Goal: Task Accomplishment & Management: Complete application form

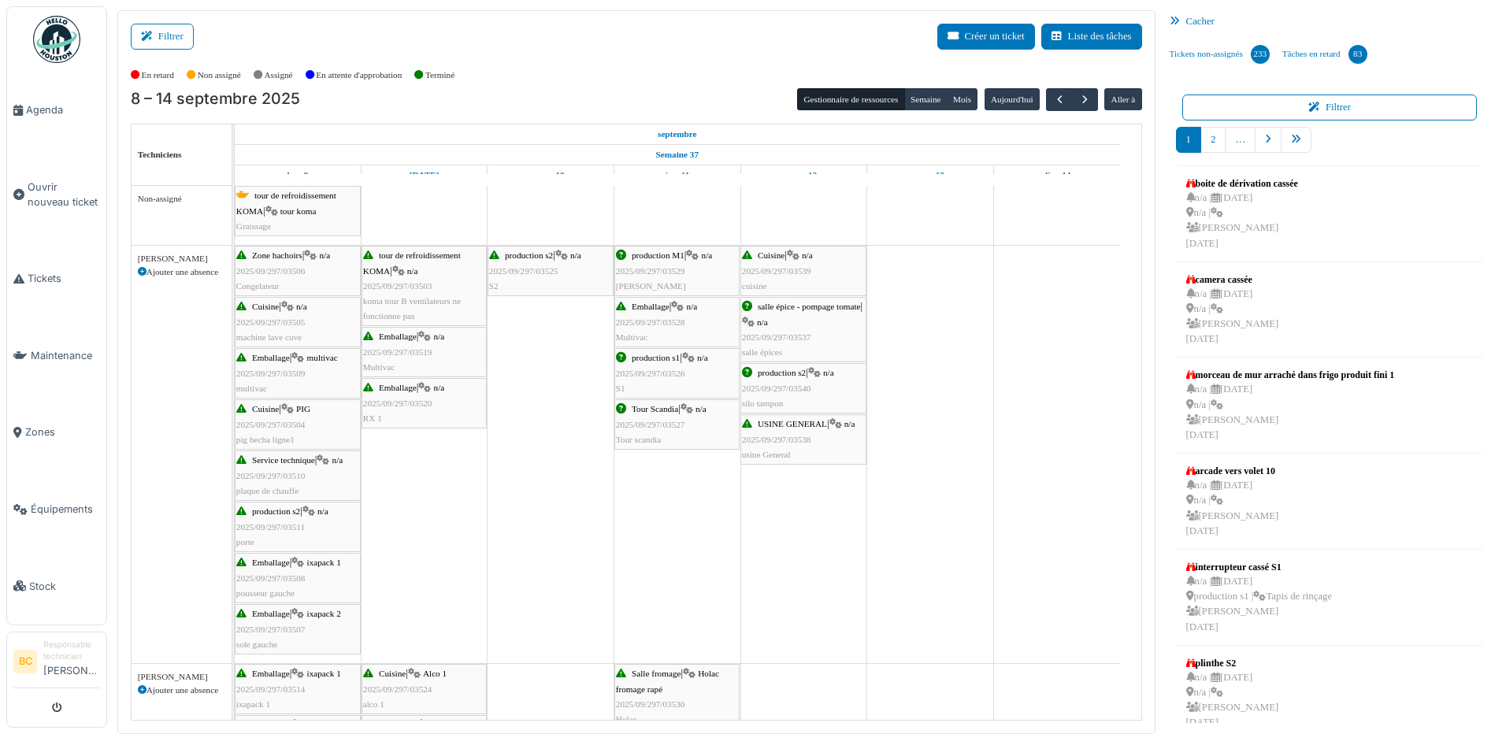
click at [670, 275] on span "2025/09/297/03529" at bounding box center [650, 270] width 69 height 9
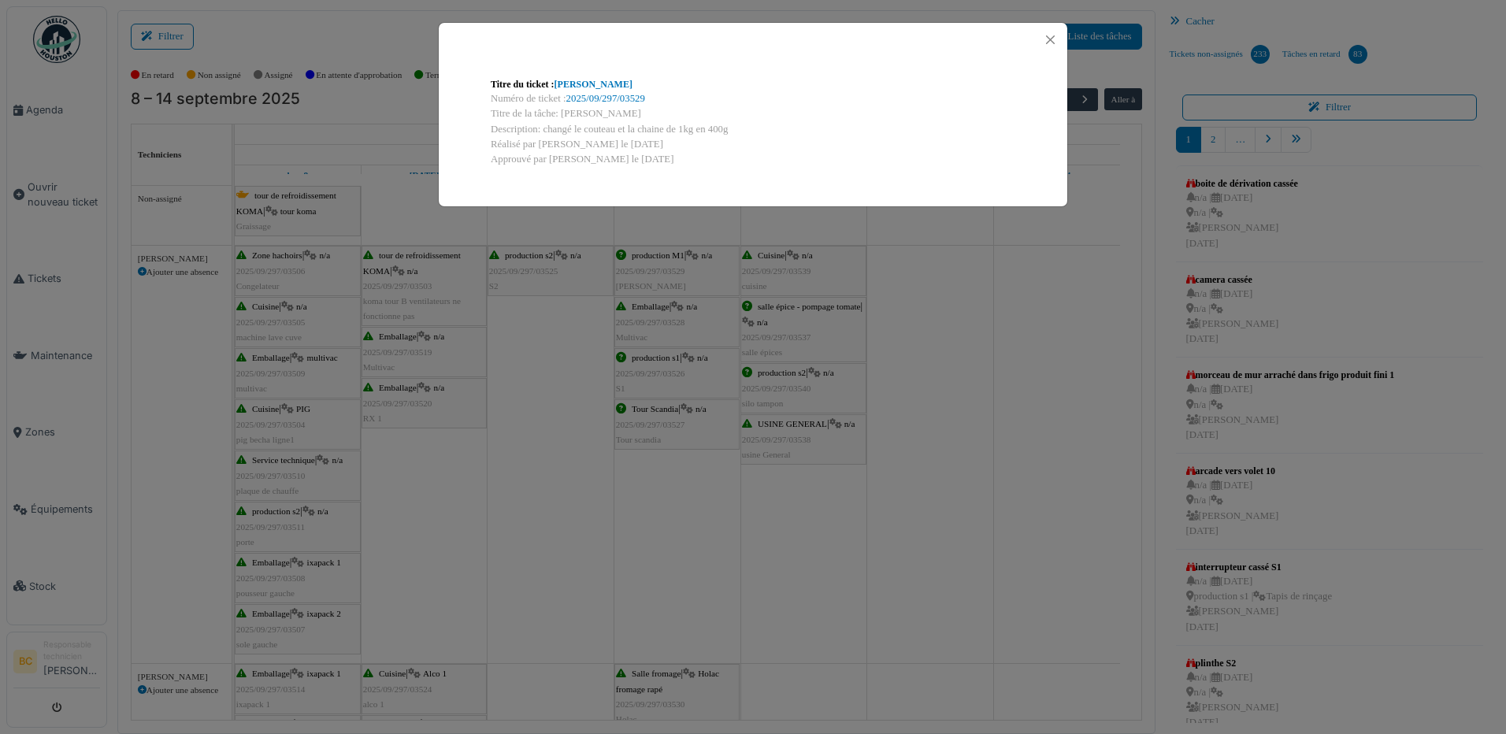
drag, startPoint x: 561, startPoint y: 113, endPoint x: 763, endPoint y: 125, distance: 202.8
click at [763, 125] on div "Titre du ticket : Mondini Numéro de ticket : 2025/09/297/03529 Titre de la tâch…" at bounding box center [753, 122] width 550 height 115
copy div "Mondini Description: changé le couteau et la chaine de 1kg en 400g"
click at [74, 188] on div "Titre du ticket : [PERSON_NAME] Numéro de ticket : 2025/09/297/03529 Titre de l…" at bounding box center [753, 367] width 1506 height 734
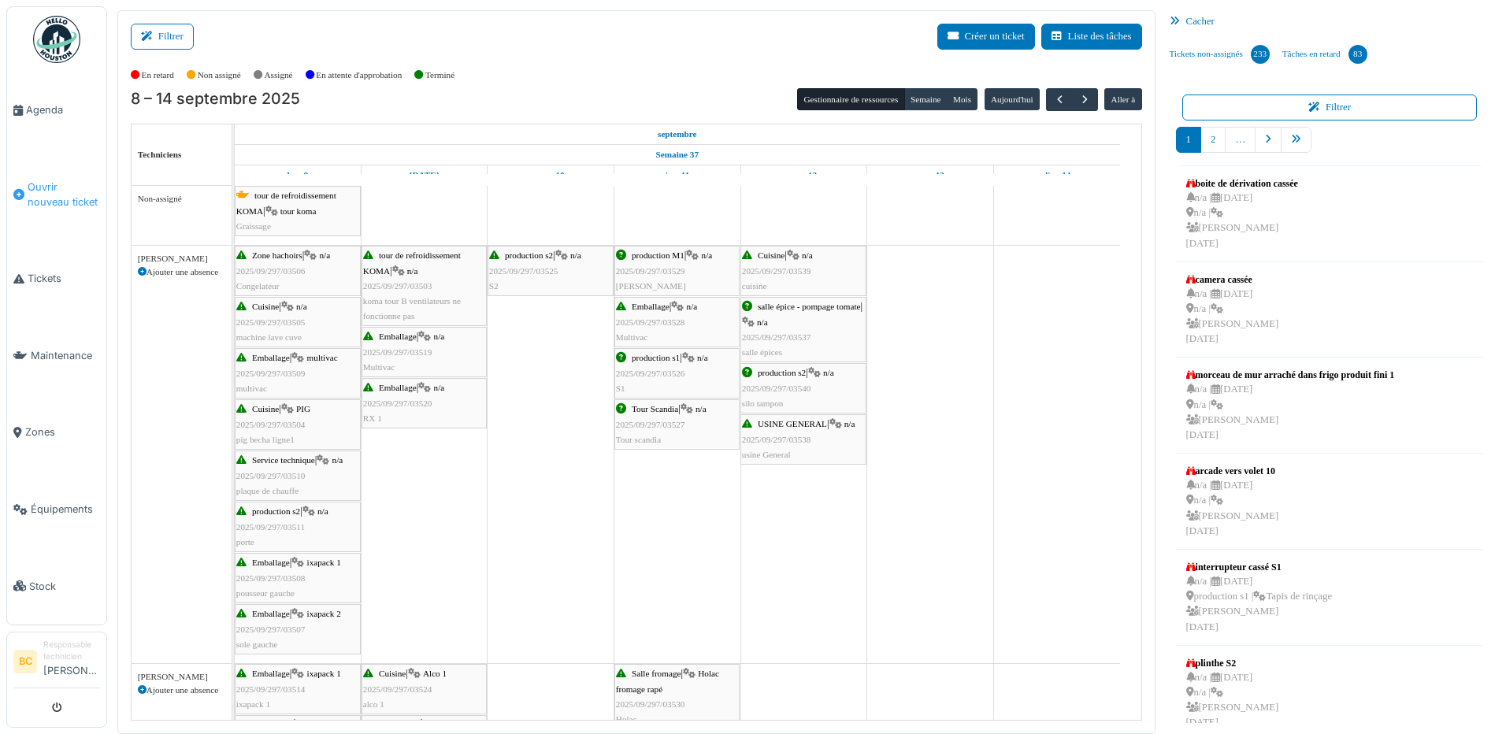
click at [74, 188] on span "Ouvrir nouveau ticket" at bounding box center [64, 195] width 72 height 30
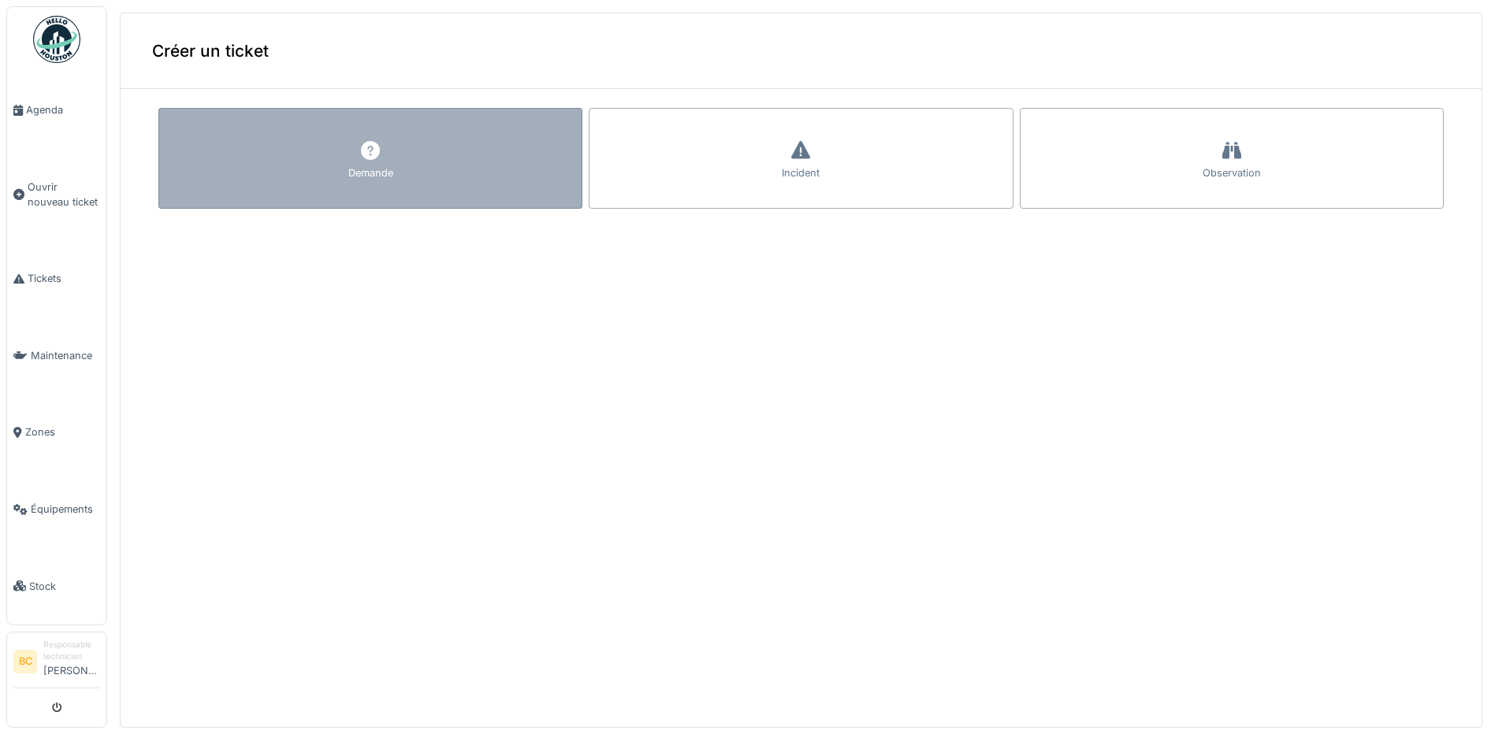
click at [317, 169] on div "Demande" at bounding box center [370, 158] width 424 height 101
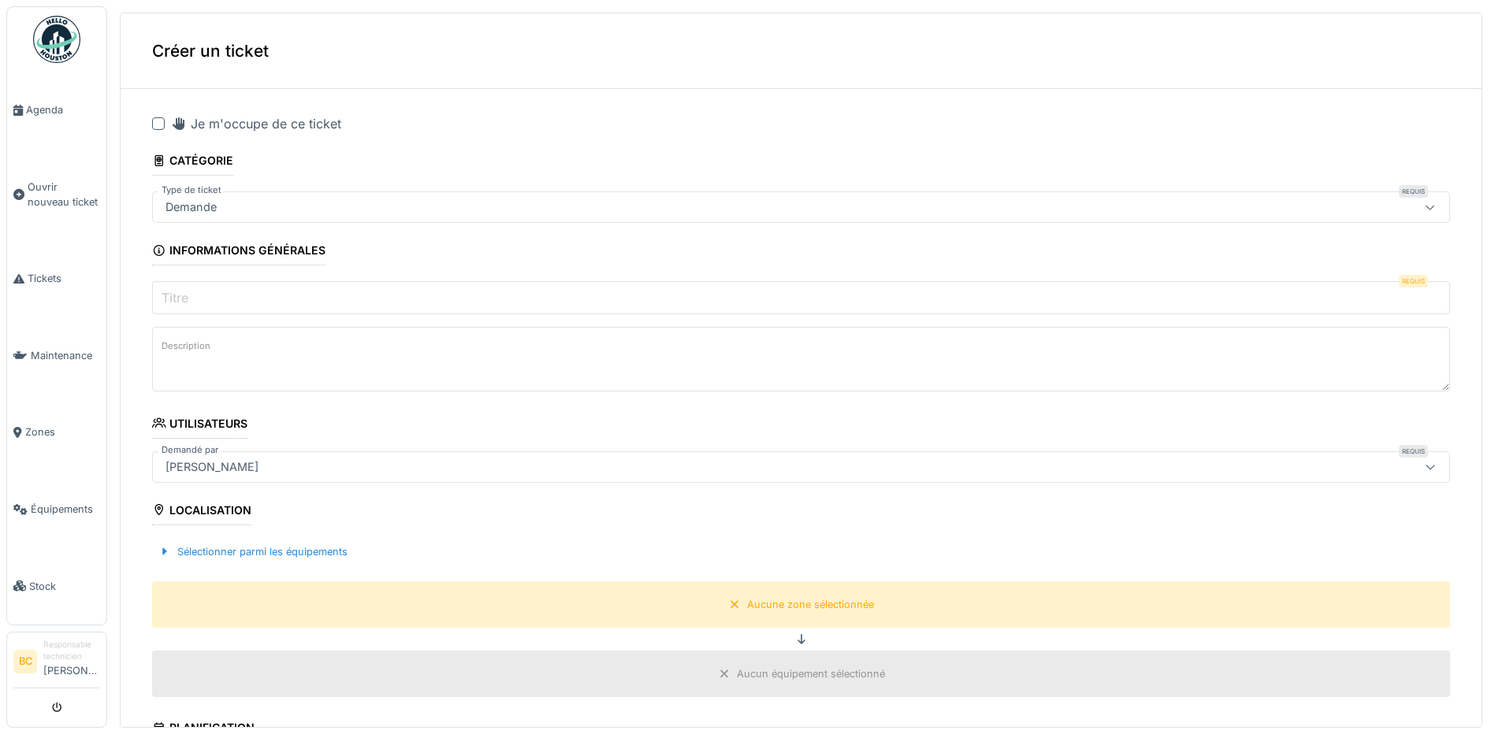
click at [200, 290] on input "Titre" at bounding box center [801, 297] width 1298 height 33
paste input "**********"
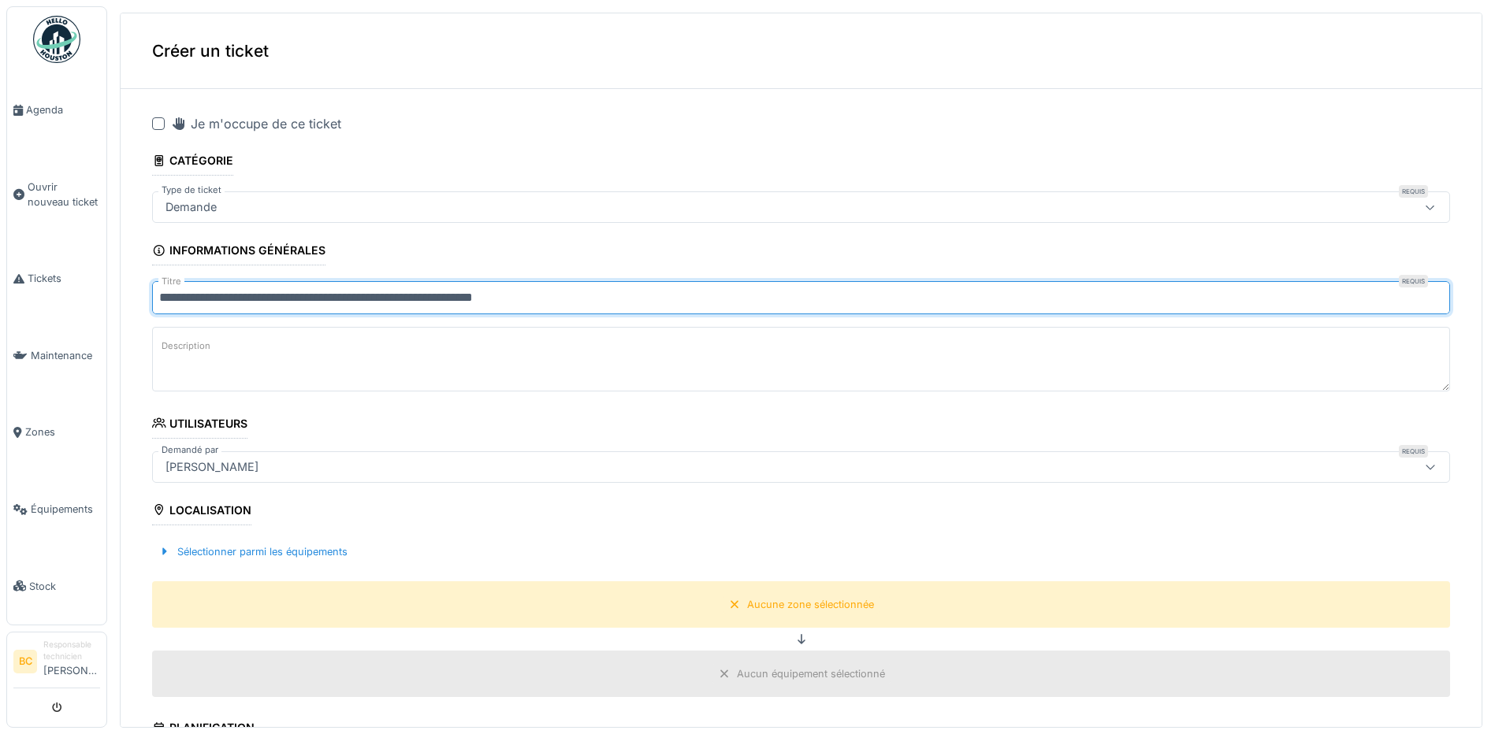
type input "**********"
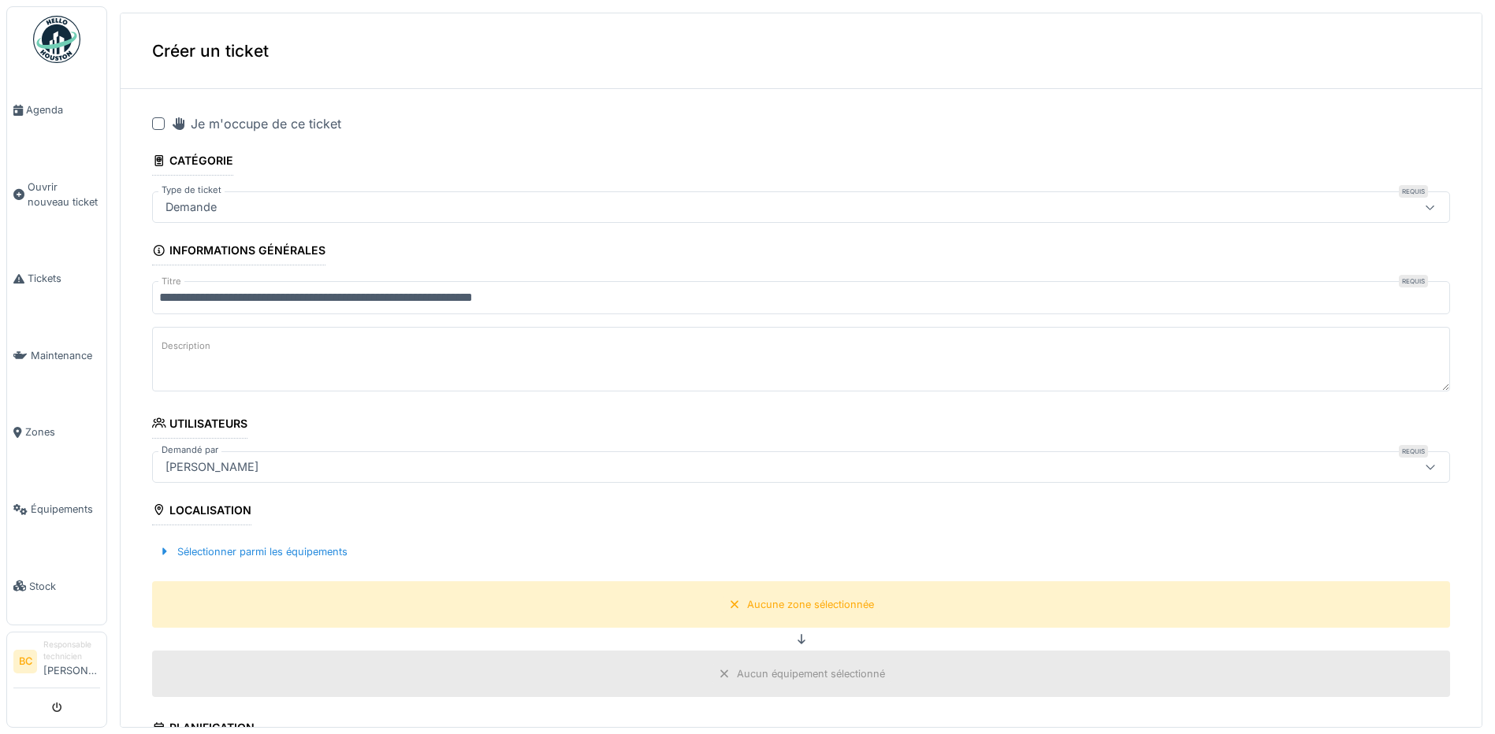
paste textarea "**********"
click at [234, 368] on textarea "**********" at bounding box center [801, 359] width 1298 height 65
type textarea "**********"
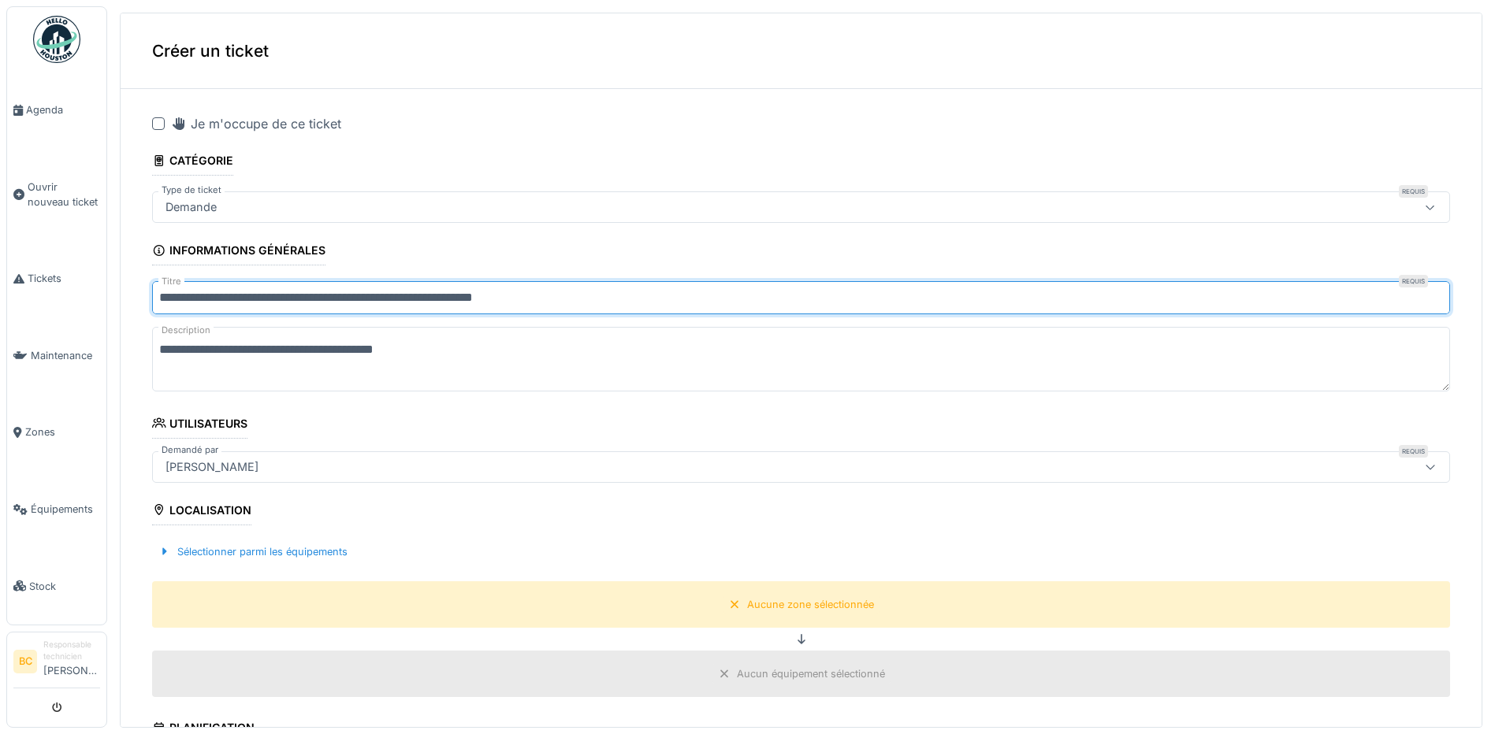
click at [564, 302] on input "**********" at bounding box center [801, 297] width 1298 height 33
type input "*******"
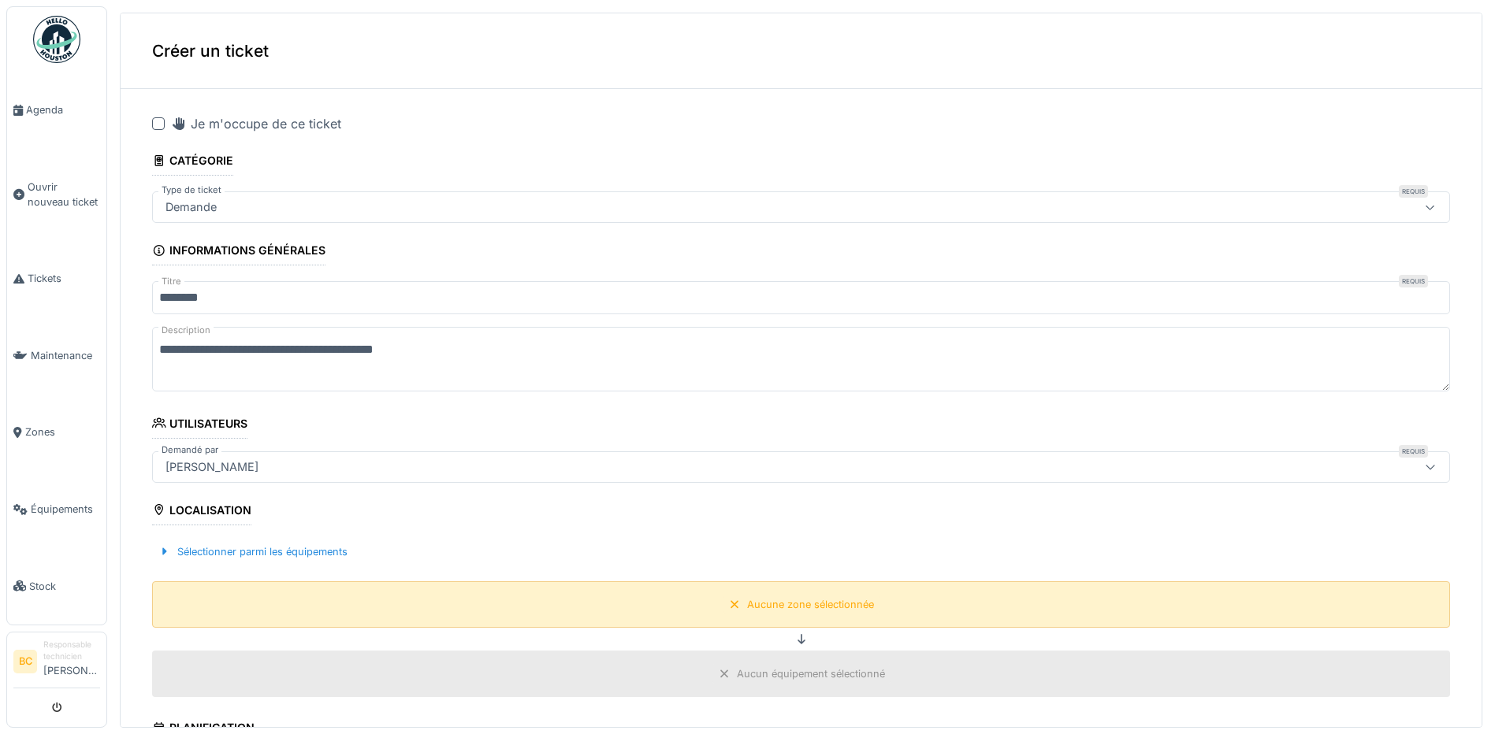
click at [776, 600] on div "Aucune zone sélectionnée" at bounding box center [810, 604] width 127 height 15
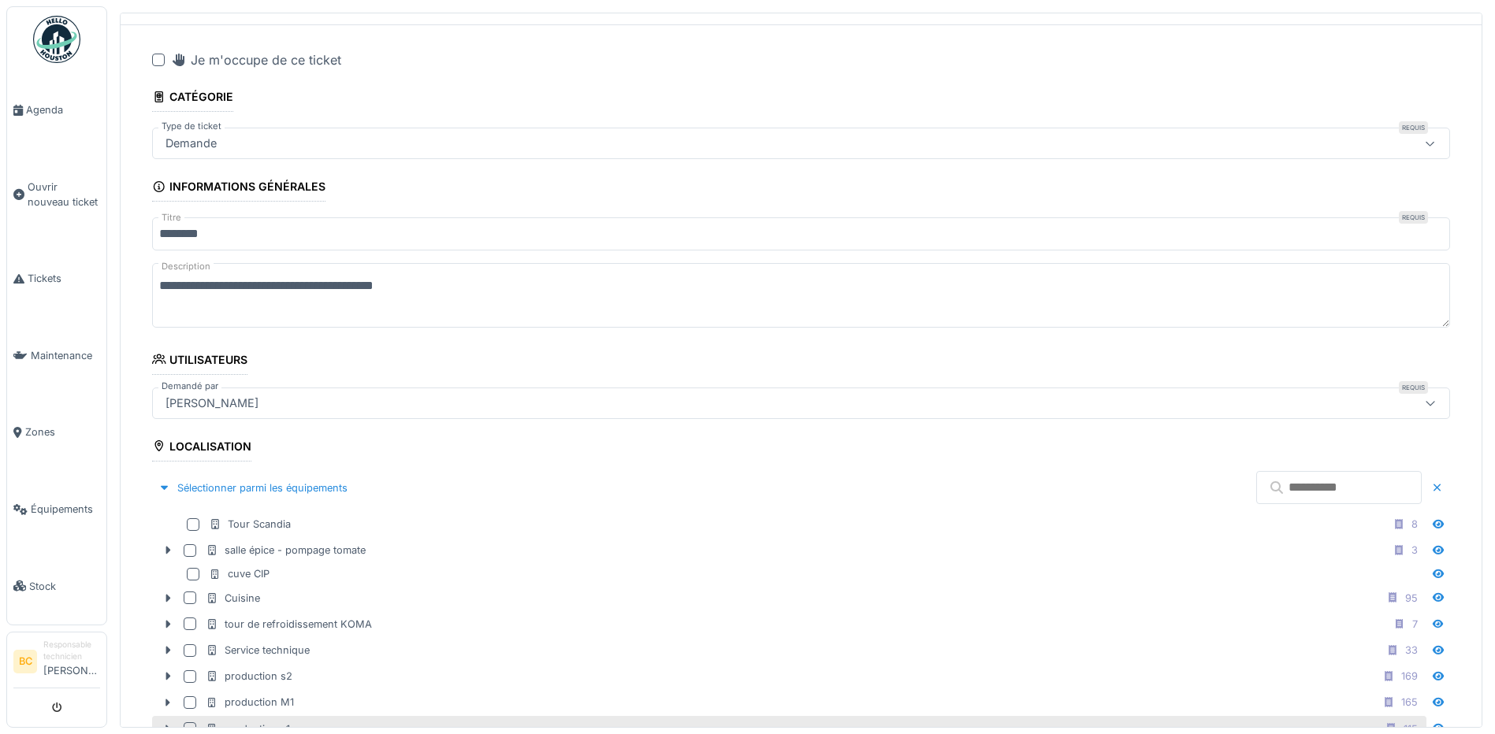
scroll to position [236, 0]
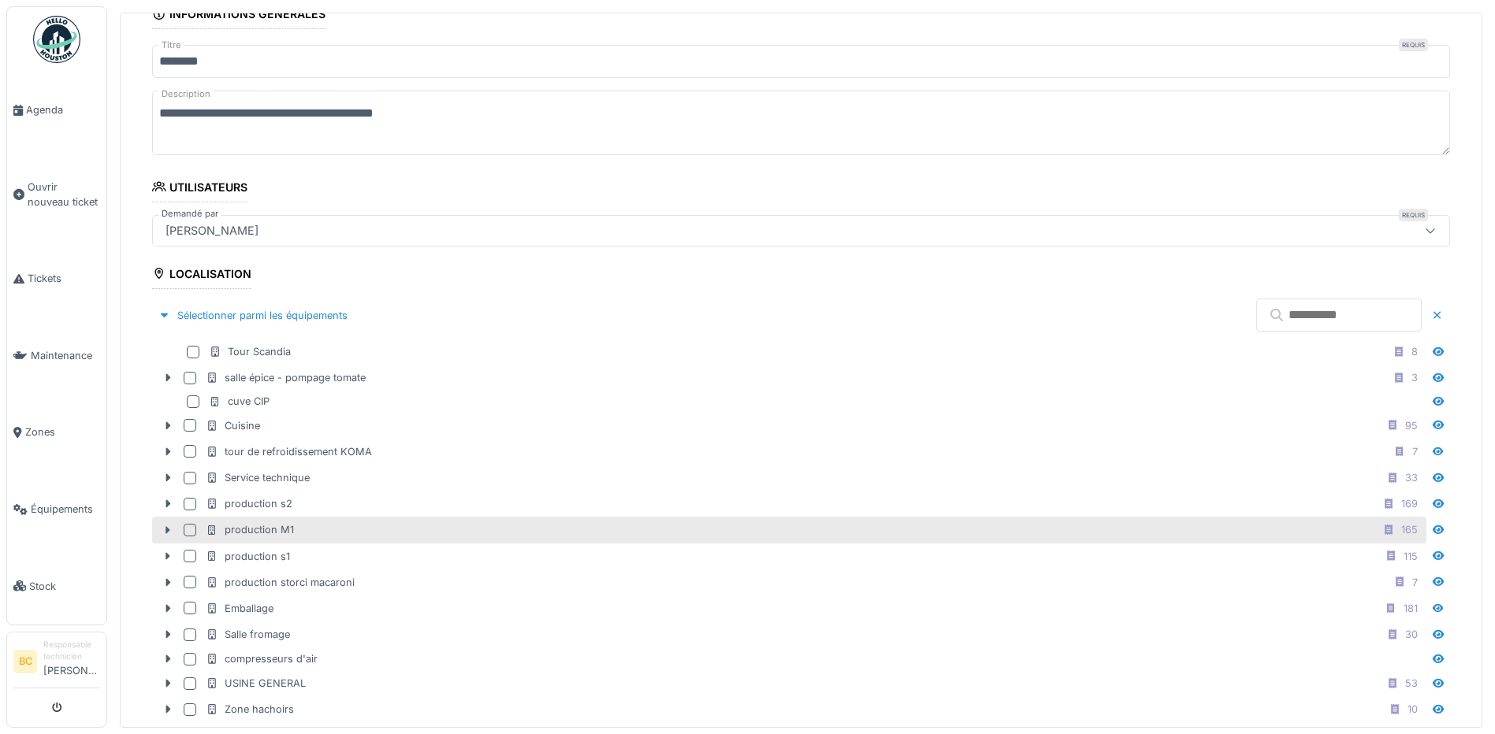
drag, startPoint x: 280, startPoint y: 532, endPoint x: 296, endPoint y: 536, distance: 17.0
click at [280, 532] on div "production M1" at bounding box center [250, 529] width 88 height 15
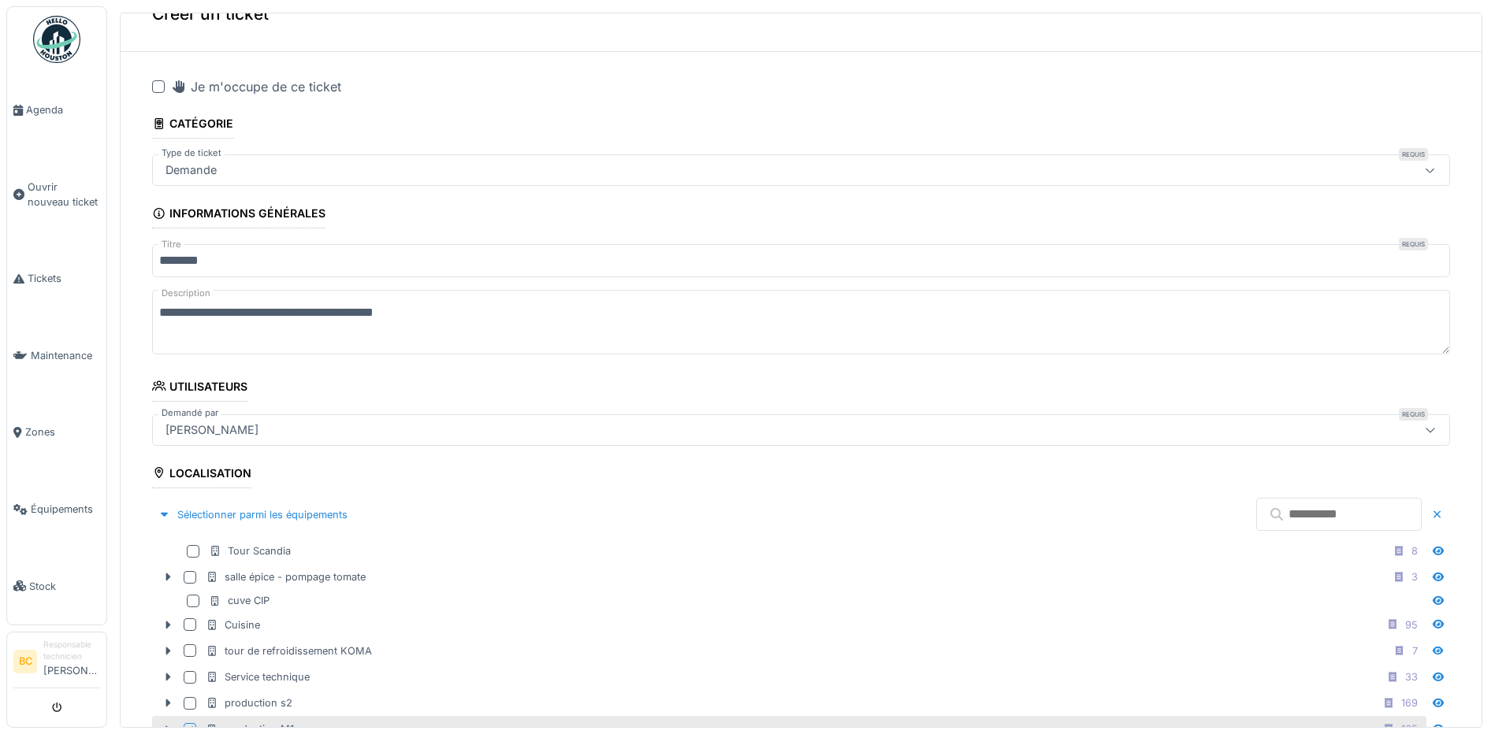
scroll to position [0, 0]
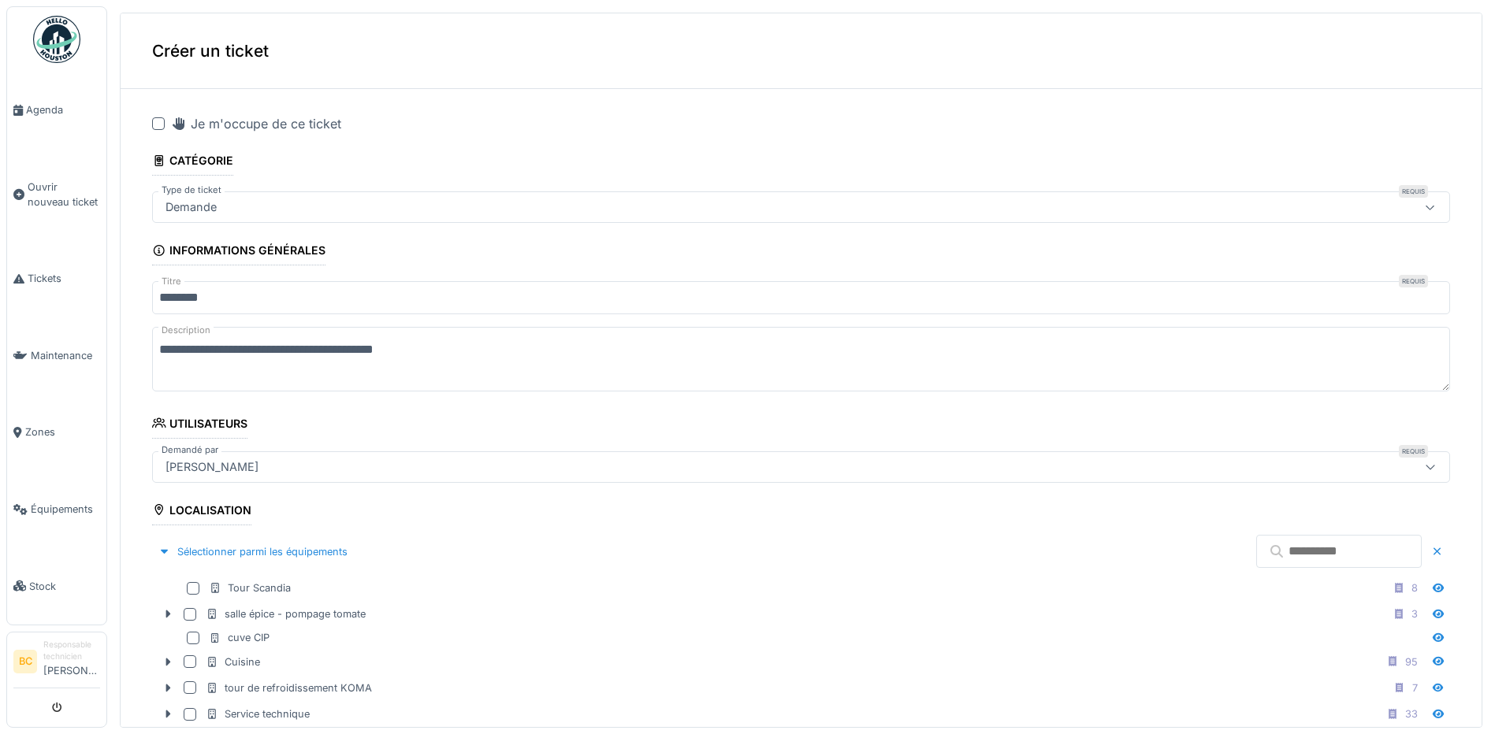
drag, startPoint x: 157, startPoint y: 126, endPoint x: 300, endPoint y: 294, distance: 220.7
click at [157, 126] on div at bounding box center [158, 123] width 13 height 13
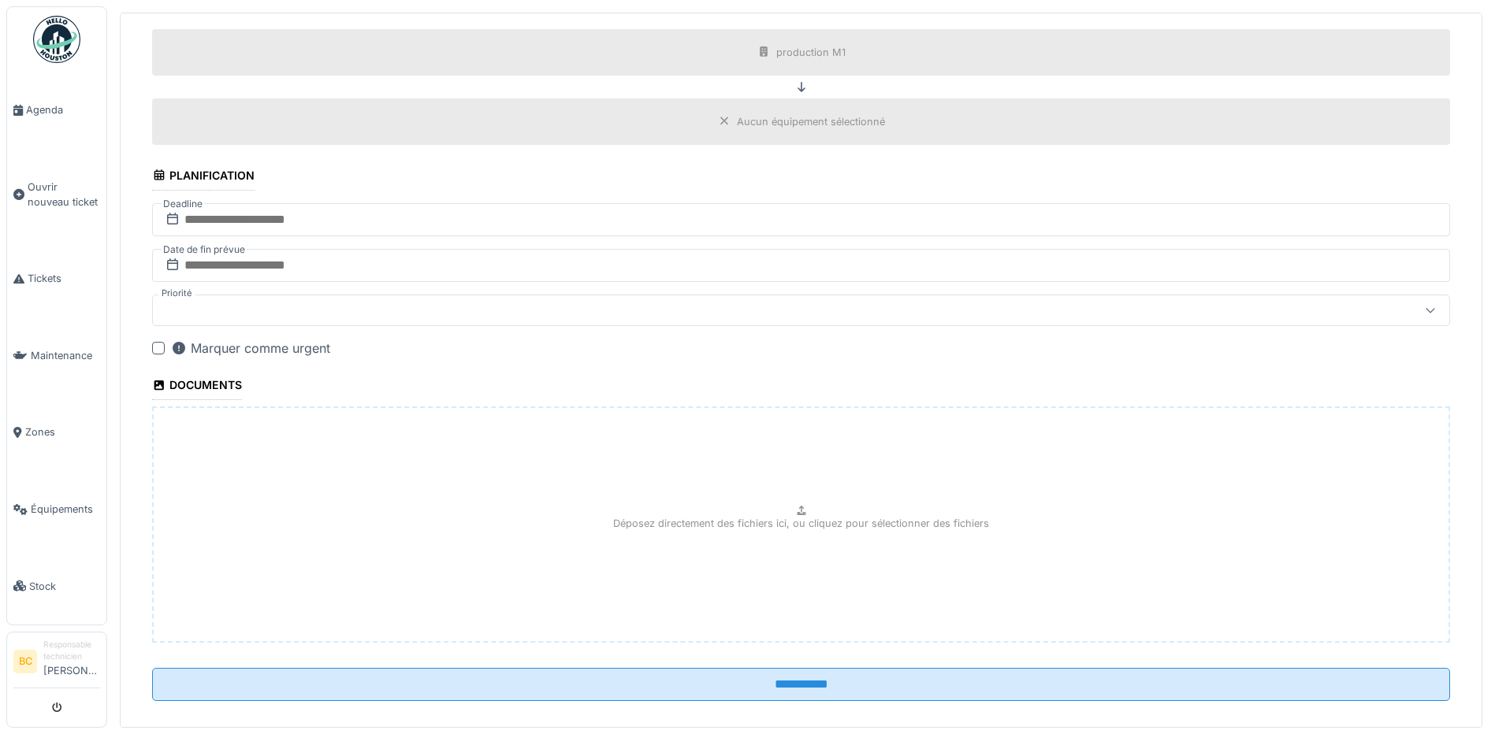
scroll to position [1001, 0]
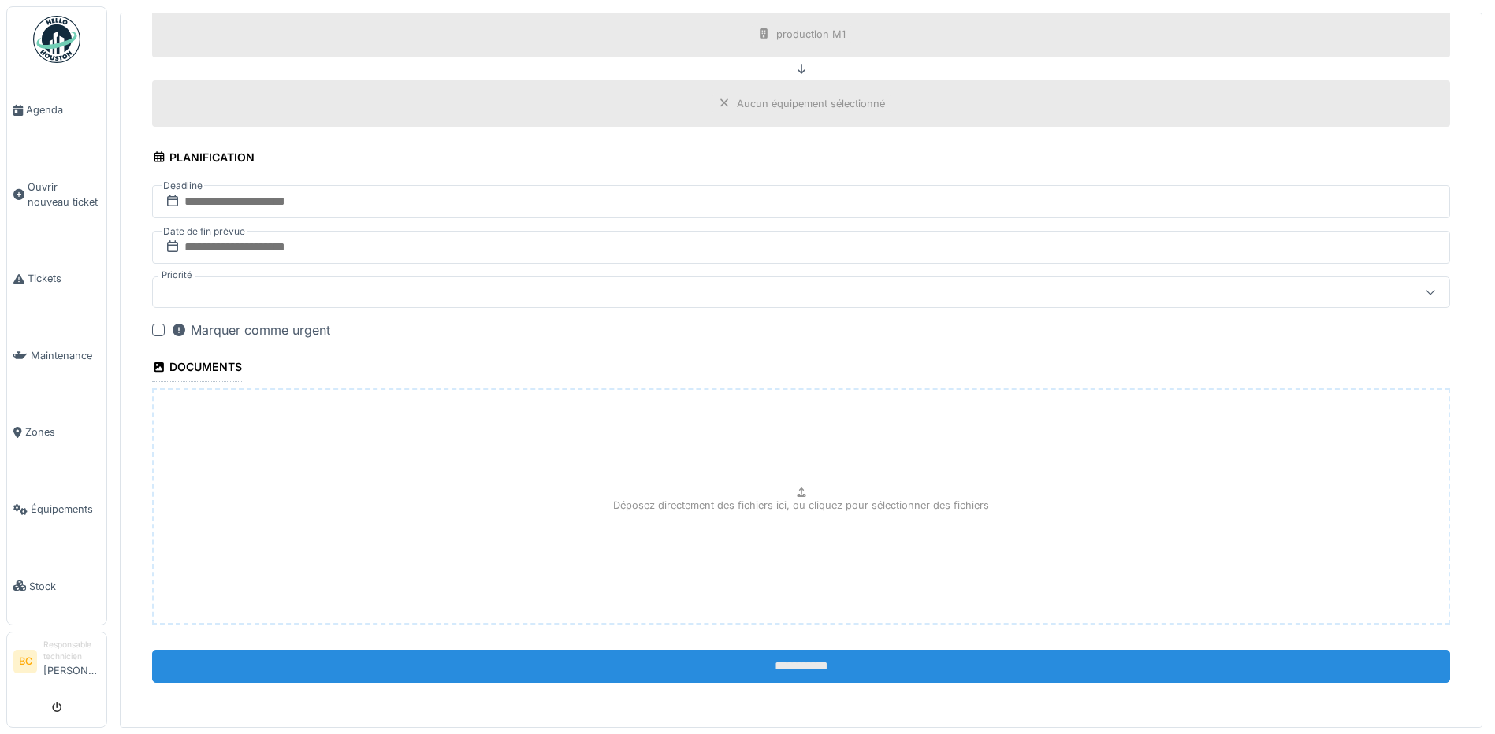
click at [763, 671] on input "**********" at bounding box center [801, 666] width 1298 height 33
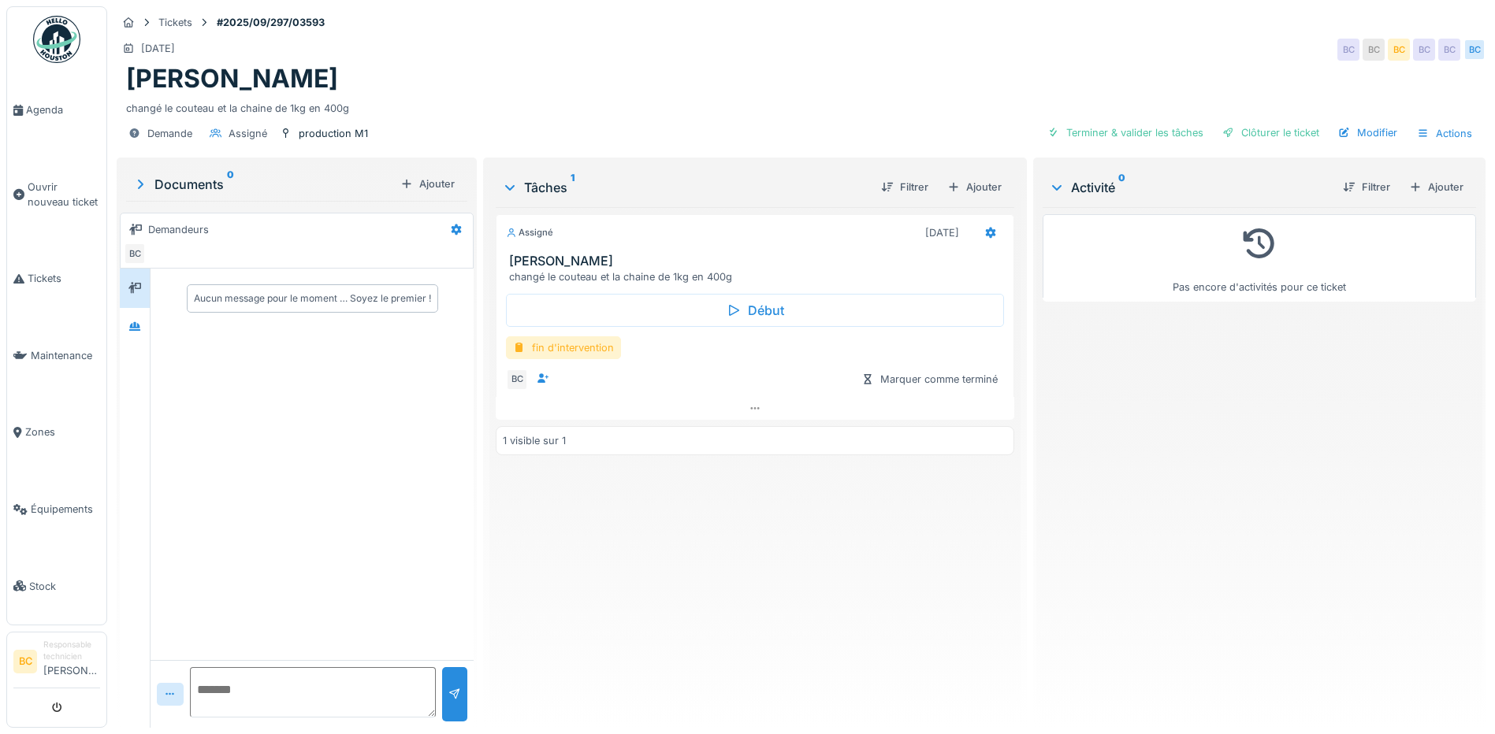
click at [577, 351] on div "fin d'intervention" at bounding box center [563, 347] width 115 height 23
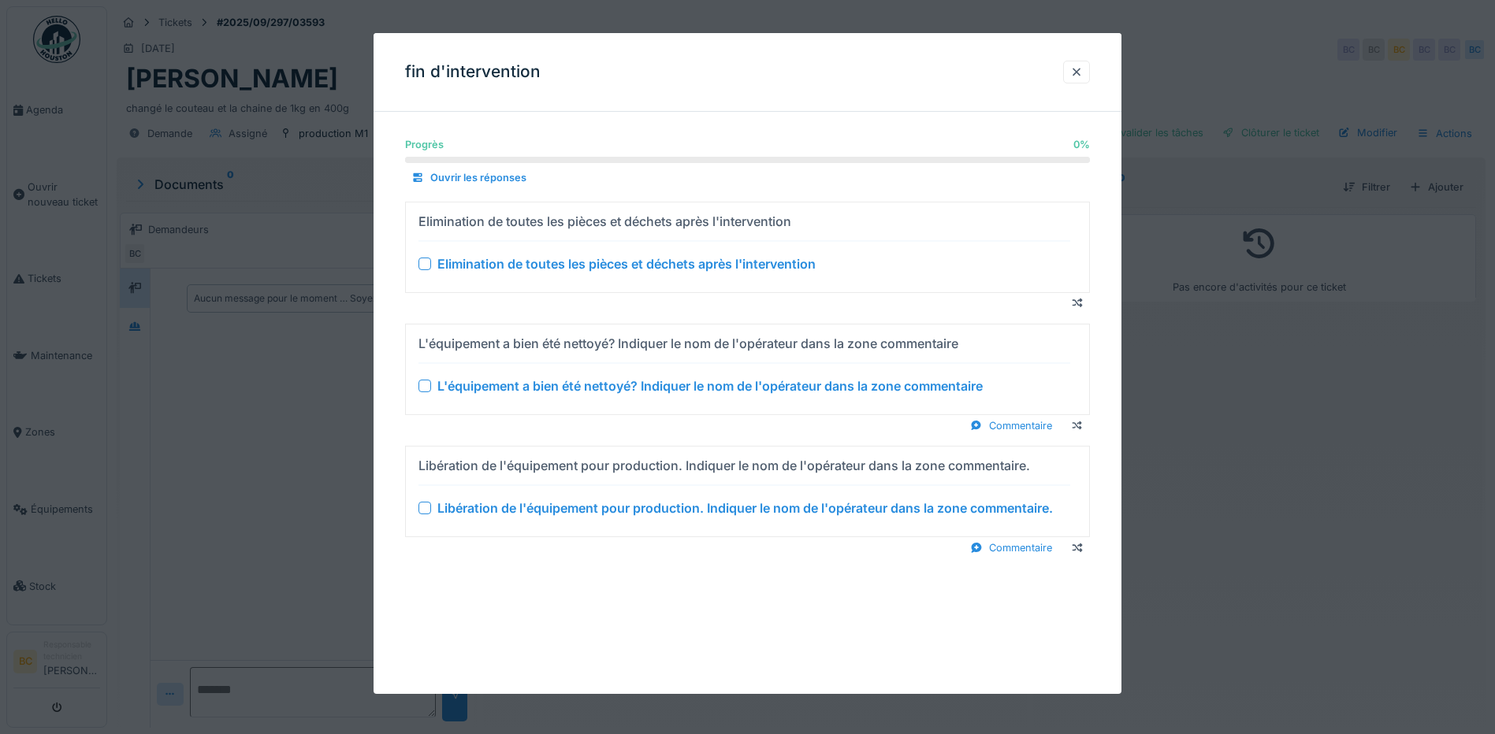
click at [618, 265] on div "Elimination de toutes les pièces et déchets après l'intervention" at bounding box center [626, 263] width 378 height 19
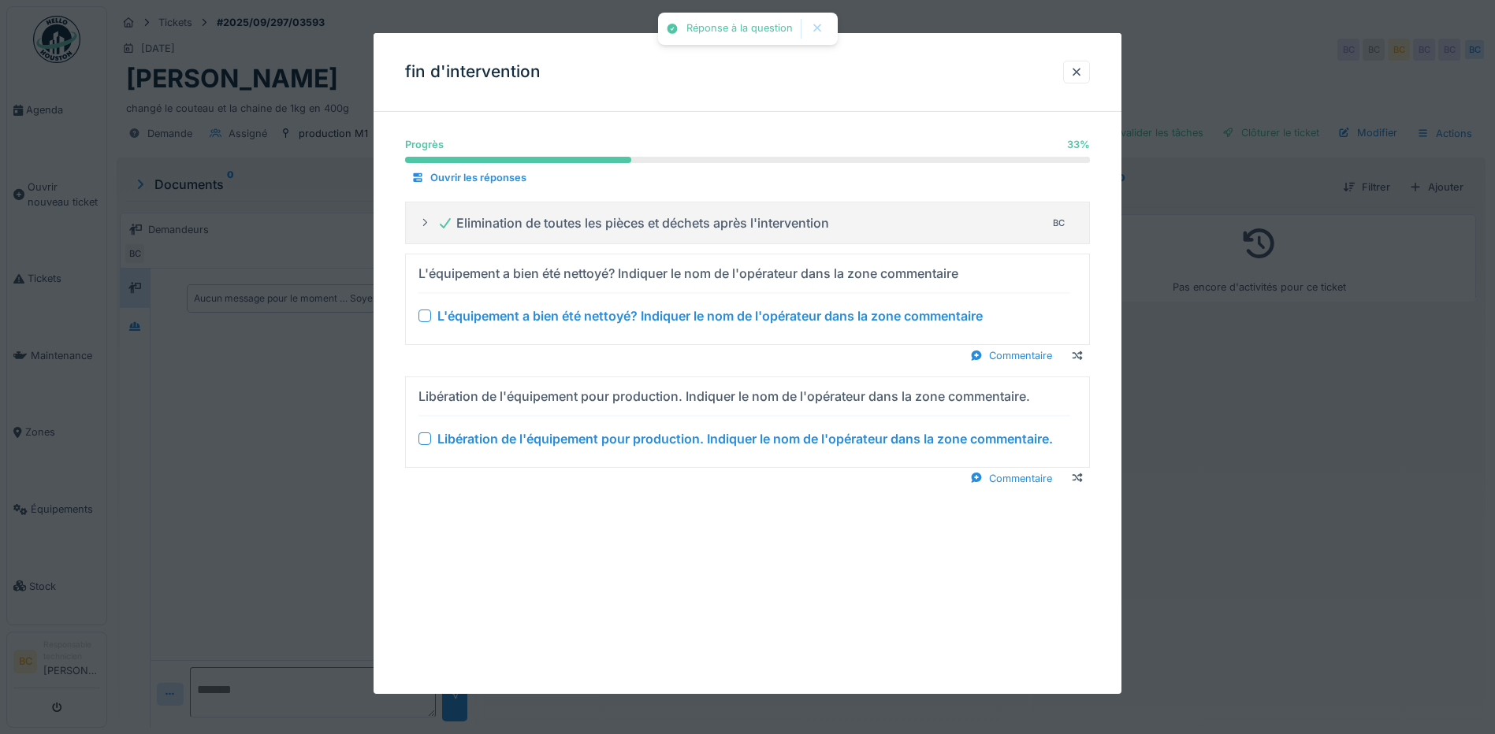
click at [629, 322] on div "L'équipement a bien été nettoyé? Indiquer le nom de l'opérateur dans la zone co…" at bounding box center [709, 315] width 545 height 19
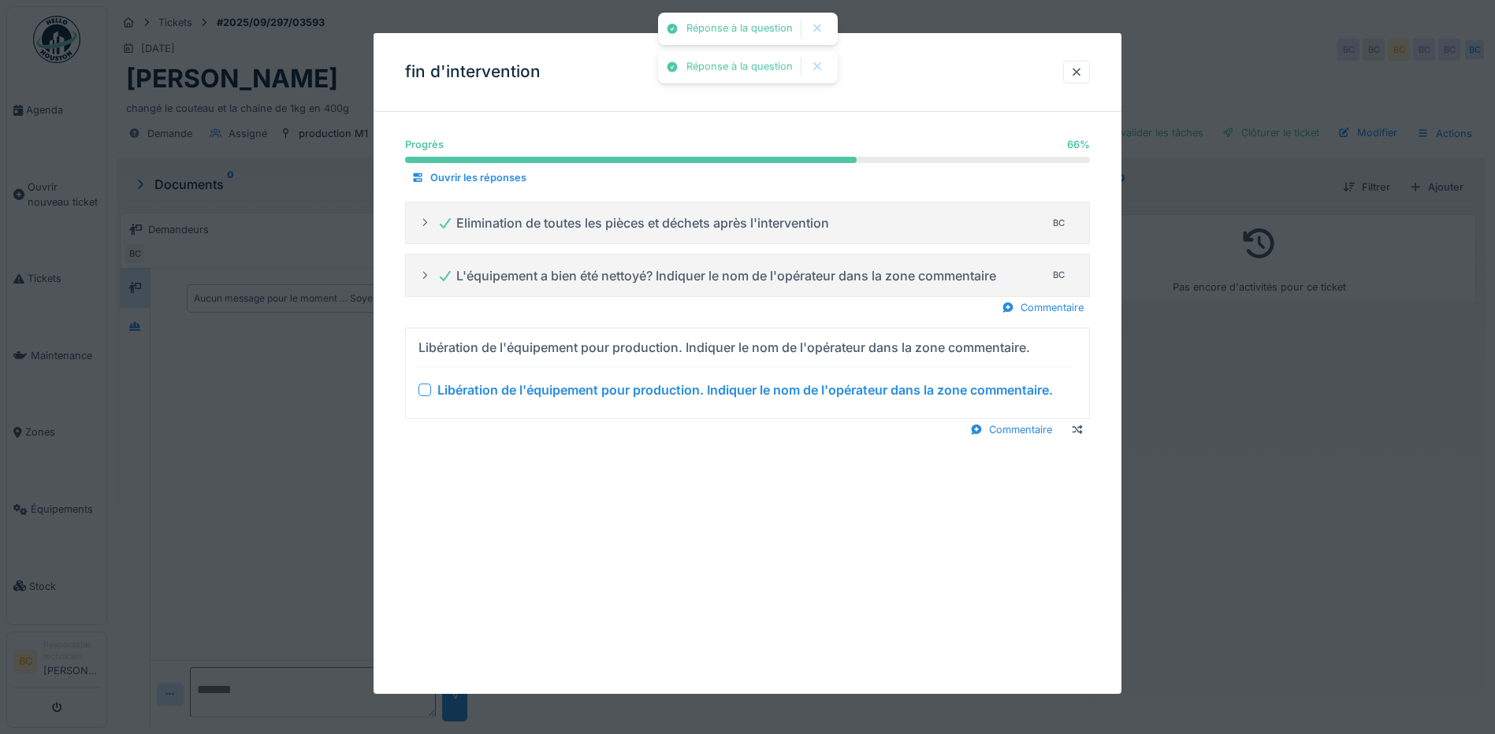
click at [648, 393] on div "Libération de l'équipement pour production. Indiquer le nom de l'opérateur dans…" at bounding box center [744, 390] width 615 height 19
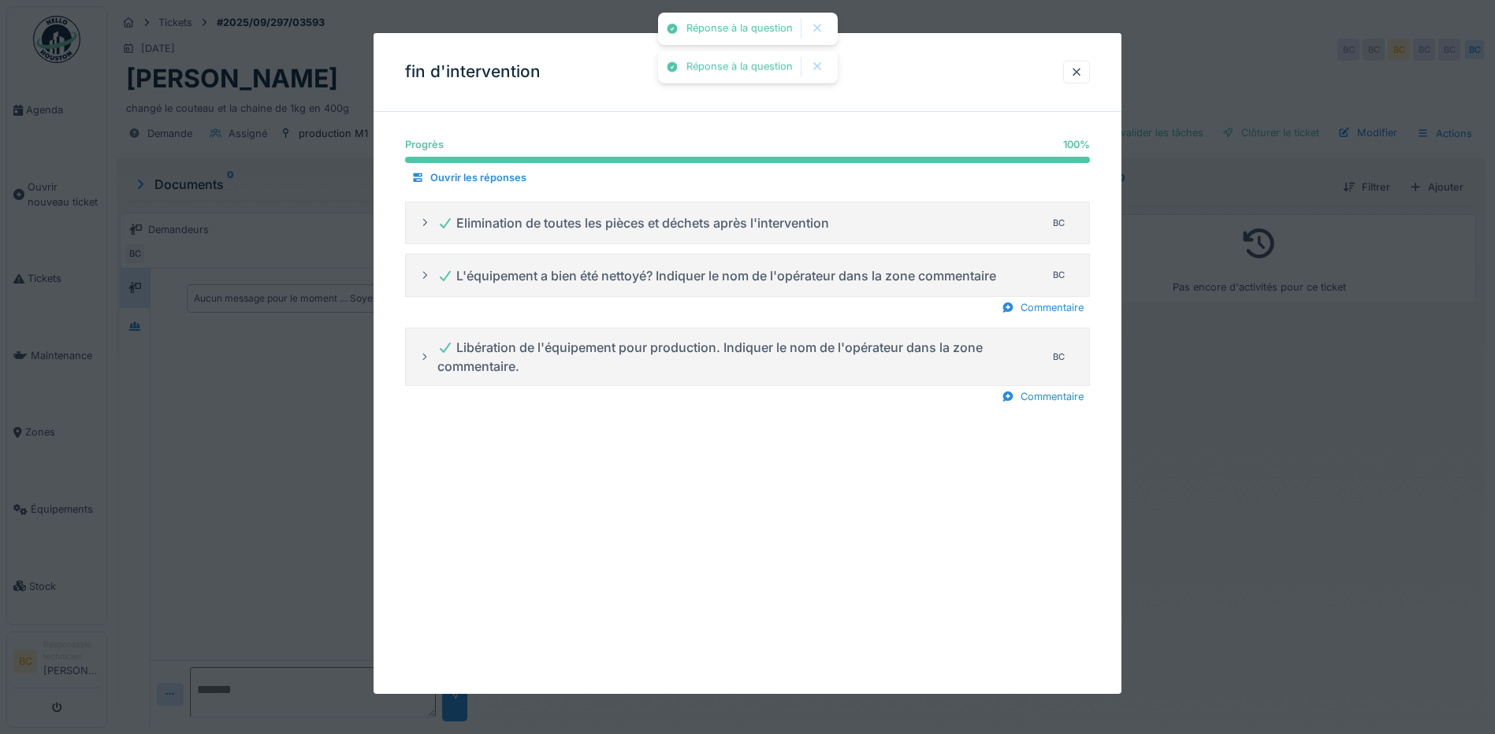
click at [1250, 448] on div at bounding box center [747, 367] width 1495 height 734
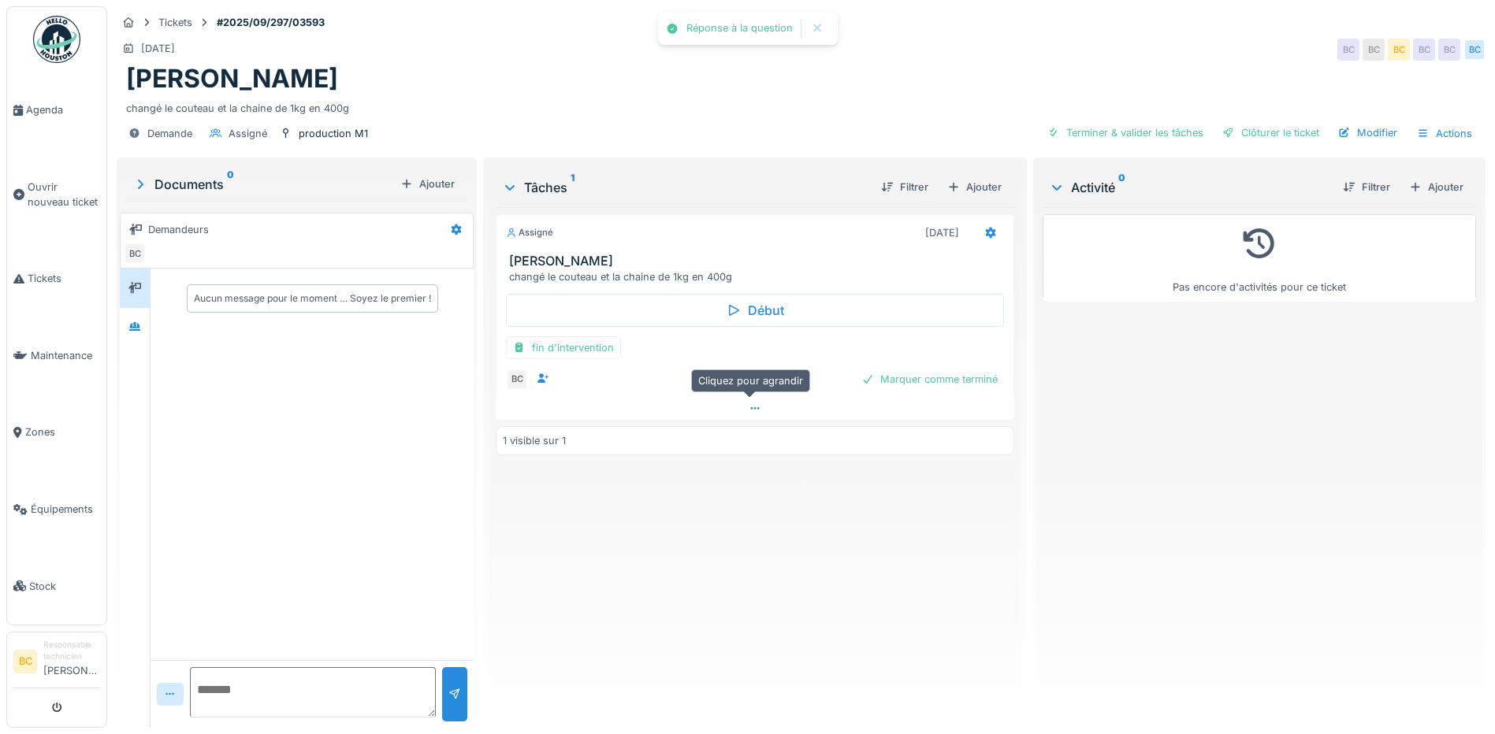
click at [927, 397] on div at bounding box center [755, 408] width 518 height 23
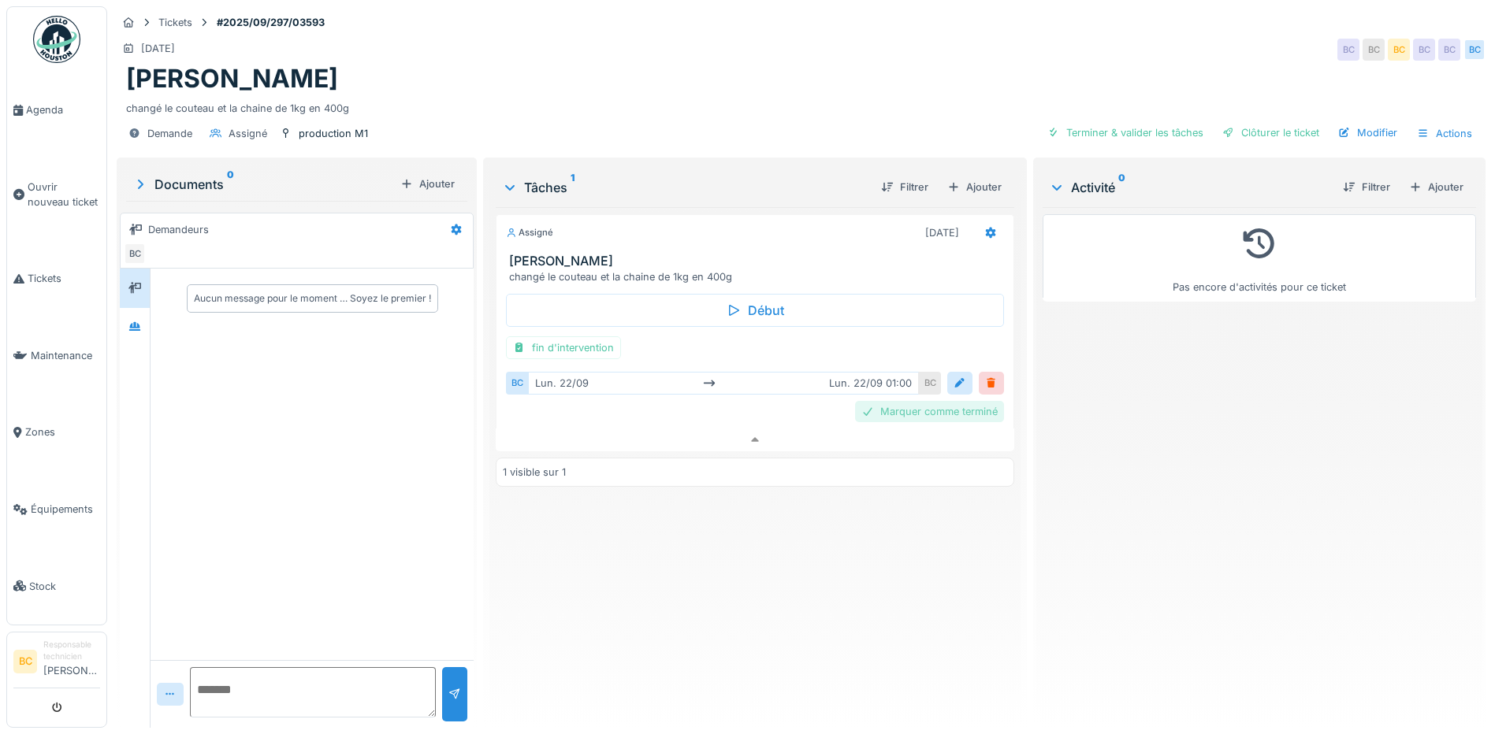
click at [927, 401] on div "Marquer comme terminé" at bounding box center [929, 411] width 149 height 21
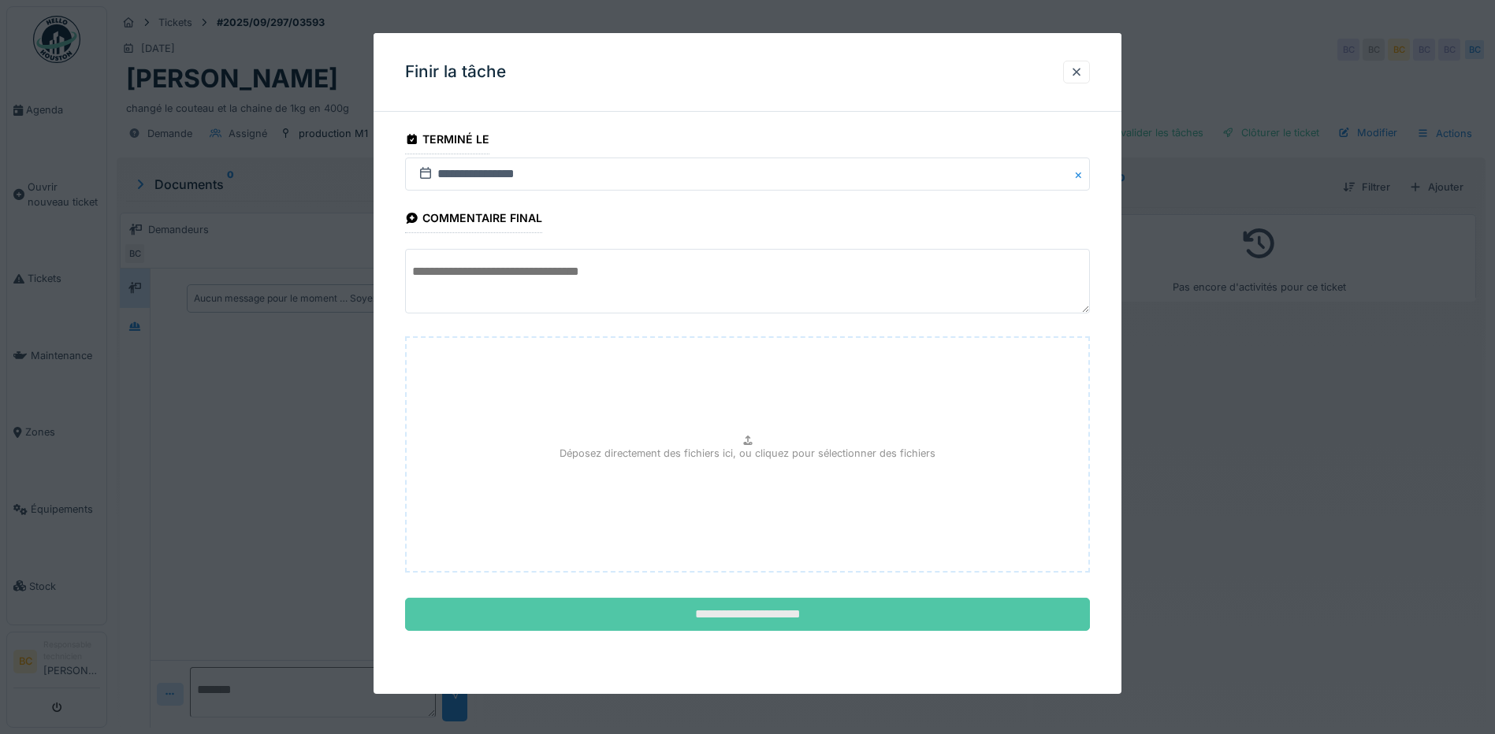
click at [789, 609] on input "**********" at bounding box center [747, 614] width 685 height 33
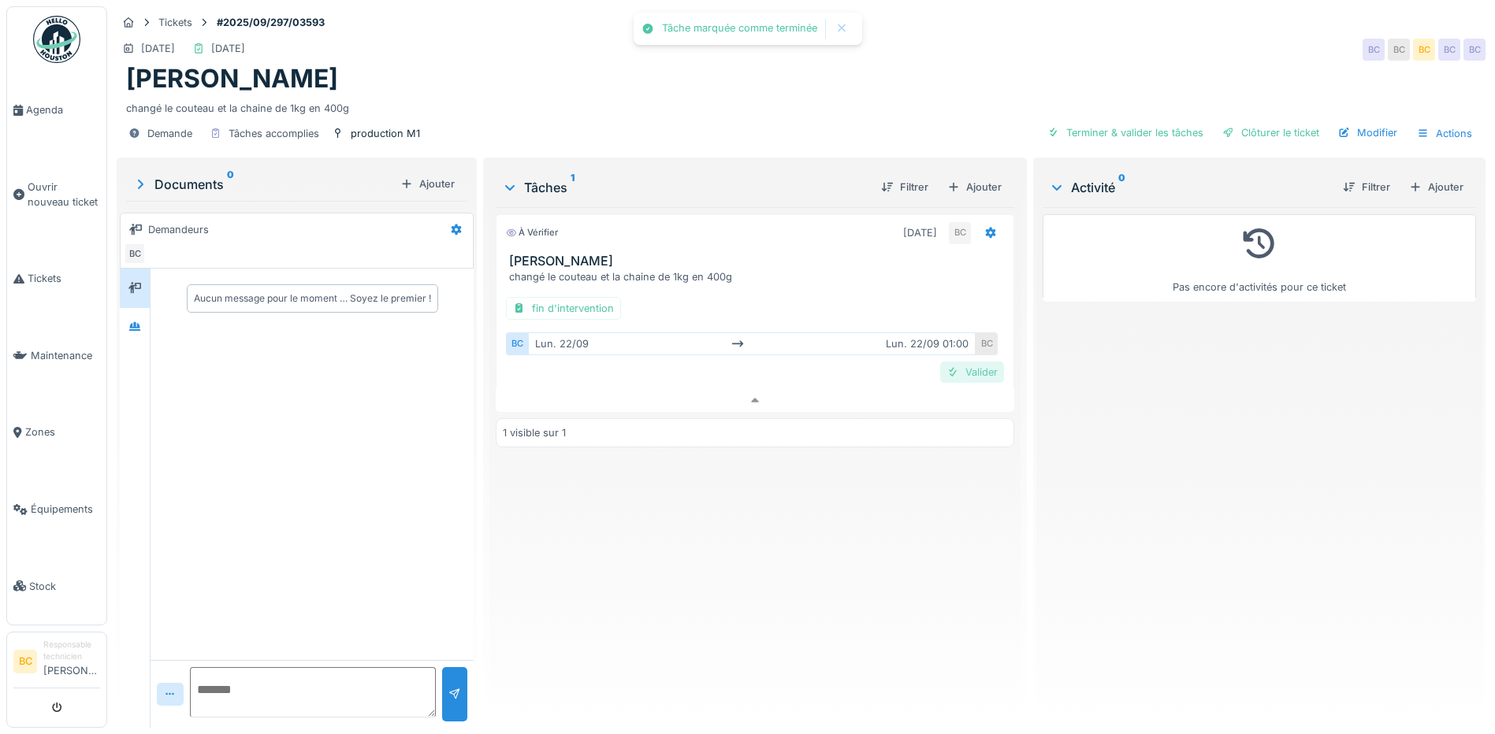
click at [975, 362] on div "Valider" at bounding box center [972, 372] width 64 height 21
click at [592, 300] on div "fin d'intervention" at bounding box center [563, 308] width 115 height 23
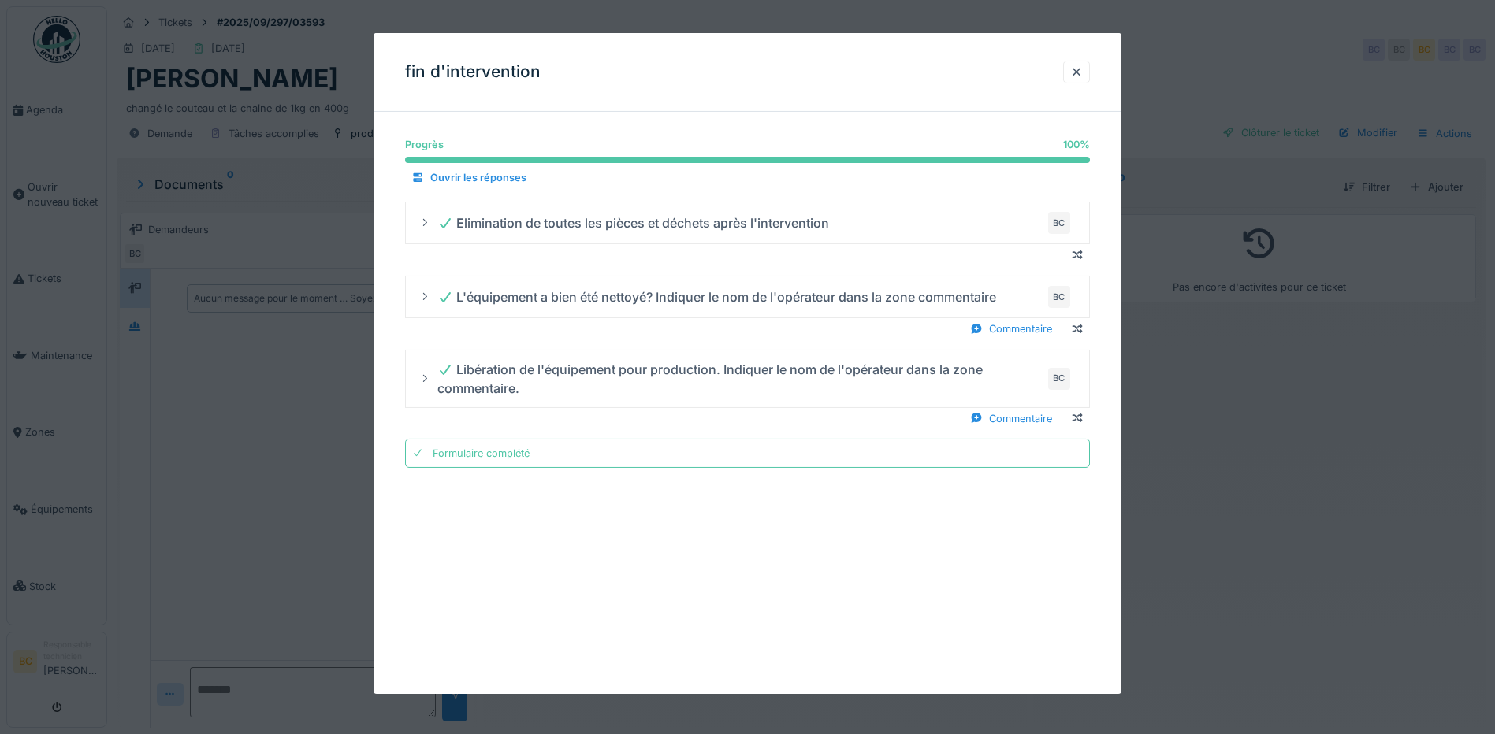
click at [1302, 414] on div at bounding box center [747, 367] width 1495 height 734
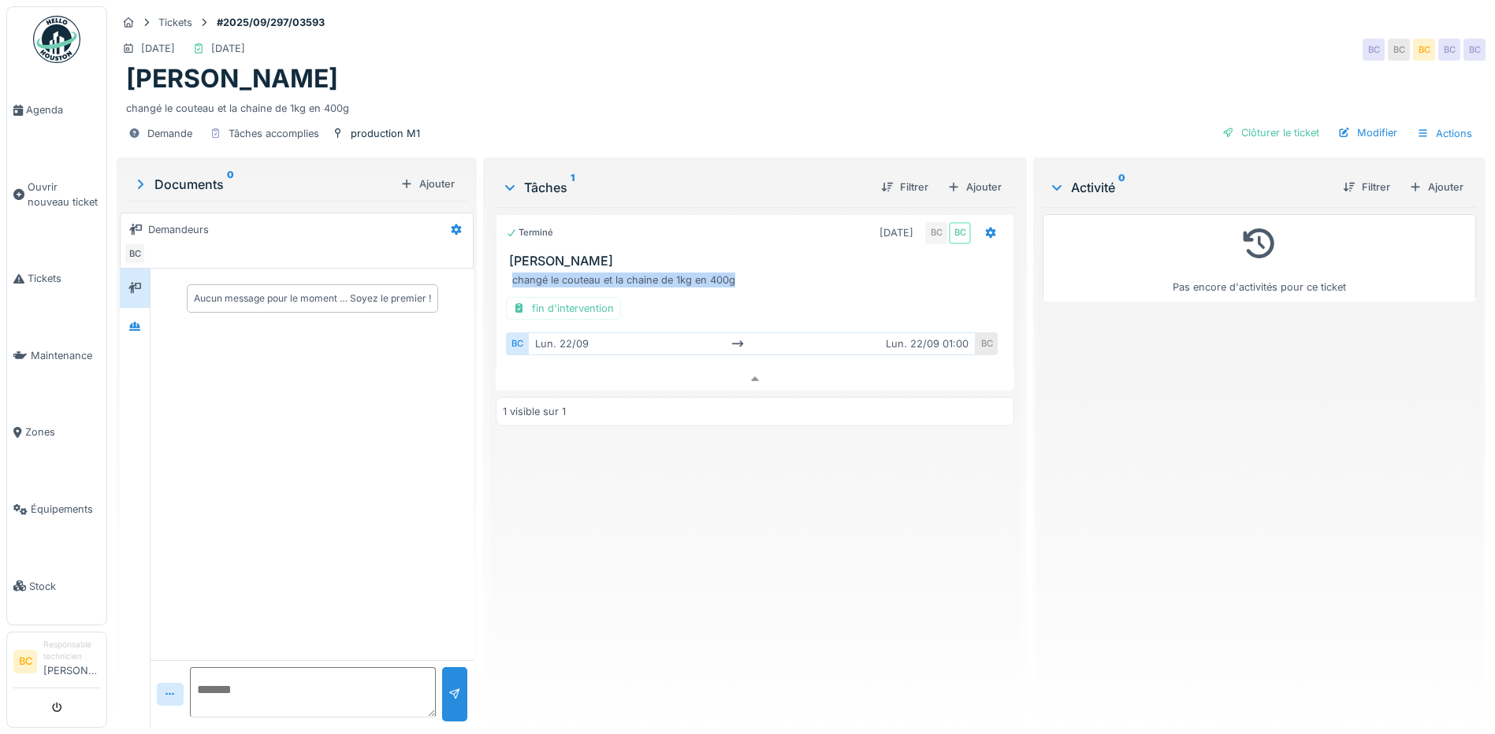
drag, startPoint x: 734, startPoint y: 266, endPoint x: 511, endPoint y: 270, distance: 223.0
click at [512, 273] on div "changé le couteau et la chaine de 1kg en 400g" at bounding box center [758, 280] width 492 height 15
click at [1361, 443] on div "Pas encore d'activités pour ce ticket" at bounding box center [1258, 461] width 433 height 508
drag, startPoint x: 728, startPoint y: 269, endPoint x: 507, endPoint y: 272, distance: 221.4
click at [507, 273] on div "changé le couteau et la chaine de 1kg en 400g fin d'intervention BC lun. 22/09 …" at bounding box center [755, 318] width 498 height 90
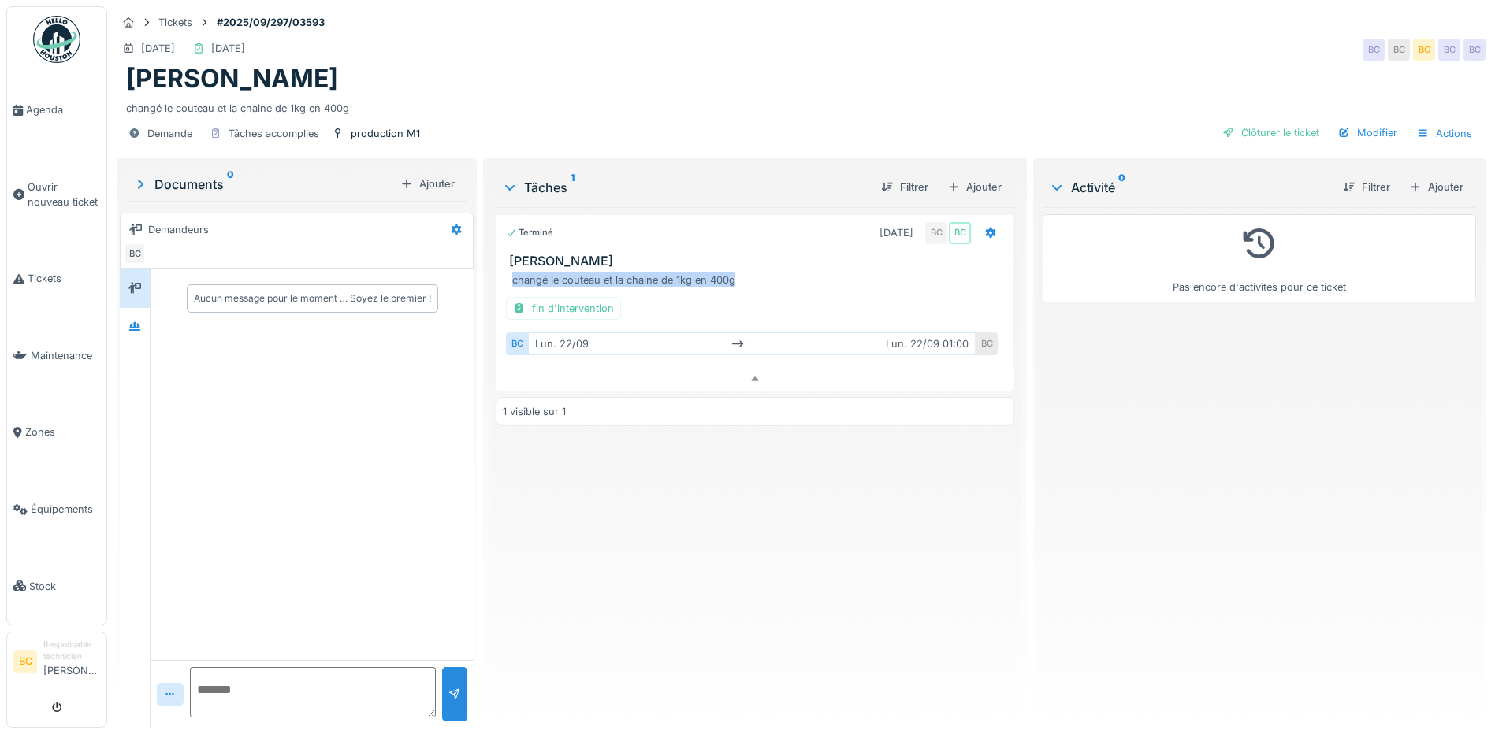
copy div "changé le couteau et la chaine de 1kg en 400g"
click at [1195, 509] on div "Pas encore d'activités pour ce ticket" at bounding box center [1258, 461] width 433 height 508
click at [44, 107] on span "Agenda" at bounding box center [63, 109] width 74 height 15
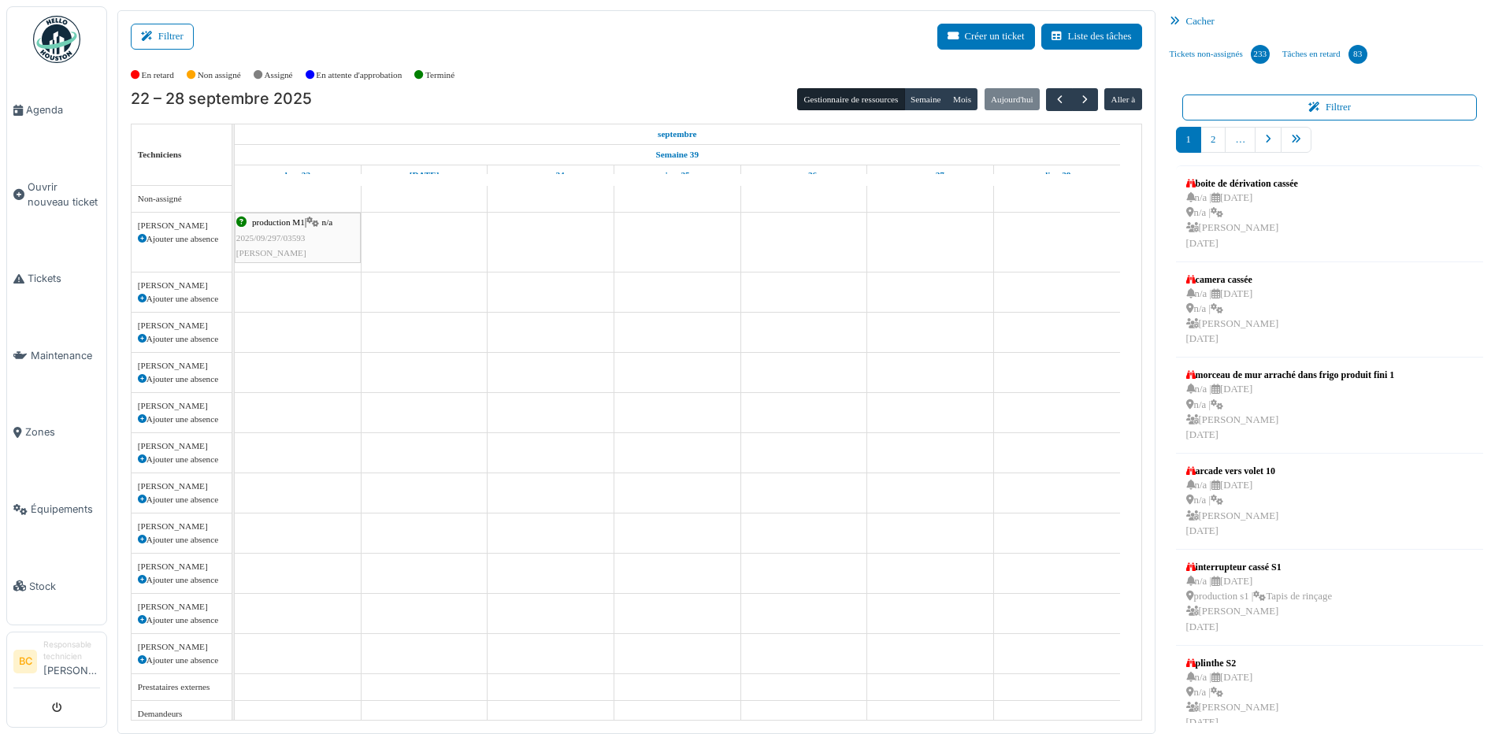
click at [314, 241] on div "production M1 | n/a 2025/09/297/03593 Mondini" at bounding box center [297, 238] width 123 height 46
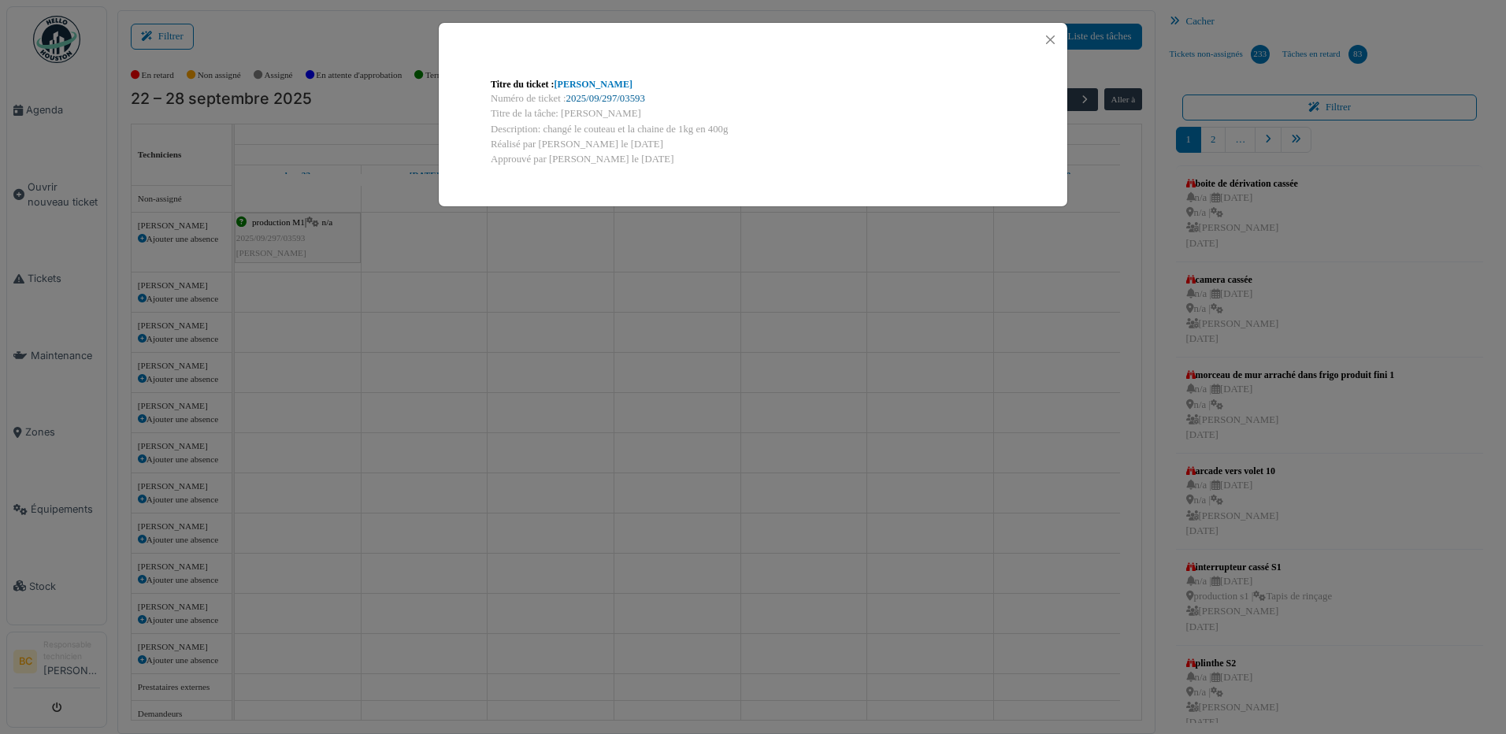
click at [626, 97] on link "2025/09/297/03593" at bounding box center [605, 98] width 79 height 11
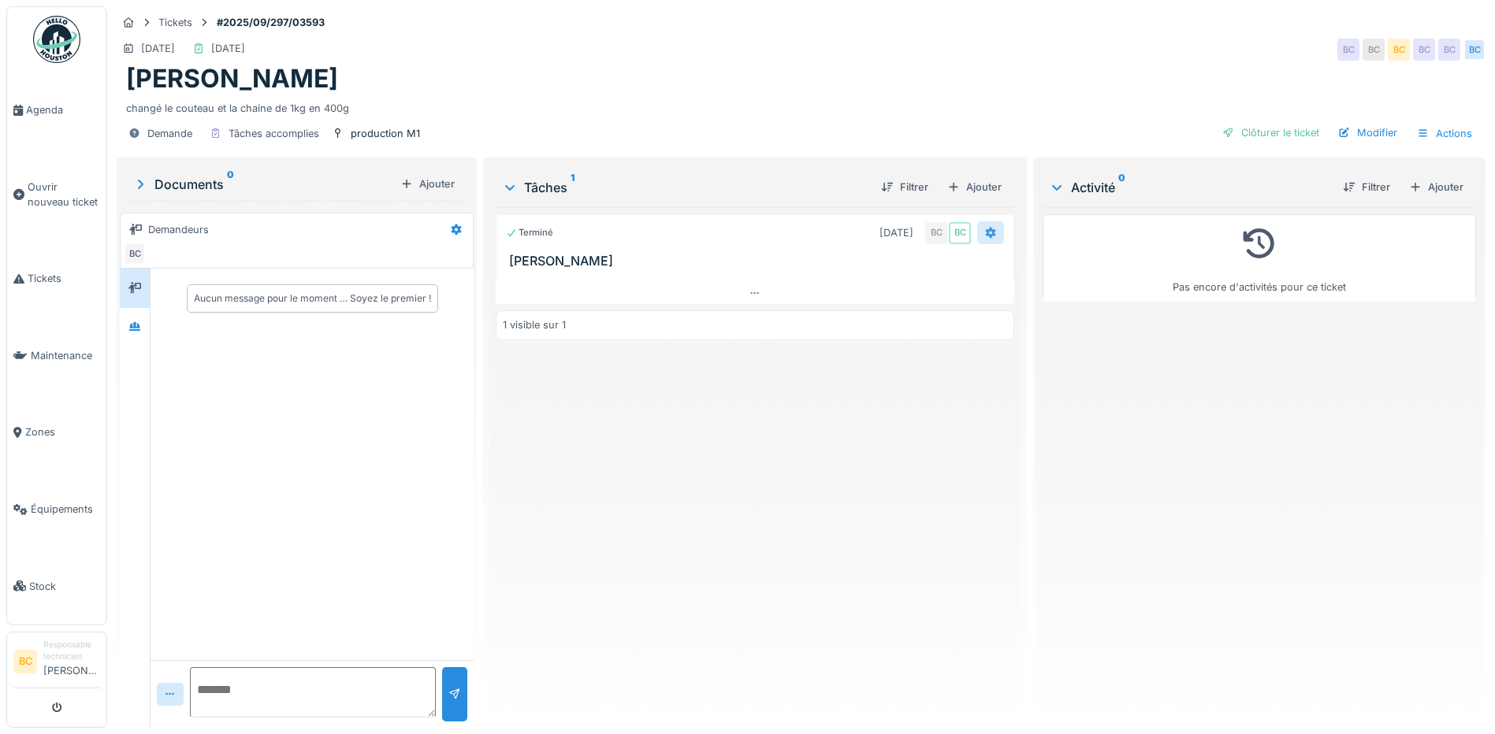
click at [988, 228] on icon at bounding box center [990, 233] width 13 height 10
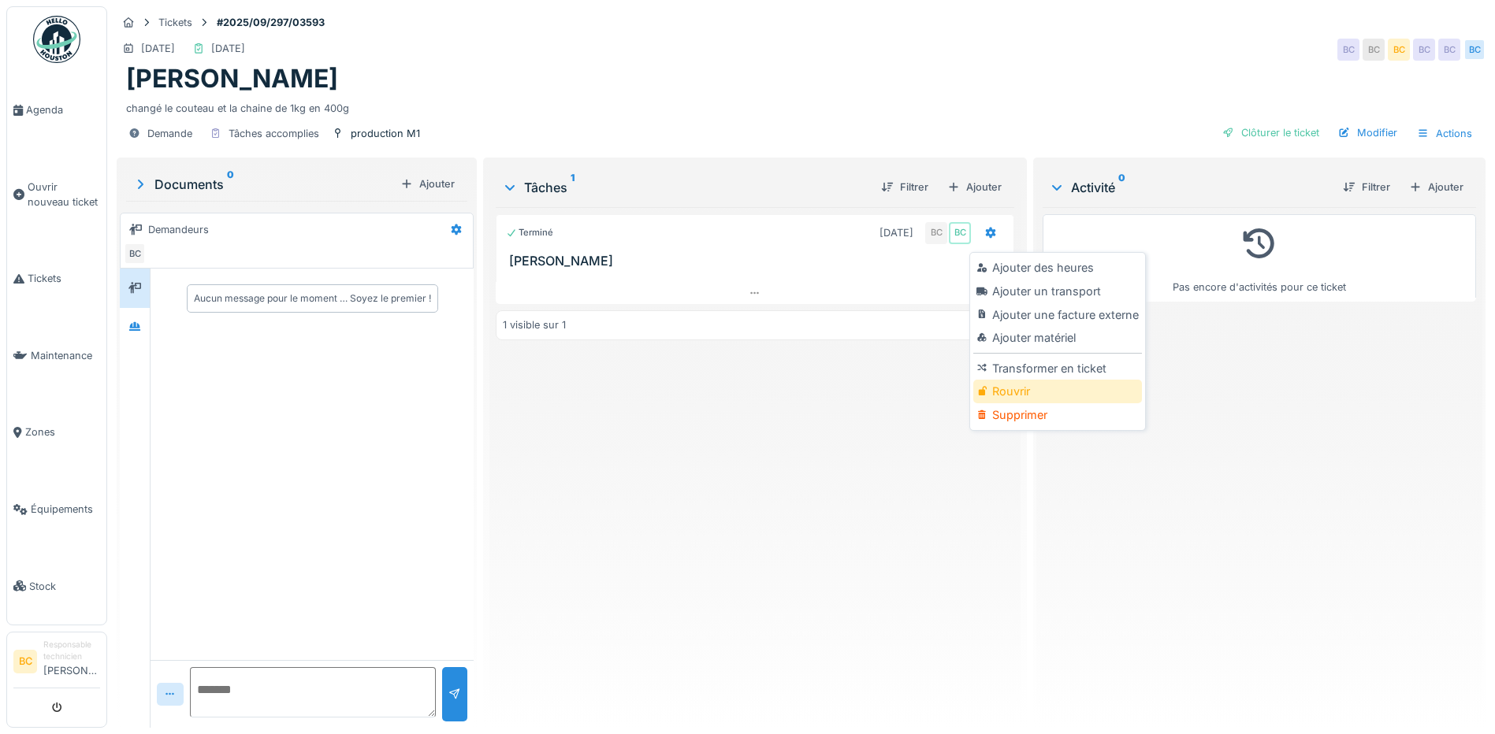
click at [1015, 391] on div "Rouvrir" at bounding box center [1057, 392] width 168 height 24
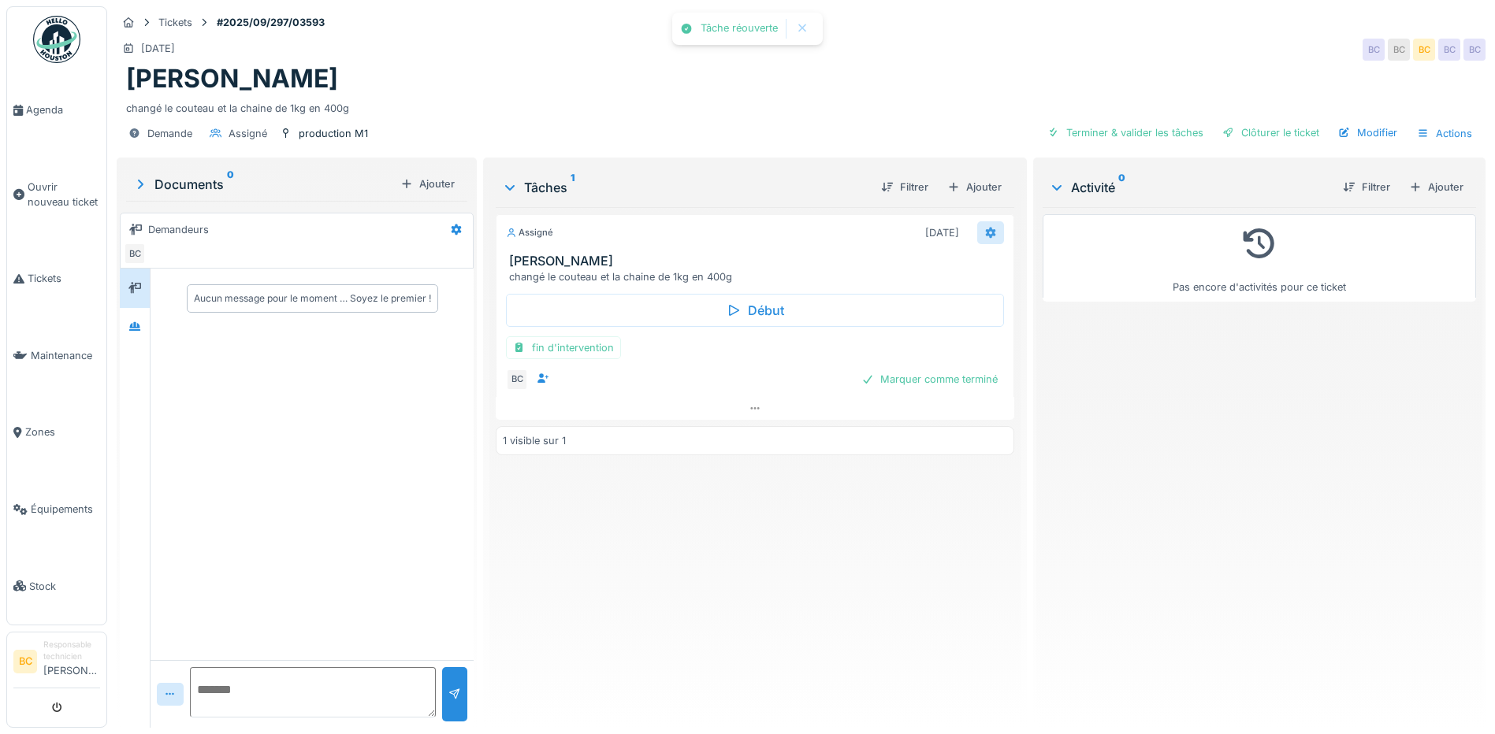
click at [986, 235] on icon at bounding box center [991, 233] width 10 height 11
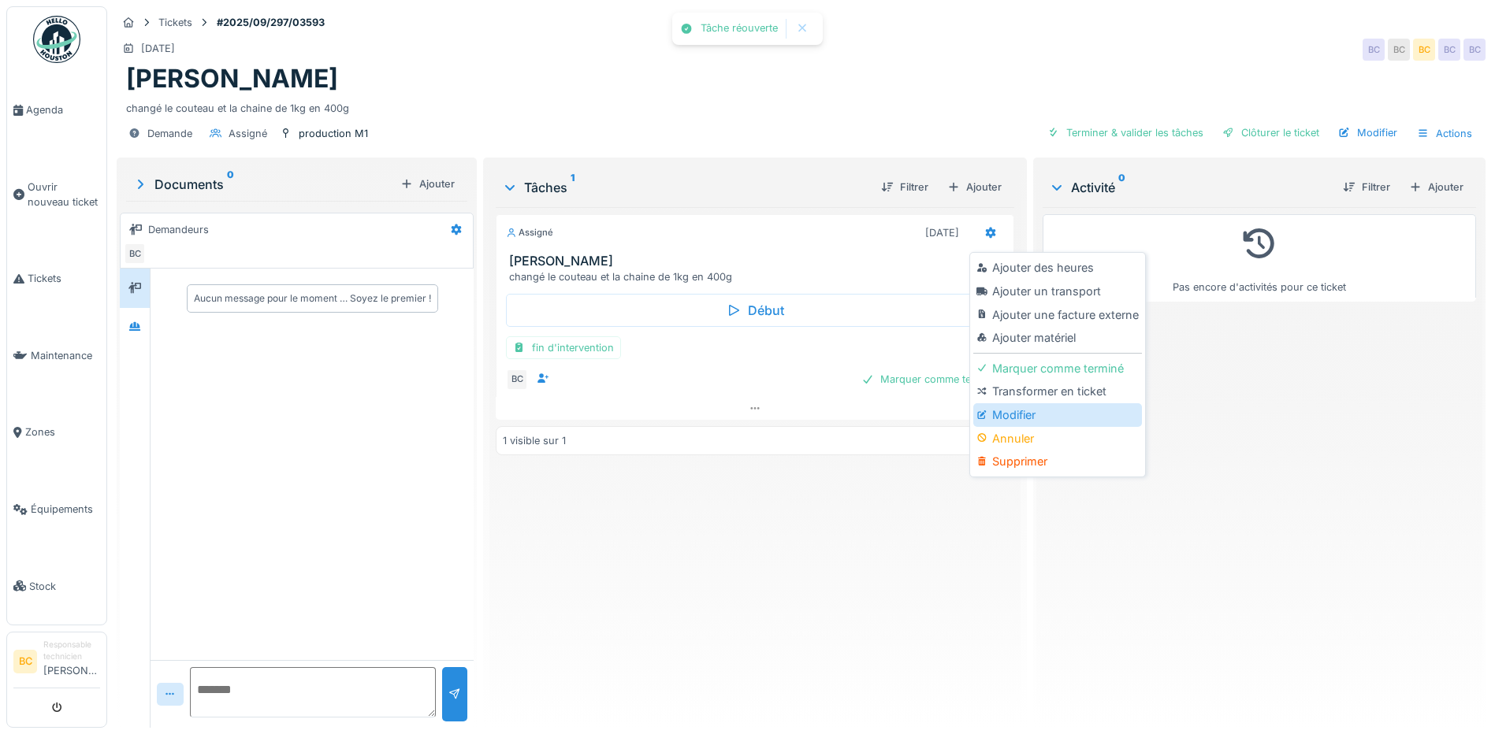
click at [998, 408] on div "Modifier" at bounding box center [1057, 415] width 168 height 24
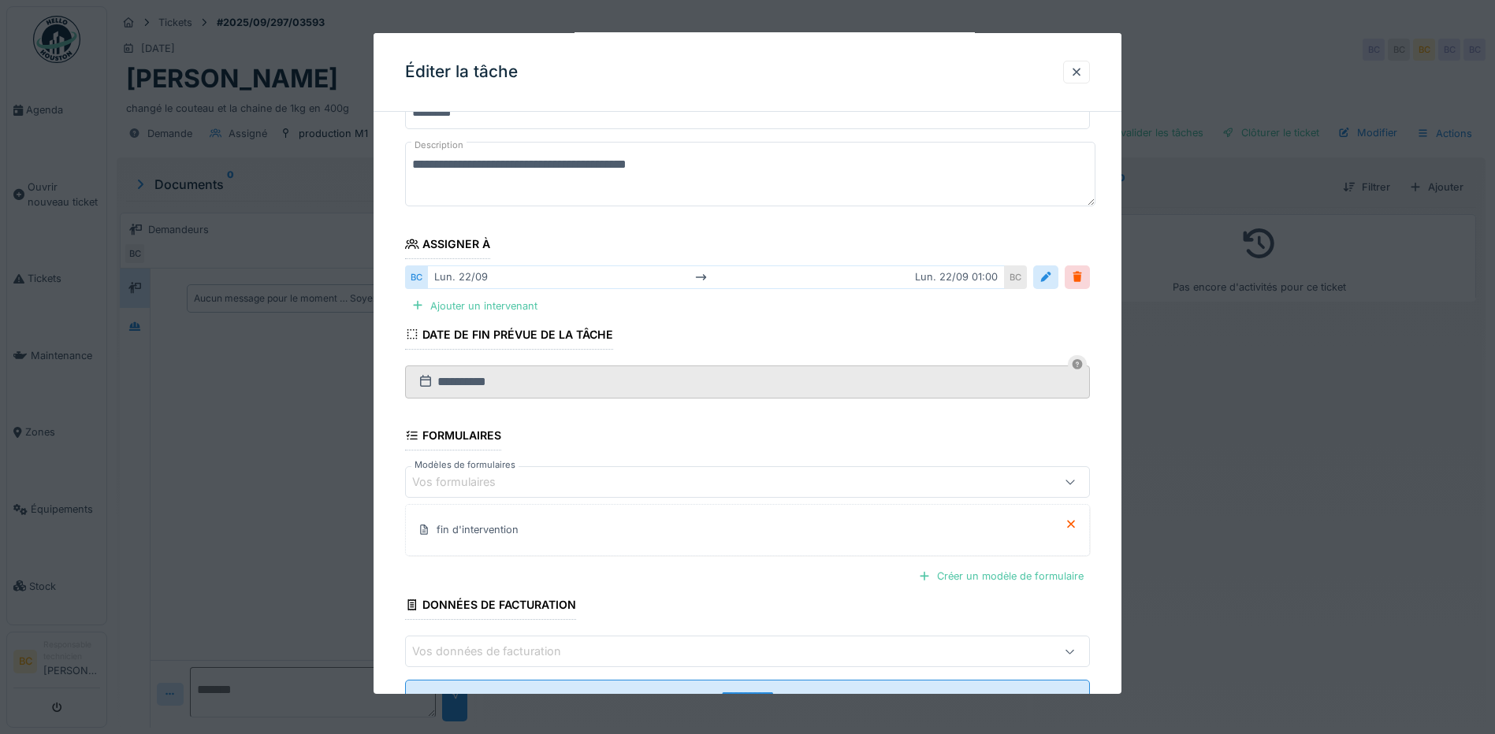
scroll to position [134, 0]
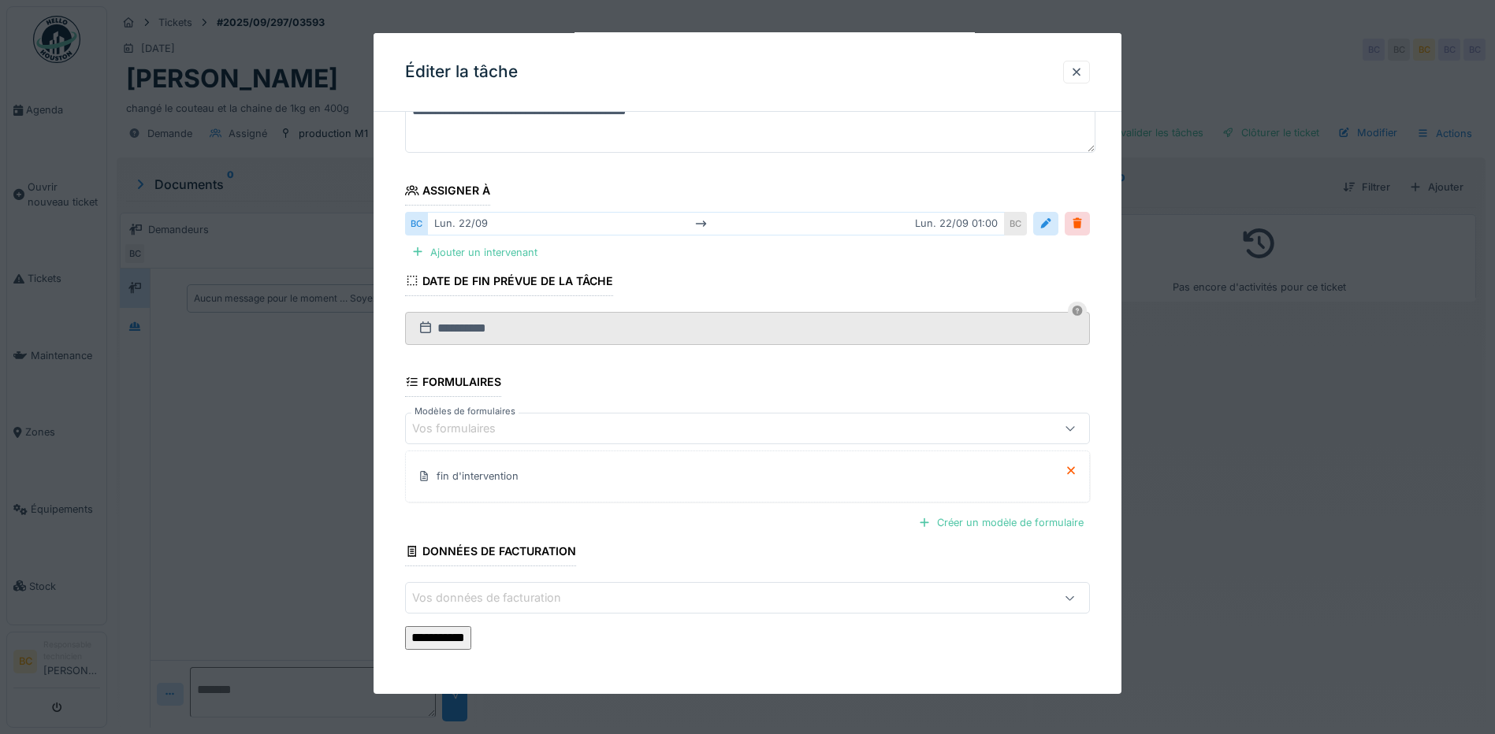
click at [471, 633] on input "**********" at bounding box center [438, 638] width 66 height 24
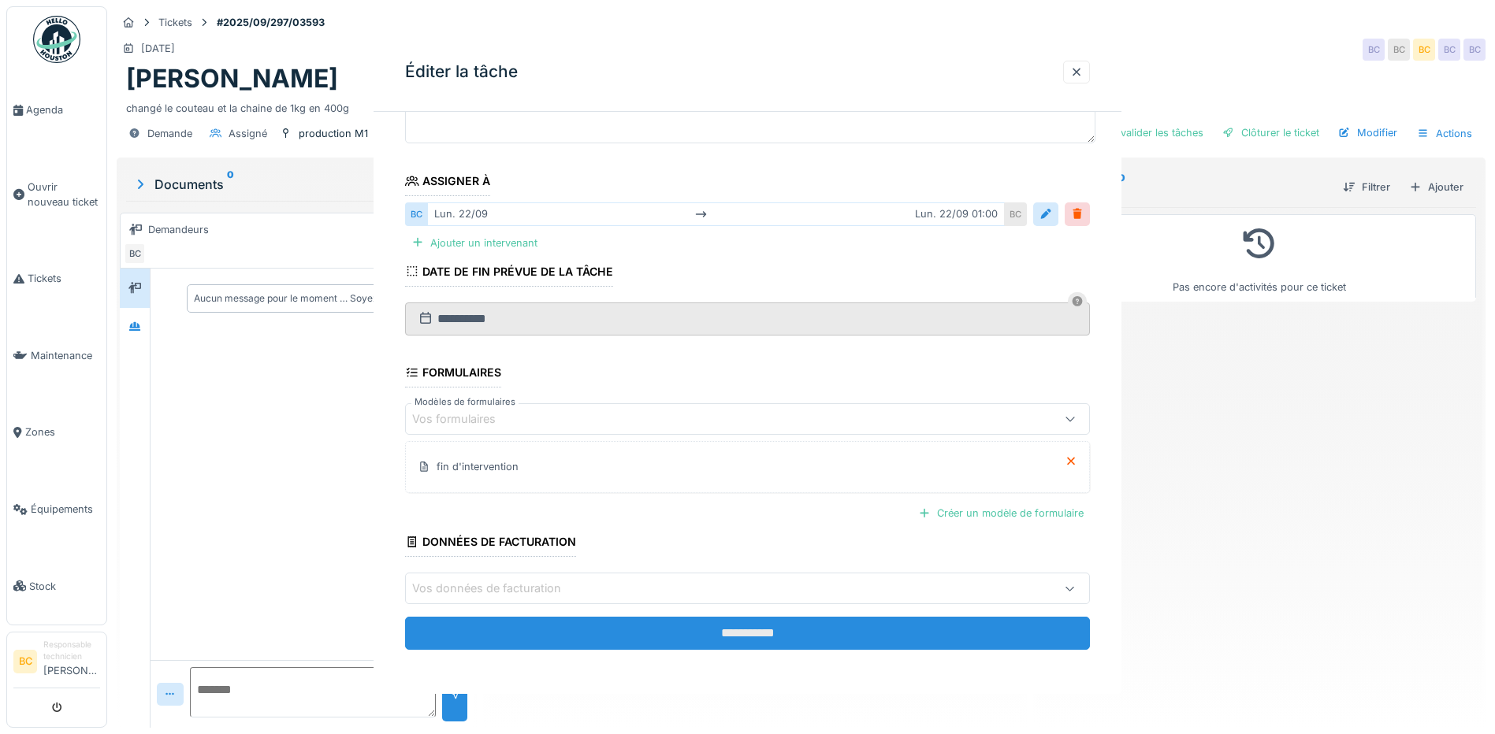
scroll to position [0, 0]
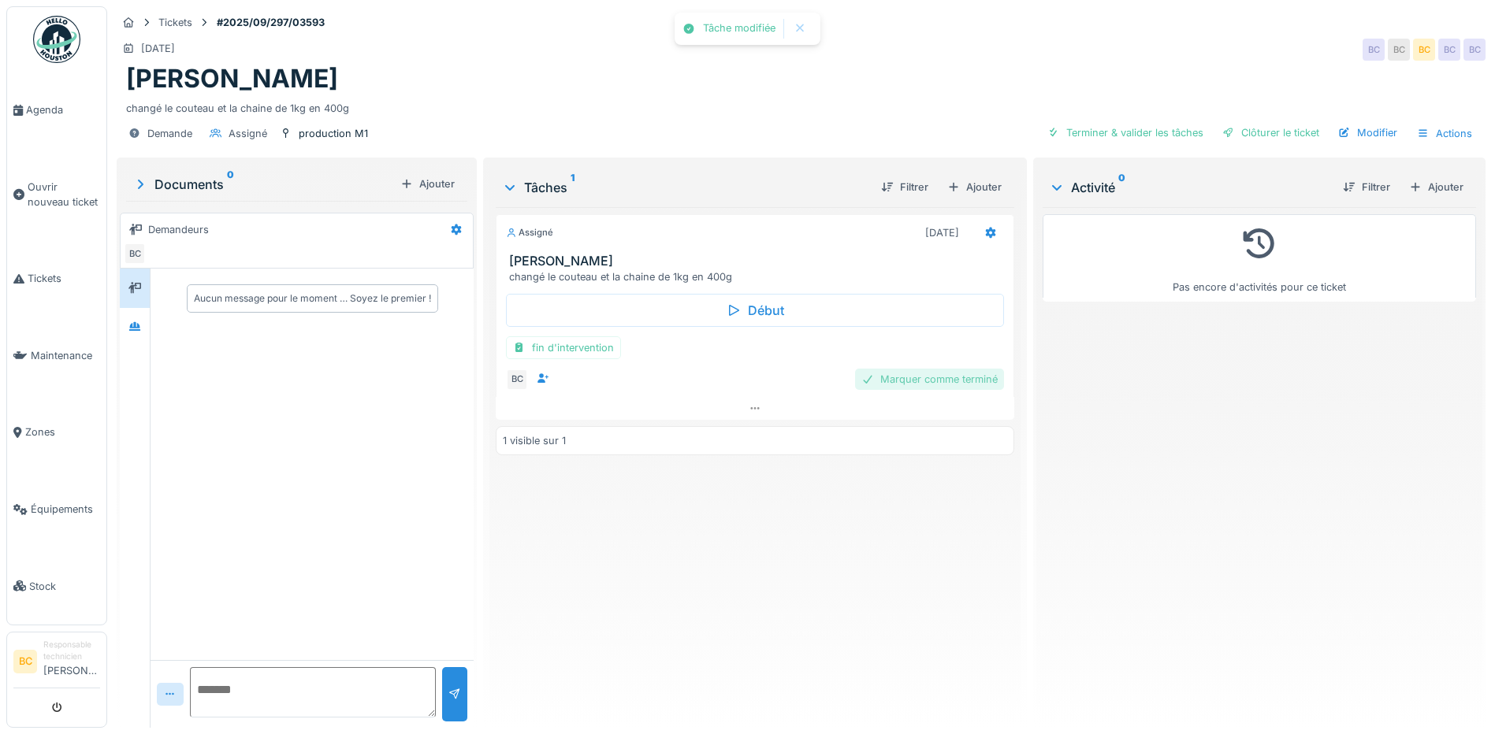
click at [891, 375] on div "Marquer comme terminé" at bounding box center [929, 379] width 149 height 21
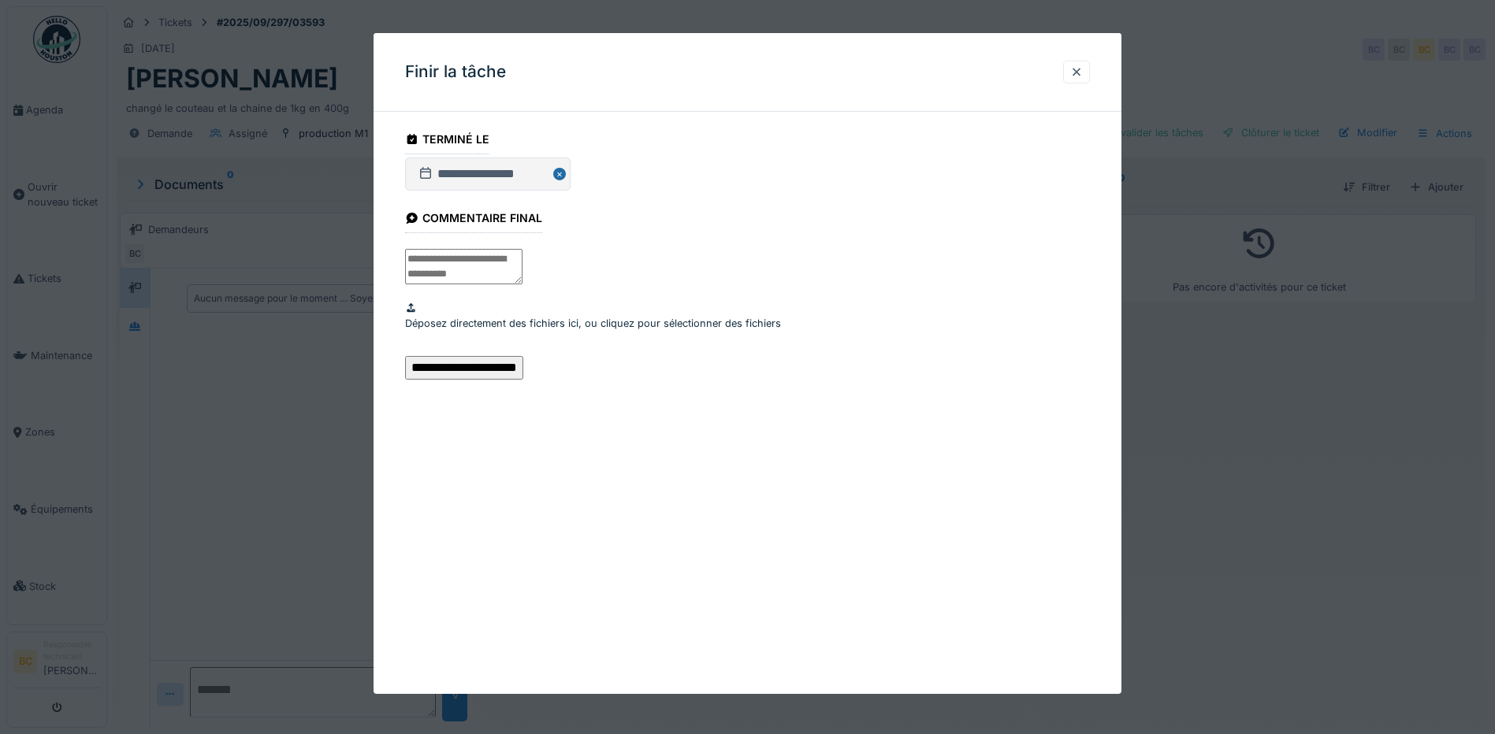
click at [523, 380] on input "**********" at bounding box center [464, 368] width 118 height 24
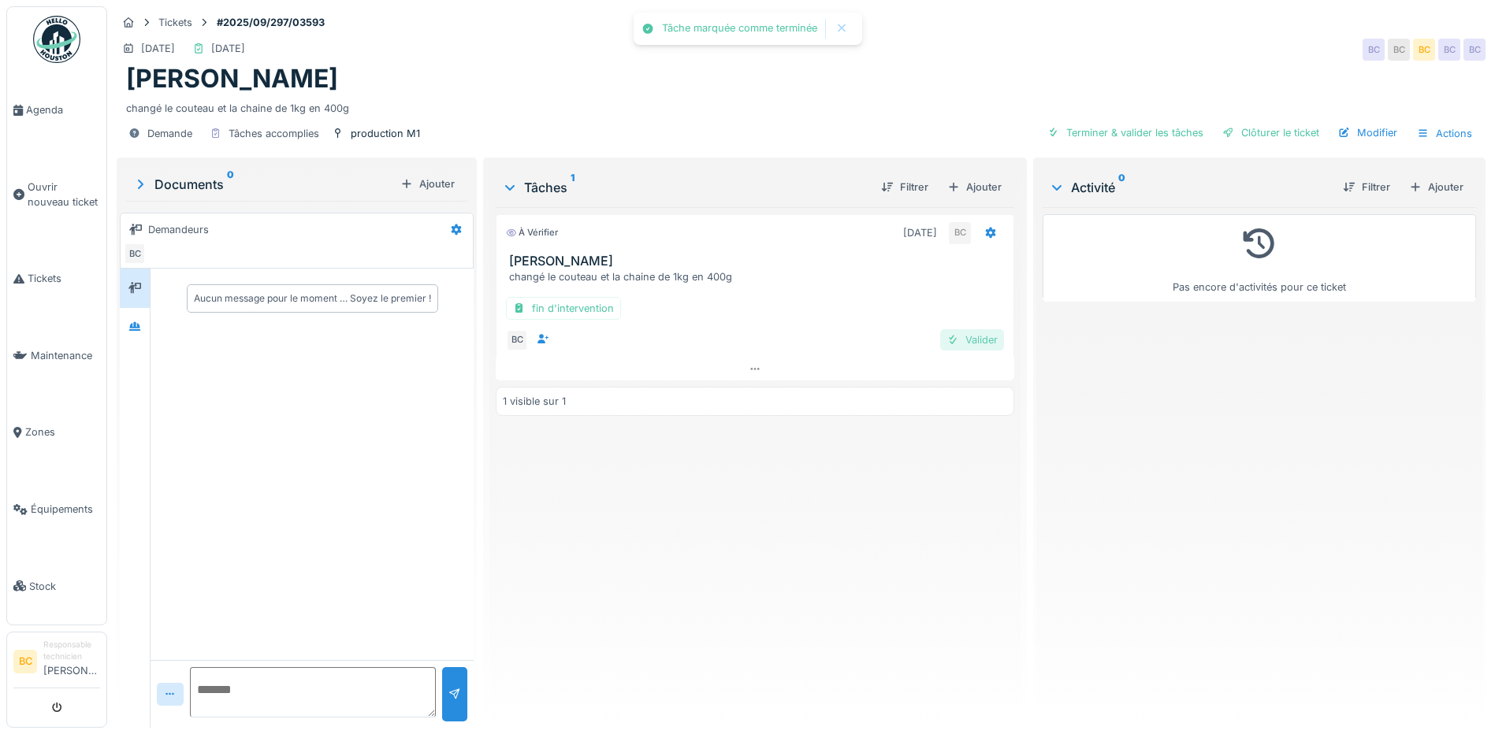
click at [970, 340] on div "Valider" at bounding box center [972, 339] width 64 height 21
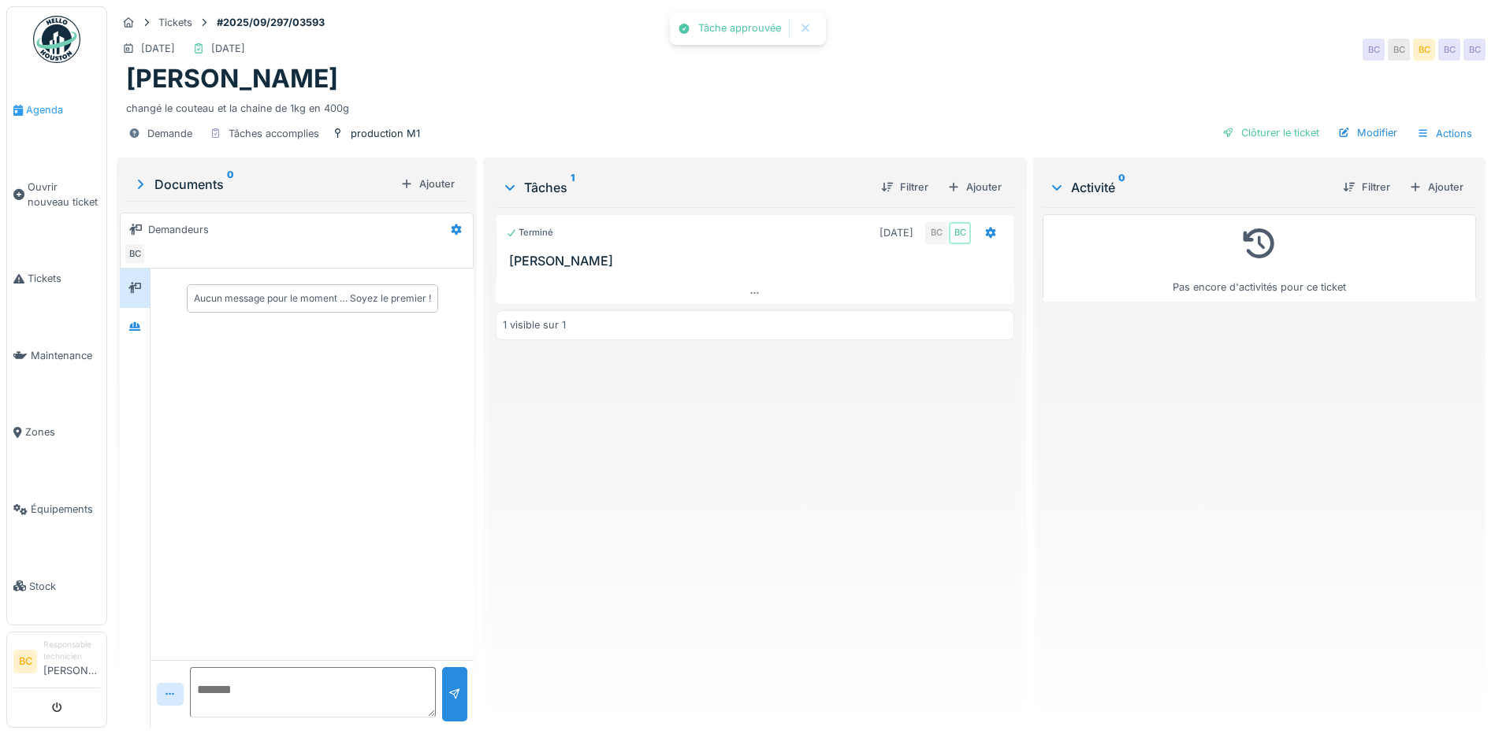
click at [44, 110] on span "Agenda" at bounding box center [63, 109] width 74 height 15
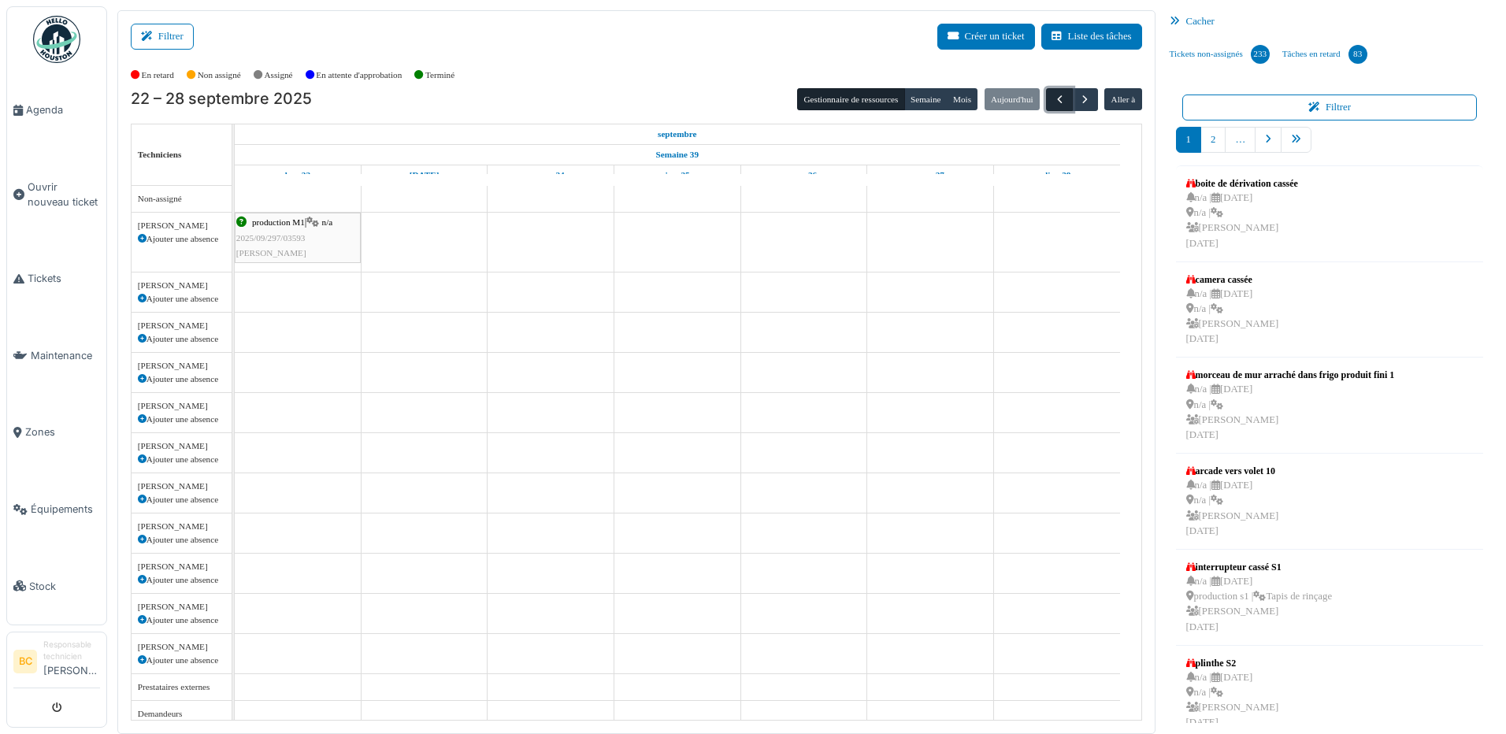
click at [1053, 93] on span "button" at bounding box center [1059, 99] width 13 height 13
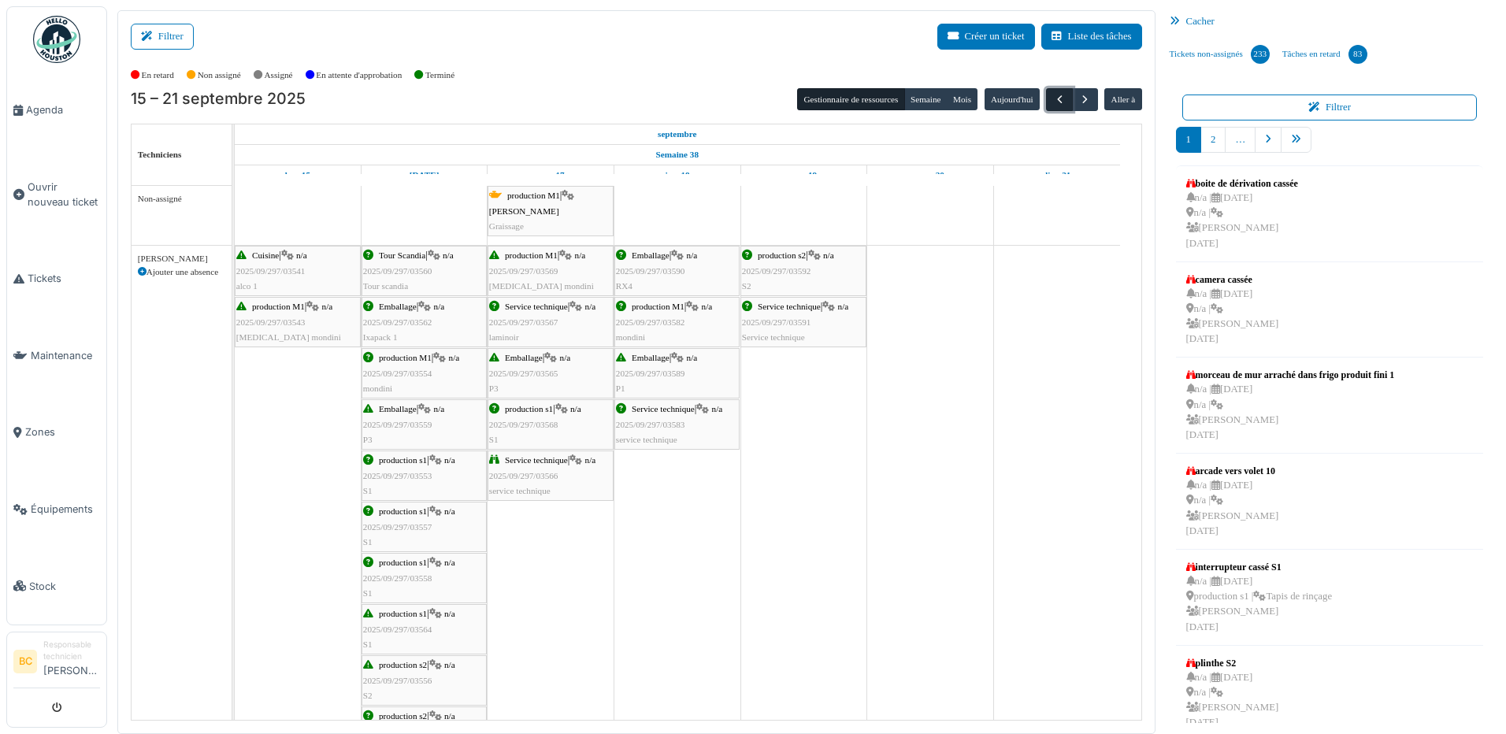
click at [1053, 94] on span "button" at bounding box center [1059, 99] width 13 height 13
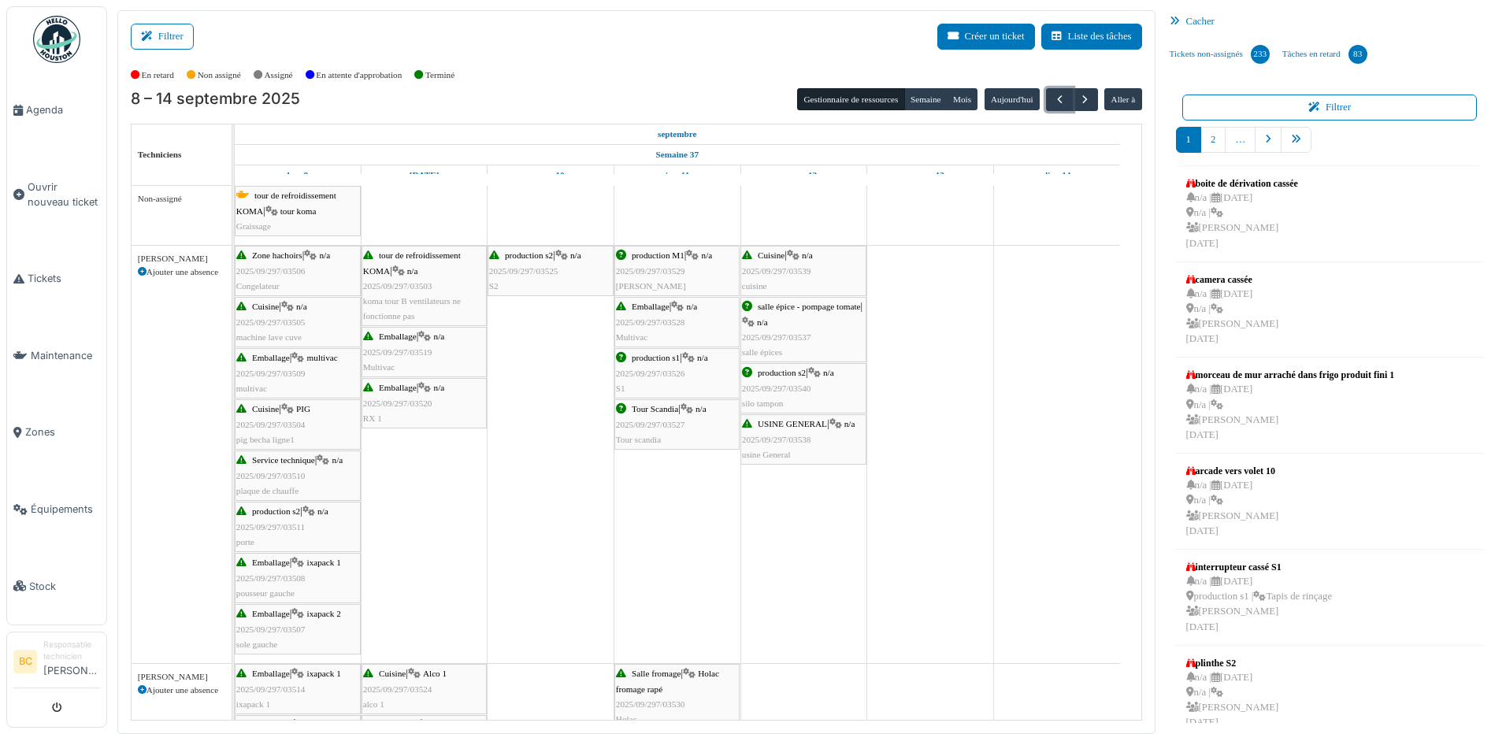
click at [637, 261] on div "production M1 | n/a 2025/09/297/03529 Mondini" at bounding box center [677, 271] width 122 height 46
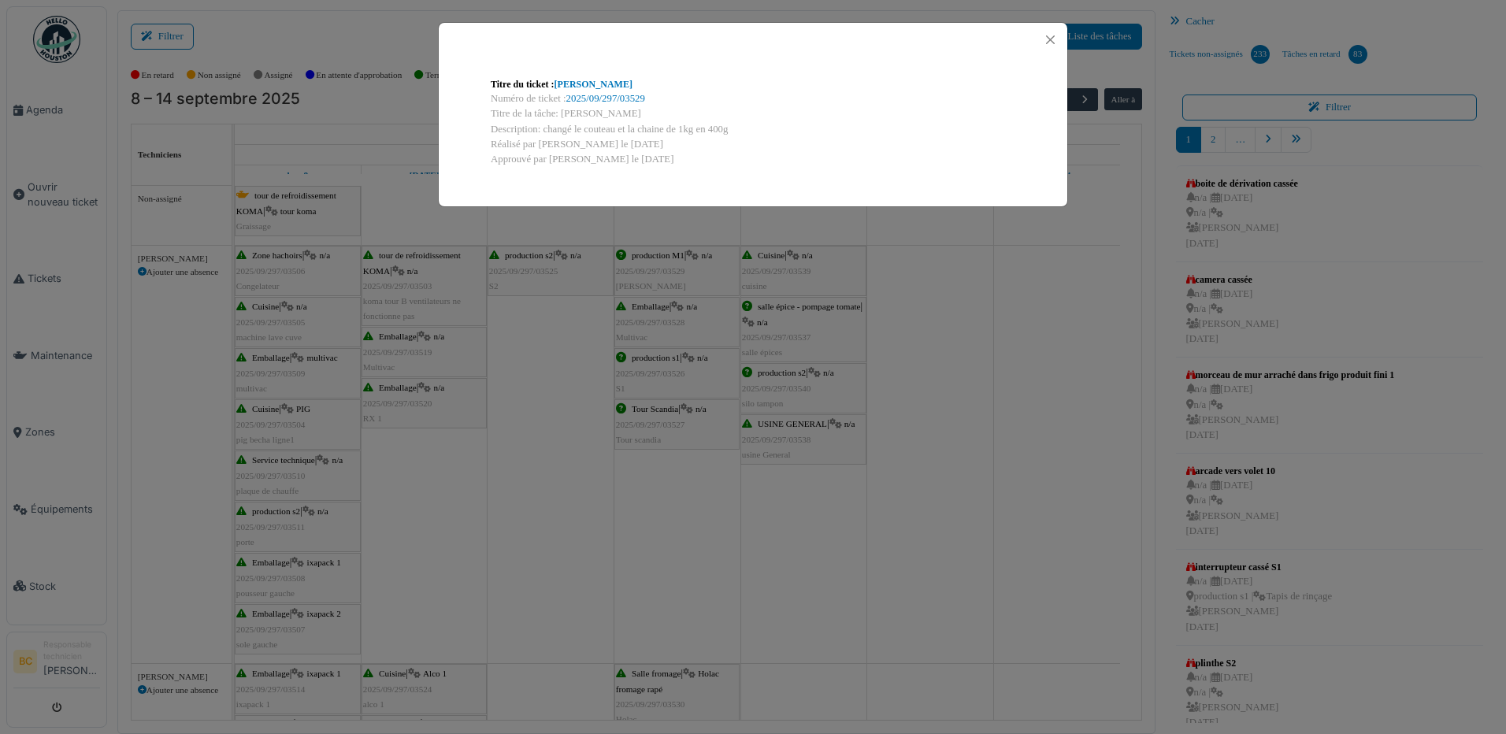
click at [437, 474] on div "Titre du ticket : [PERSON_NAME] Numéro de ticket : 2025/09/297/03529 Titre de l…" at bounding box center [753, 367] width 1506 height 734
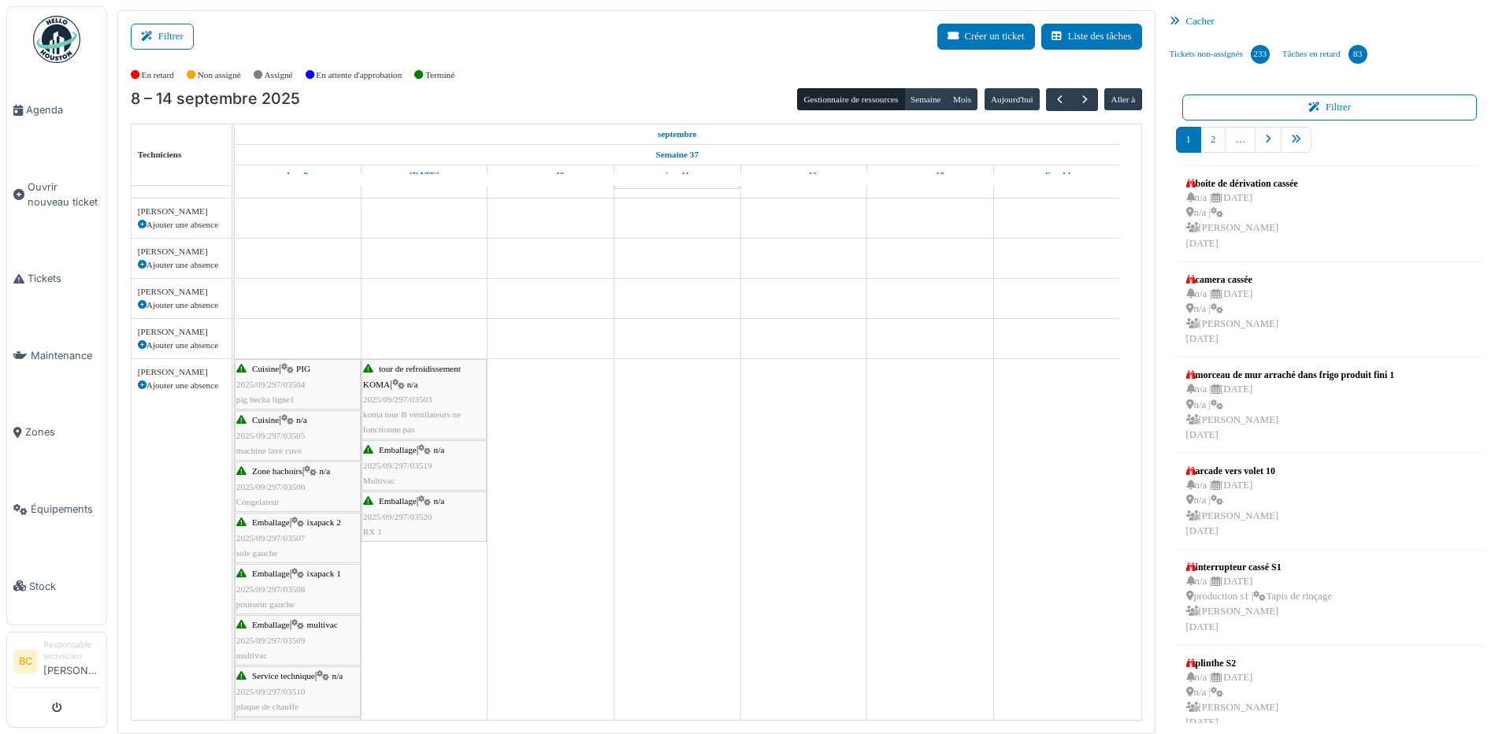
scroll to position [945, 0]
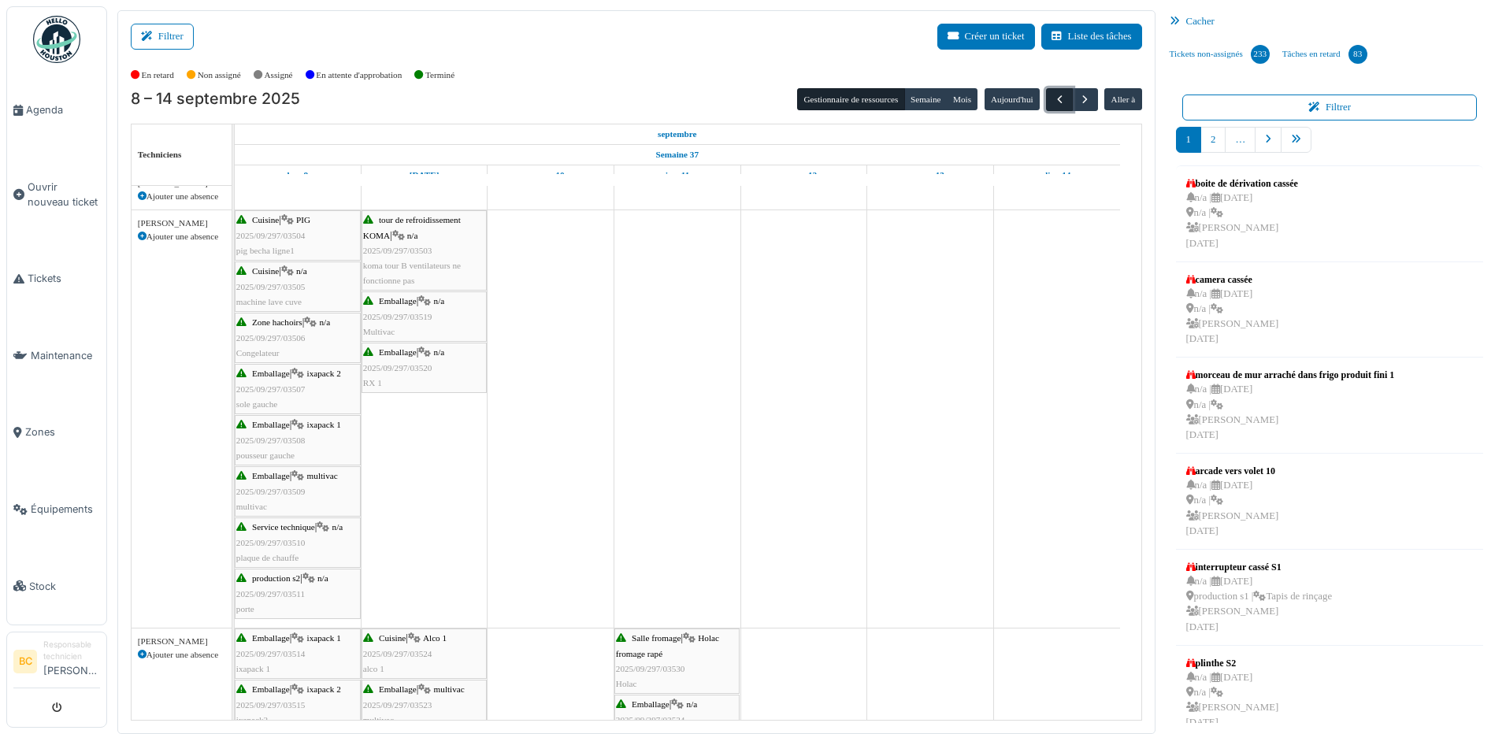
click at [1053, 95] on span "button" at bounding box center [1059, 99] width 13 height 13
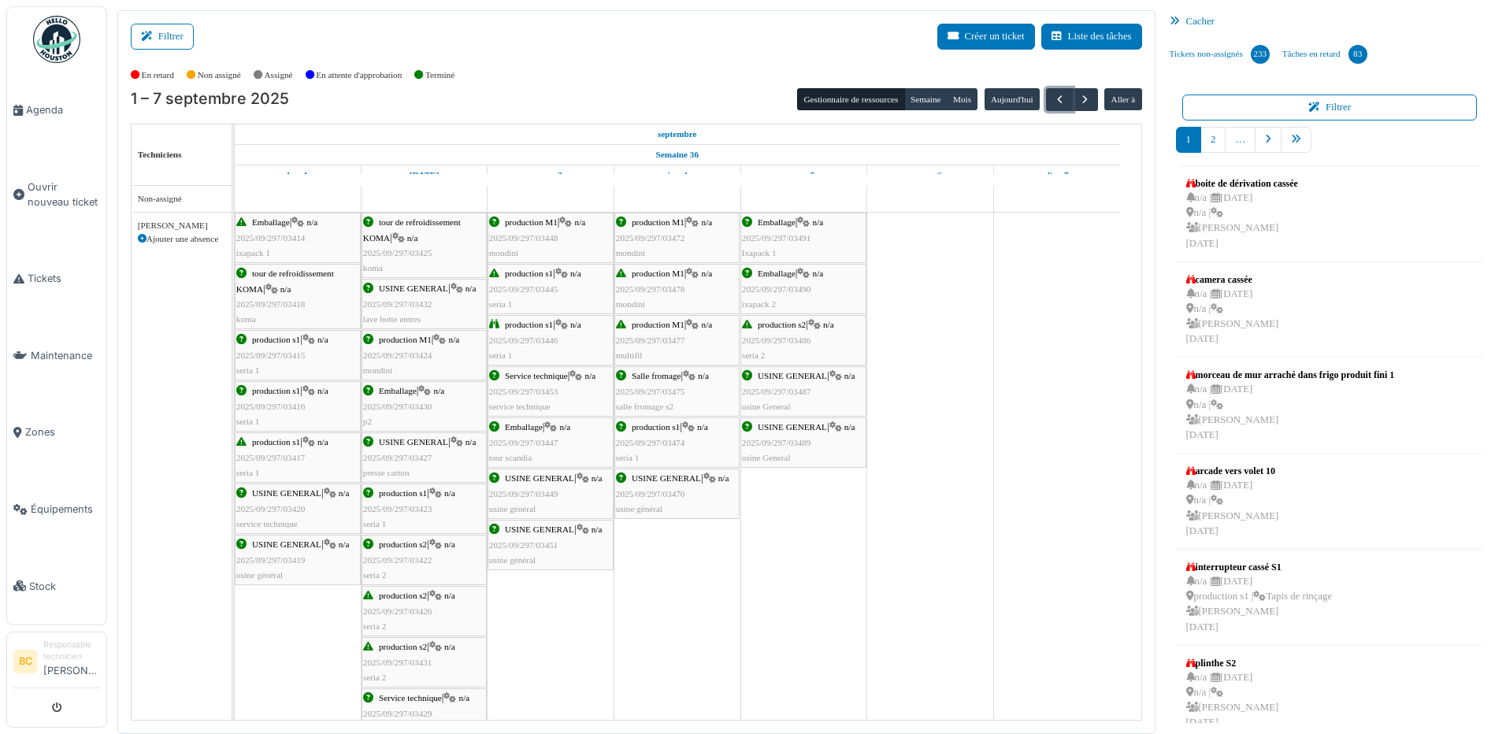
click at [648, 288] on span "2025/09/297/03478" at bounding box center [650, 288] width 69 height 9
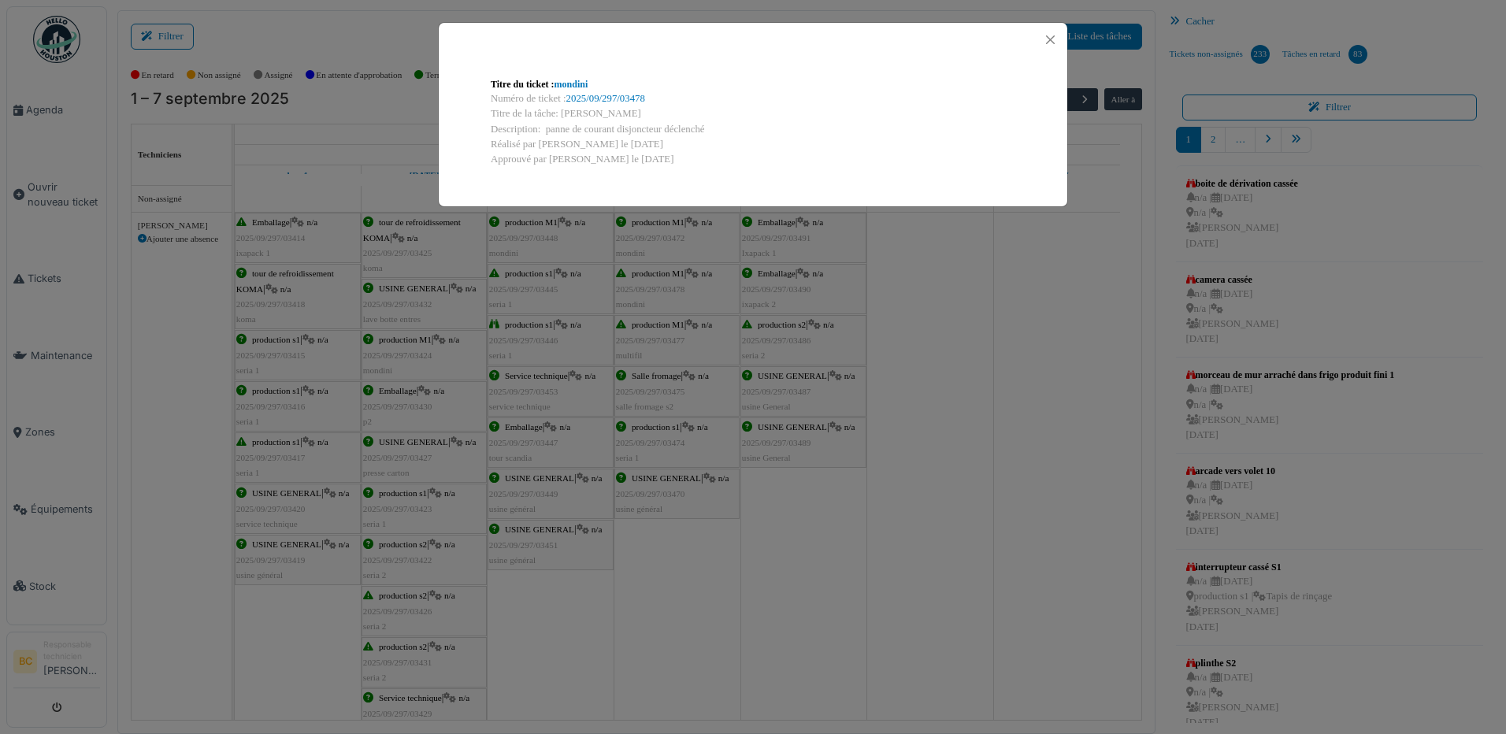
click at [650, 245] on div "Titre du ticket : mondini Numéro de ticket : 2025/09/297/03478 Titre de la tâch…" at bounding box center [753, 367] width 1506 height 734
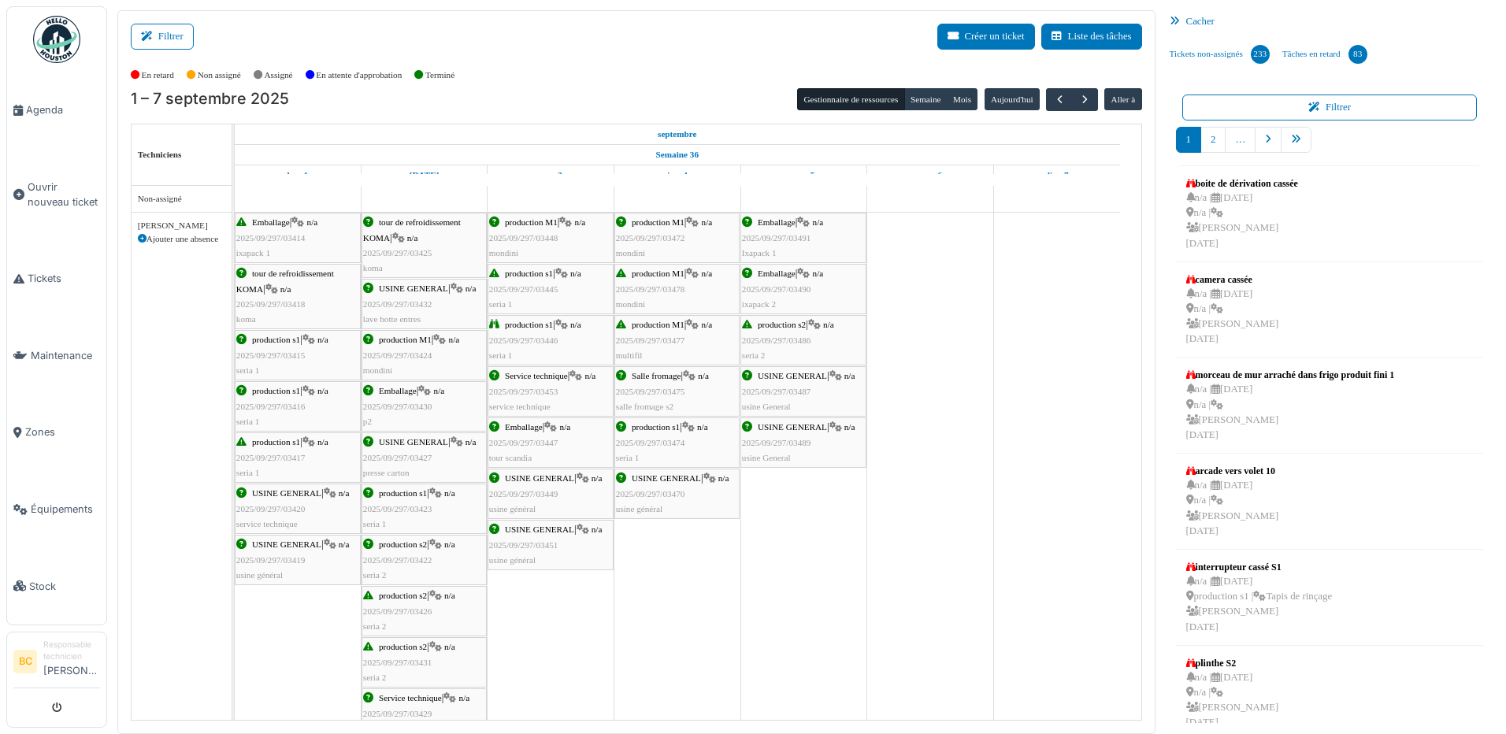
click at [650, 244] on div "production M1 | n/a 2025/09/297/03472 mondini" at bounding box center [677, 238] width 122 height 46
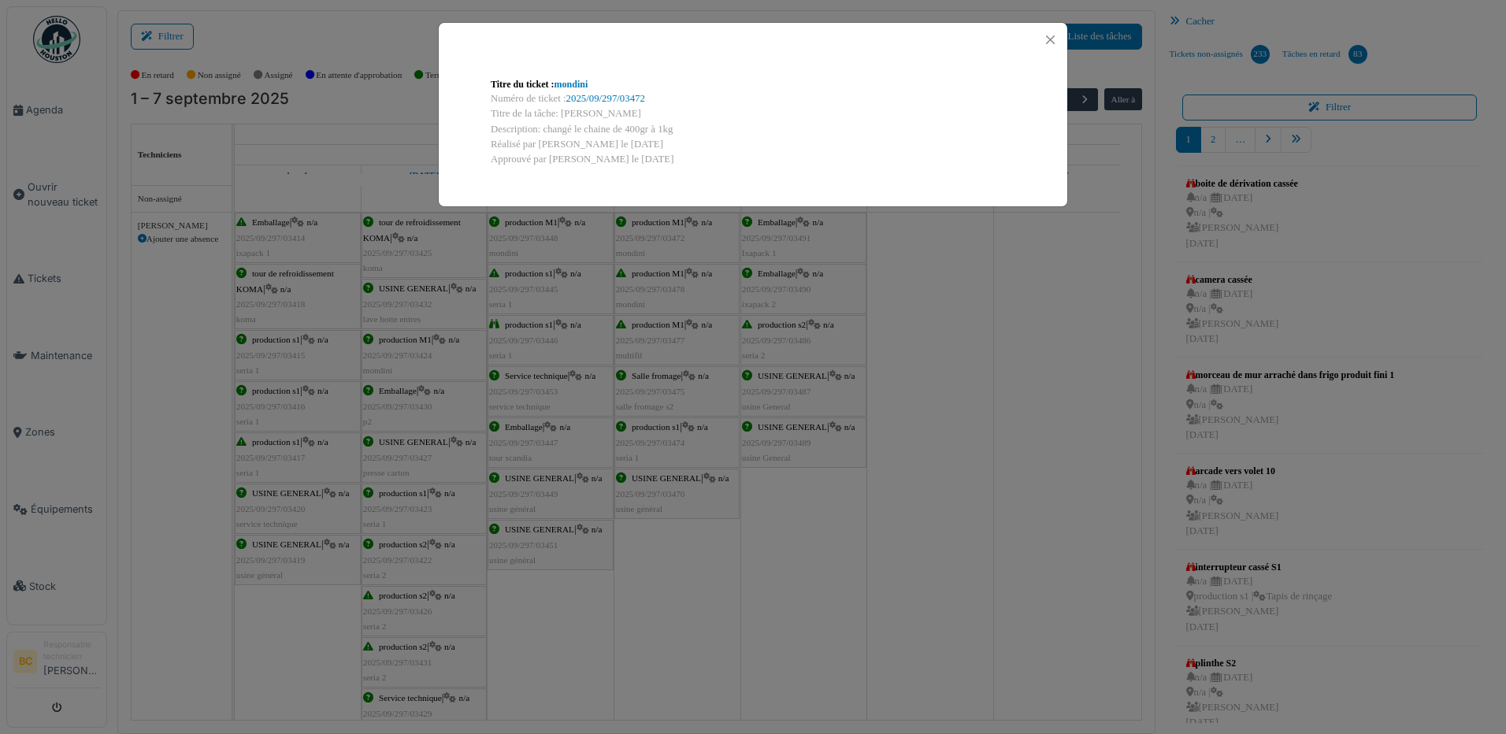
click at [650, 244] on div "Titre du ticket : mondini Numéro de ticket : 2025/09/297/03472 Titre de la tâch…" at bounding box center [753, 367] width 1506 height 734
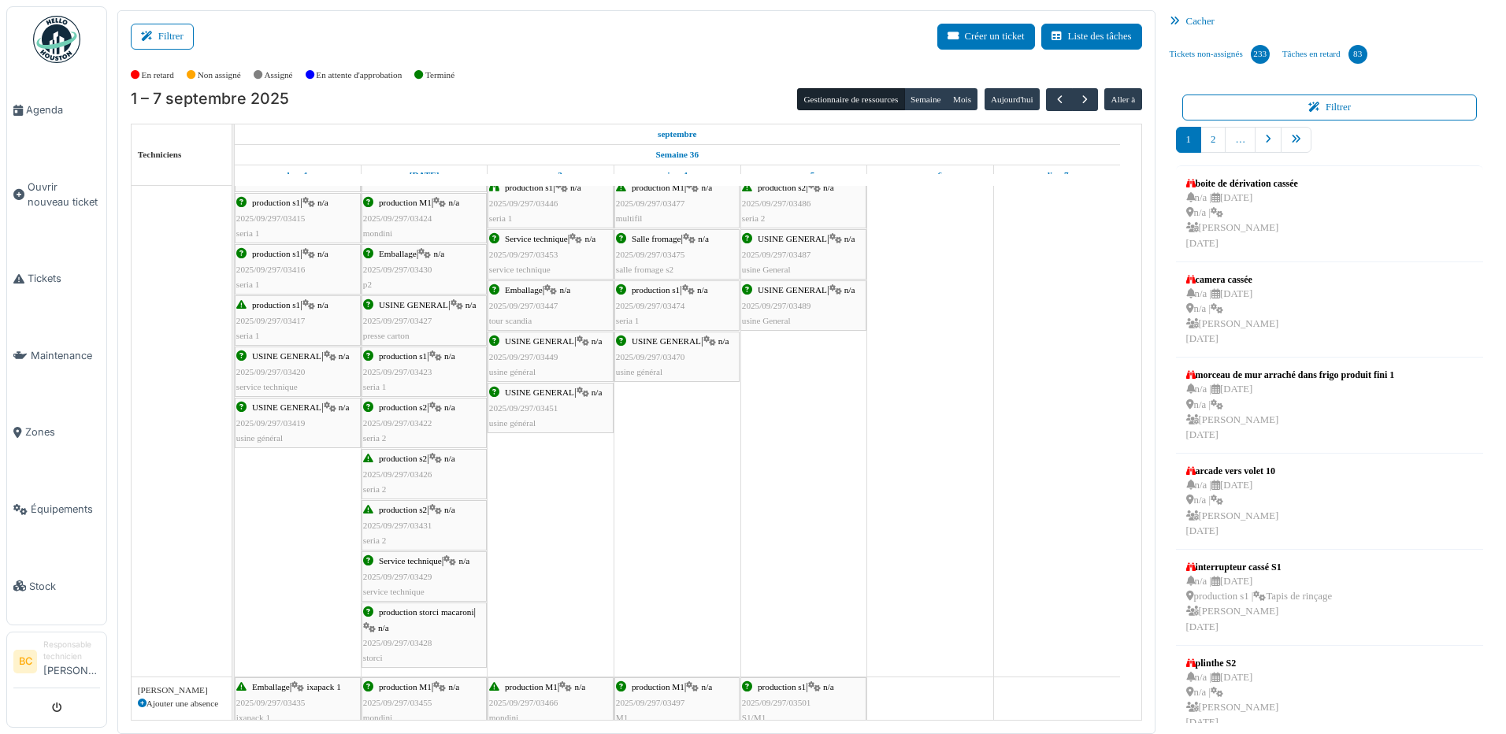
scroll to position [158, 0]
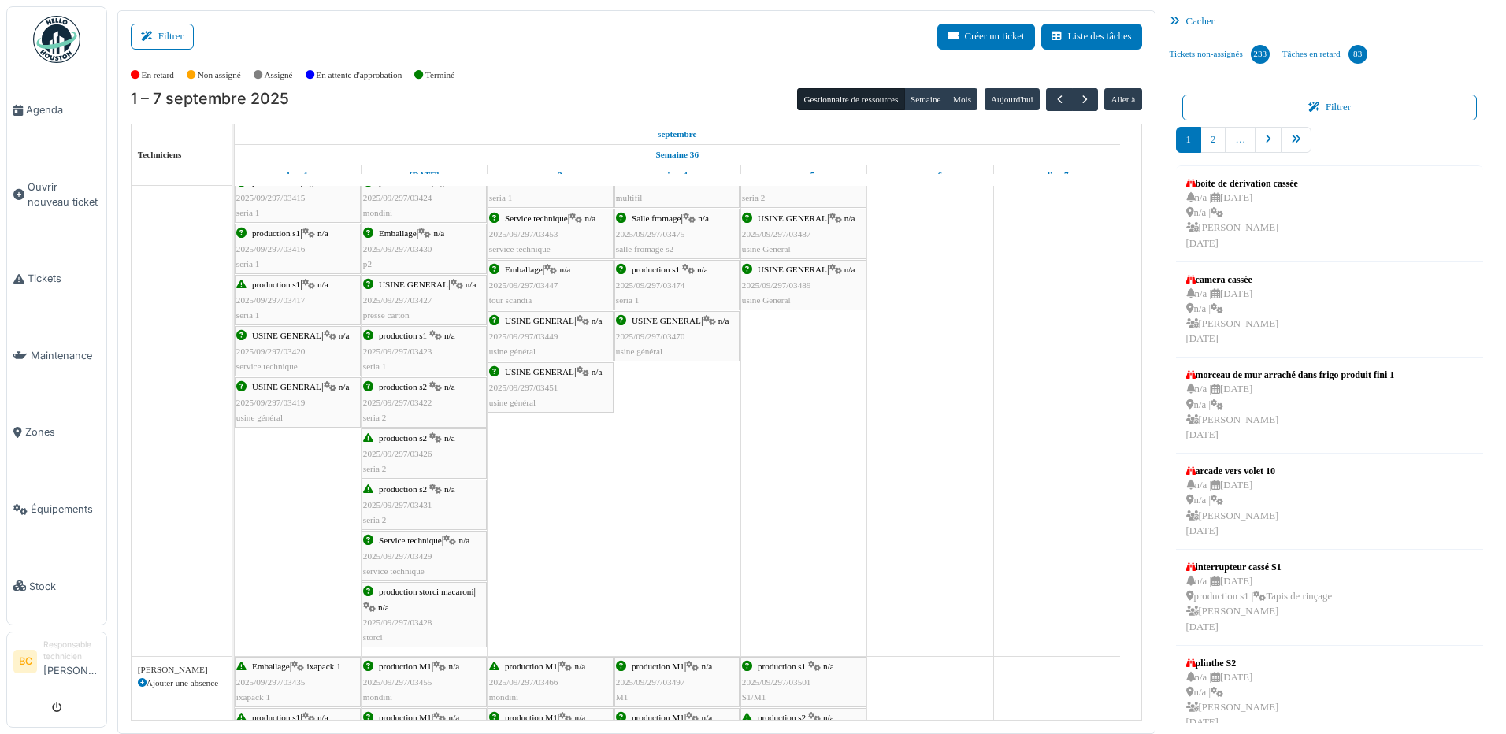
click at [409, 506] on span "2025/09/297/03431" at bounding box center [397, 504] width 69 height 9
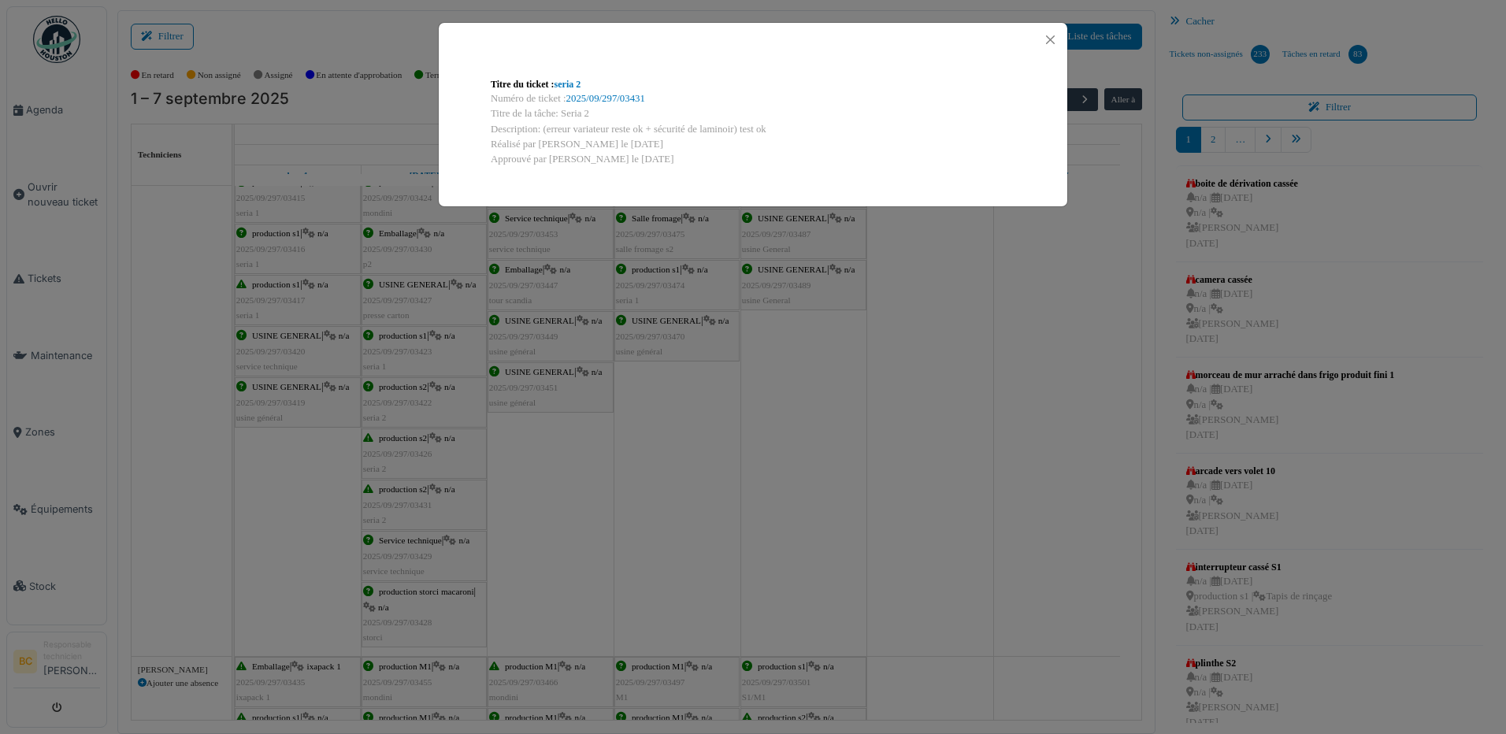
click at [409, 507] on div "Titre du ticket : seria 2 Numéro de ticket : 2025/09/297/03431 Titre de la tâch…" at bounding box center [753, 367] width 1506 height 734
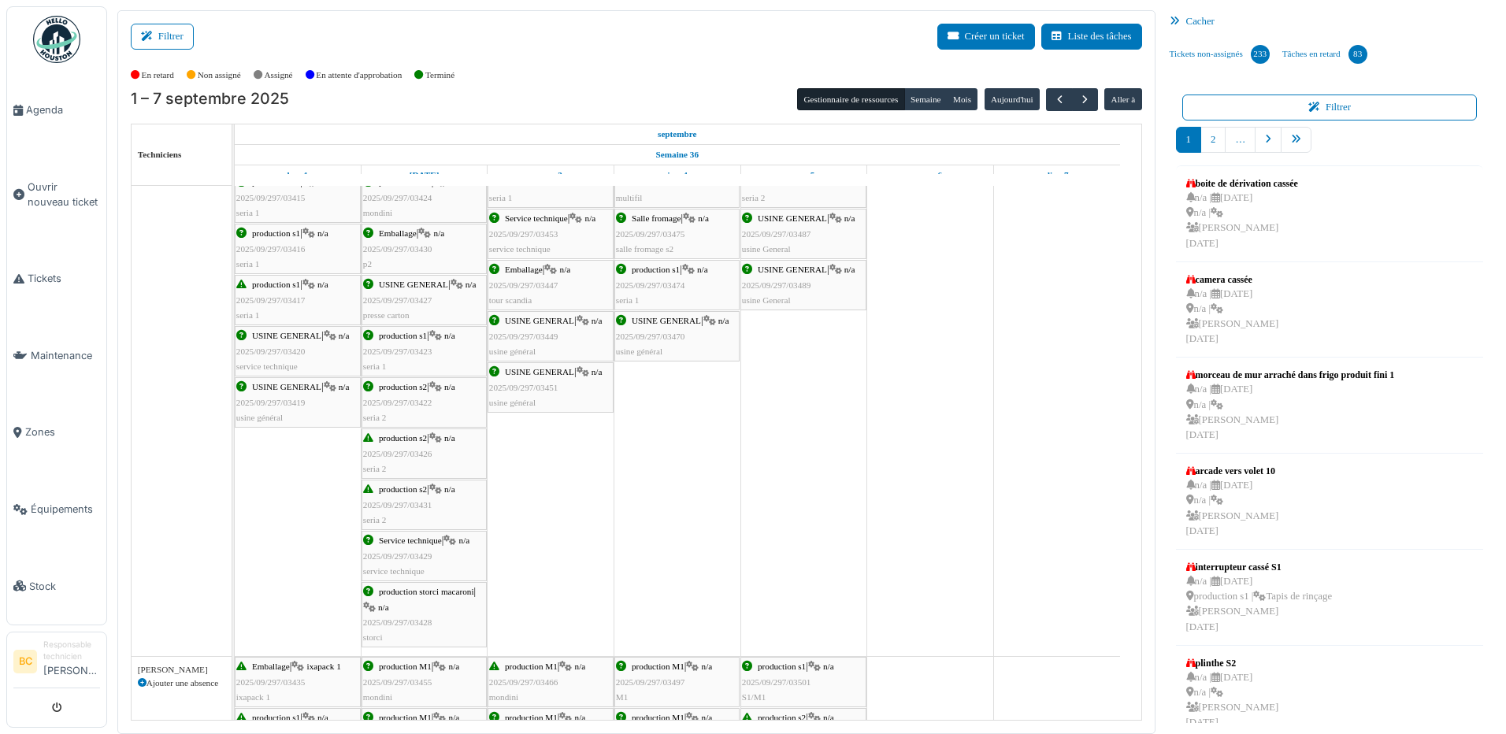
click at [399, 444] on div "production s2 | n/a 2025/09/297/03426 seria 2" at bounding box center [424, 454] width 122 height 46
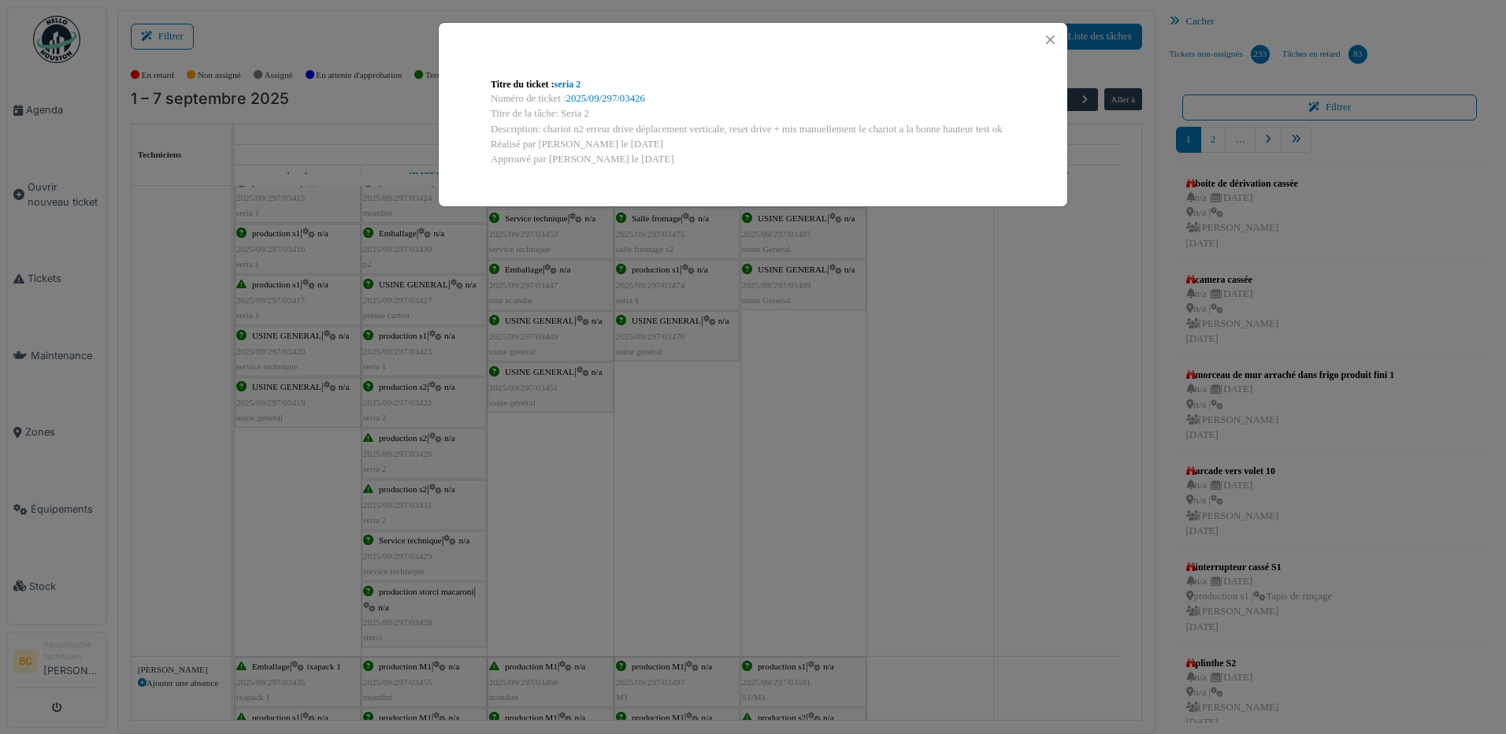
click at [399, 445] on div "Titre du ticket : seria 2 Numéro de ticket : 2025/09/297/03426 Titre de la tâch…" at bounding box center [753, 367] width 1506 height 734
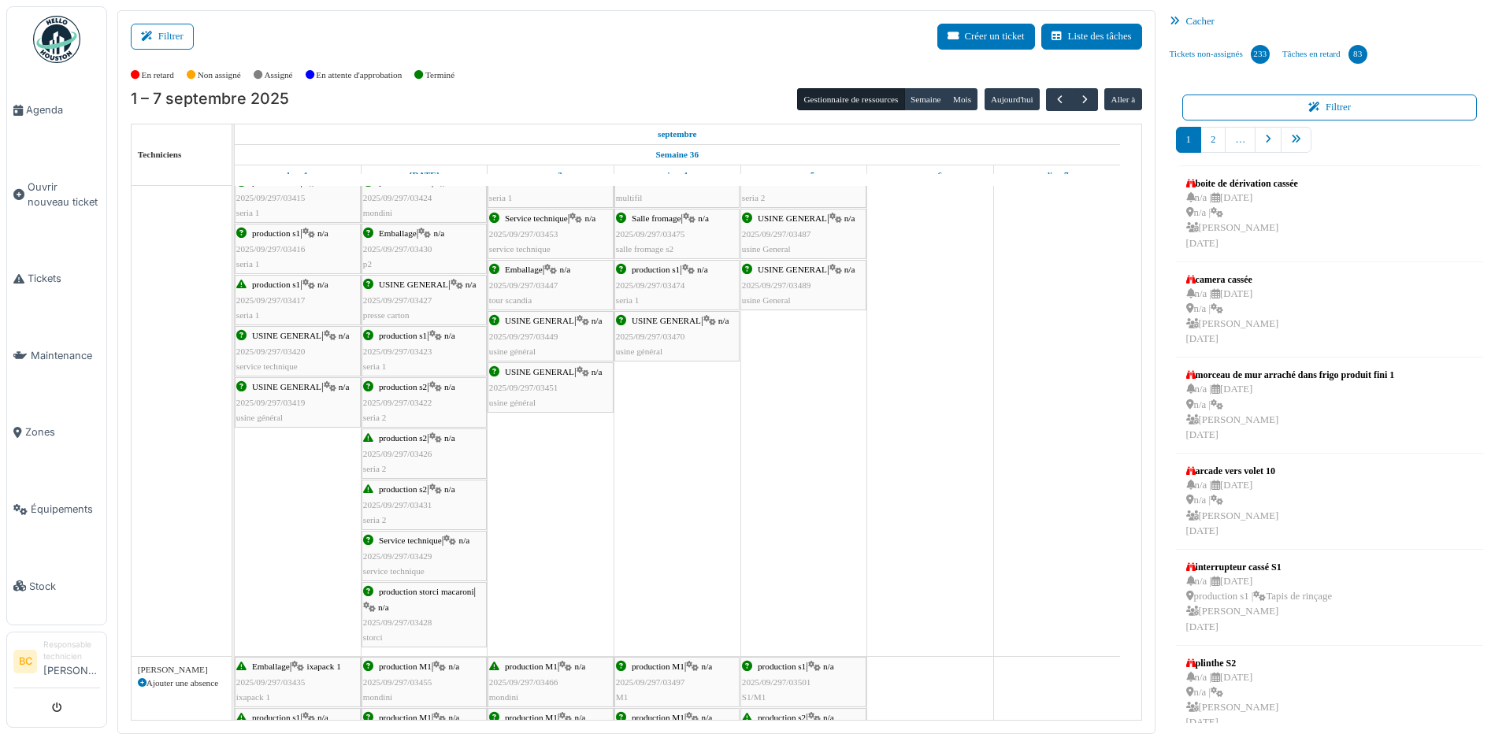
click at [410, 403] on span "2025/09/297/03422" at bounding box center [397, 402] width 69 height 9
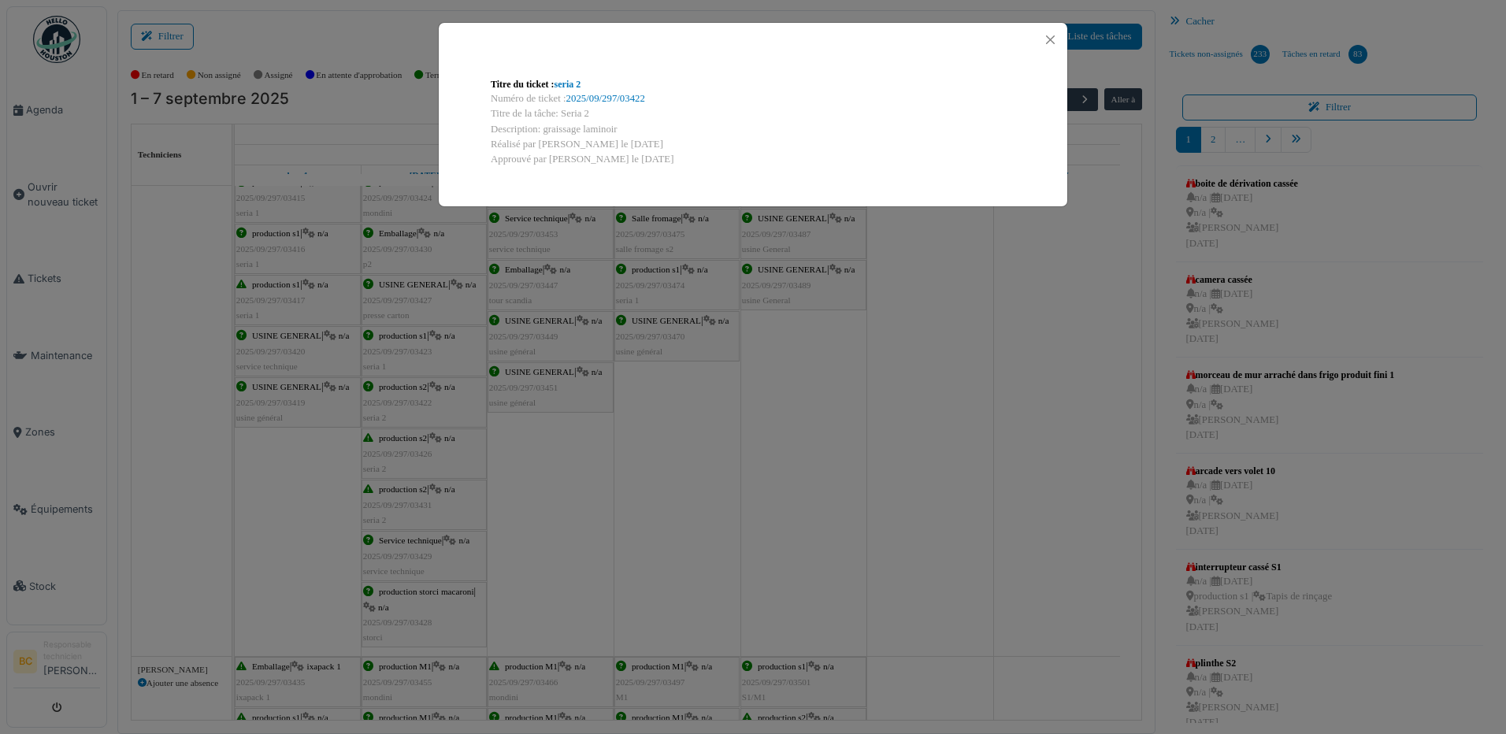
click at [410, 403] on div "Titre du ticket : seria 2 Numéro de ticket : 2025/09/297/03422 Titre de la tâch…" at bounding box center [753, 367] width 1506 height 734
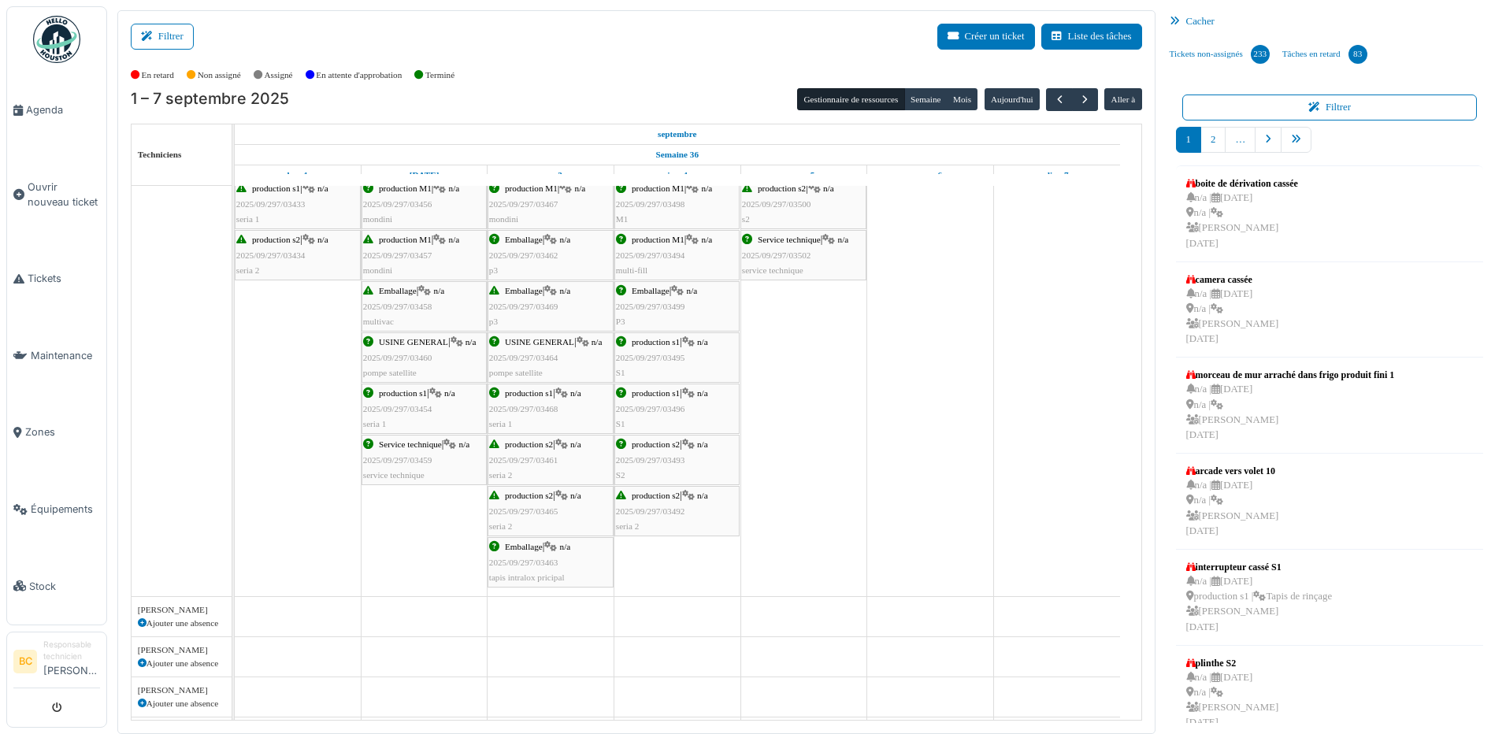
scroll to position [0, 0]
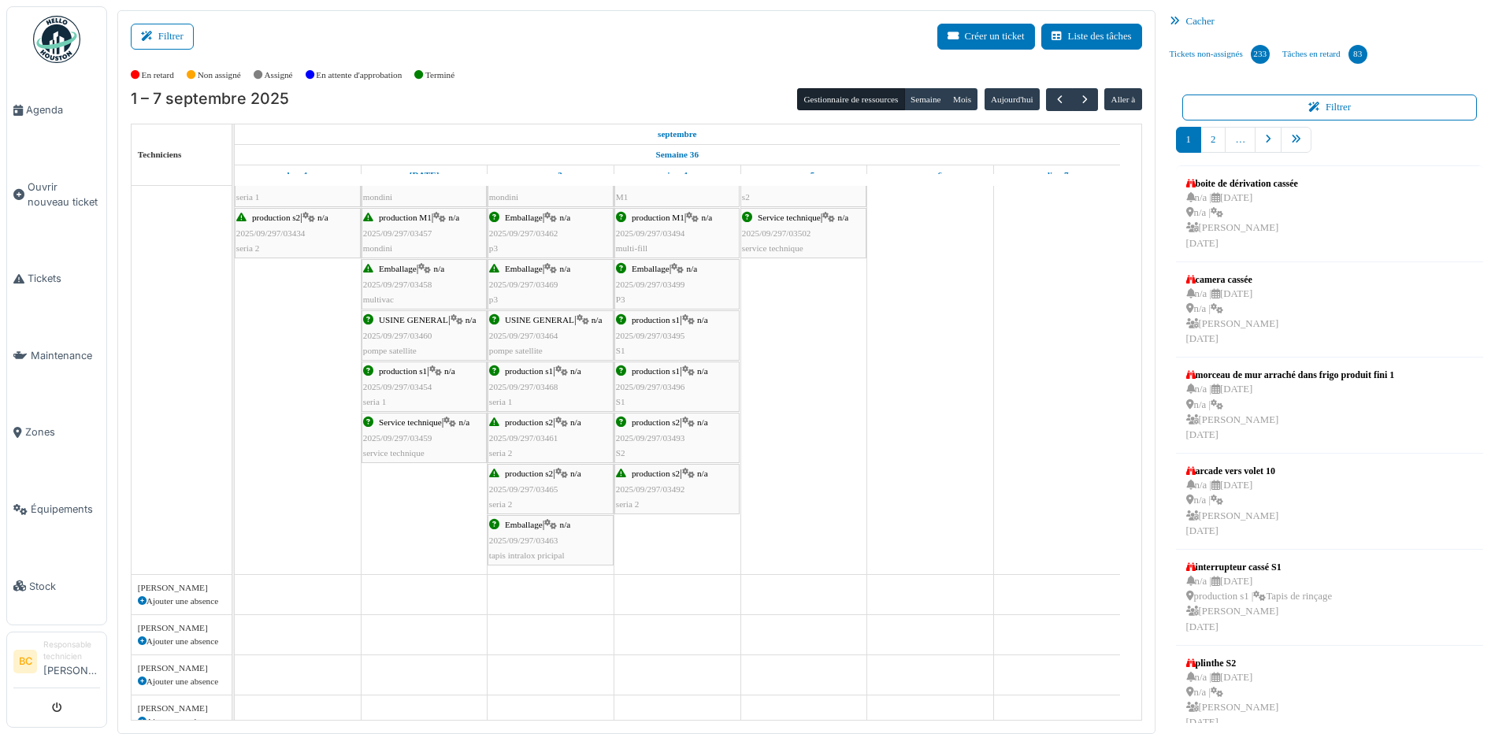
click at [528, 479] on div "production s2 | n/a 2025/09/297/03465 seria 2" at bounding box center [550, 489] width 123 height 46
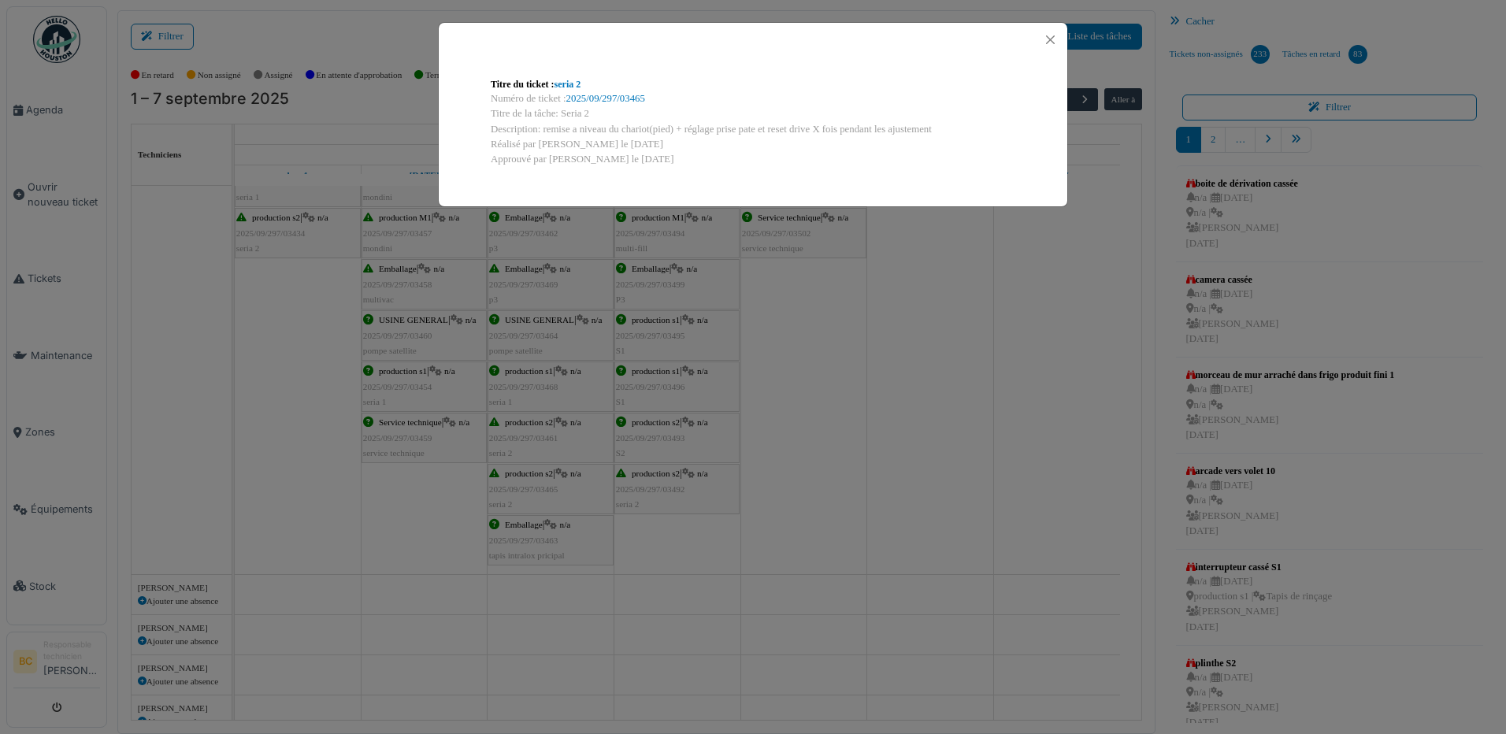
click at [528, 479] on div "Titre du ticket : seria 2 Numéro de ticket : 2025/09/297/03465 Titre de la tâch…" at bounding box center [753, 367] width 1506 height 734
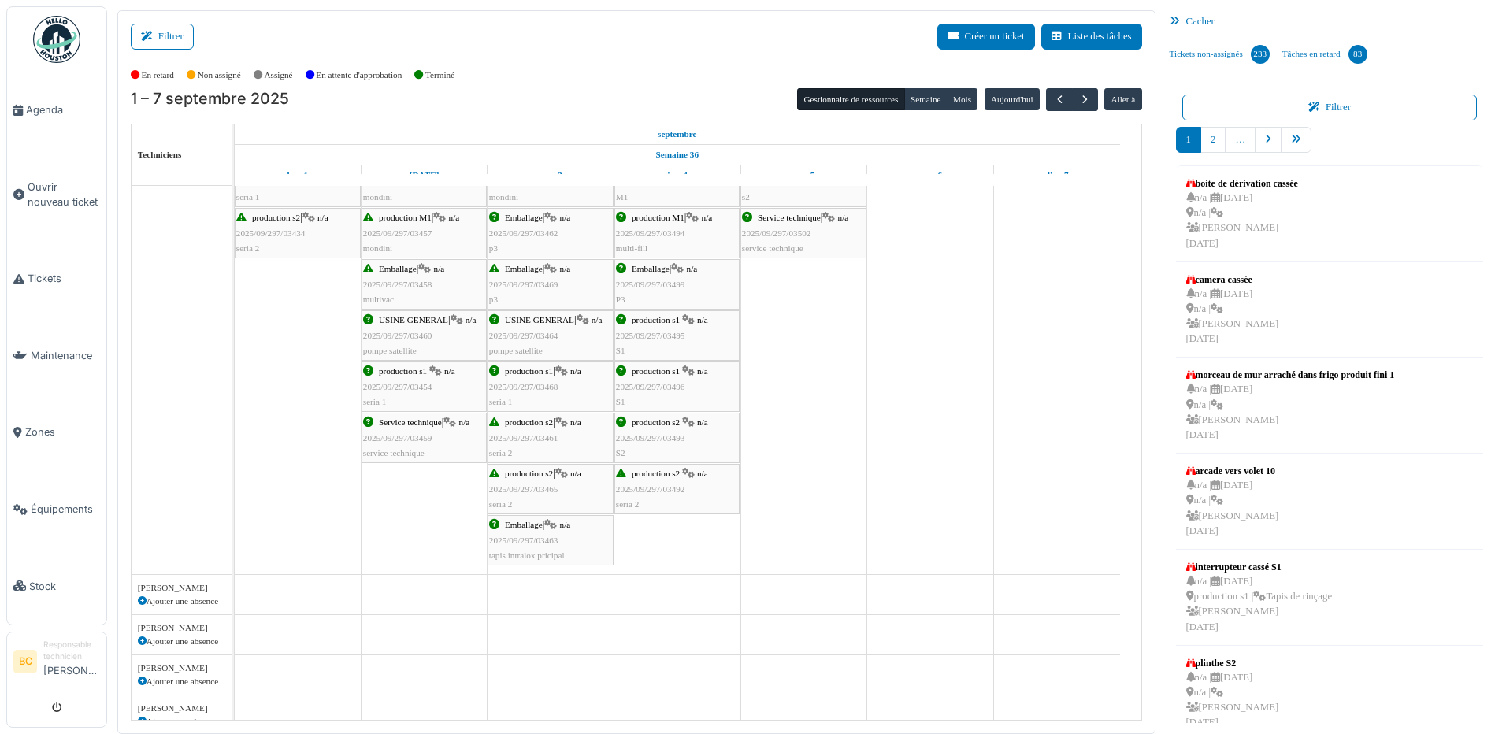
click at [670, 436] on span "2025/09/297/03493" at bounding box center [650, 437] width 69 height 9
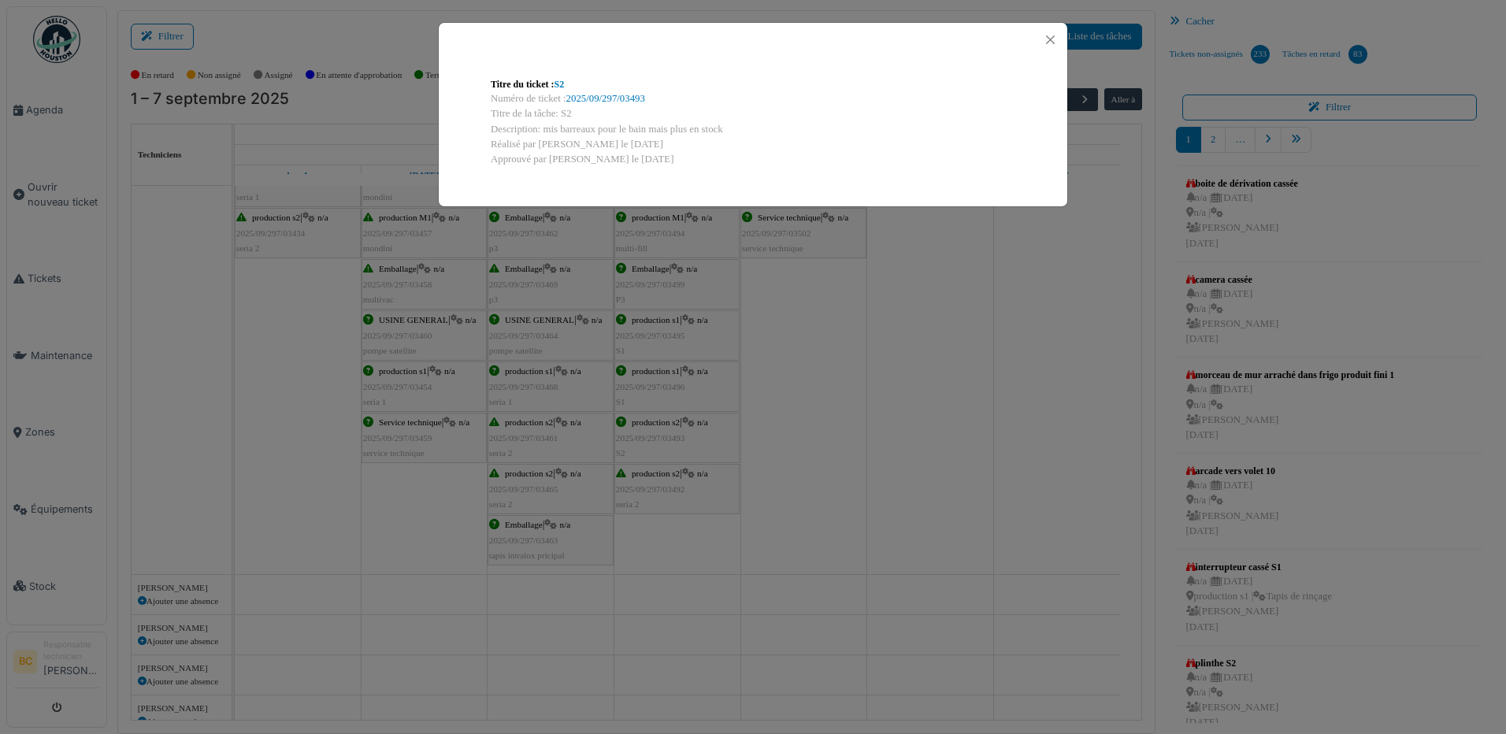
click at [670, 436] on div "Titre du ticket : S2 Numéro de ticket : 2025/09/297/03493 Titre de la tâche: S2…" at bounding box center [753, 367] width 1506 height 734
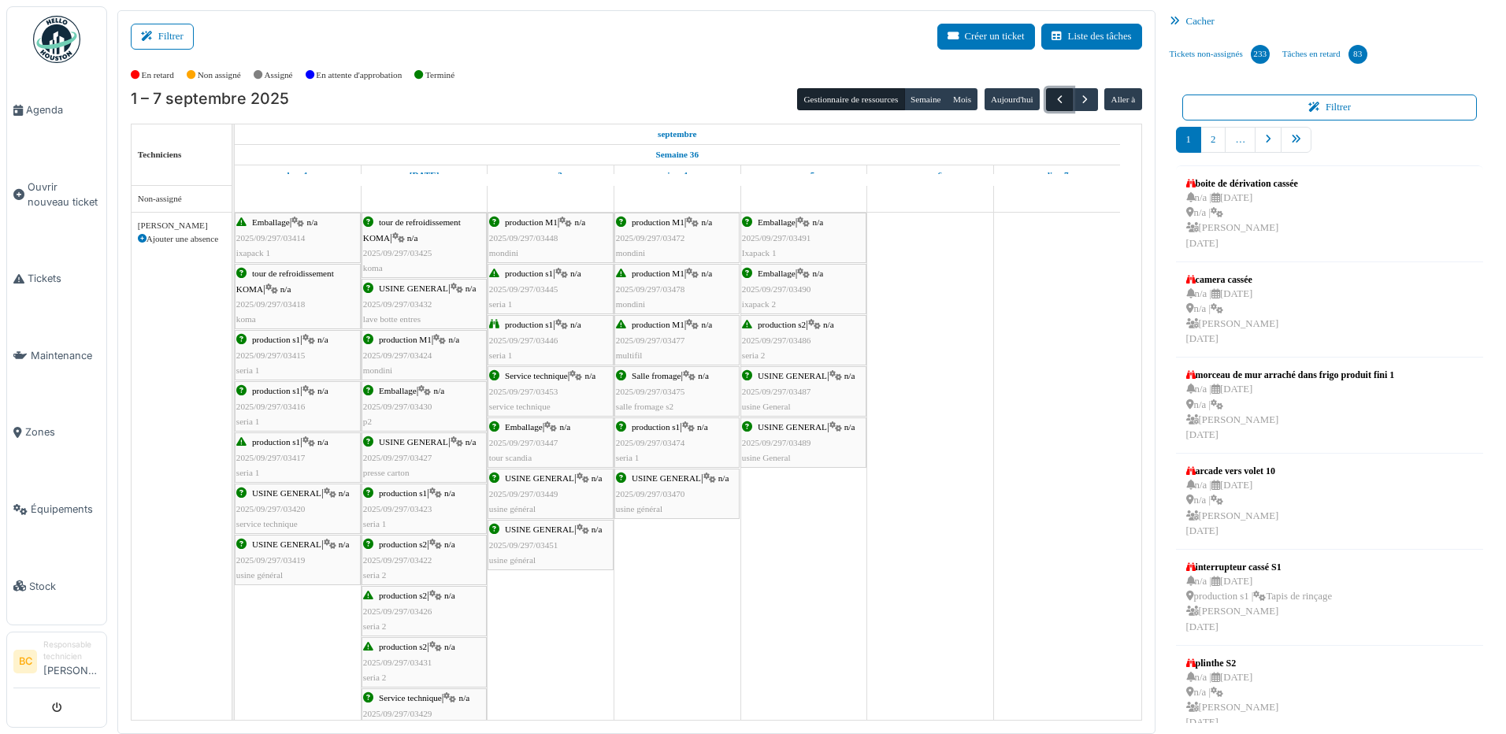
click at [1053, 100] on span "button" at bounding box center [1059, 99] width 13 height 13
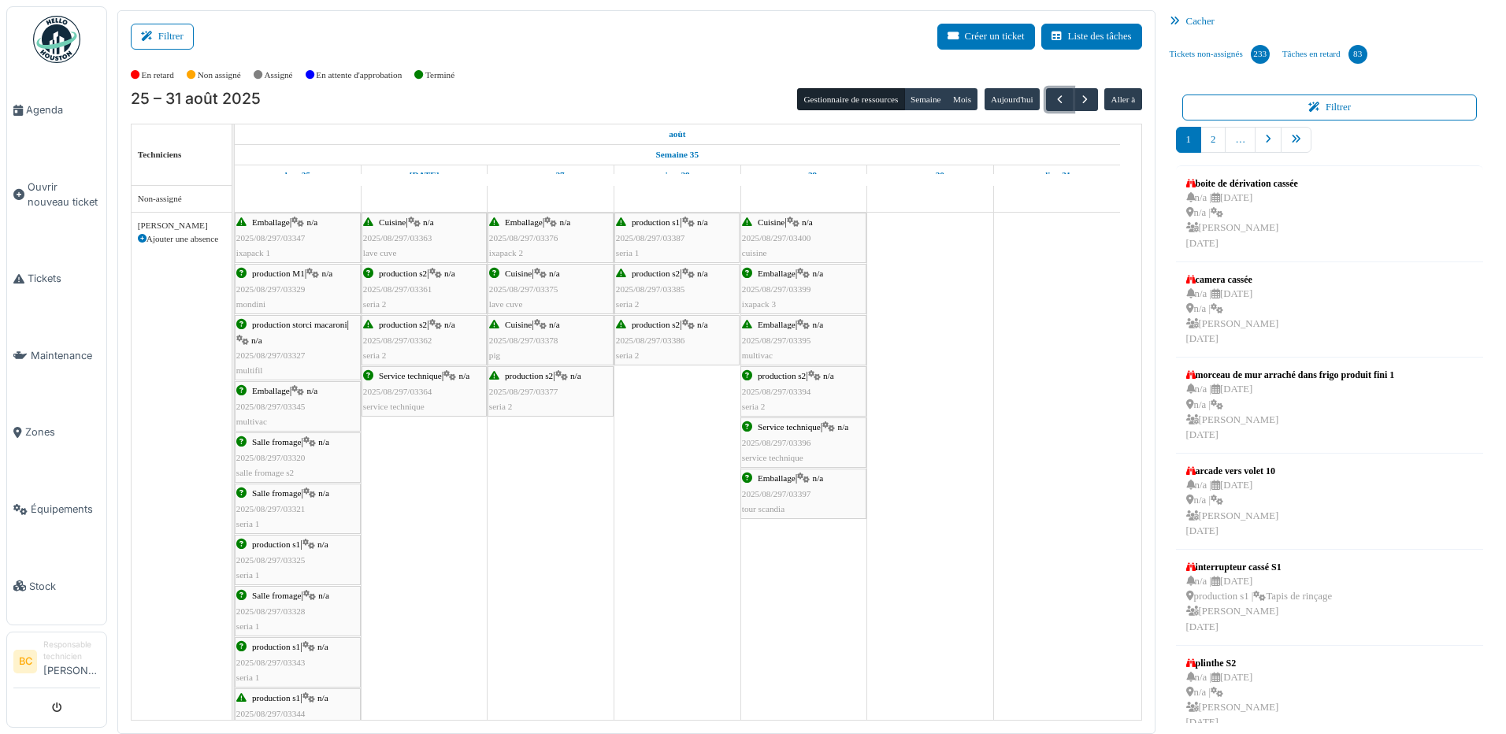
click at [769, 390] on span "2025/08/297/03394" at bounding box center [776, 391] width 69 height 9
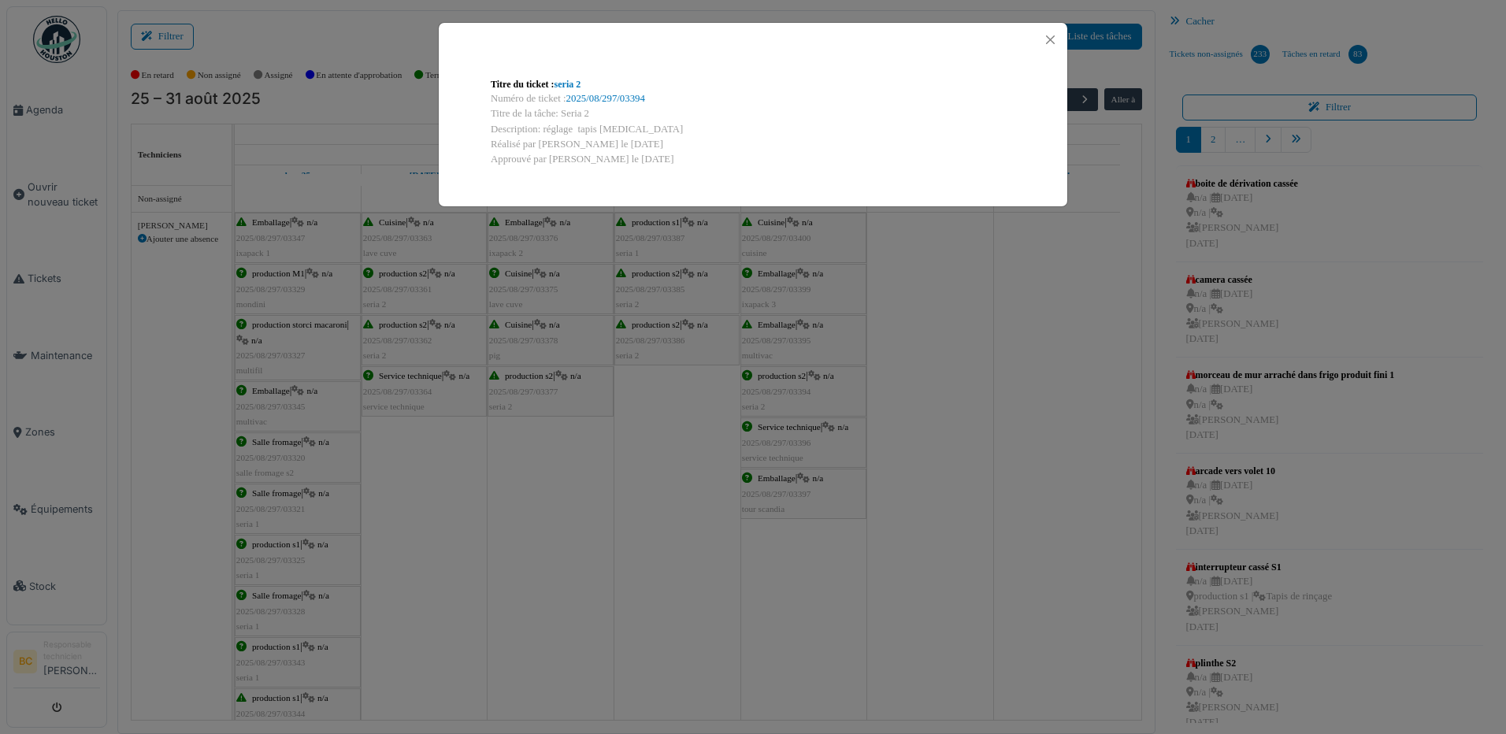
click at [768, 388] on div "Titre du ticket : seria 2 Numéro de ticket : 2025/08/297/03394 Titre de la tâch…" at bounding box center [753, 367] width 1506 height 734
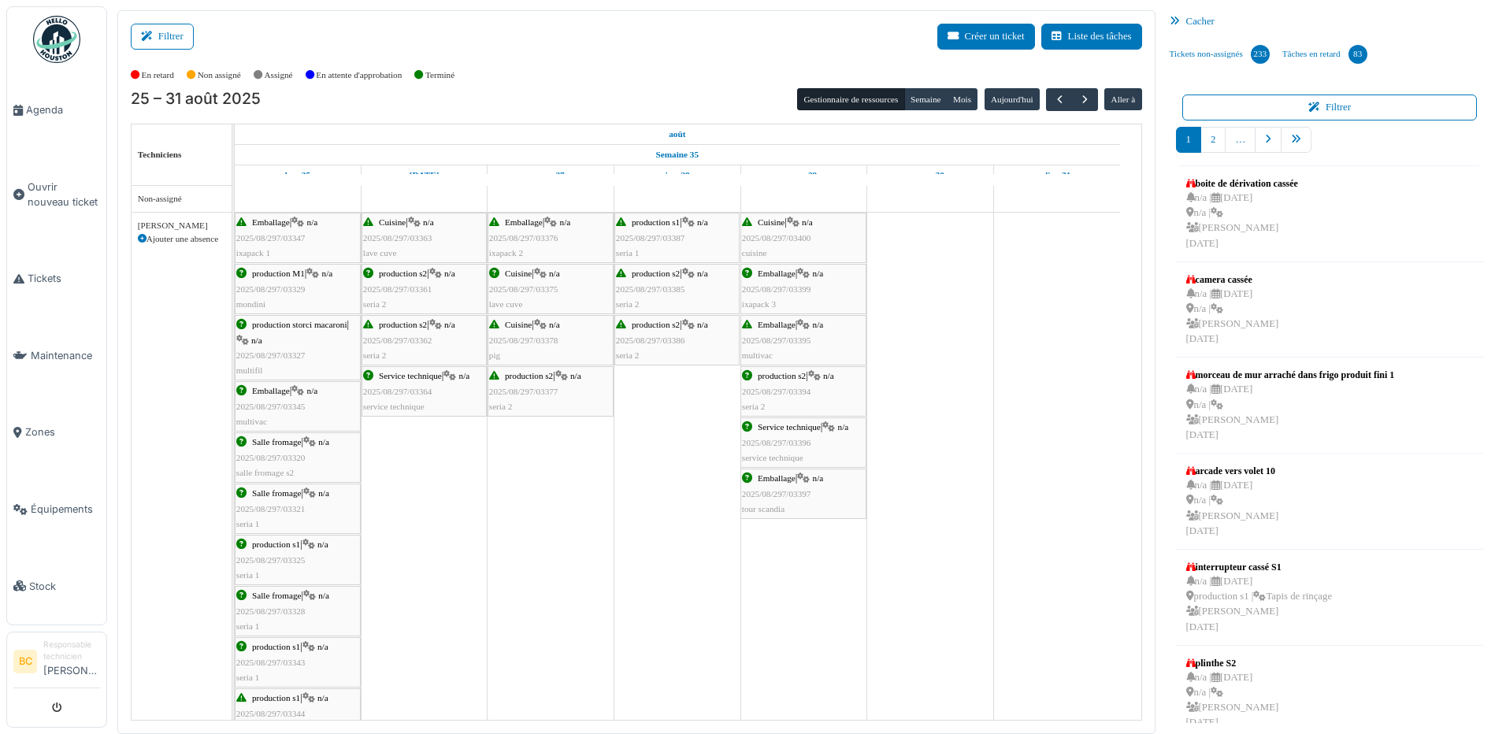
click at [651, 292] on span "2025/08/297/03385" at bounding box center [650, 288] width 69 height 9
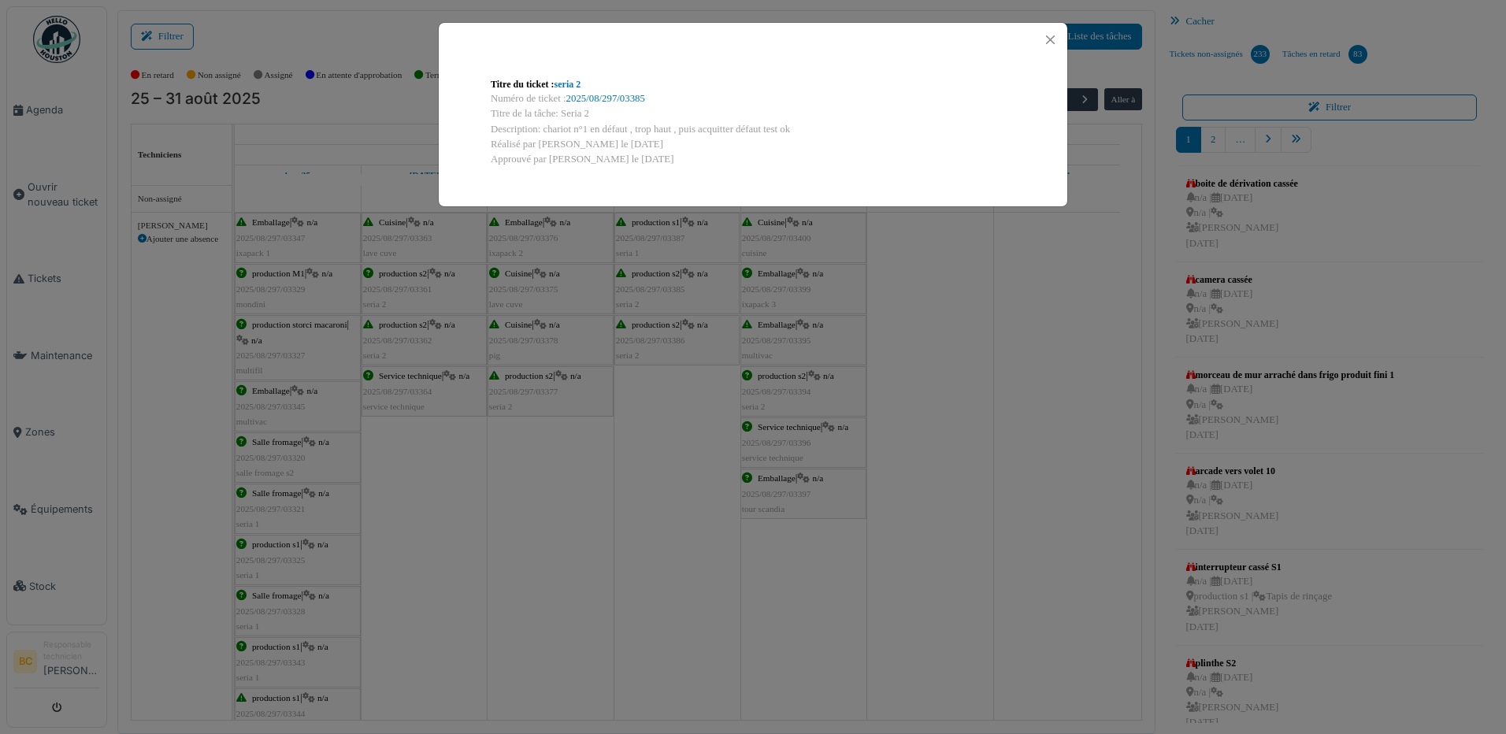
click at [651, 292] on div "Titre du ticket : seria 2 Numéro de ticket : 2025/08/297/03385 Titre de la tâch…" at bounding box center [753, 367] width 1506 height 734
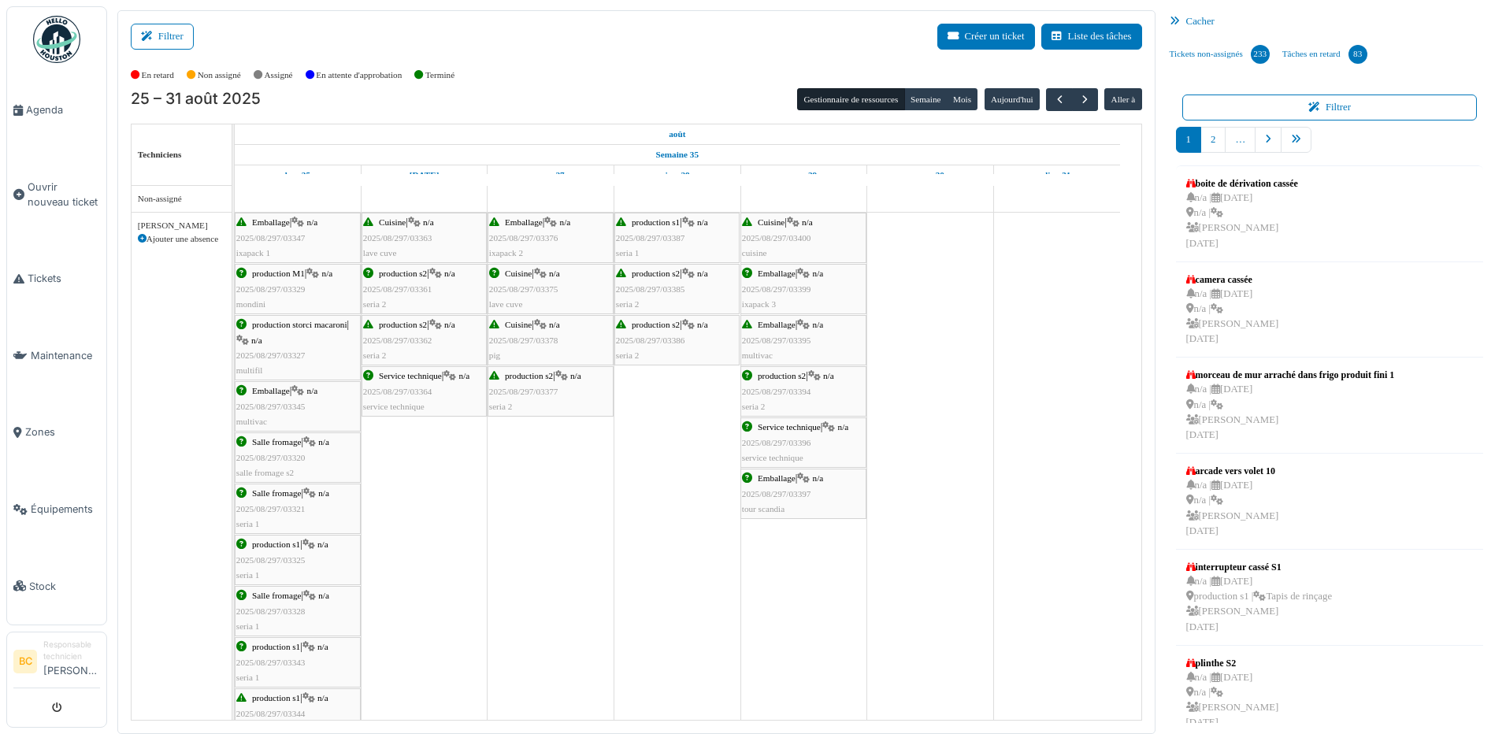
click at [653, 239] on span "2025/08/297/03387" at bounding box center [650, 237] width 69 height 9
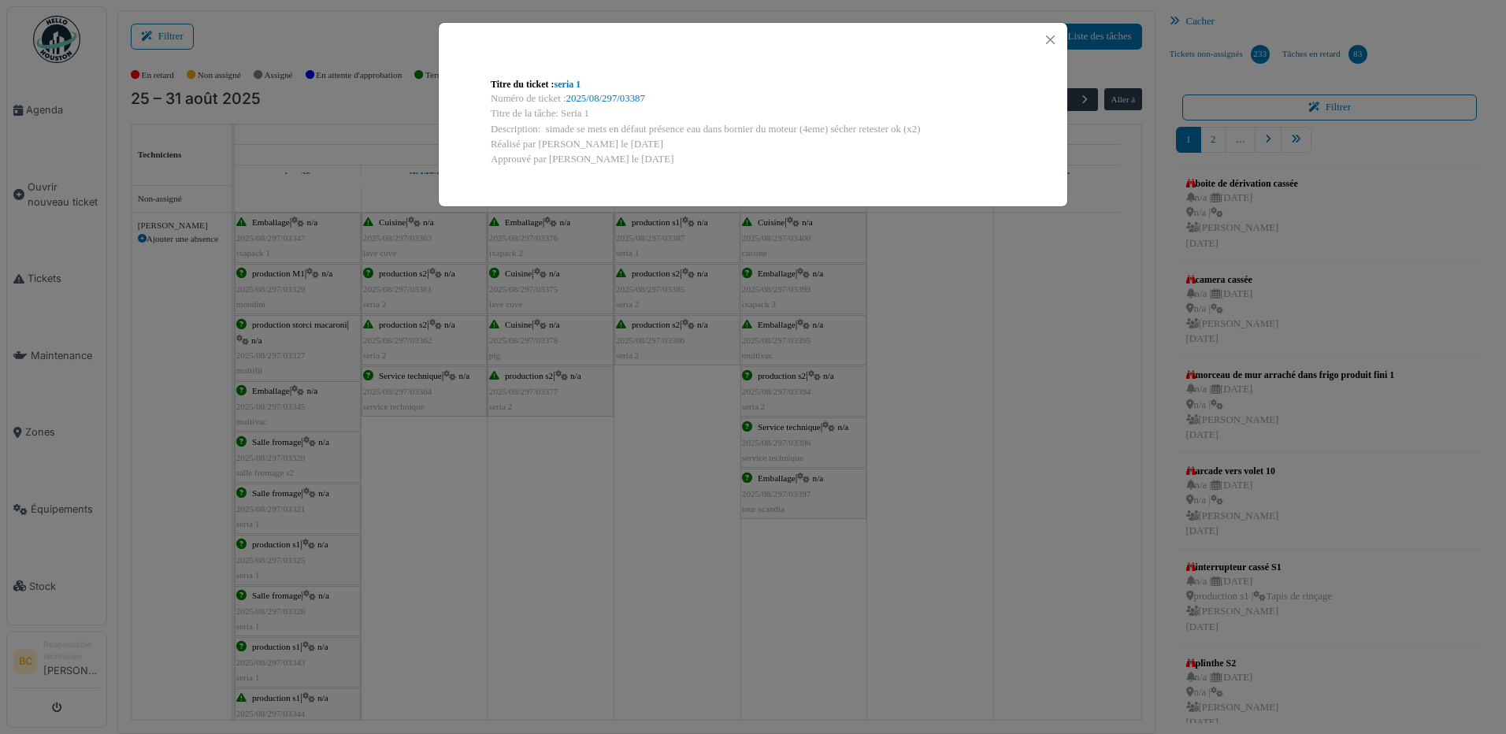
click at [653, 239] on div "Titre du ticket : seria 1 Numéro de ticket : 2025/08/297/03387 Titre de la tâch…" at bounding box center [753, 367] width 1506 height 734
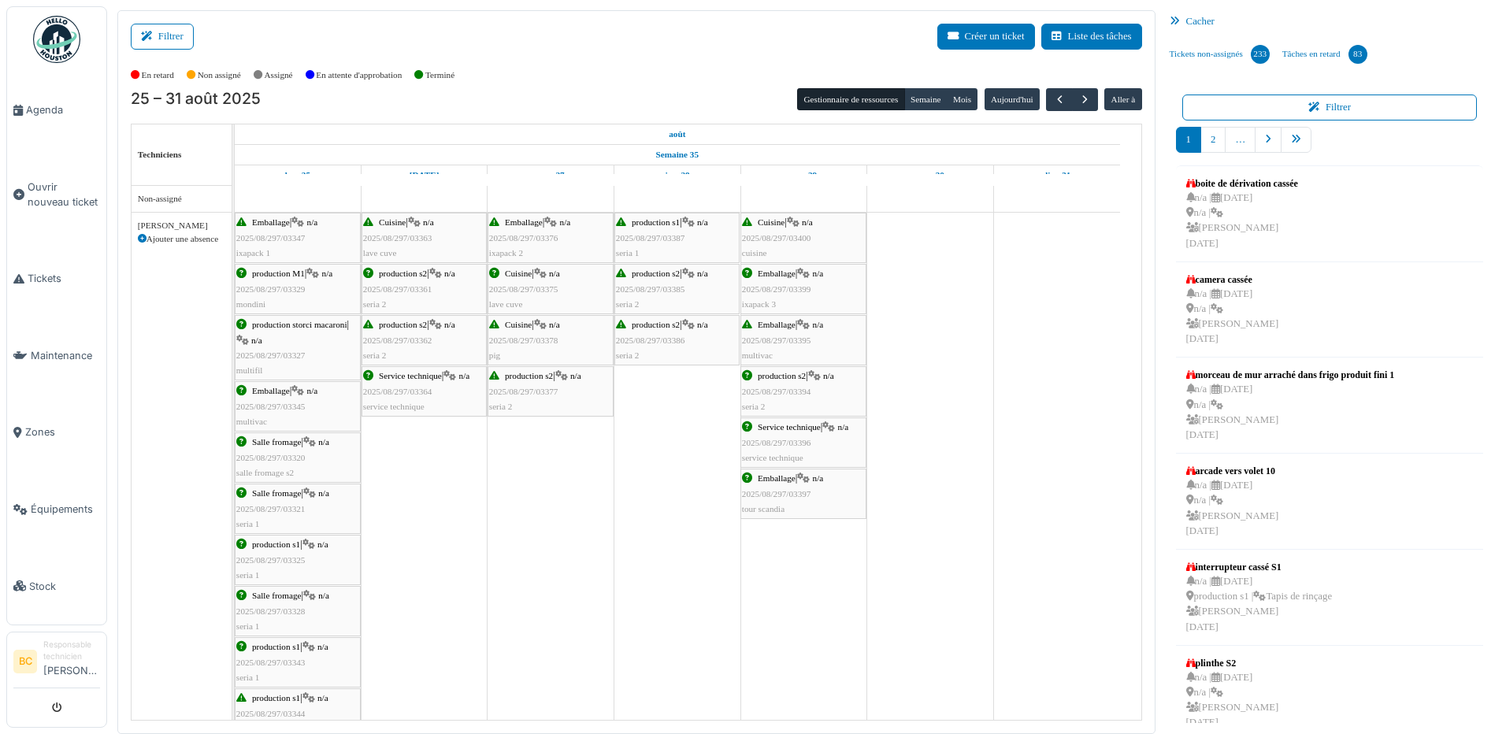
click at [646, 332] on div "production s2 | n/a 2025/08/297/03386 seria 2" at bounding box center [677, 341] width 122 height 46
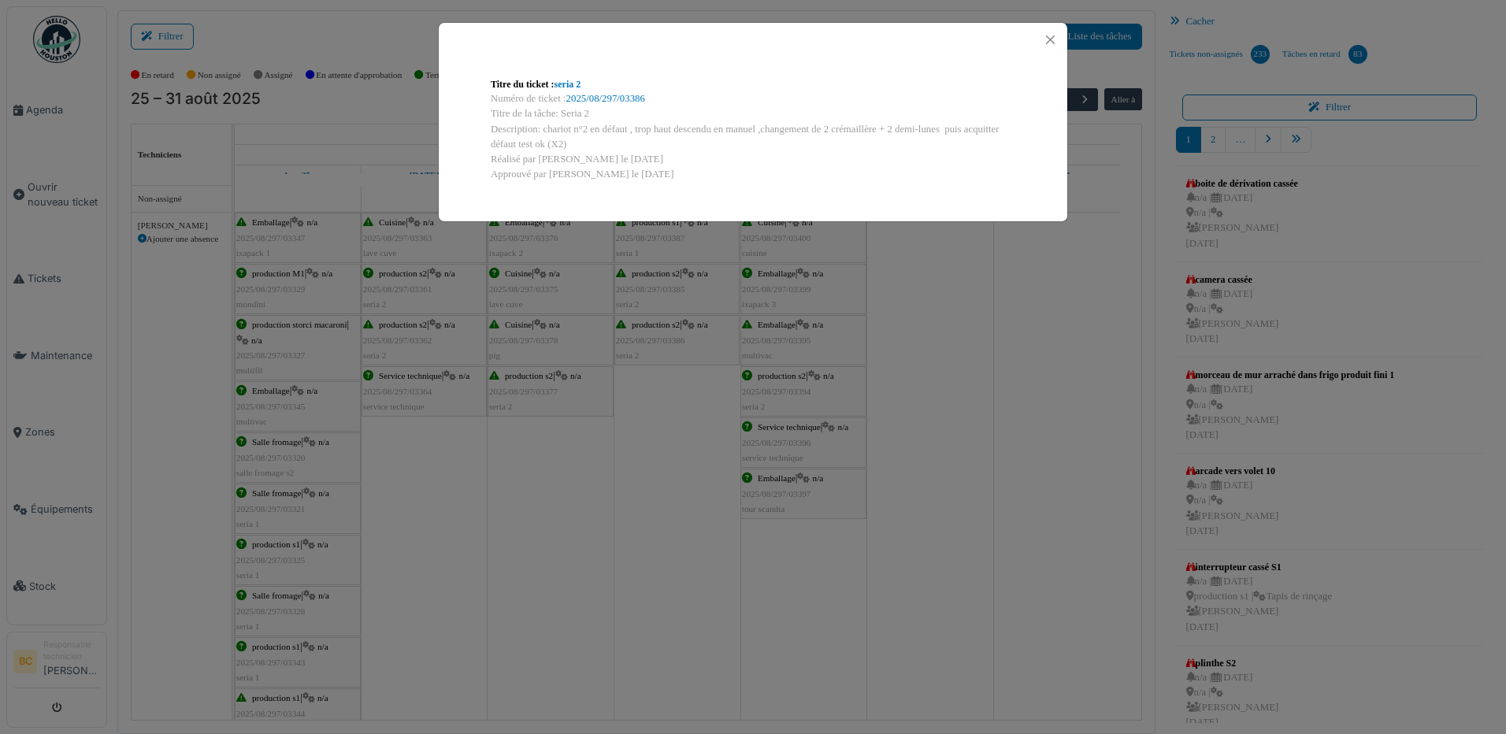
click at [645, 332] on div "Titre du ticket : seria 2 Numéro de ticket : 2025/08/297/03386 Titre de la tâch…" at bounding box center [753, 367] width 1506 height 734
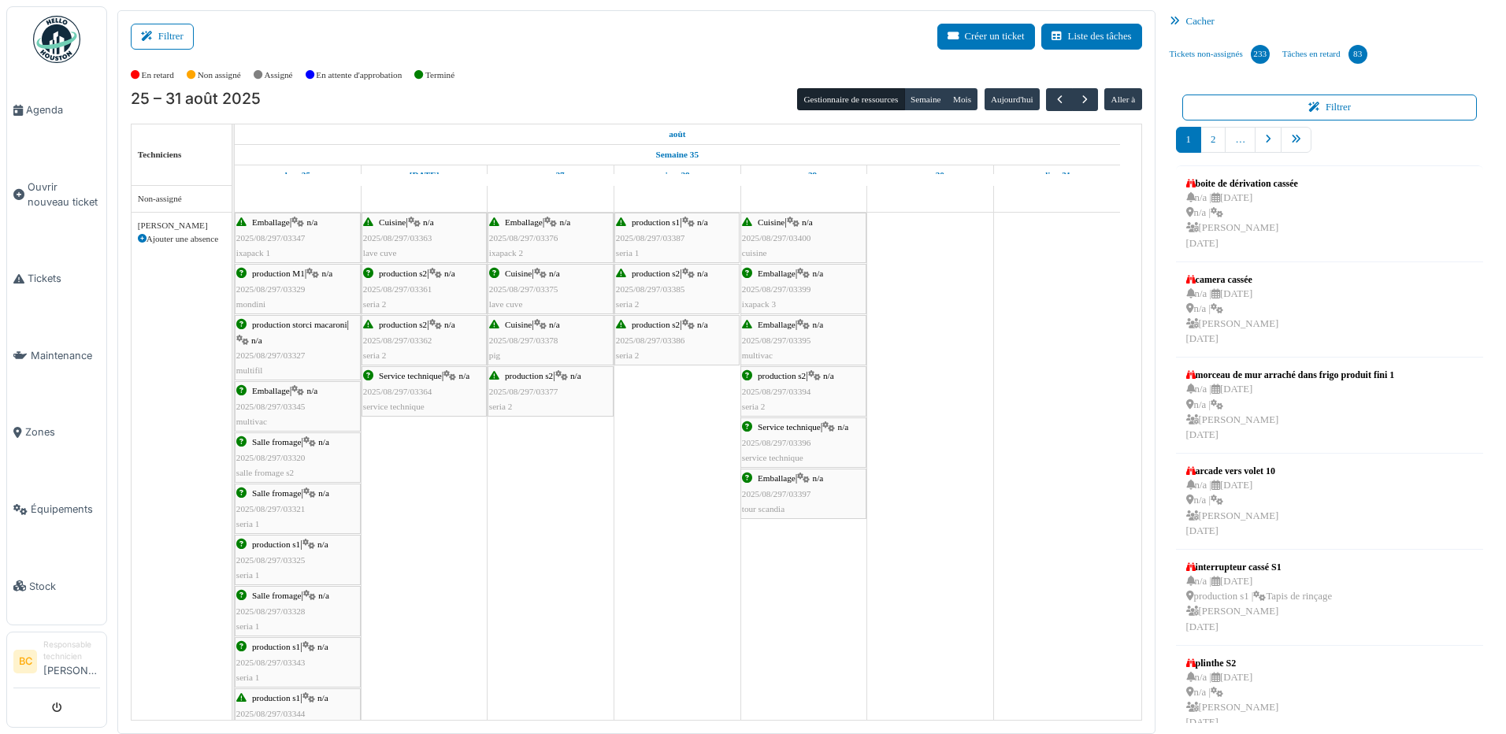
click at [511, 387] on span "2025/08/297/03377" at bounding box center [523, 391] width 69 height 9
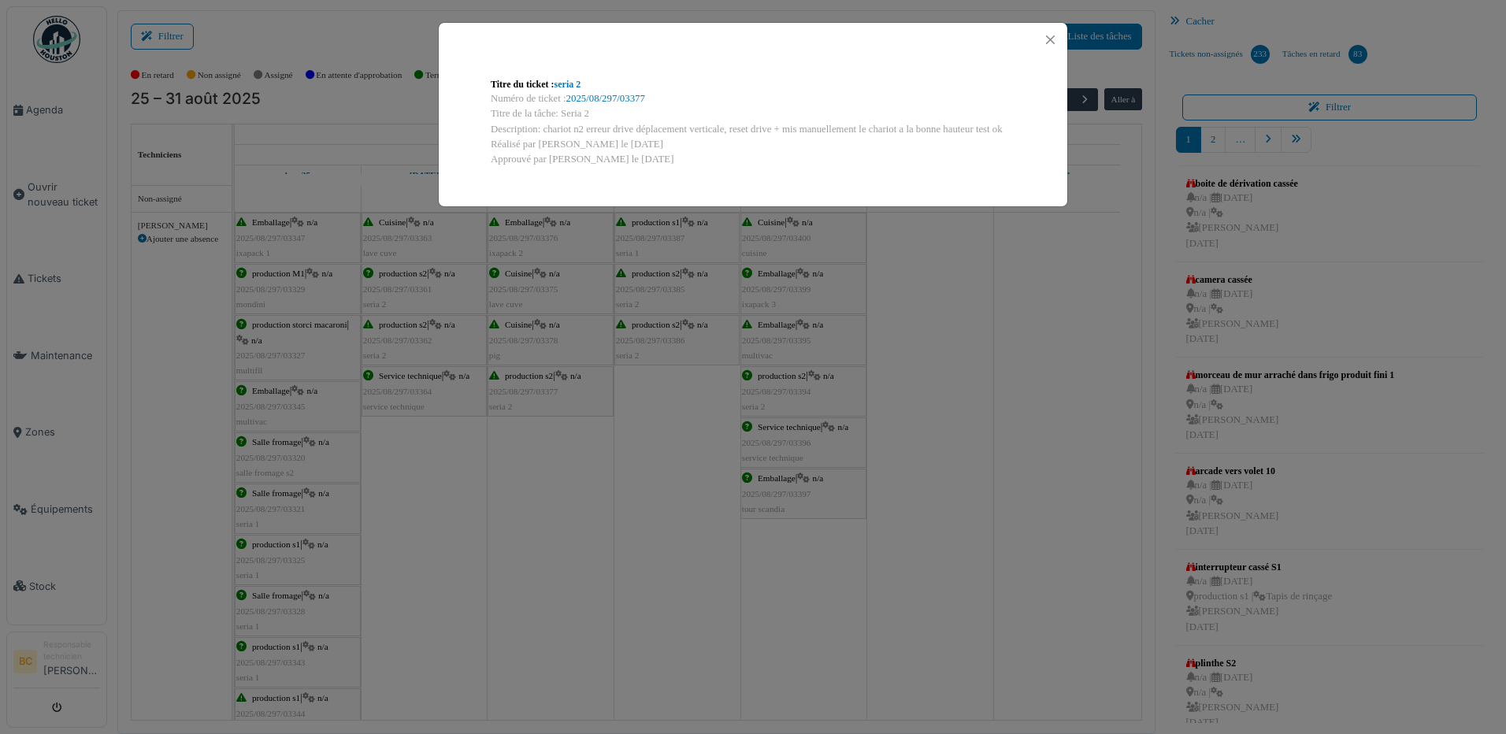
click at [511, 387] on div "Titre du ticket : seria 2 Numéro de ticket : 2025/08/297/03377 Titre de la tâch…" at bounding box center [753, 367] width 1506 height 734
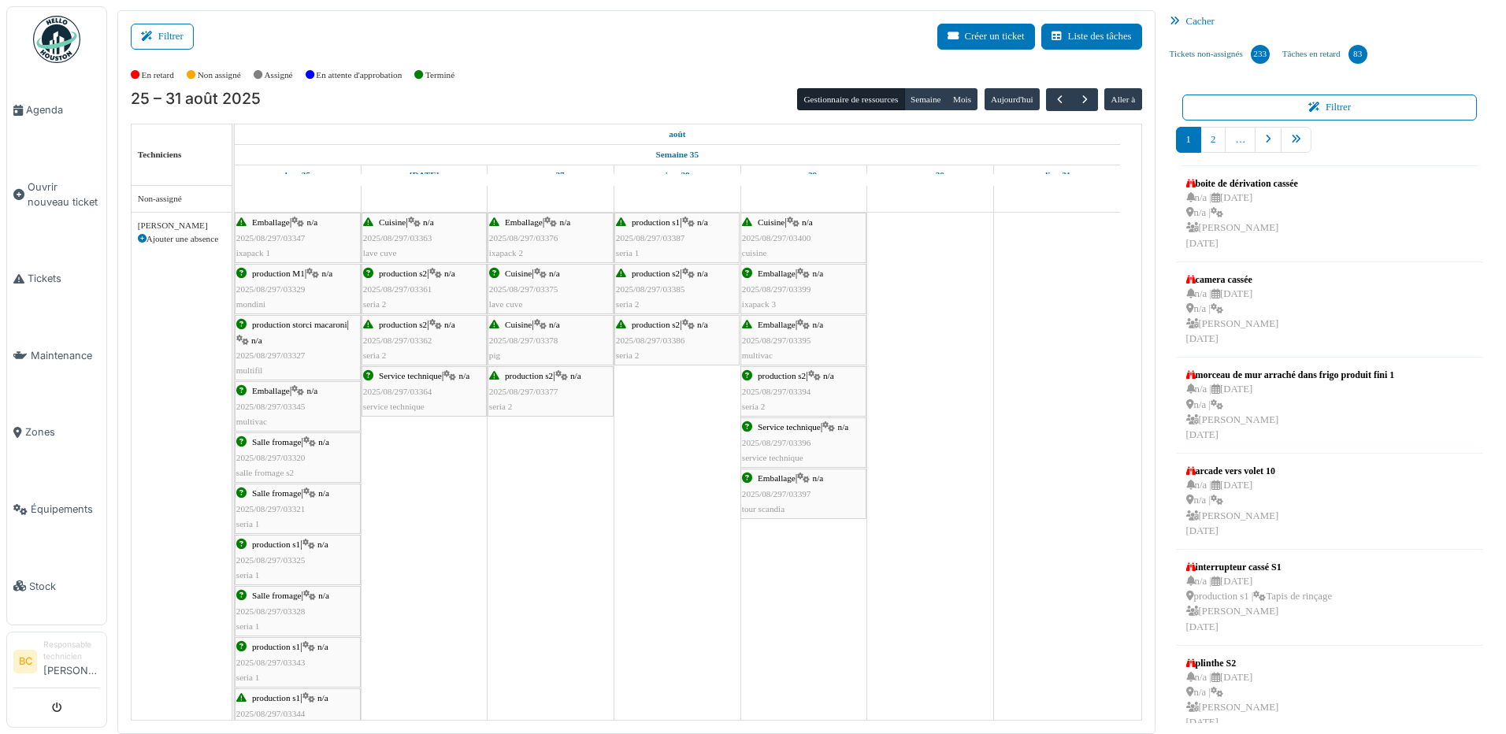
click at [409, 287] on span "2025/08/297/03361" at bounding box center [397, 288] width 69 height 9
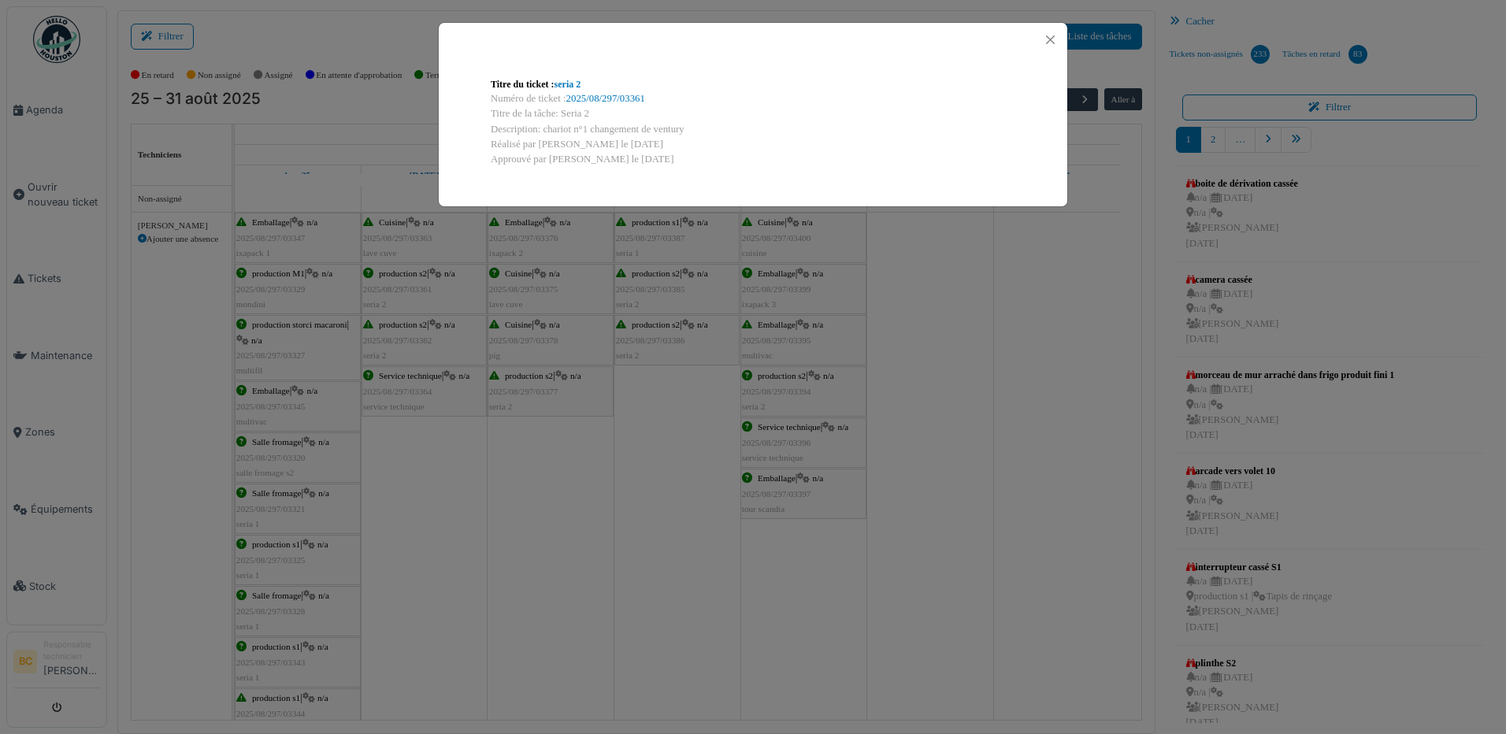
click at [409, 287] on div "Titre du ticket : seria 2 Numéro de ticket : 2025/08/297/03361 Titre de la tâch…" at bounding box center [753, 367] width 1506 height 734
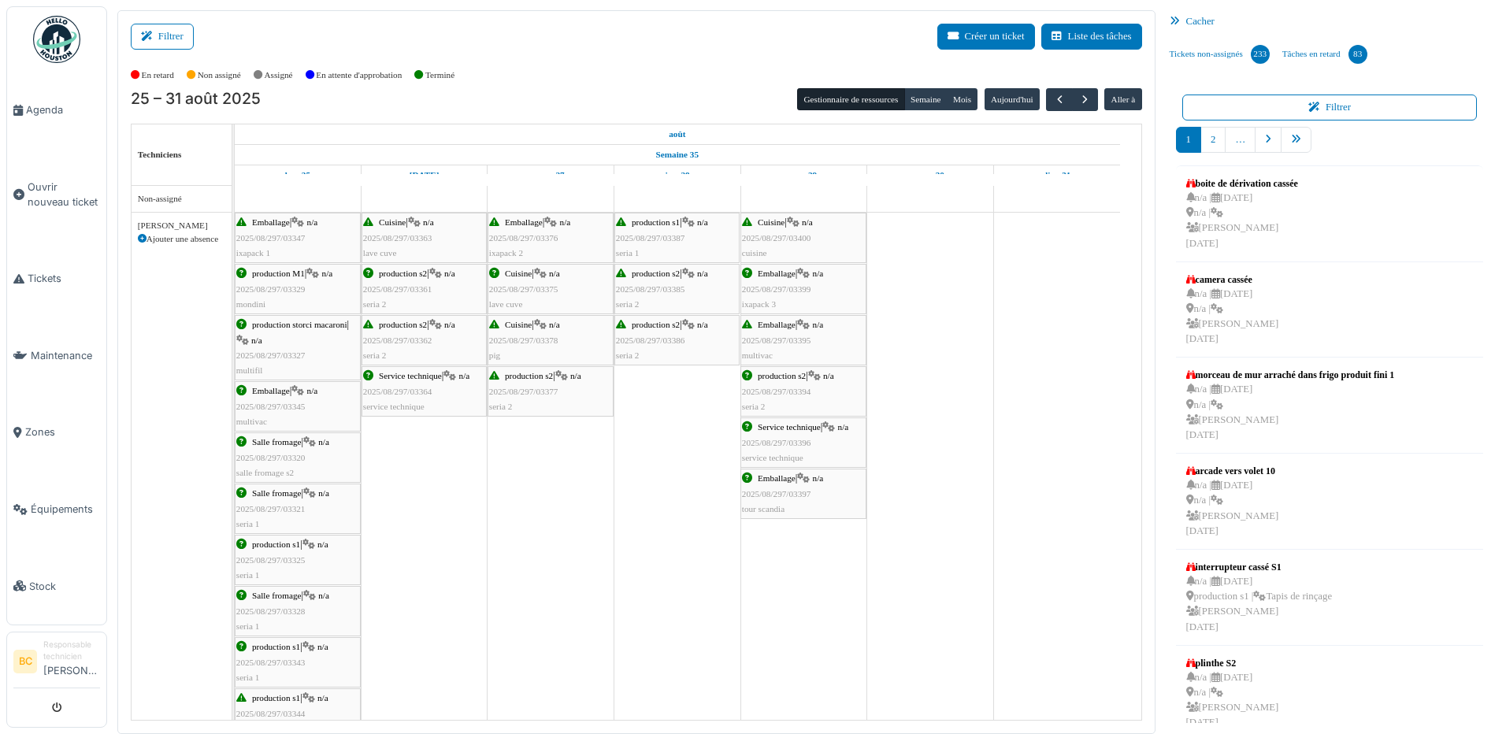
click at [403, 348] on div "production s2 | n/a 2025/08/297/03362 seria 2" at bounding box center [424, 341] width 122 height 46
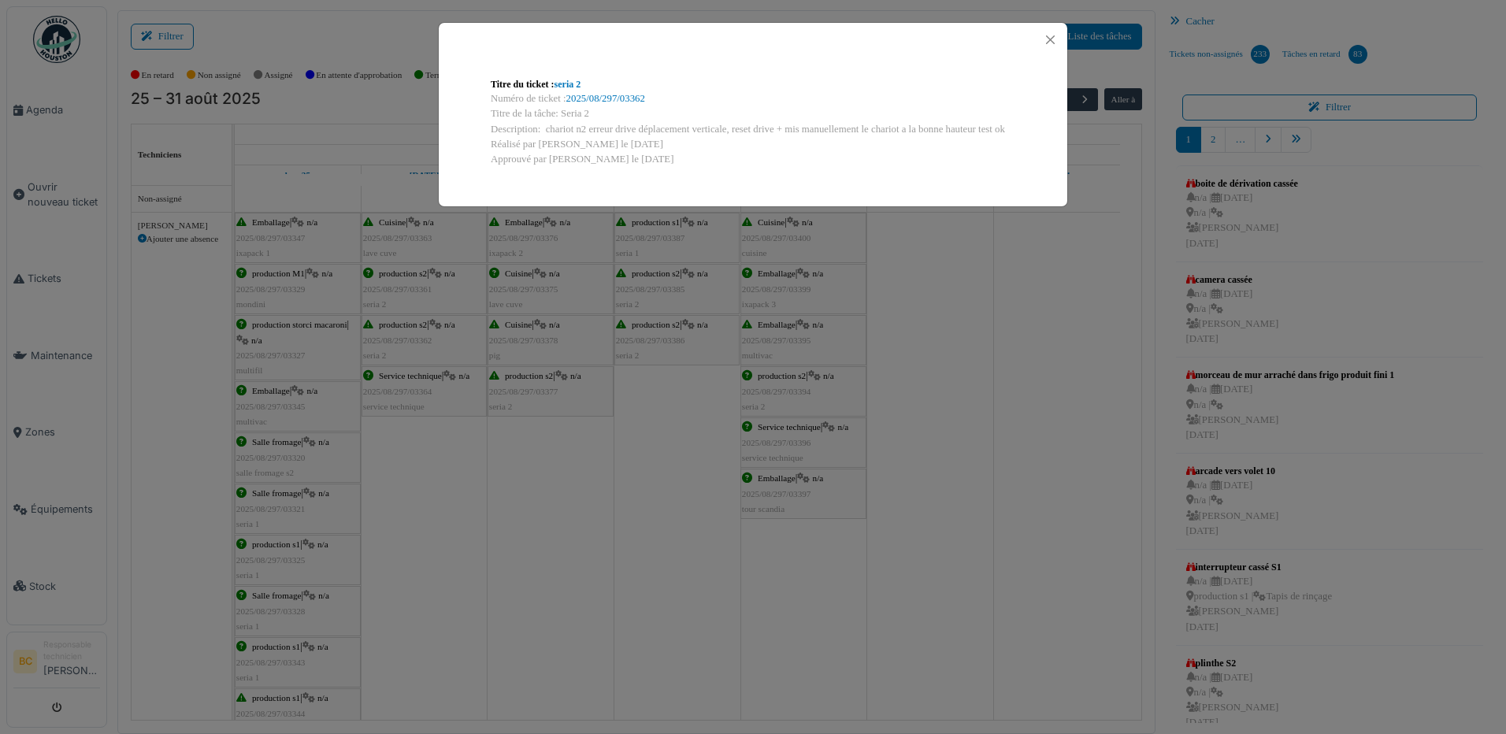
click at [403, 348] on div "Titre du ticket : seria 2 Numéro de ticket : 2025/08/297/03362 Titre de la tâch…" at bounding box center [753, 367] width 1506 height 734
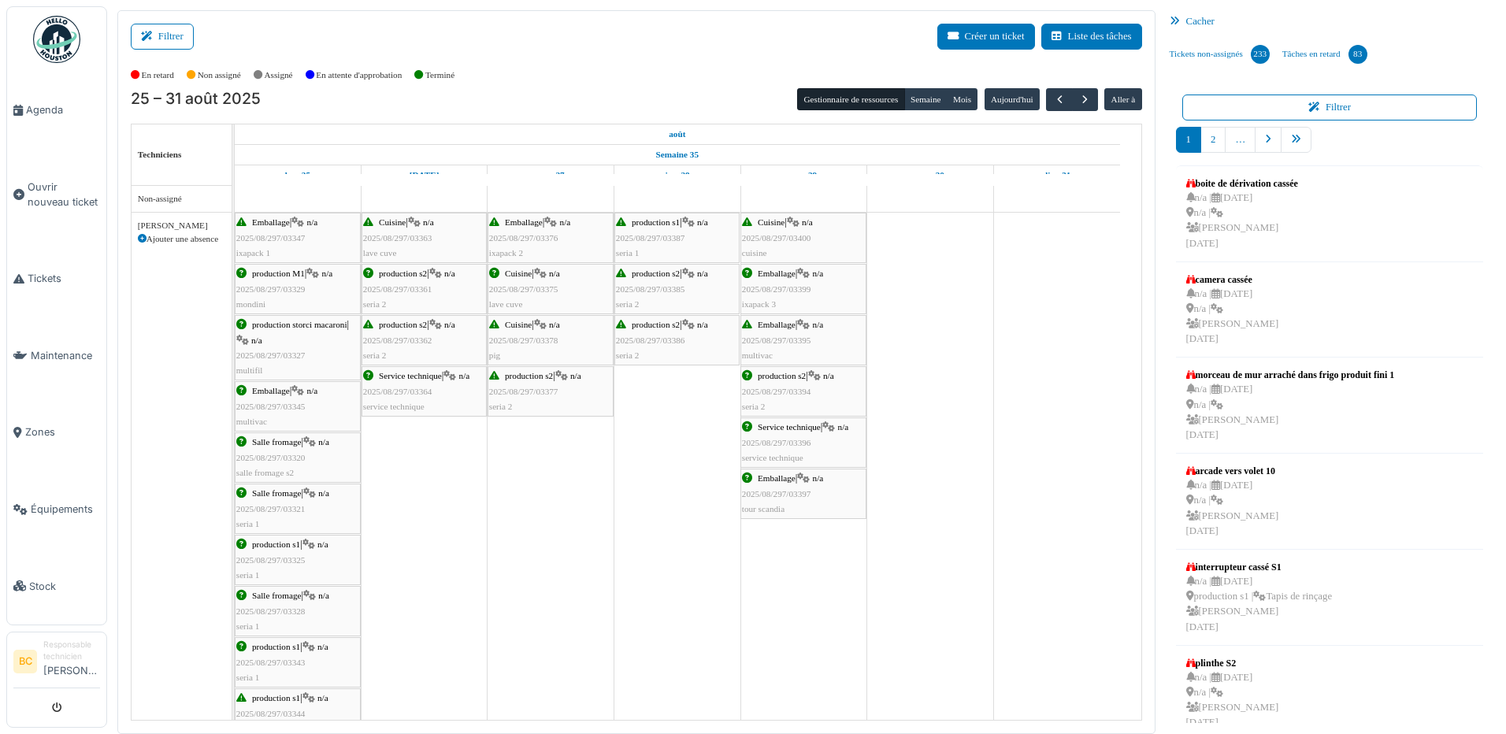
click at [277, 513] on span "2025/08/297/03321" at bounding box center [270, 508] width 69 height 9
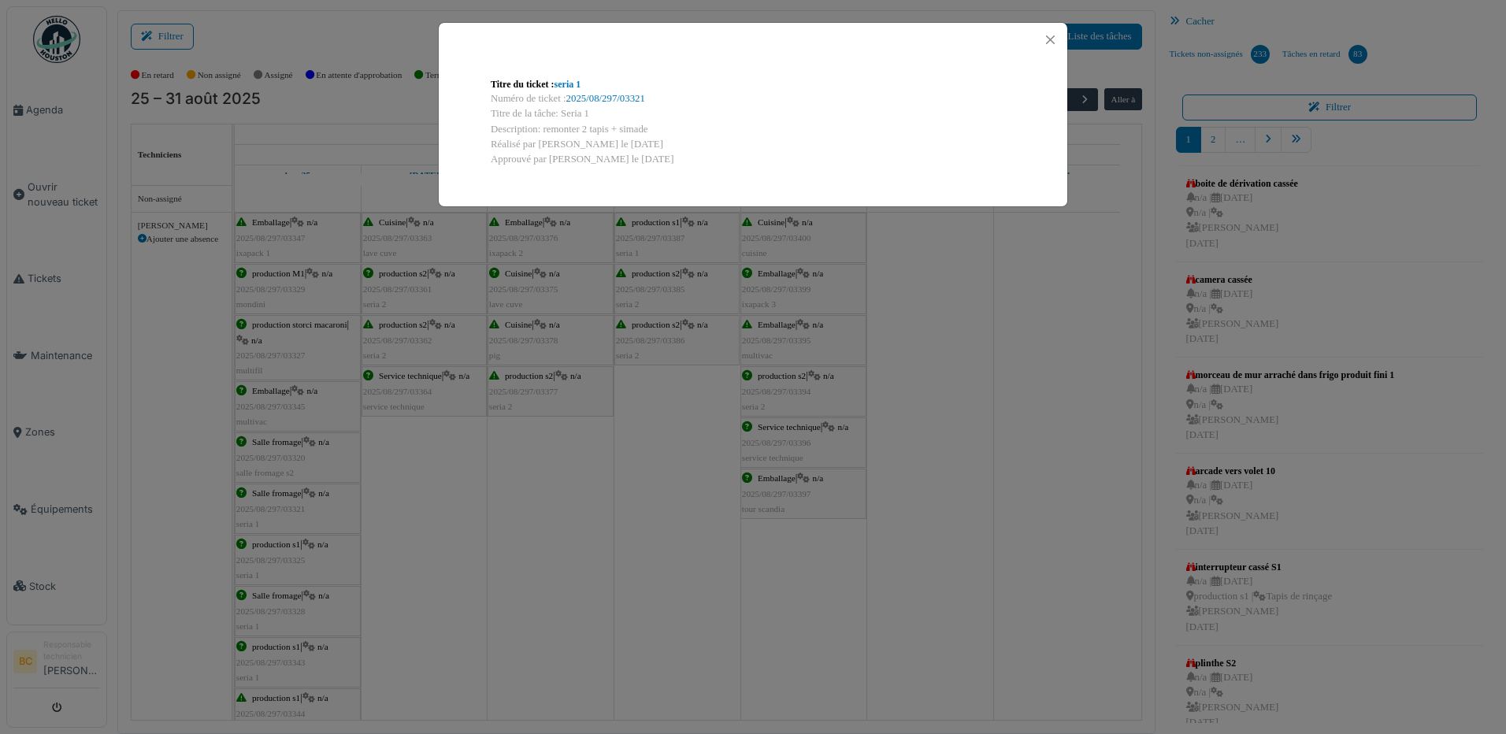
click at [277, 513] on div "Titre du ticket : seria 1 Numéro de ticket : 2025/08/297/03321 Titre de la tâch…" at bounding box center [753, 367] width 1506 height 734
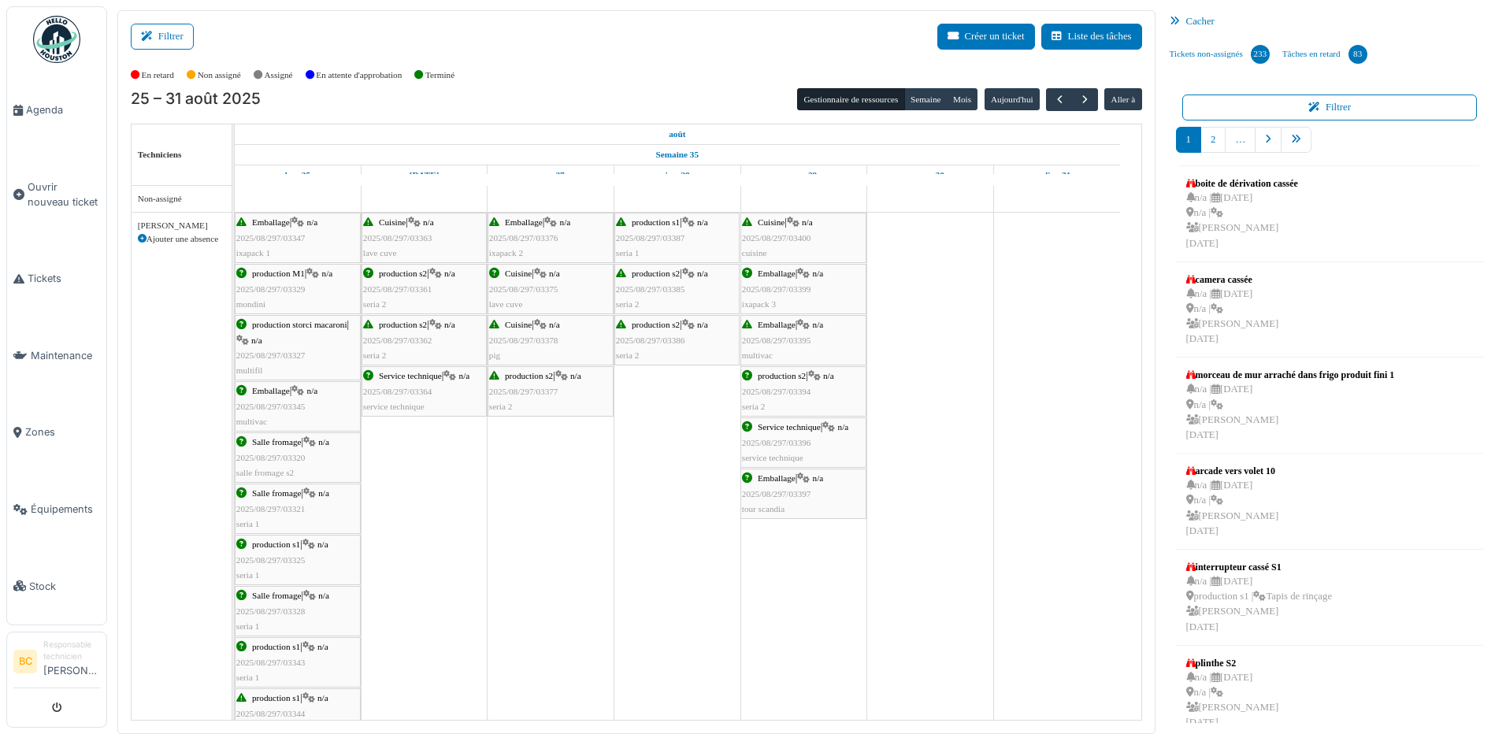
click at [290, 562] on span "2025/08/297/03325" at bounding box center [270, 559] width 69 height 9
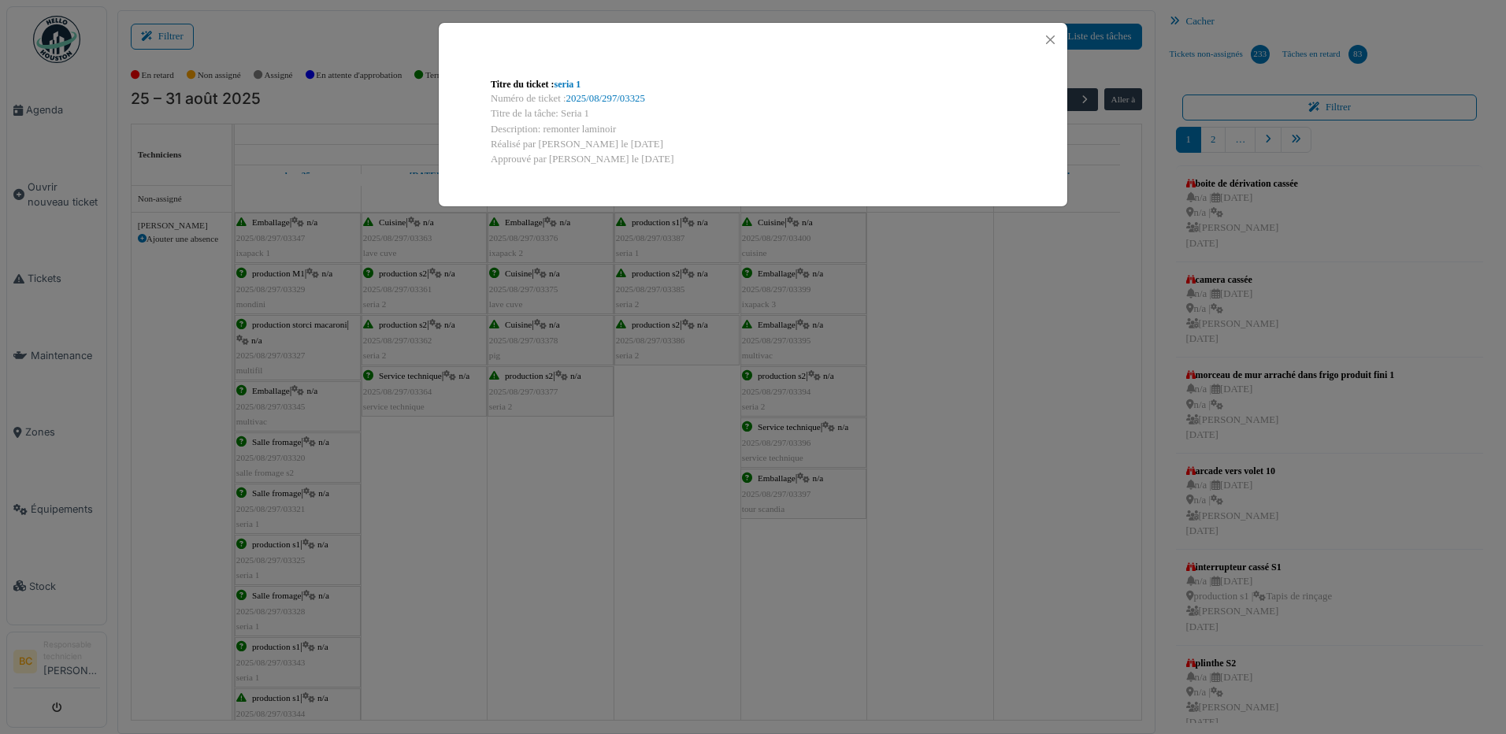
click at [290, 561] on div "Titre du ticket : seria 1 Numéro de ticket : 2025/08/297/03325 Titre de la tâch…" at bounding box center [753, 367] width 1506 height 734
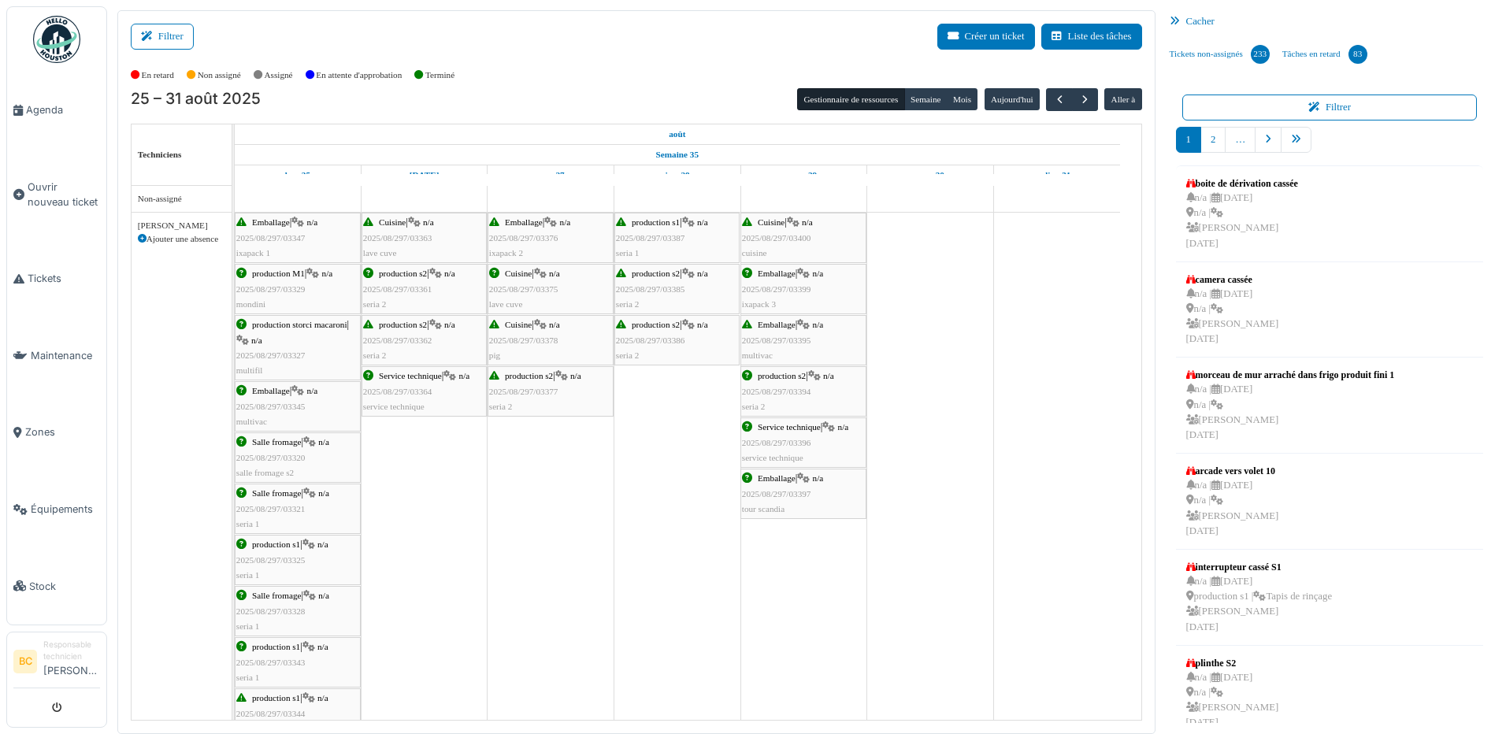
click at [269, 612] on span "2025/08/297/03328" at bounding box center [270, 611] width 69 height 9
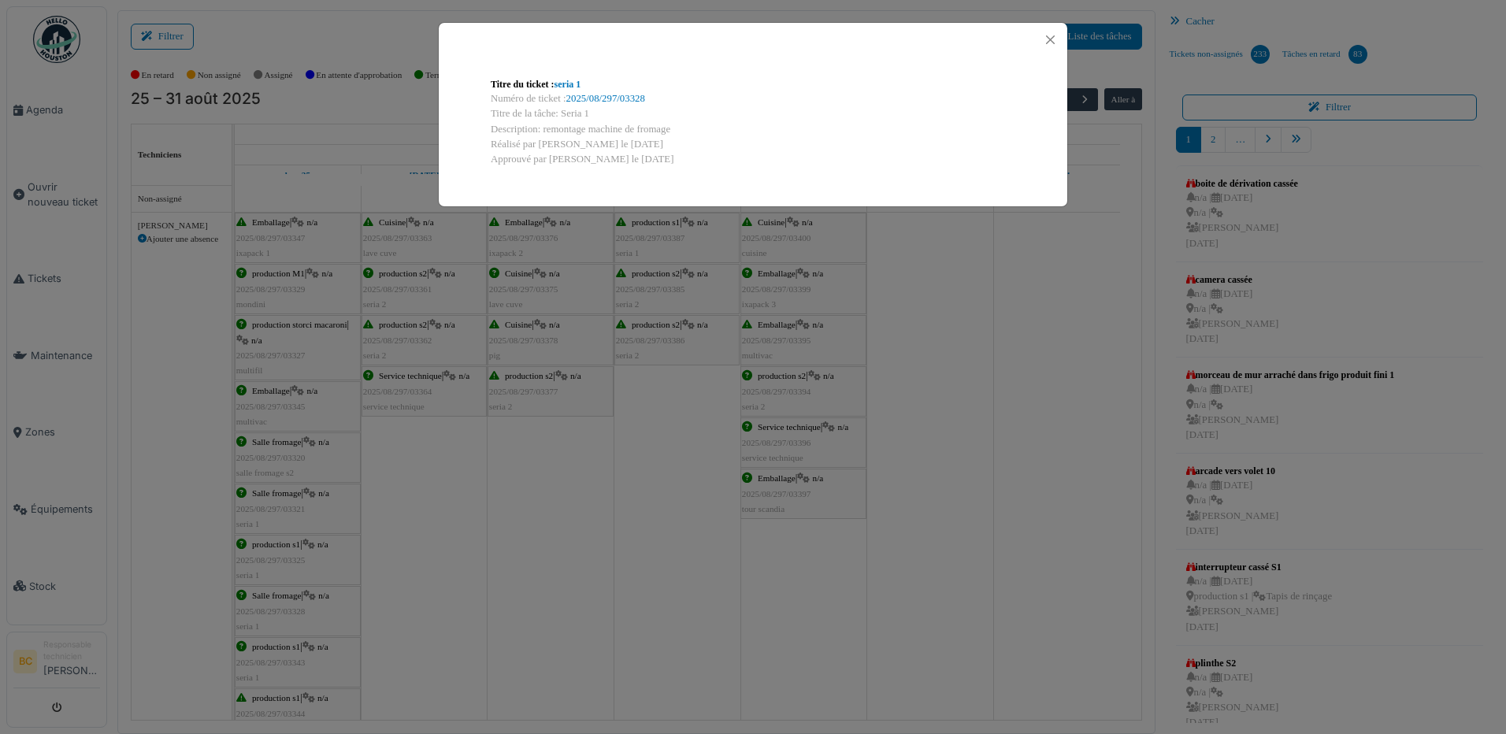
click at [269, 610] on div "Titre du ticket : seria 1 Numéro de ticket : 2025/08/297/03328 Titre de la tâch…" at bounding box center [753, 367] width 1506 height 734
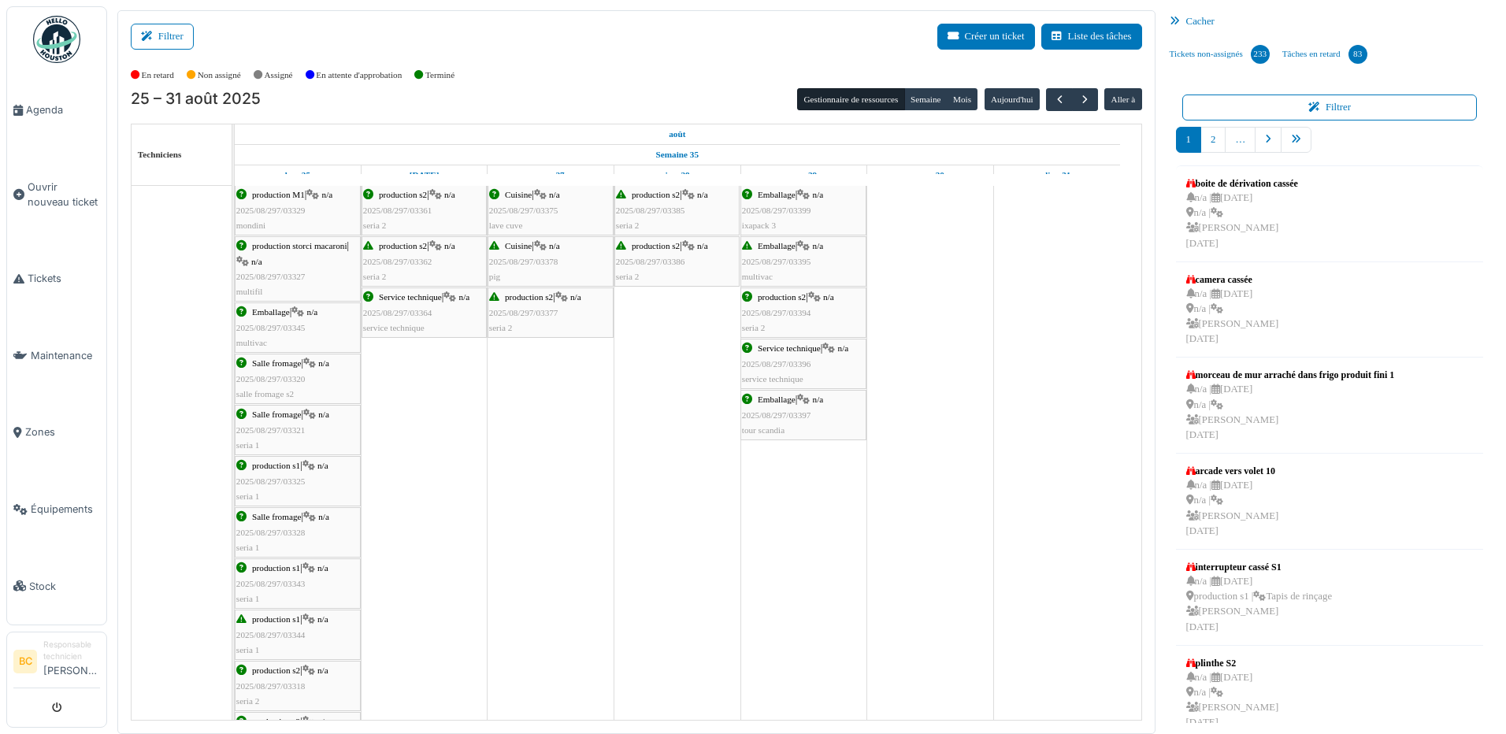
click at [274, 589] on div "production s1 | n/a 2025/08/297/03343 seria 1" at bounding box center [297, 584] width 123 height 46
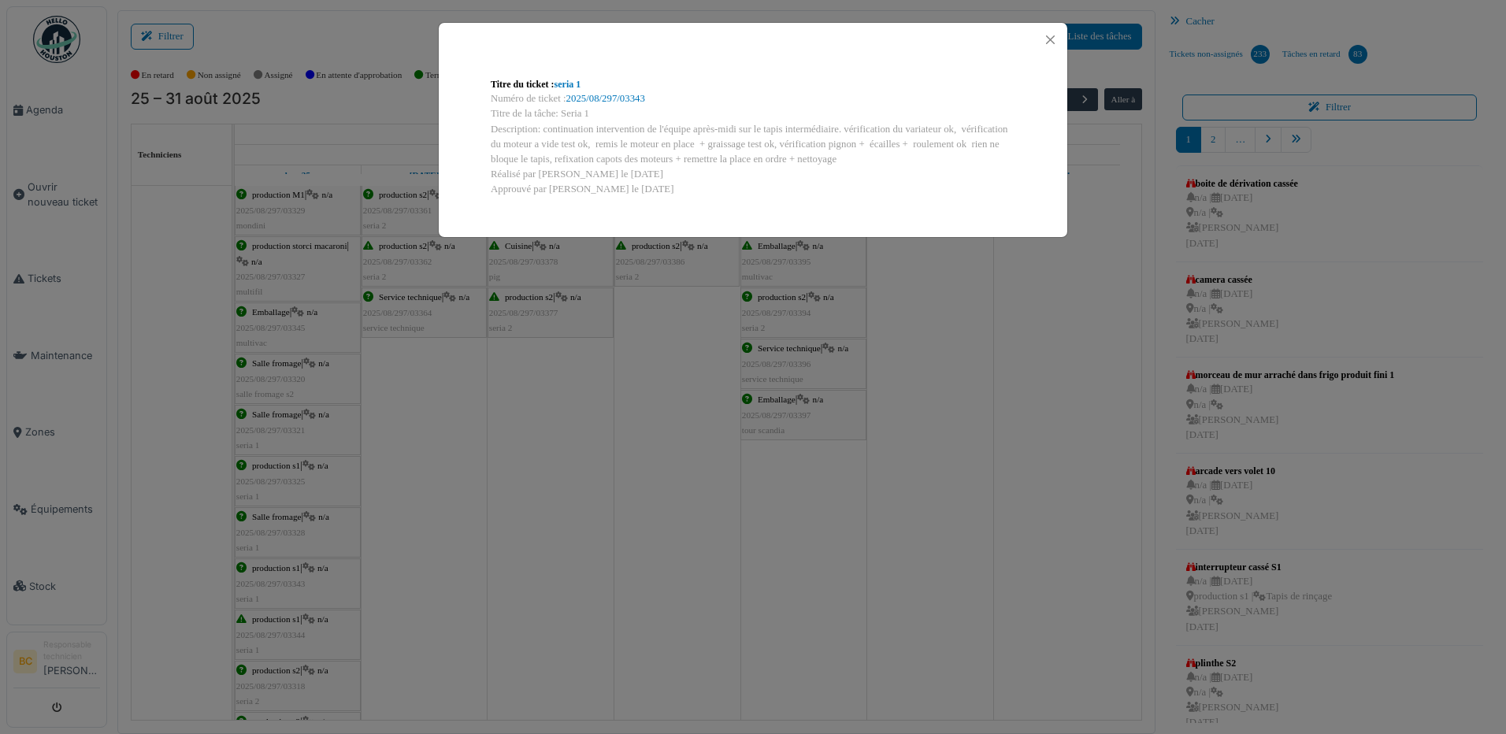
drag, startPoint x: 274, startPoint y: 589, endPoint x: 272, endPoint y: 600, distance: 10.5
click at [273, 589] on div "Titre du ticket : seria 1 Numéro de ticket : 2025/08/297/03343 Titre de la tâch…" at bounding box center [753, 367] width 1506 height 734
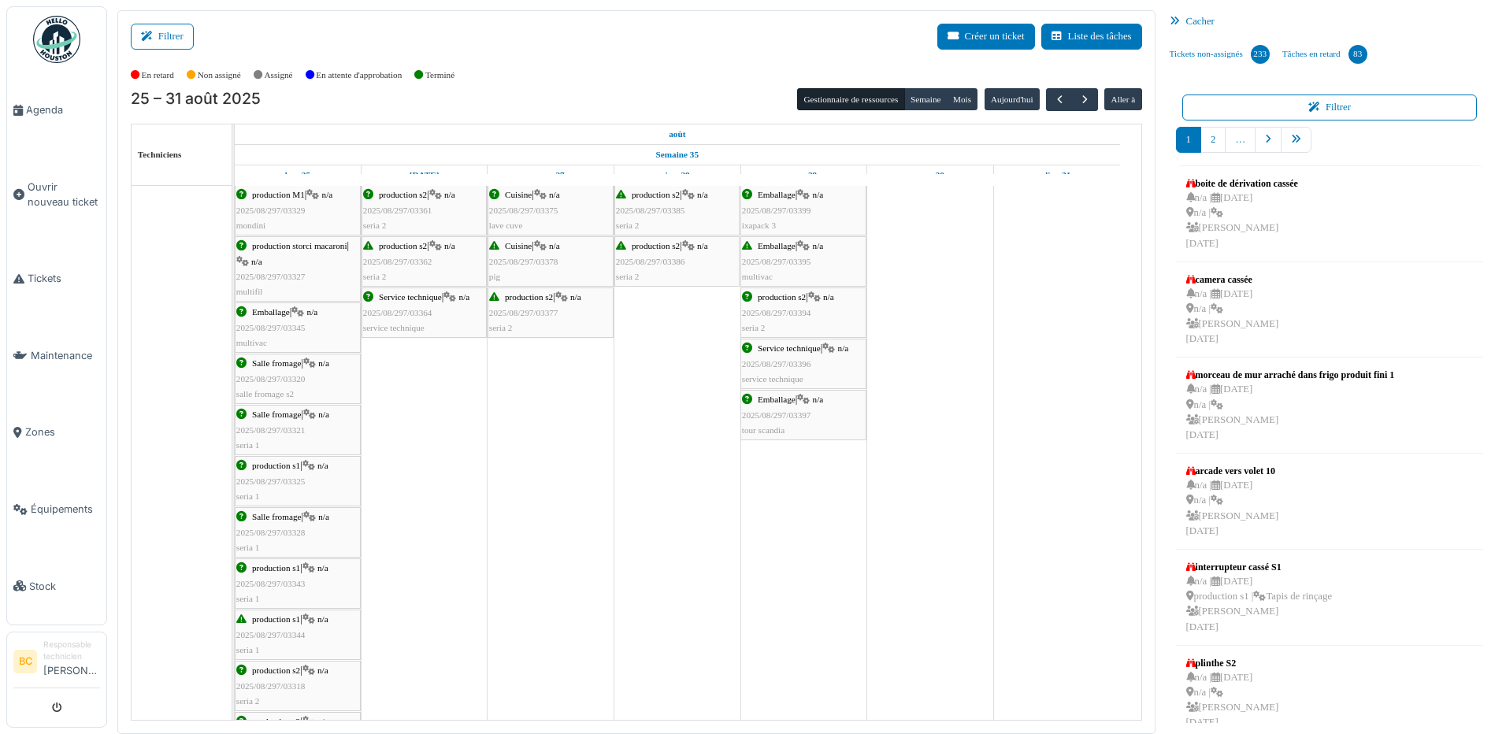
click at [269, 626] on div "production s1 | n/a 2025/08/297/03344 seria 1" at bounding box center [297, 635] width 123 height 46
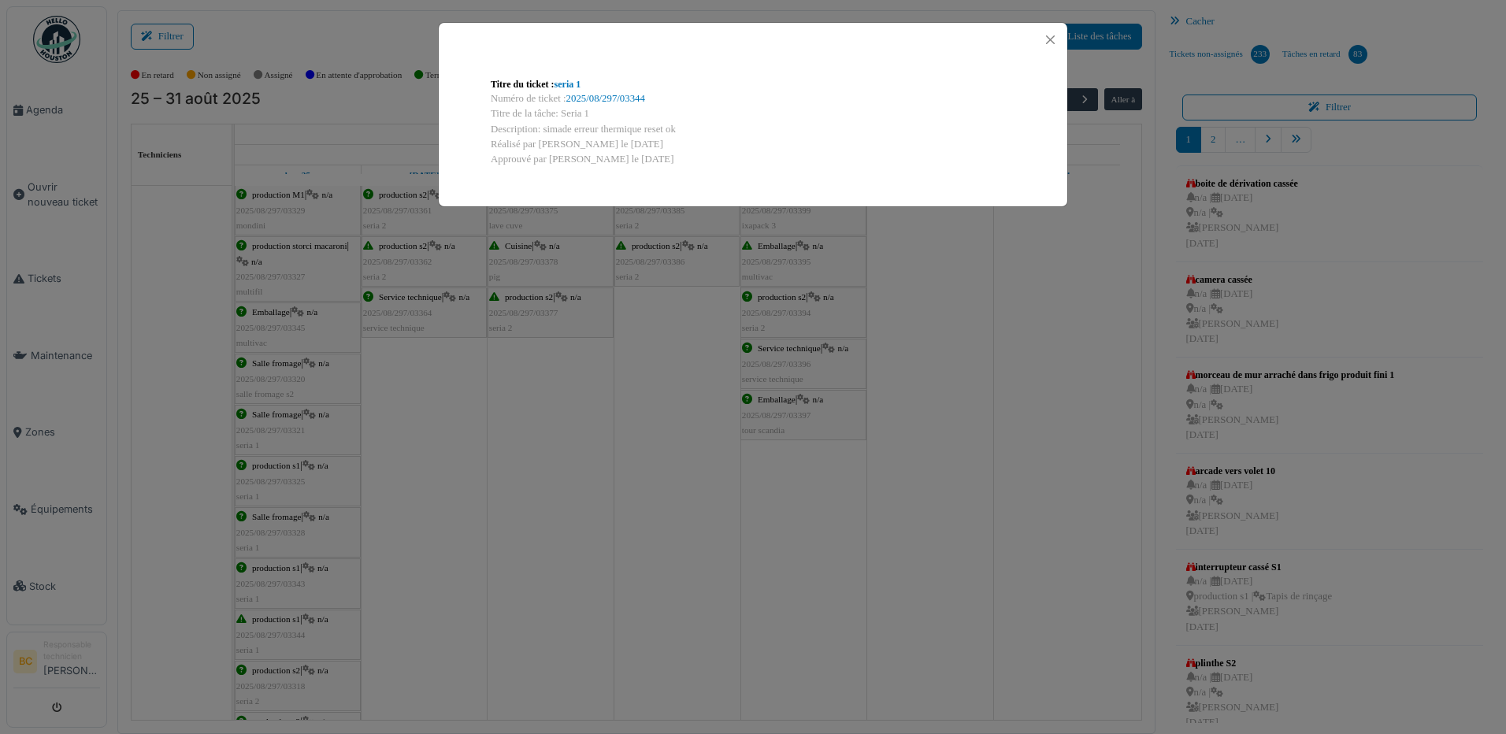
click at [270, 622] on div "Titre du ticket : seria 1 Numéro de ticket : 2025/08/297/03344 Titre de la tâch…" at bounding box center [753, 367] width 1506 height 734
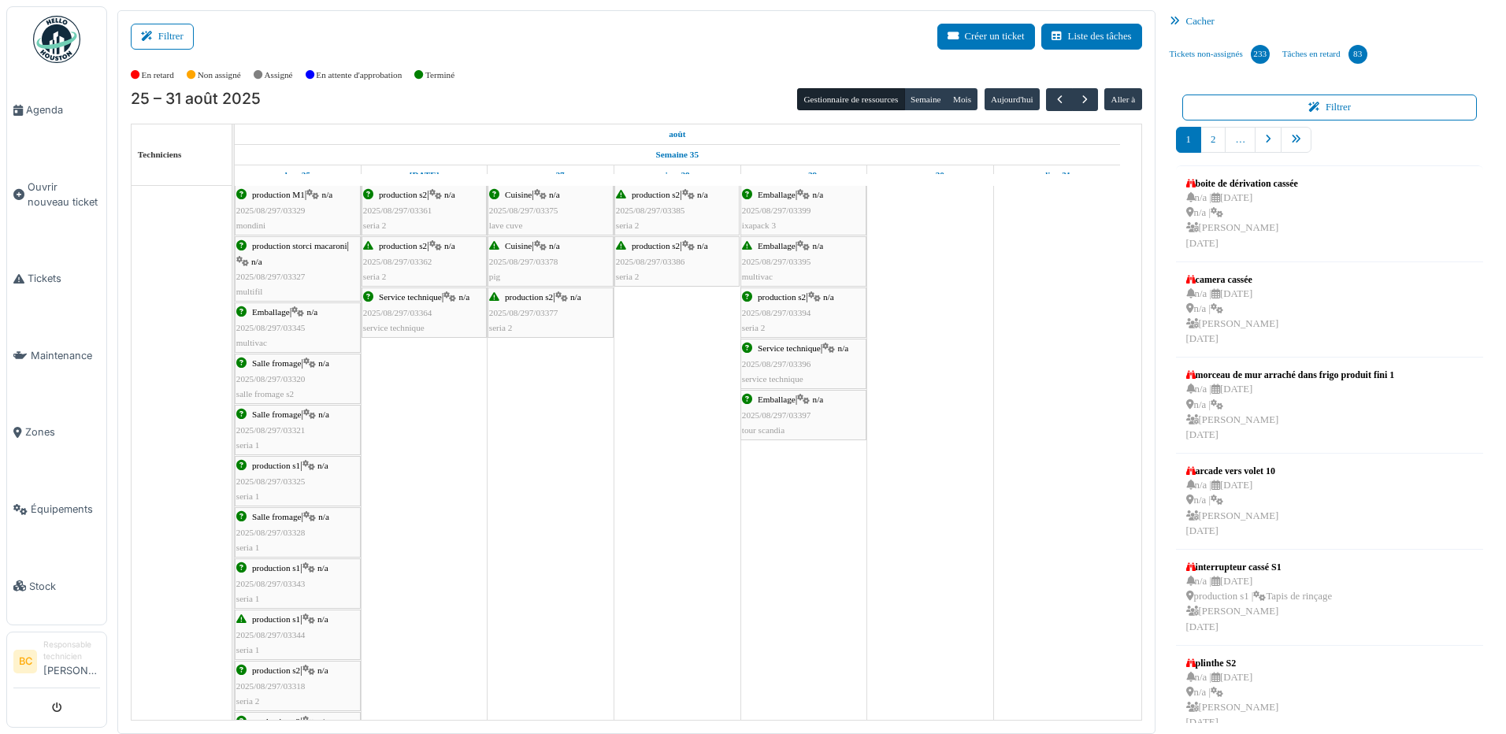
scroll to position [141, 0]
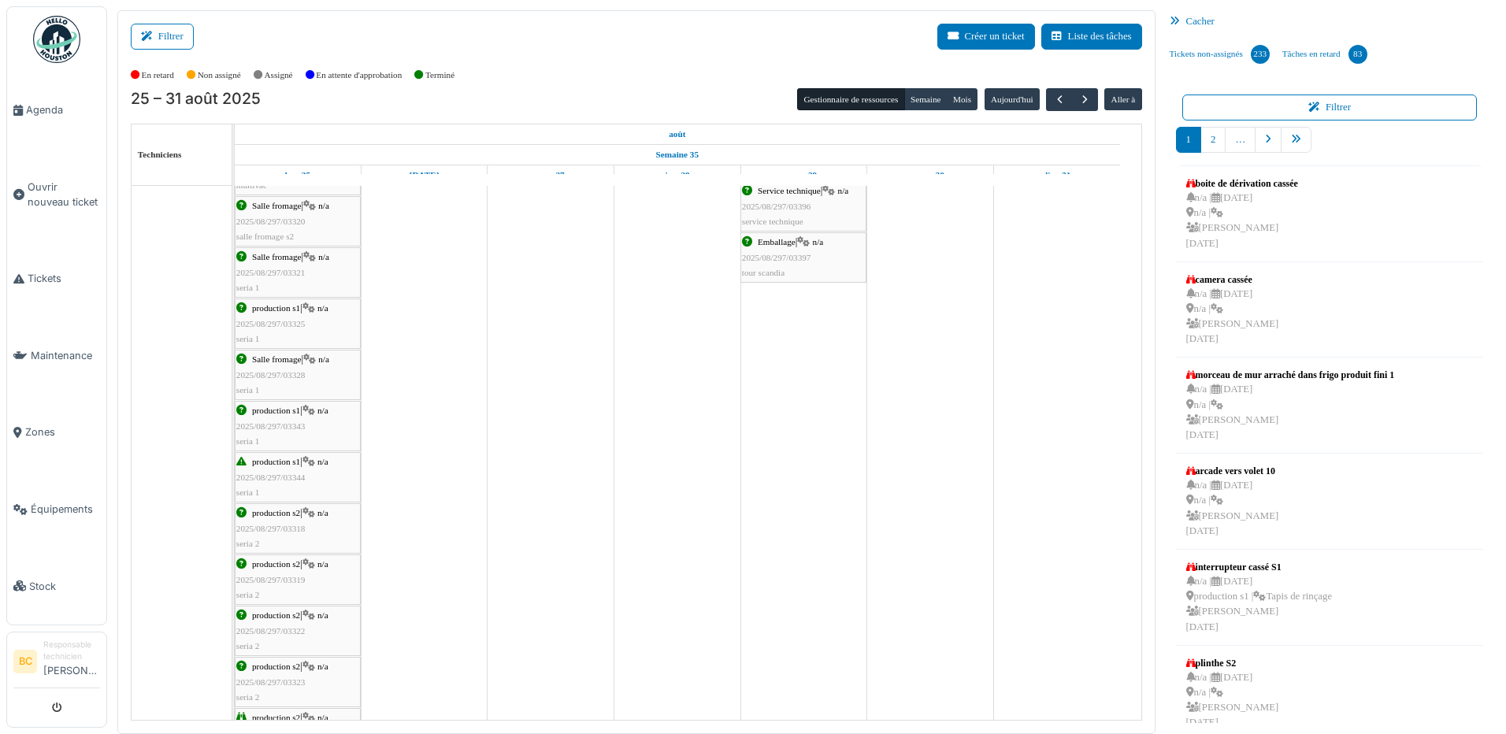
click at [273, 531] on span "2025/08/297/03318" at bounding box center [270, 528] width 69 height 9
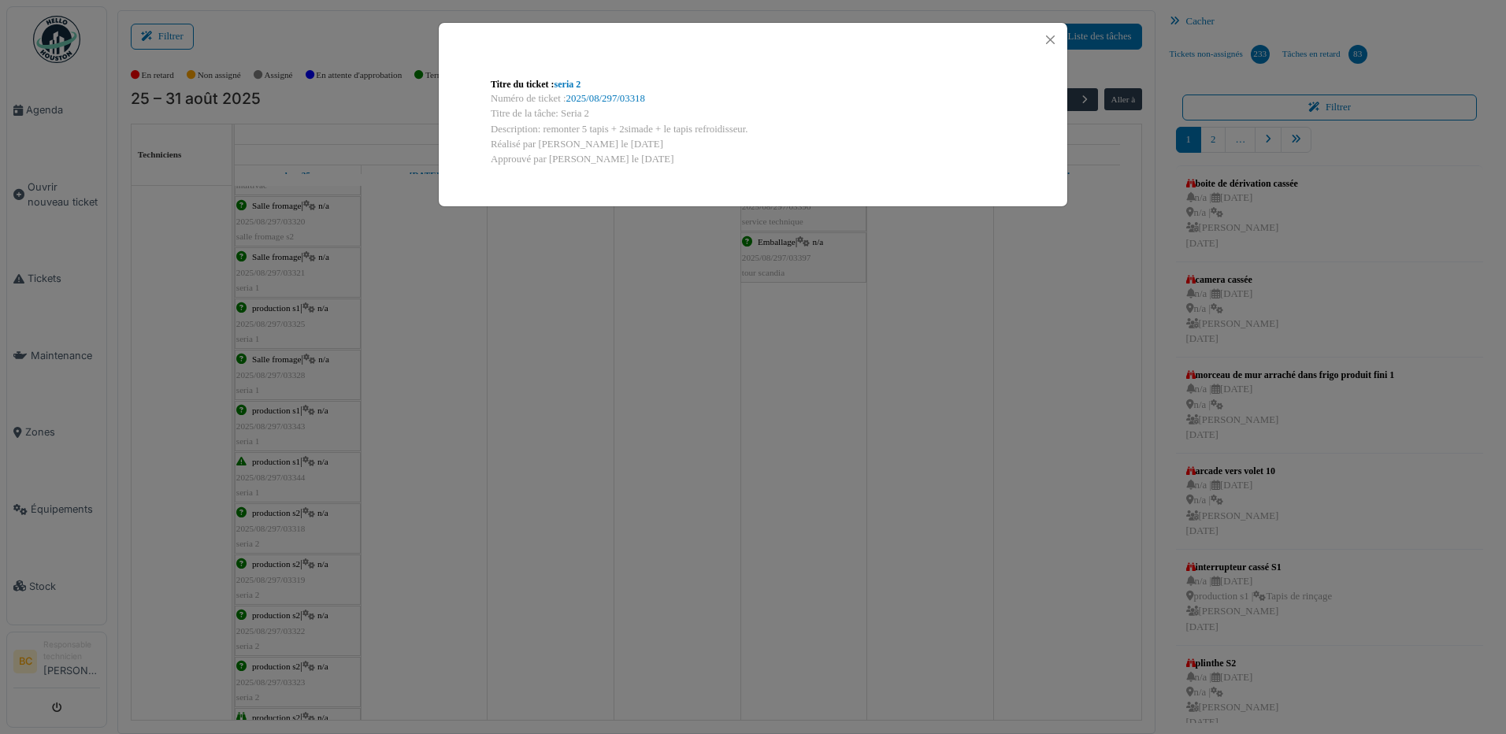
click at [273, 531] on div "Titre du ticket : seria 2 Numéro de ticket : 2025/08/297/03318 Titre de la tâch…" at bounding box center [753, 367] width 1506 height 734
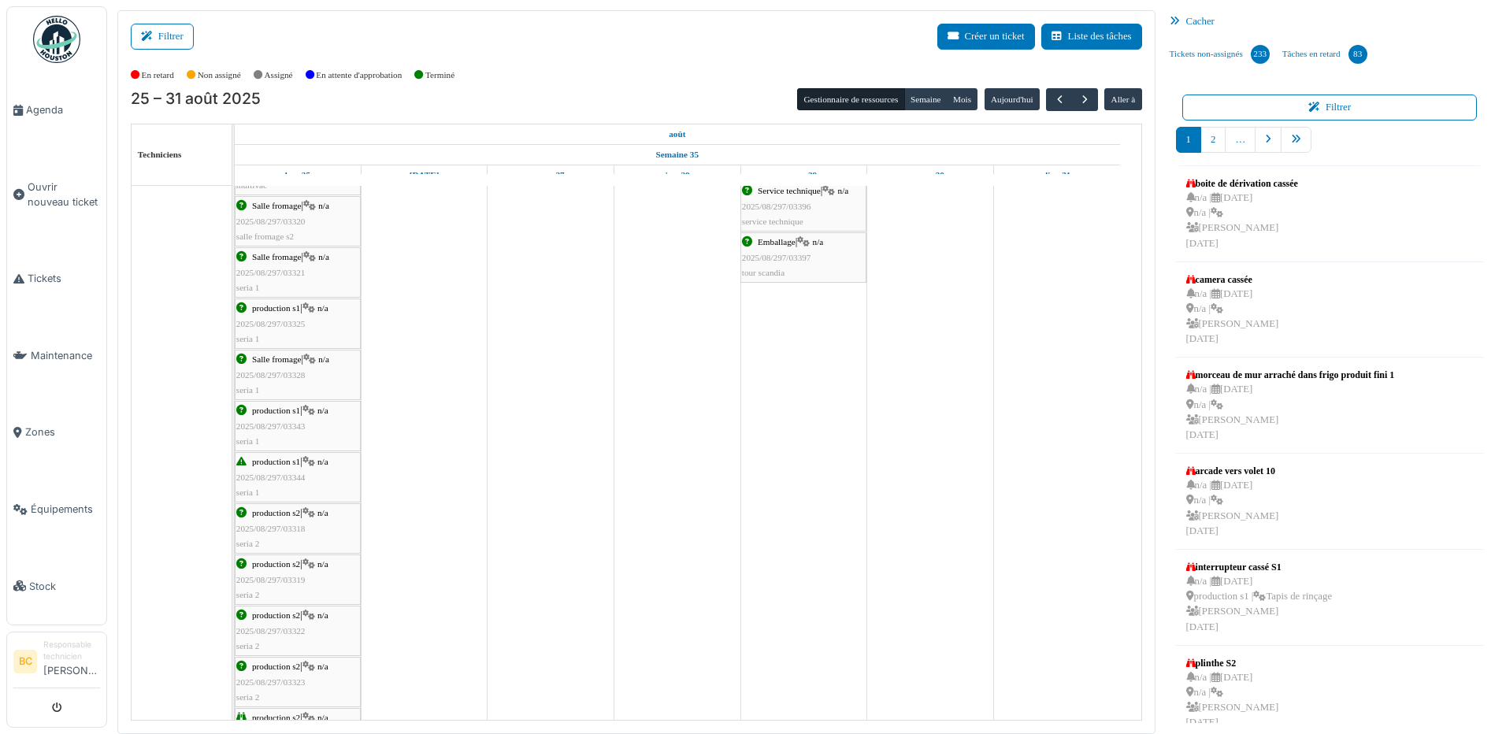
scroll to position [289, 0]
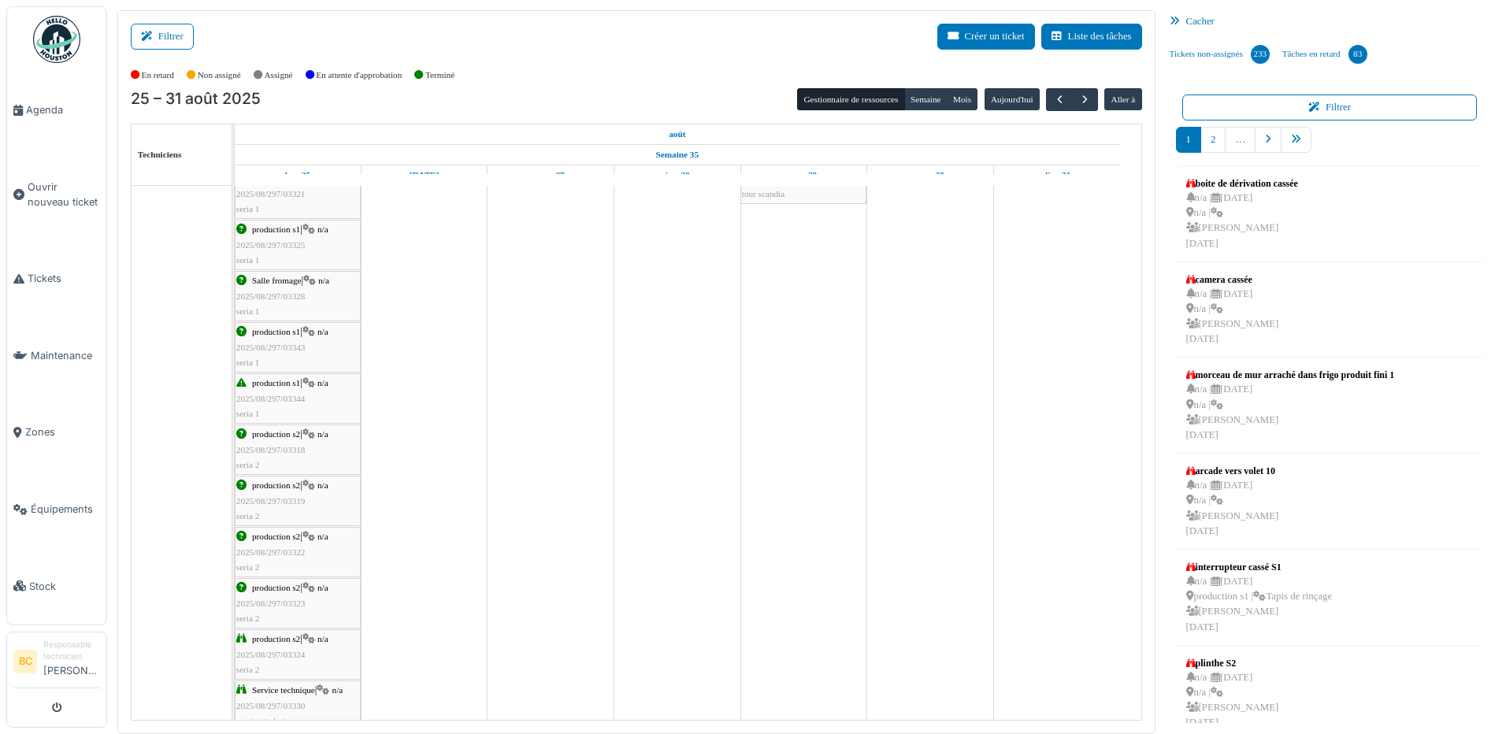
click at [273, 561] on div "production s2 | n/a 2025/08/297/03322 seria 2" at bounding box center [297, 552] width 123 height 46
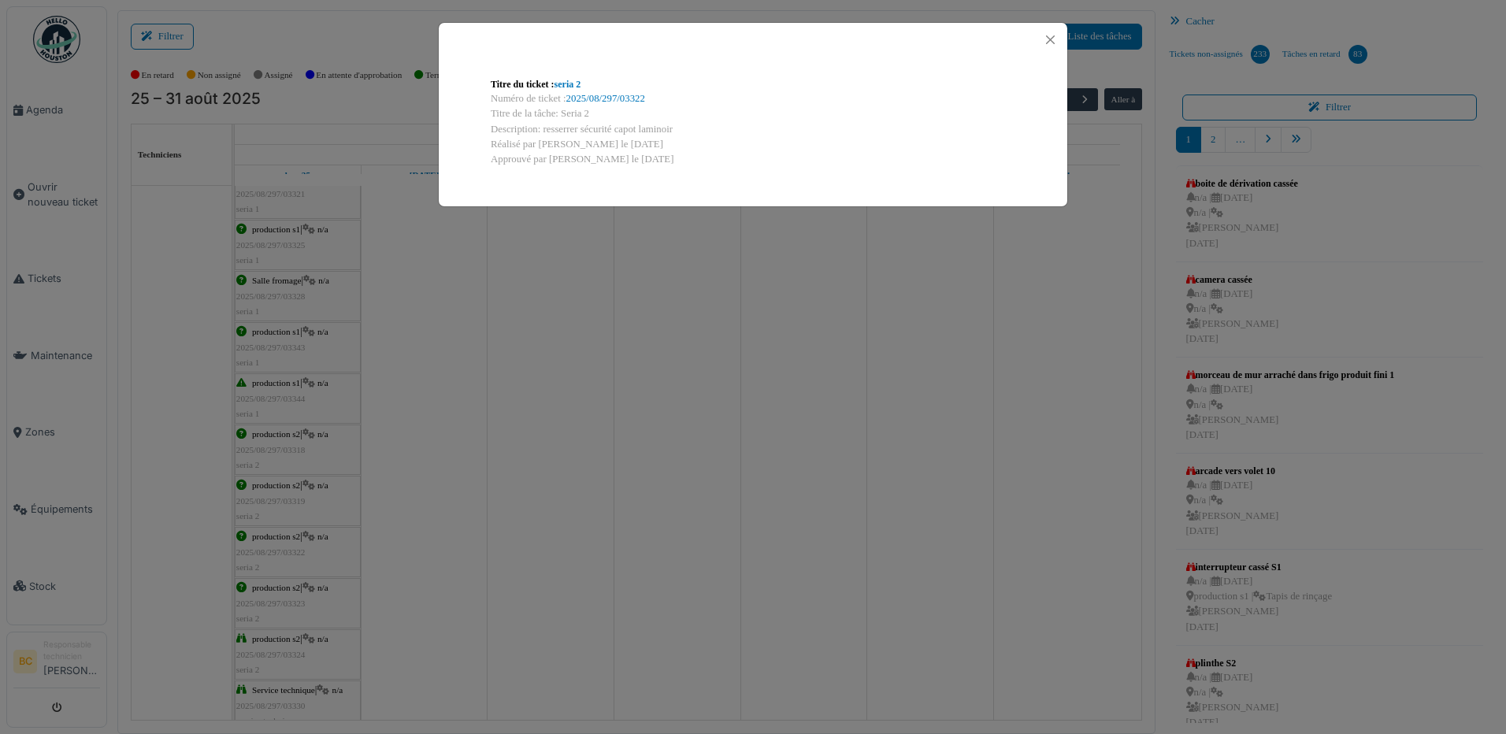
click at [273, 561] on div "Titre du ticket : seria 2 Numéro de ticket : 2025/08/297/03322 Titre de la tâch…" at bounding box center [753, 367] width 1506 height 734
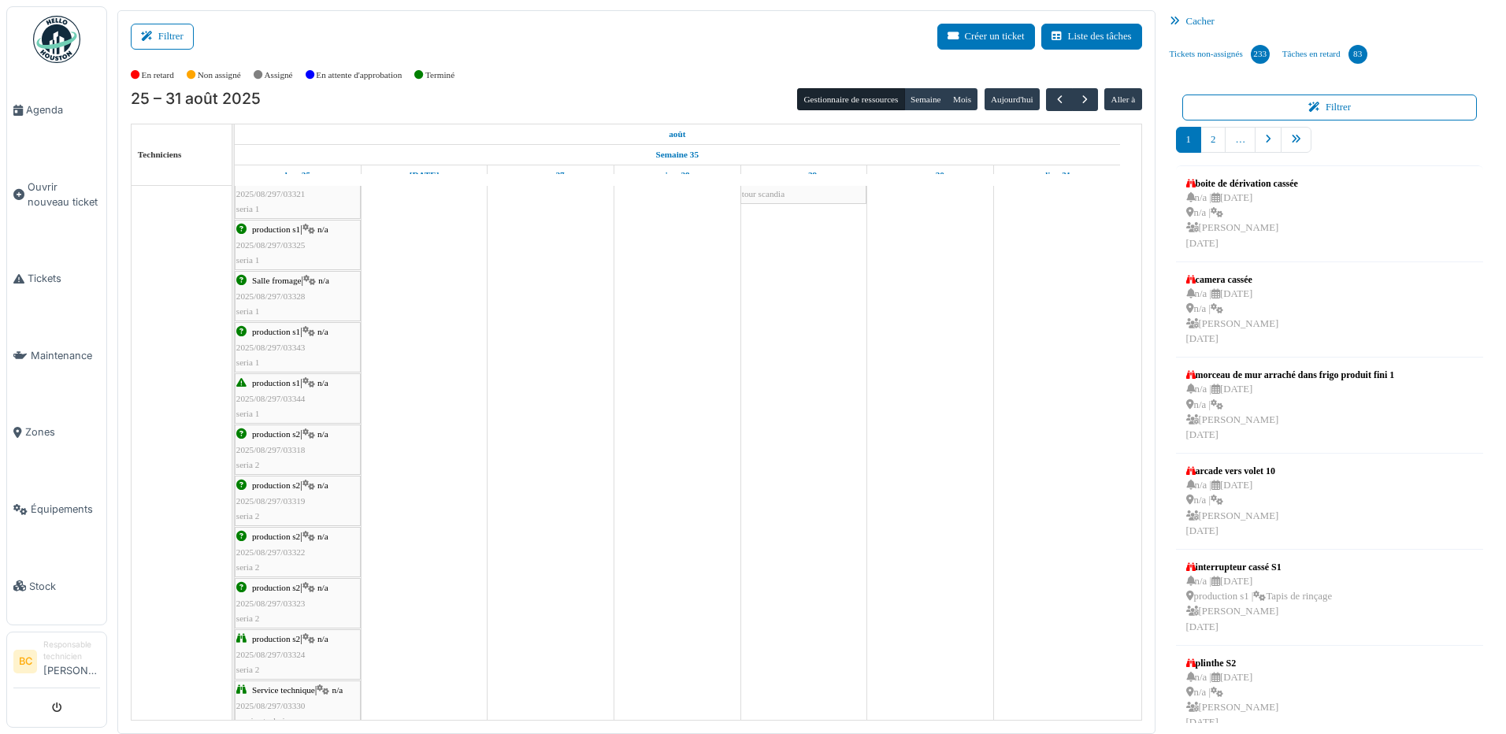
click at [280, 604] on span "2025/08/297/03323" at bounding box center [270, 603] width 69 height 9
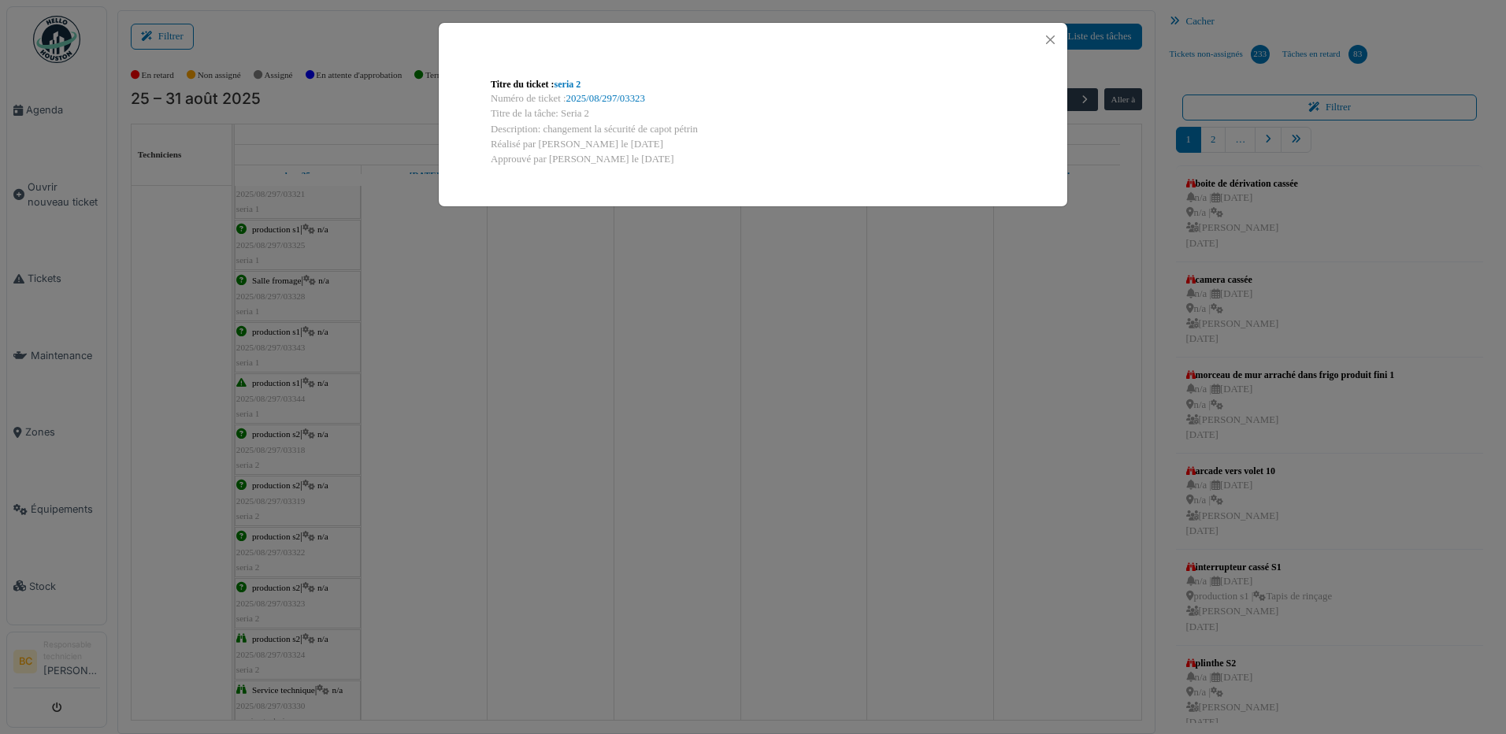
click at [281, 603] on div "Titre du ticket : seria 2 Numéro de ticket : 2025/08/297/03323 Titre de la tâch…" at bounding box center [753, 367] width 1506 height 734
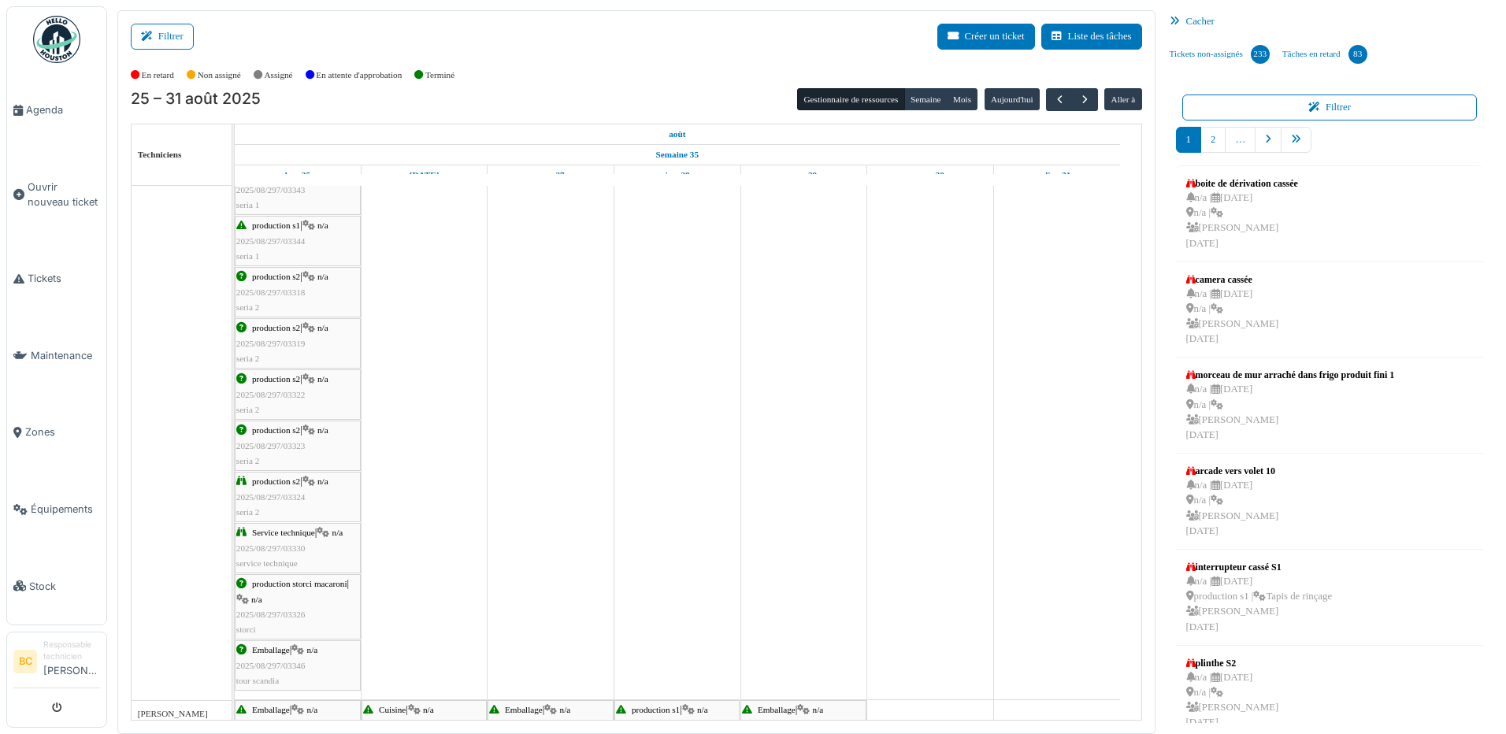
scroll to position [473, 0]
click at [263, 498] on span "2025/08/297/03324" at bounding box center [270, 496] width 69 height 9
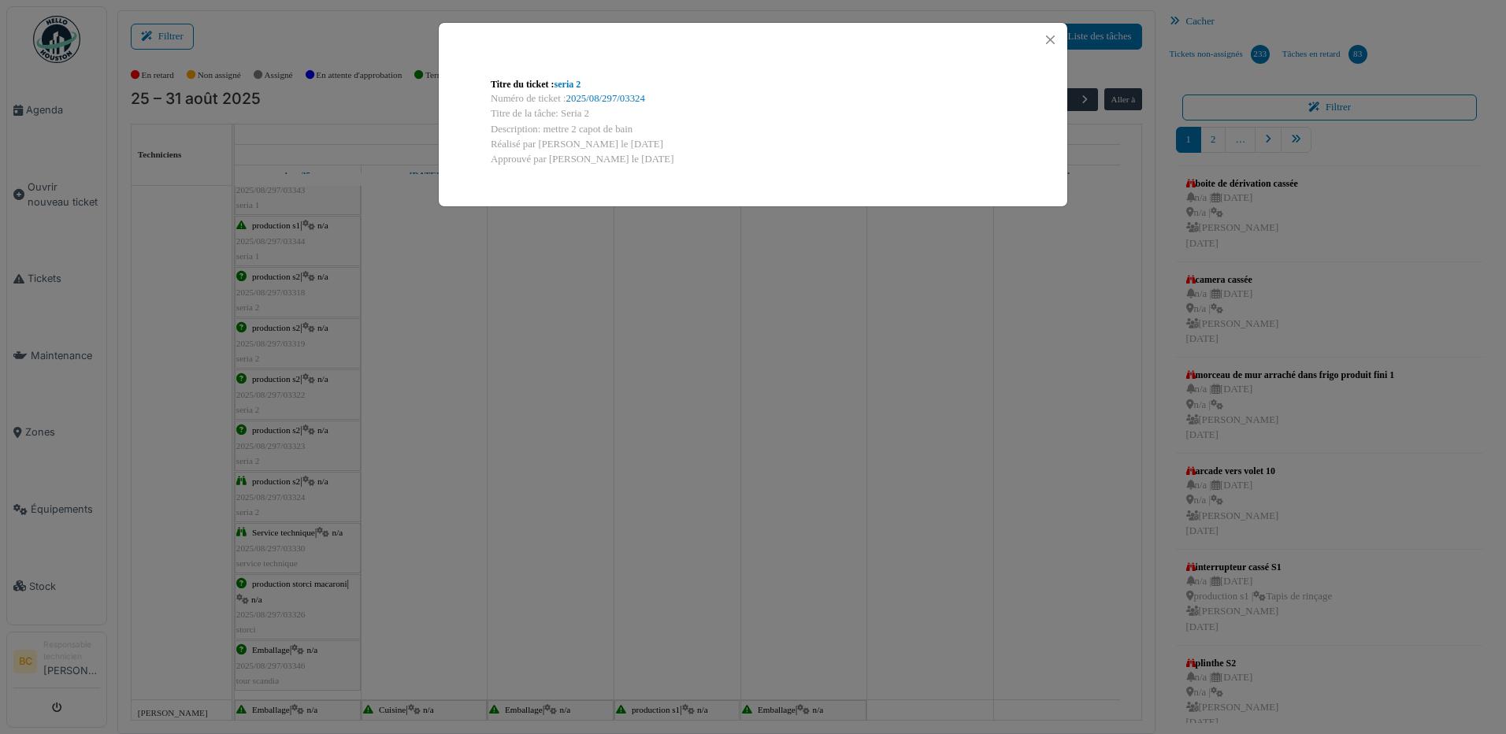
click at [263, 498] on div "Titre du ticket : seria 2 Numéro de ticket : 2025/08/297/03324 Titre de la tâch…" at bounding box center [753, 367] width 1506 height 734
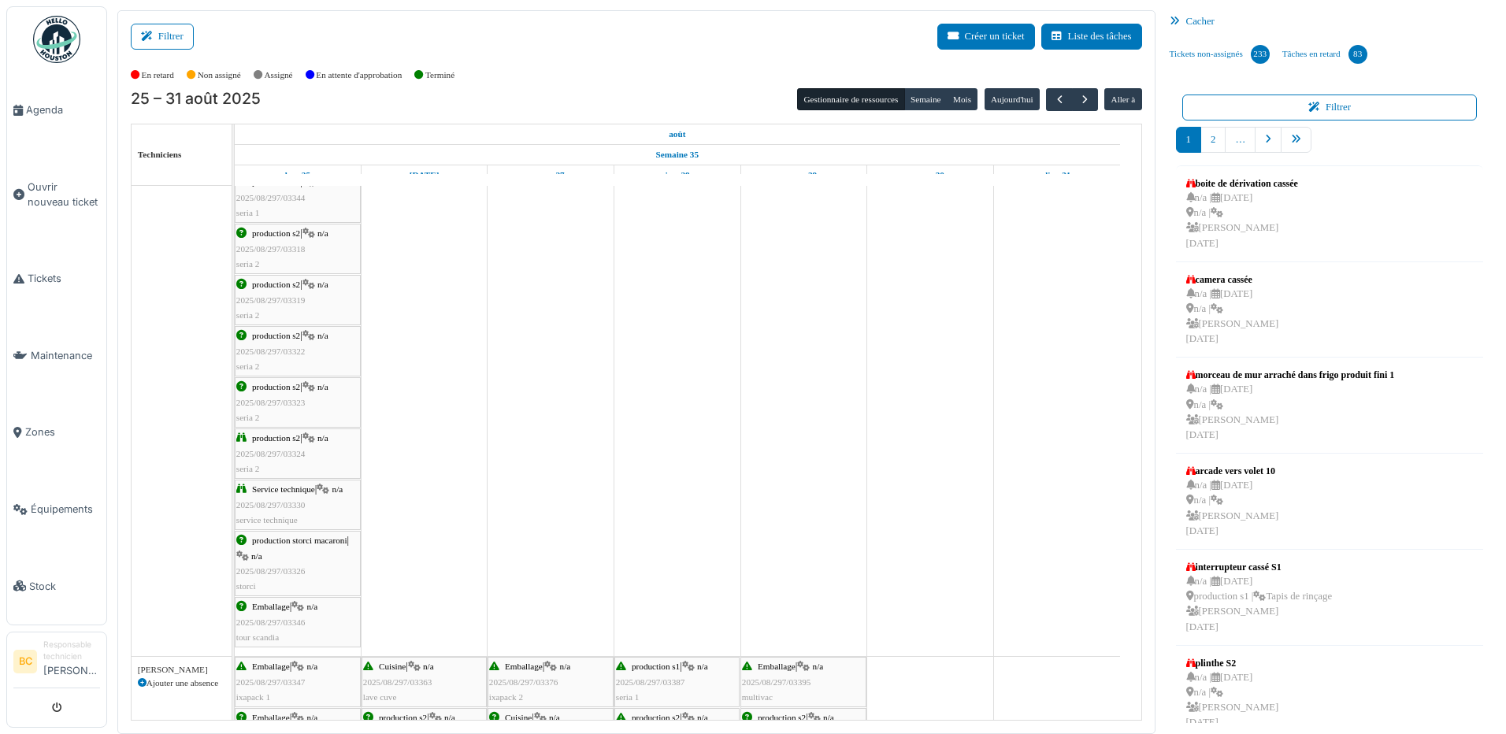
scroll to position [551, 0]
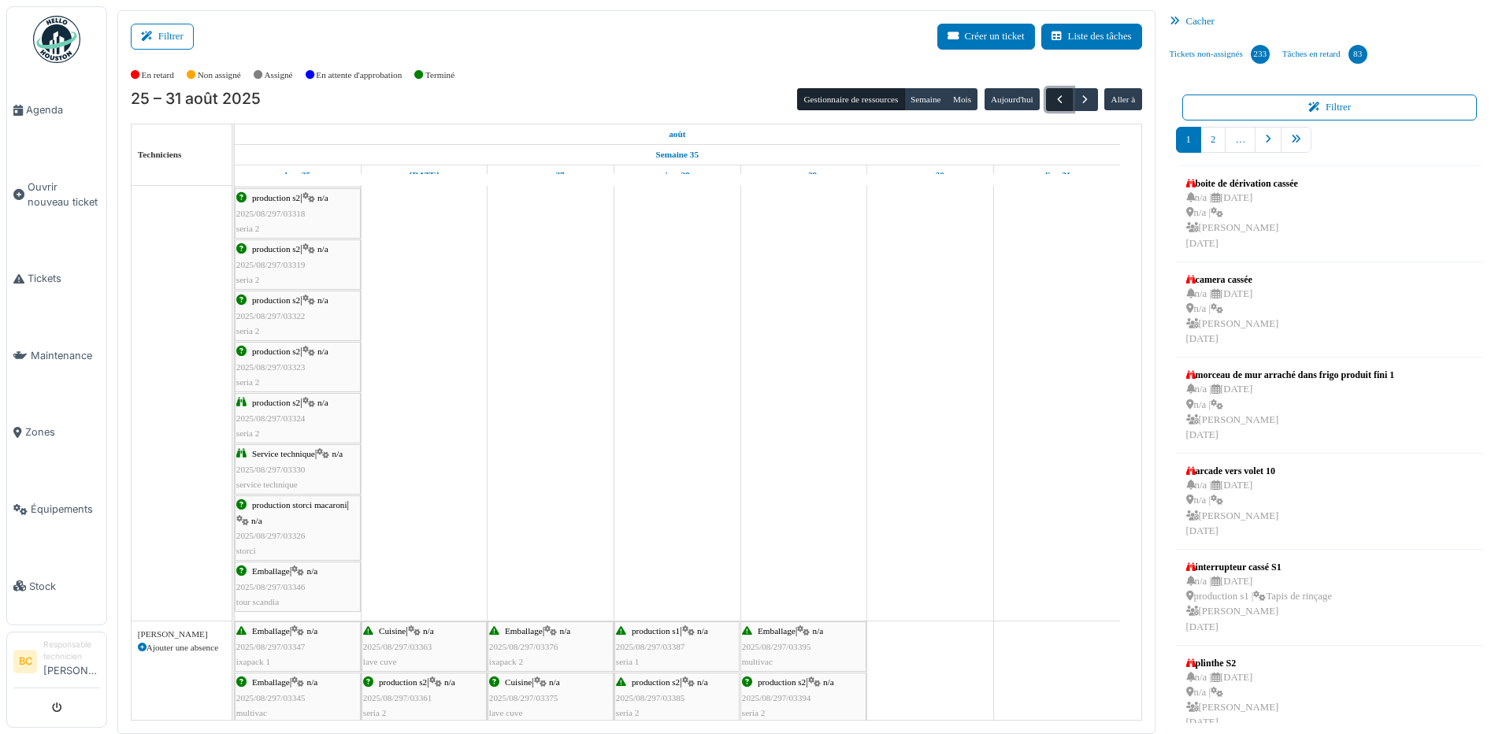
click at [1053, 96] on span "button" at bounding box center [1059, 99] width 13 height 13
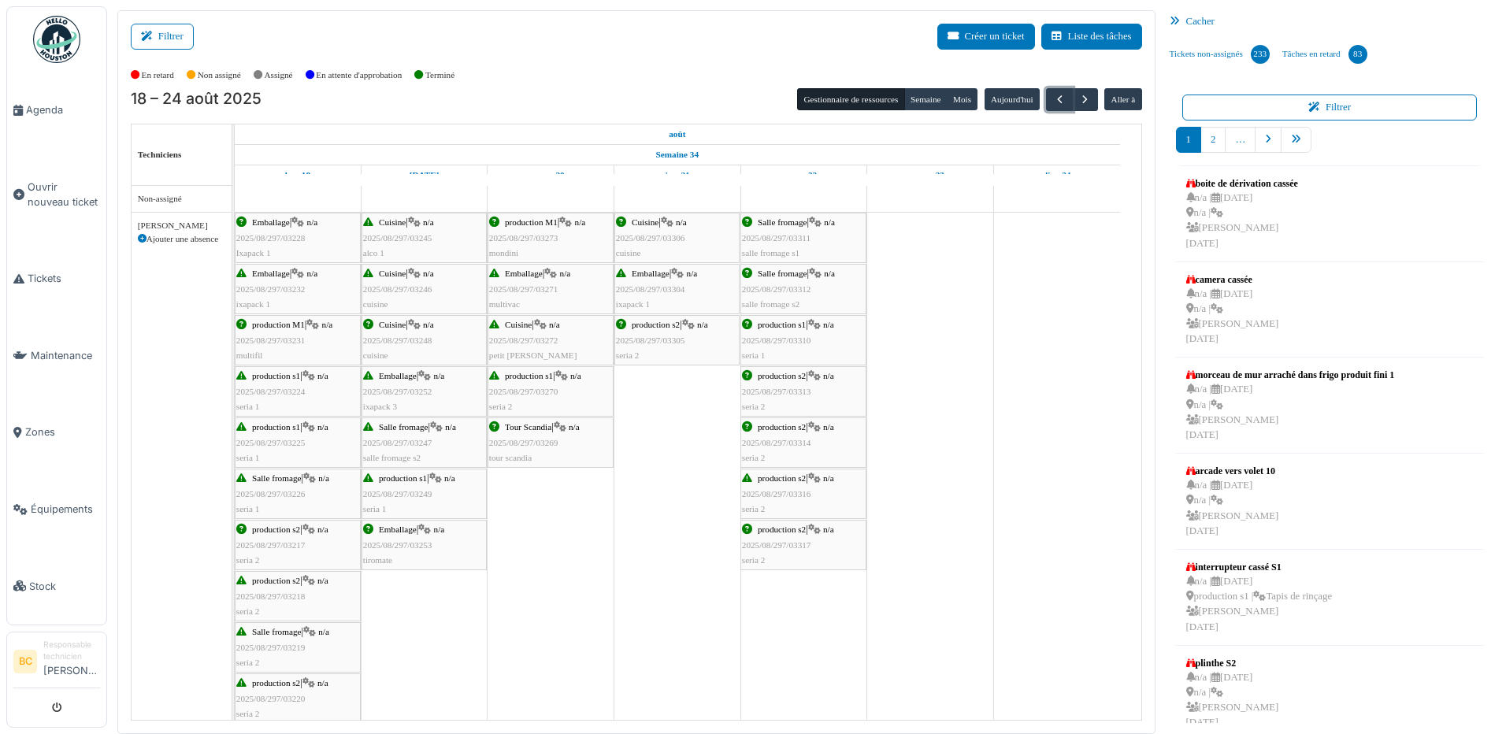
click at [805, 388] on span "2025/08/297/03313" at bounding box center [776, 391] width 69 height 9
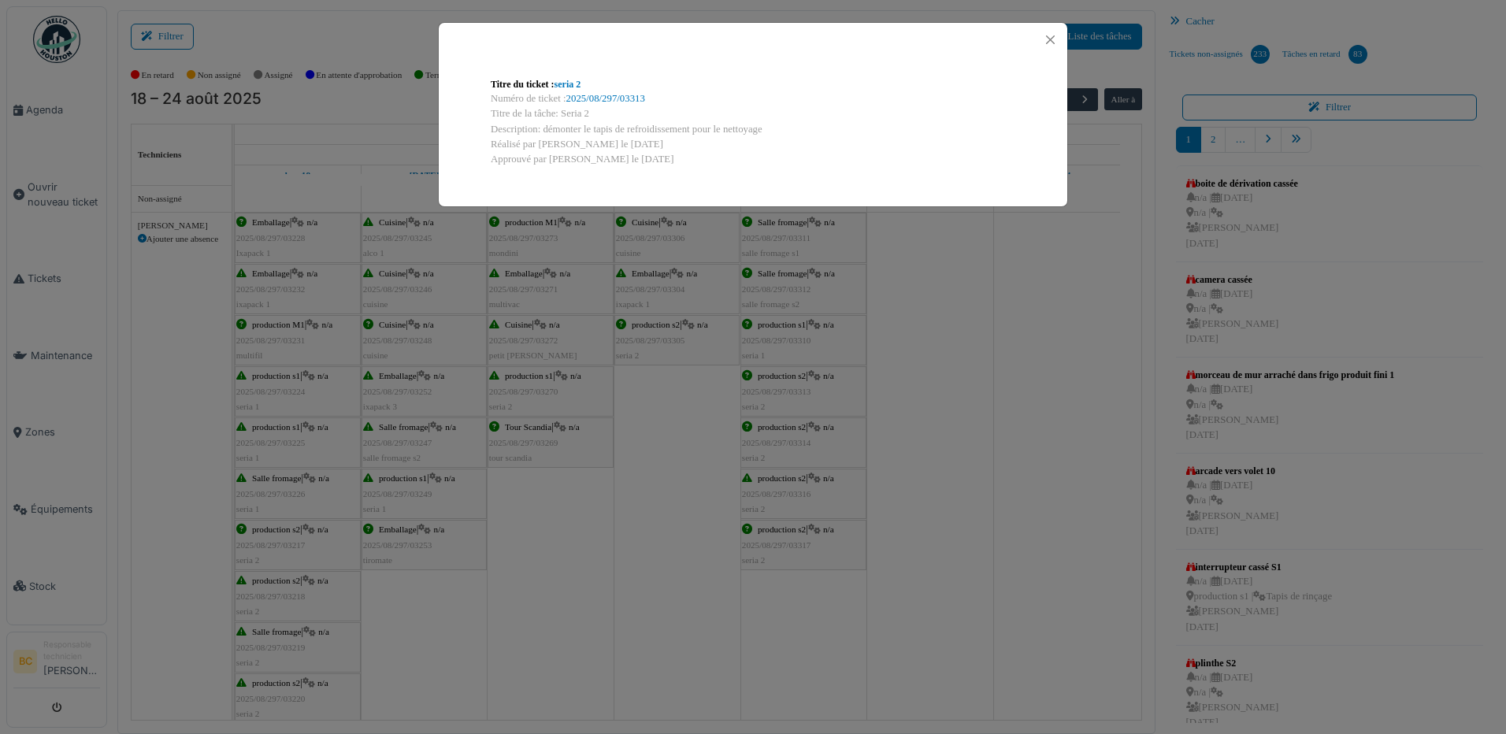
click at [805, 388] on div "Titre du ticket : seria 2 Numéro de ticket : 2025/08/297/03313 Titre de la tâch…" at bounding box center [753, 367] width 1506 height 734
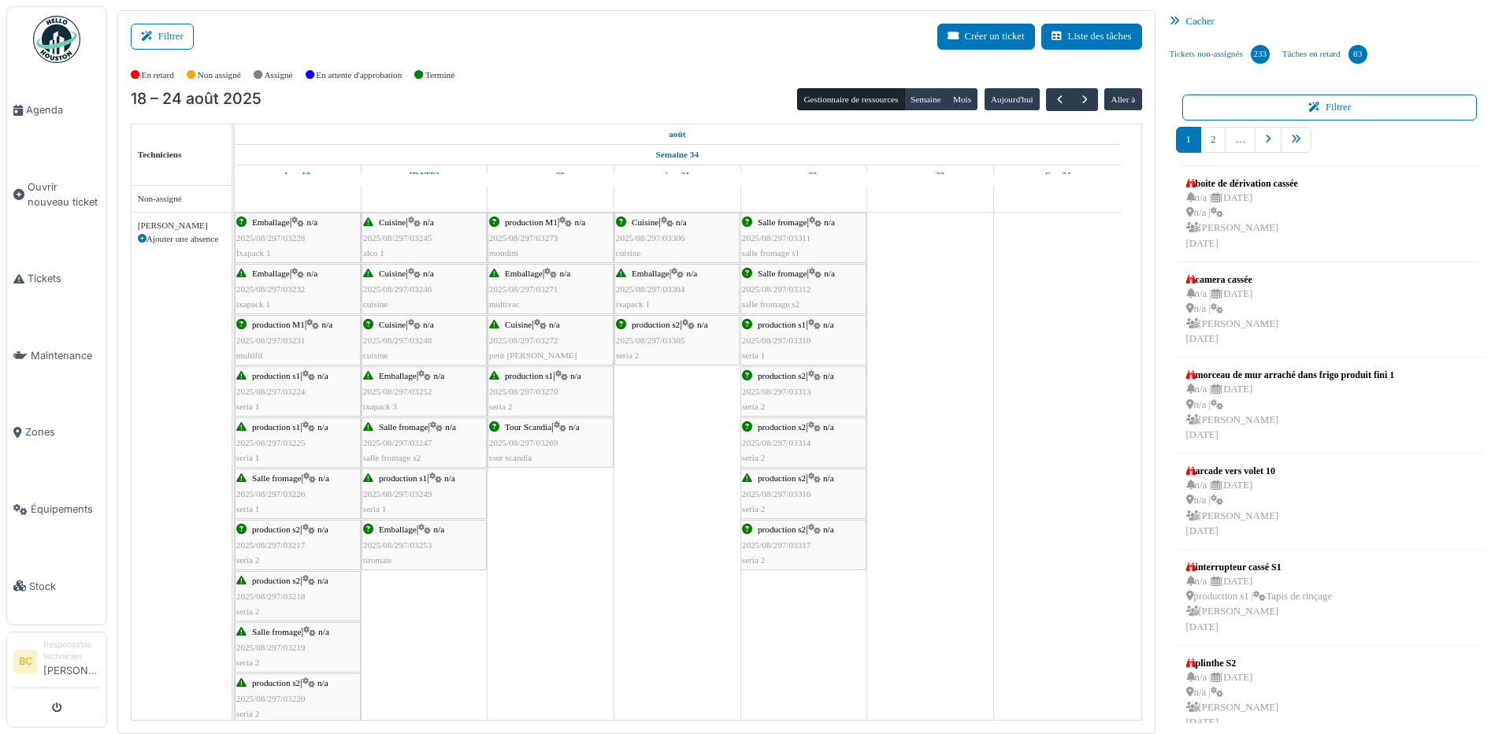
click at [773, 326] on span "production s1" at bounding box center [782, 324] width 48 height 9
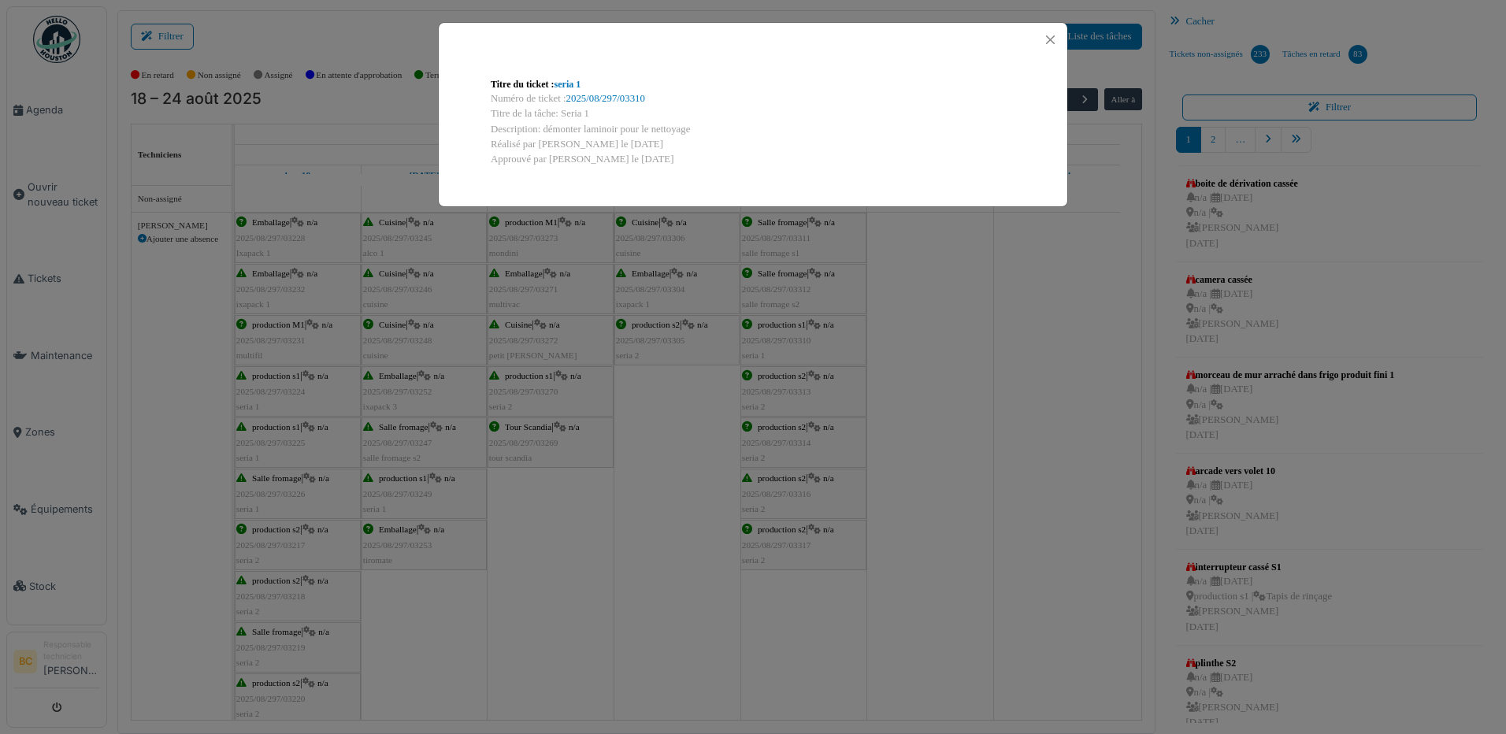
click at [773, 325] on div "Titre du ticket : seria 1 Numéro de ticket : 2025/08/297/03310 Titre de la tâch…" at bounding box center [753, 367] width 1506 height 734
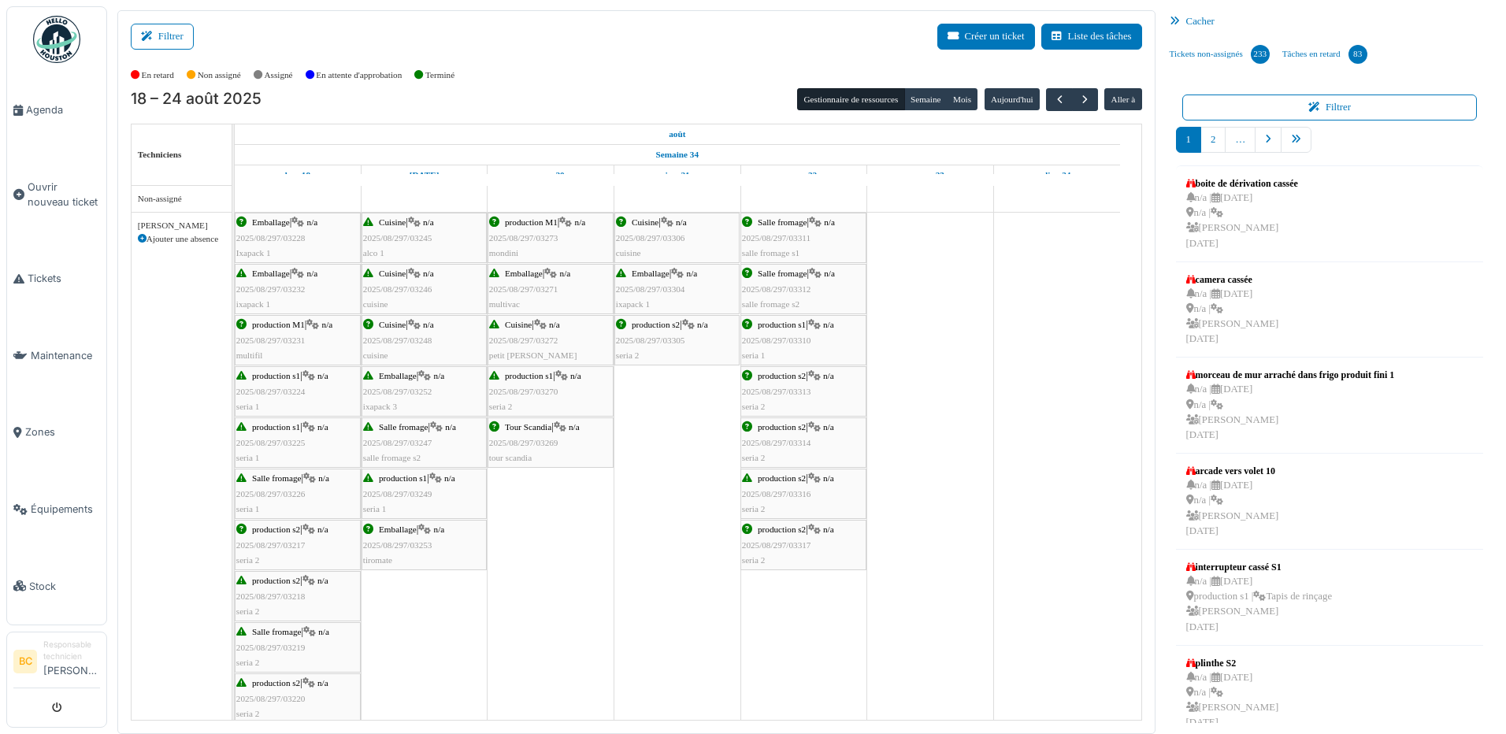
click at [793, 445] on span "2025/08/297/03314" at bounding box center [776, 442] width 69 height 9
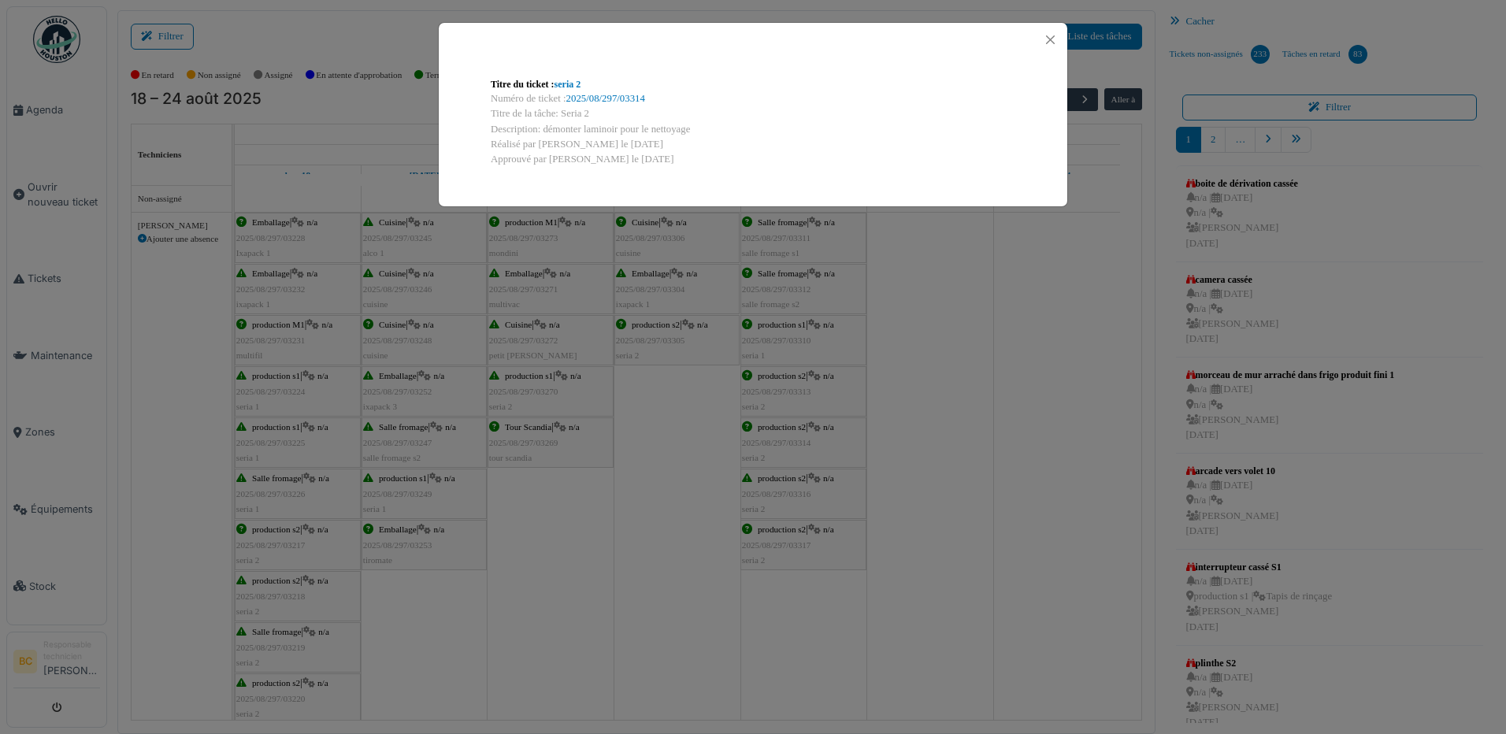
click at [792, 442] on div "Titre du ticket : seria 2 Numéro de ticket : 2025/08/297/03314 Titre de la tâch…" at bounding box center [753, 367] width 1506 height 734
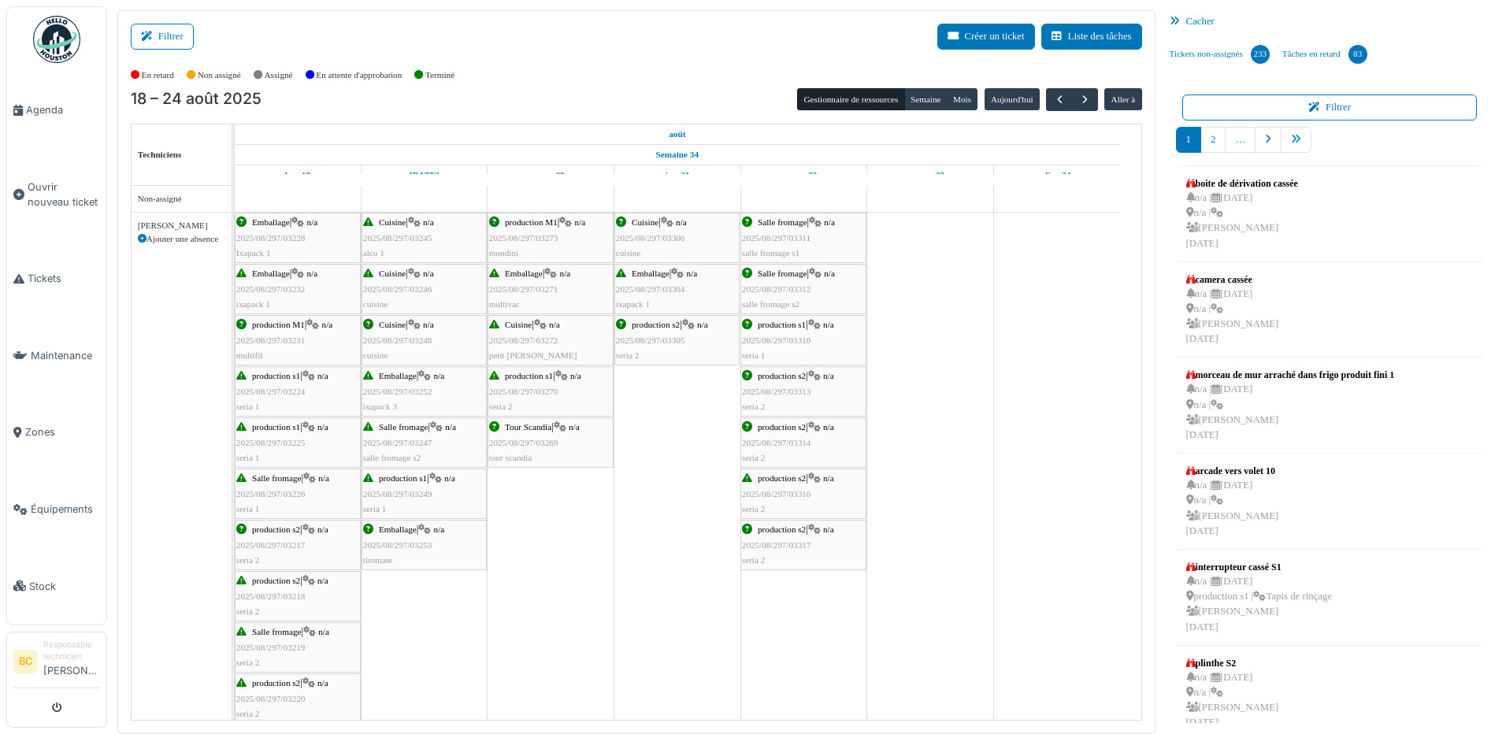
click at [793, 493] on span "2025/08/297/03316" at bounding box center [776, 493] width 69 height 9
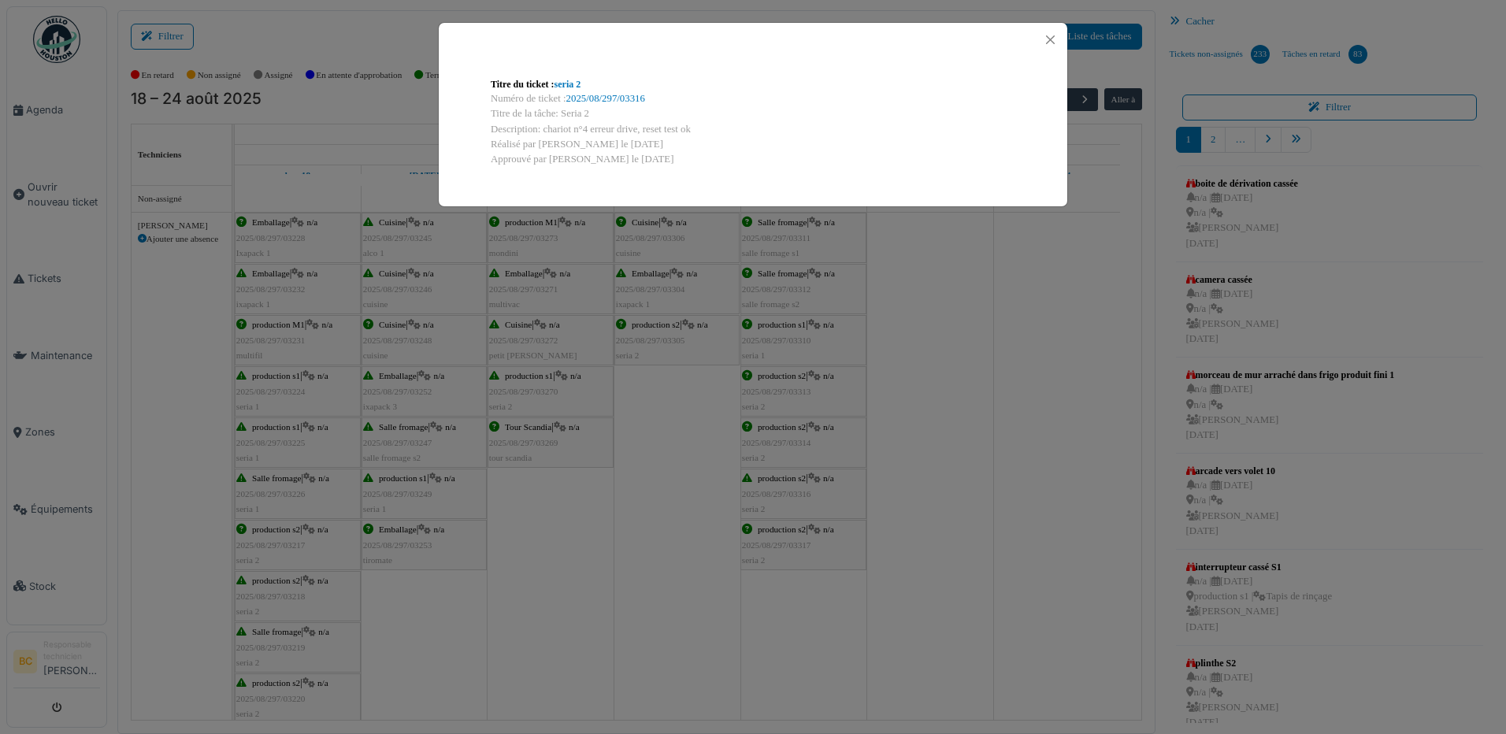
click at [793, 493] on div "Titre du ticket : seria 2 Numéro de ticket : 2025/08/297/03316 Titre de la tâch…" at bounding box center [753, 367] width 1506 height 734
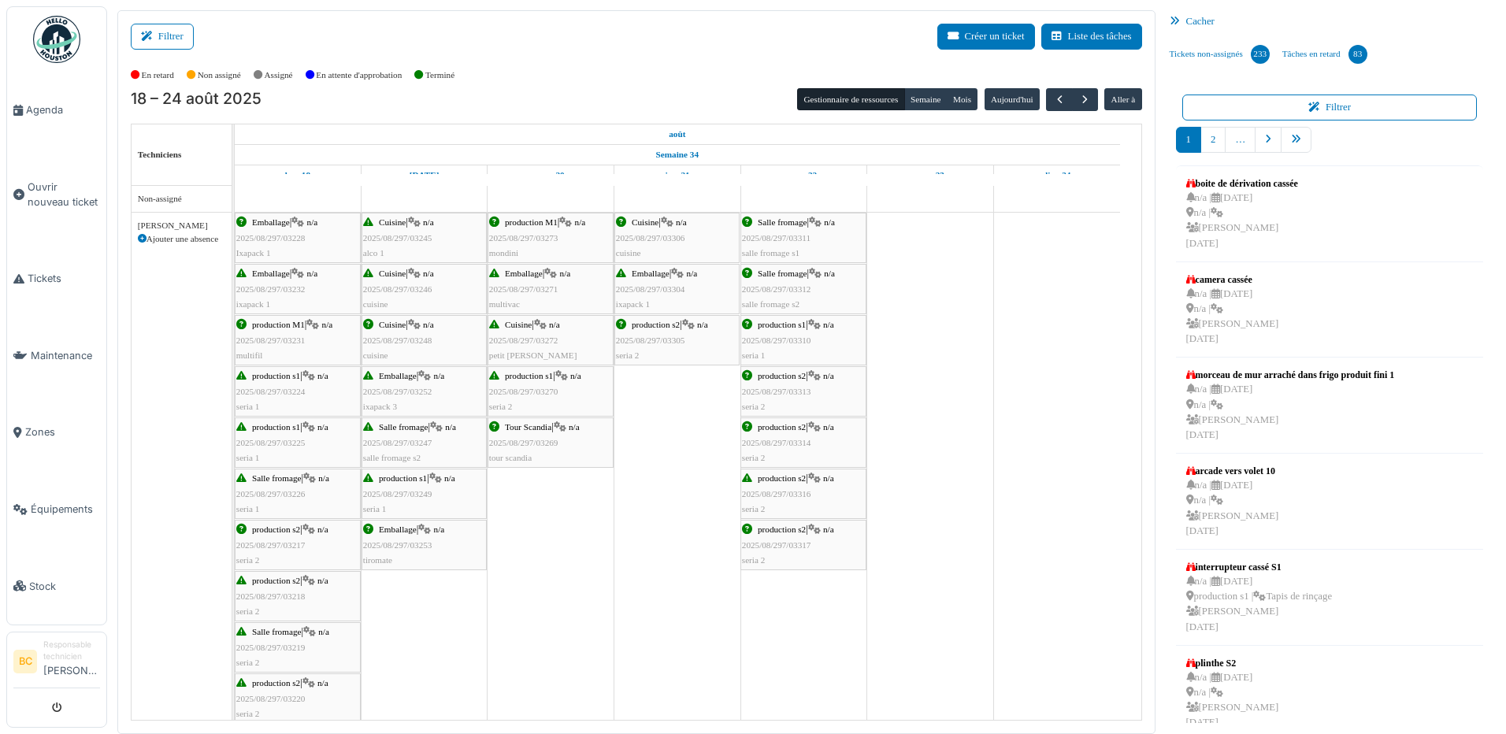
click at [783, 537] on div "production s2 | n/a 2025/08/297/03317 seria 2" at bounding box center [803, 545] width 123 height 46
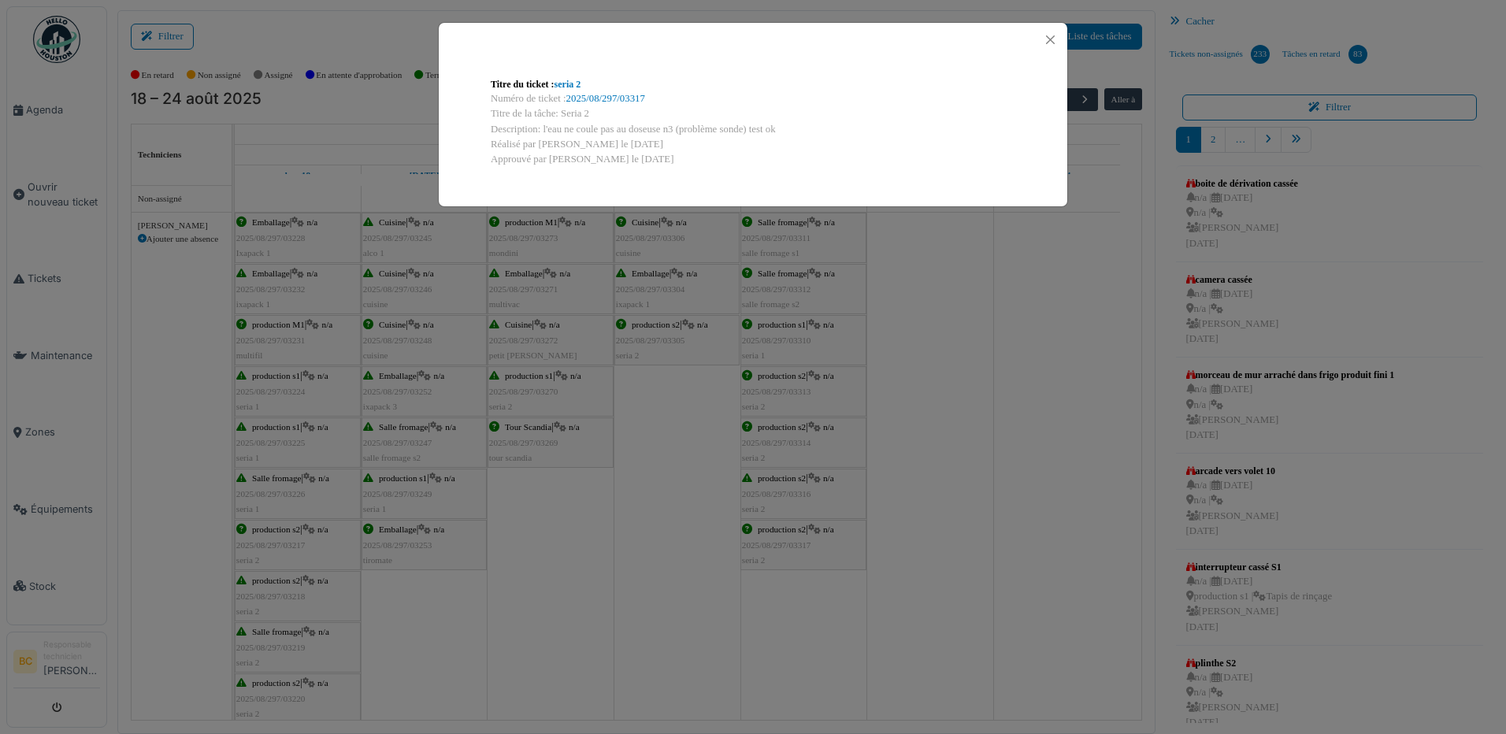
click at [782, 536] on div "Titre du ticket : seria 2 Numéro de ticket : 2025/08/297/03317 Titre de la tâch…" at bounding box center [753, 367] width 1506 height 734
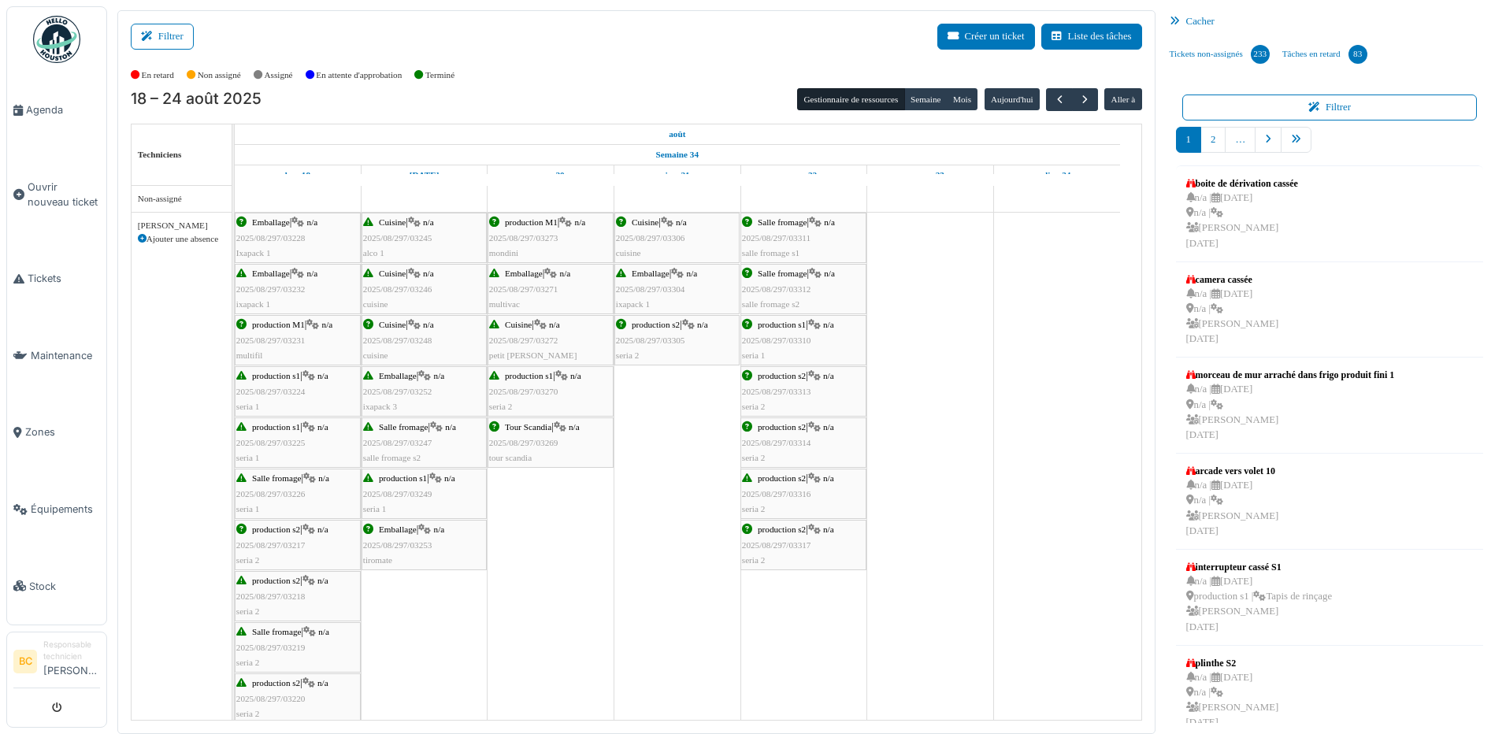
click at [552, 387] on span "2025/08/297/03270" at bounding box center [523, 391] width 69 height 9
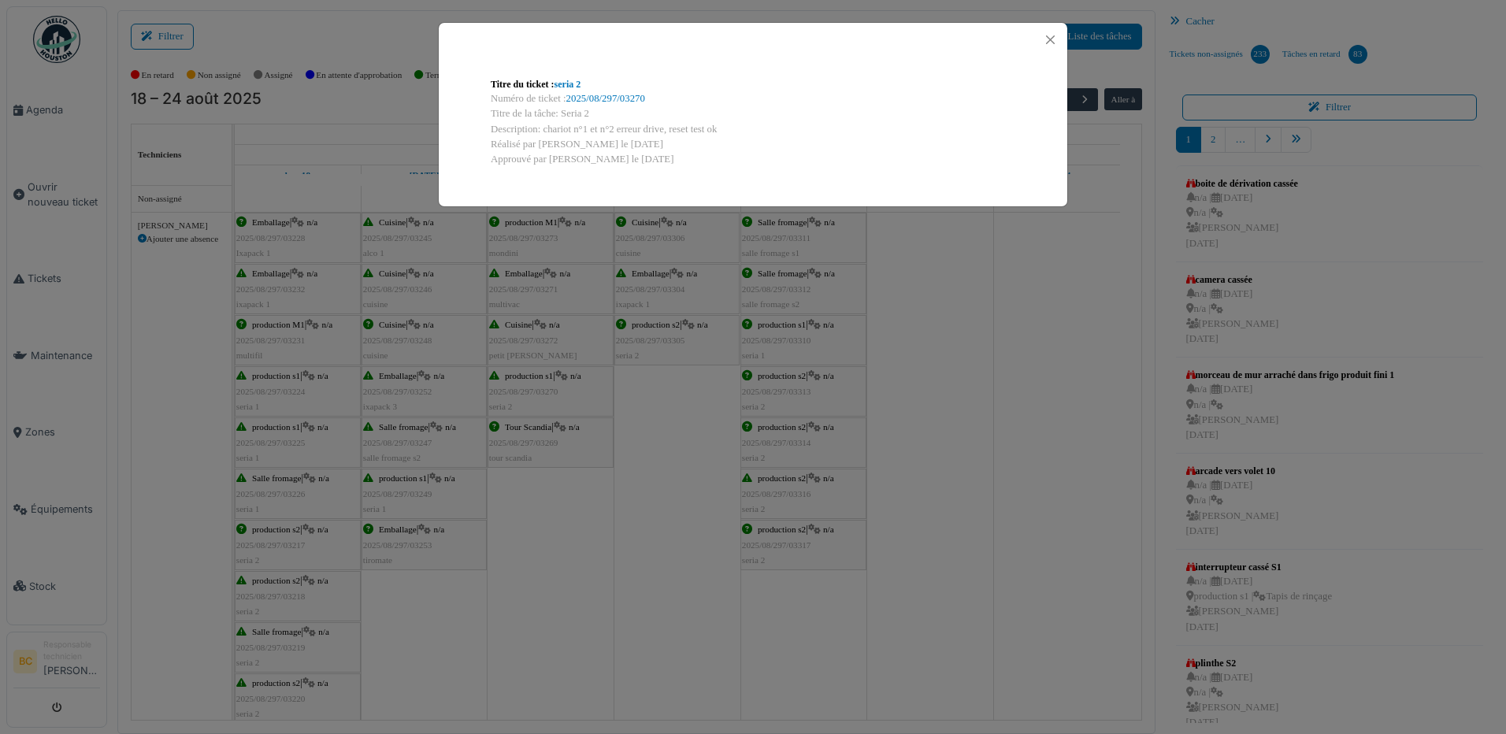
click at [637, 338] on div "Titre du ticket : seria 2 Numéro de ticket : 2025/08/297/03270 Titre de la tâch…" at bounding box center [753, 367] width 1506 height 734
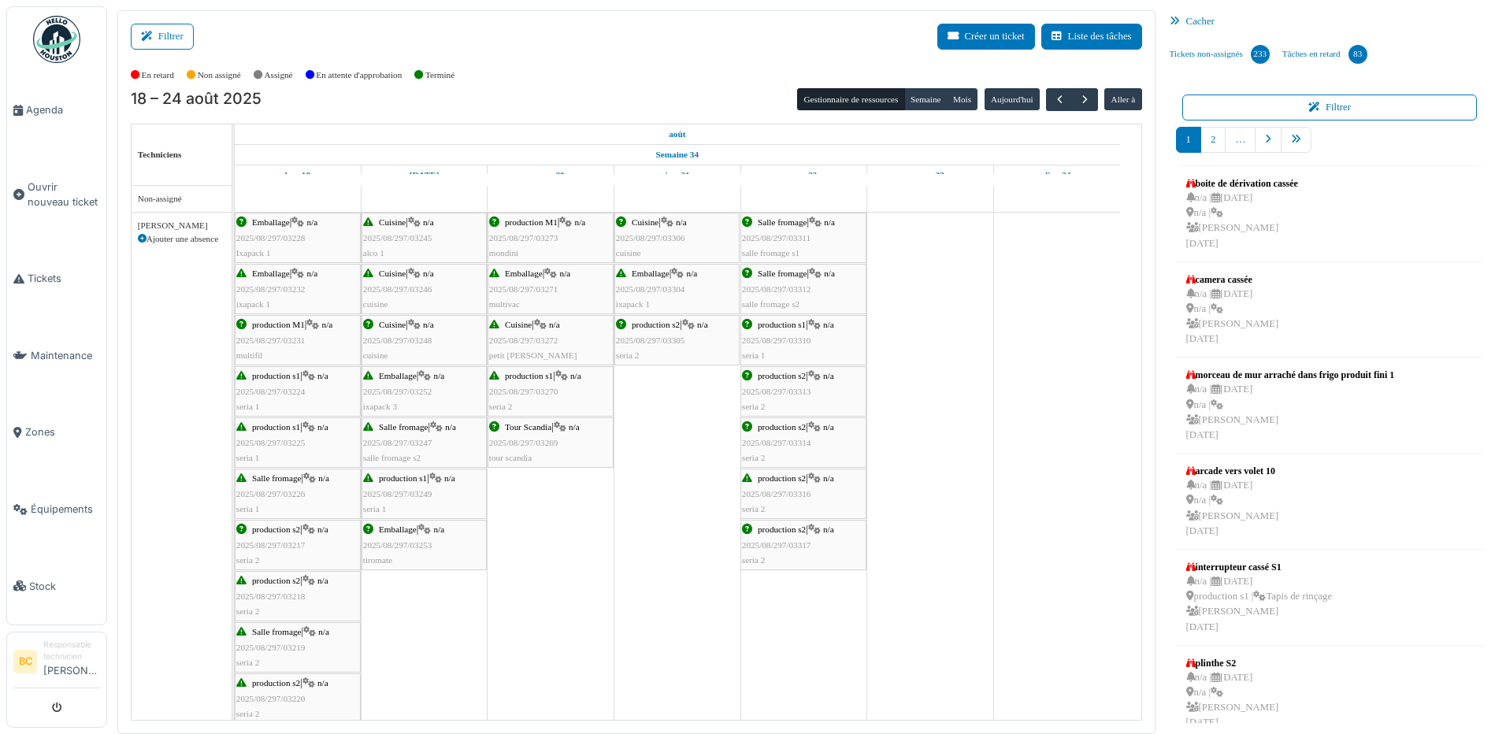
click at [637, 338] on span "2025/08/297/03305" at bounding box center [650, 340] width 69 height 9
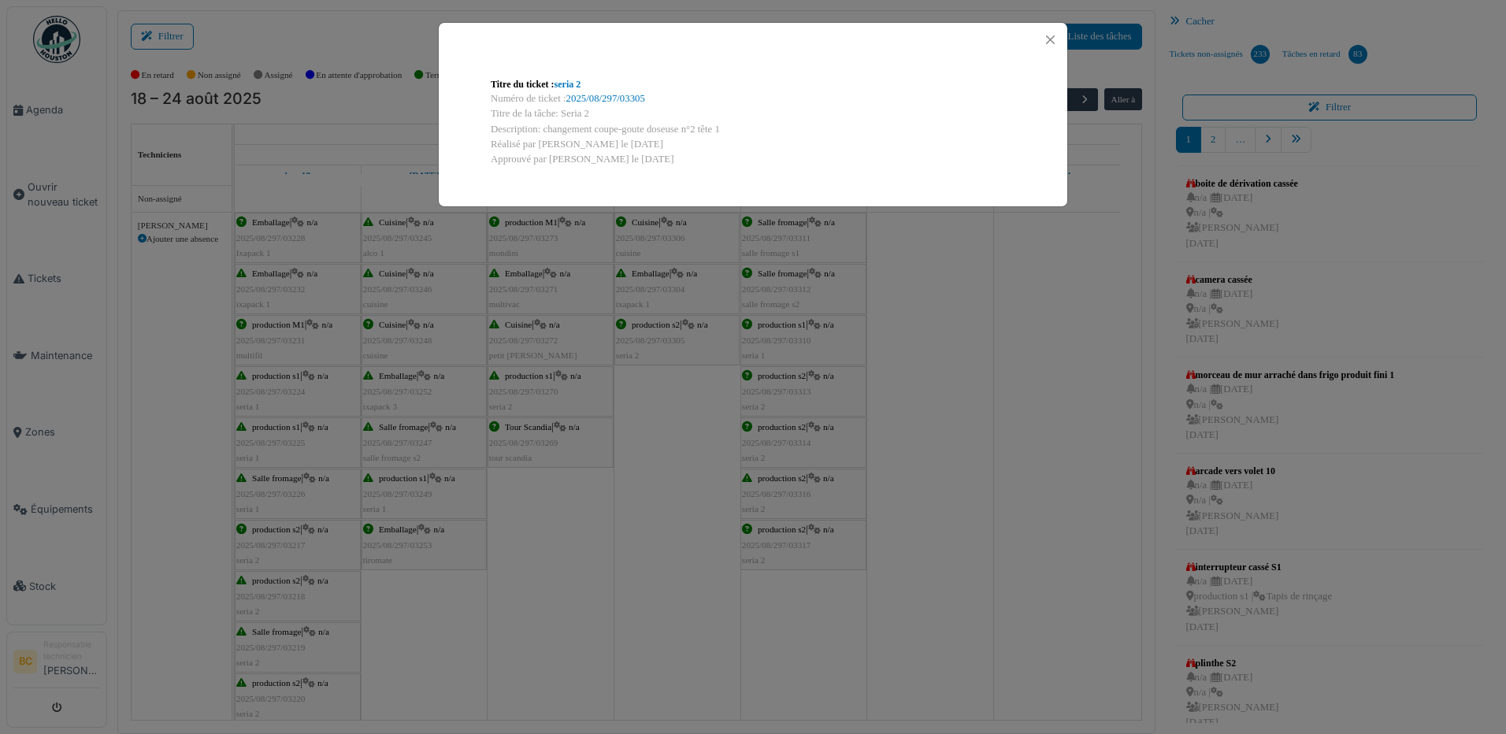
drag, startPoint x: 544, startPoint y: 125, endPoint x: 725, endPoint y: 133, distance: 181.4
click at [725, 133] on div "Description: changement coupe-goute doseuse n°2 tête 1" at bounding box center [753, 129] width 525 height 15
copy div "changement coupe-goute doseuse n°2 tête 1"
click at [1056, 43] on button "Close" at bounding box center [1050, 39] width 21 height 21
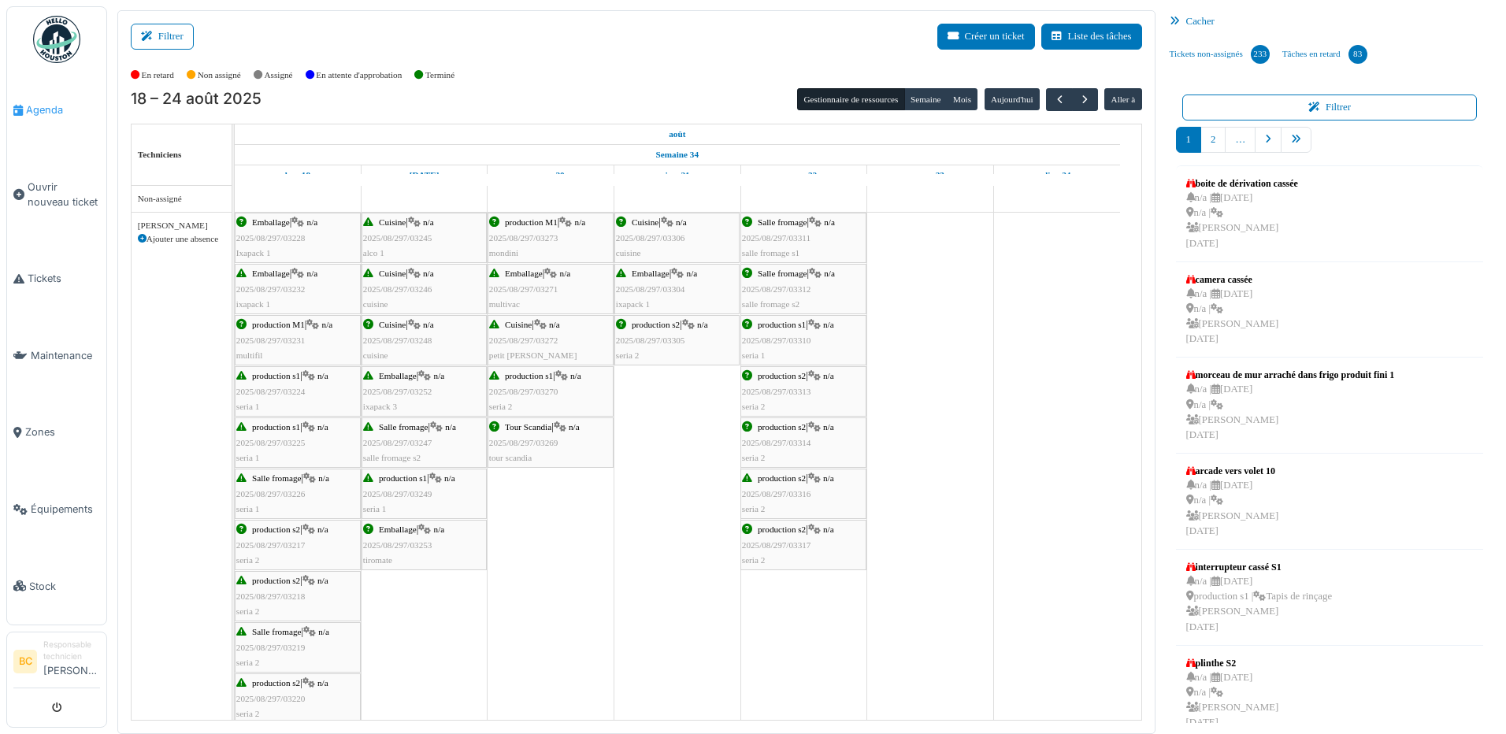
click at [47, 107] on span "Agenda" at bounding box center [63, 109] width 74 height 15
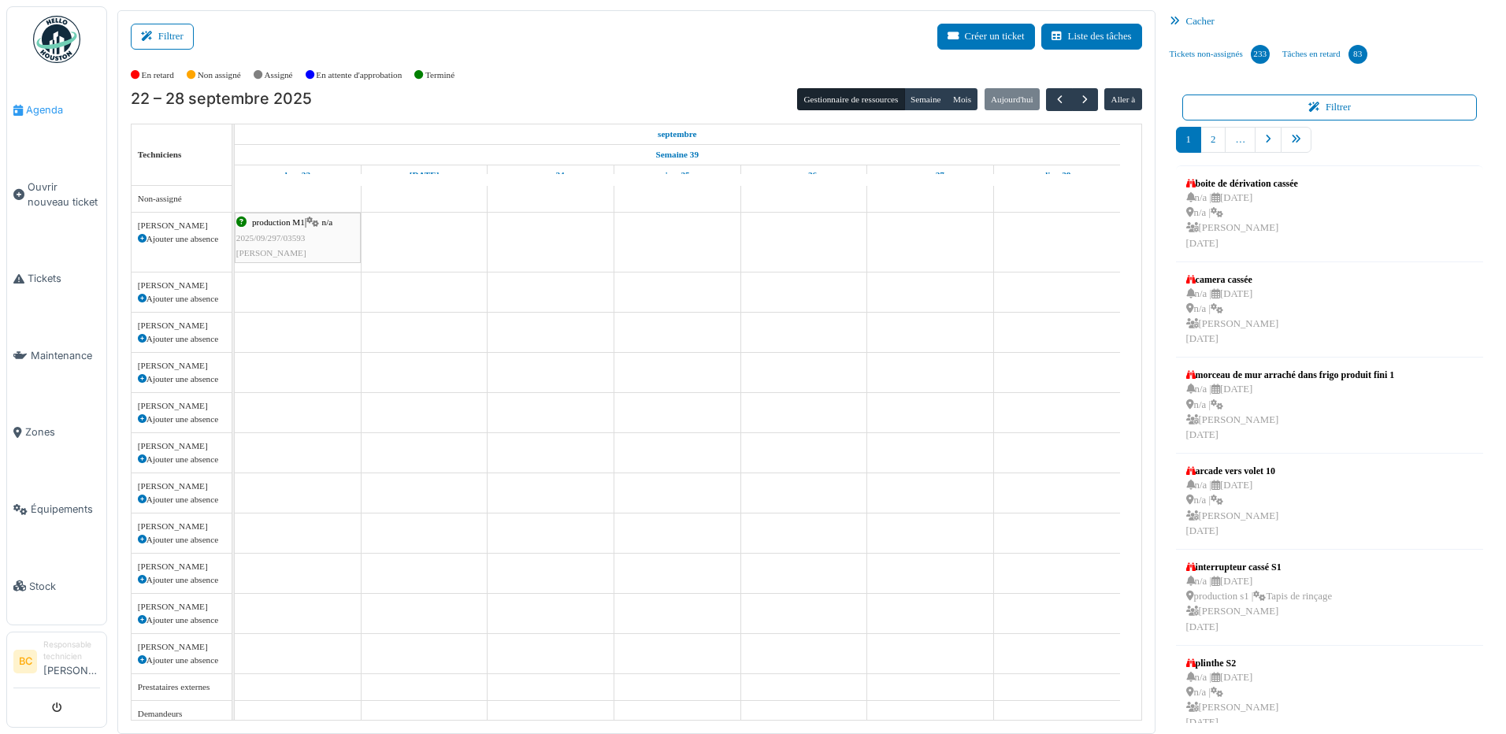
click at [50, 107] on span "Agenda" at bounding box center [63, 109] width 74 height 15
click at [70, 186] on span "Ouvrir nouveau ticket" at bounding box center [64, 195] width 72 height 30
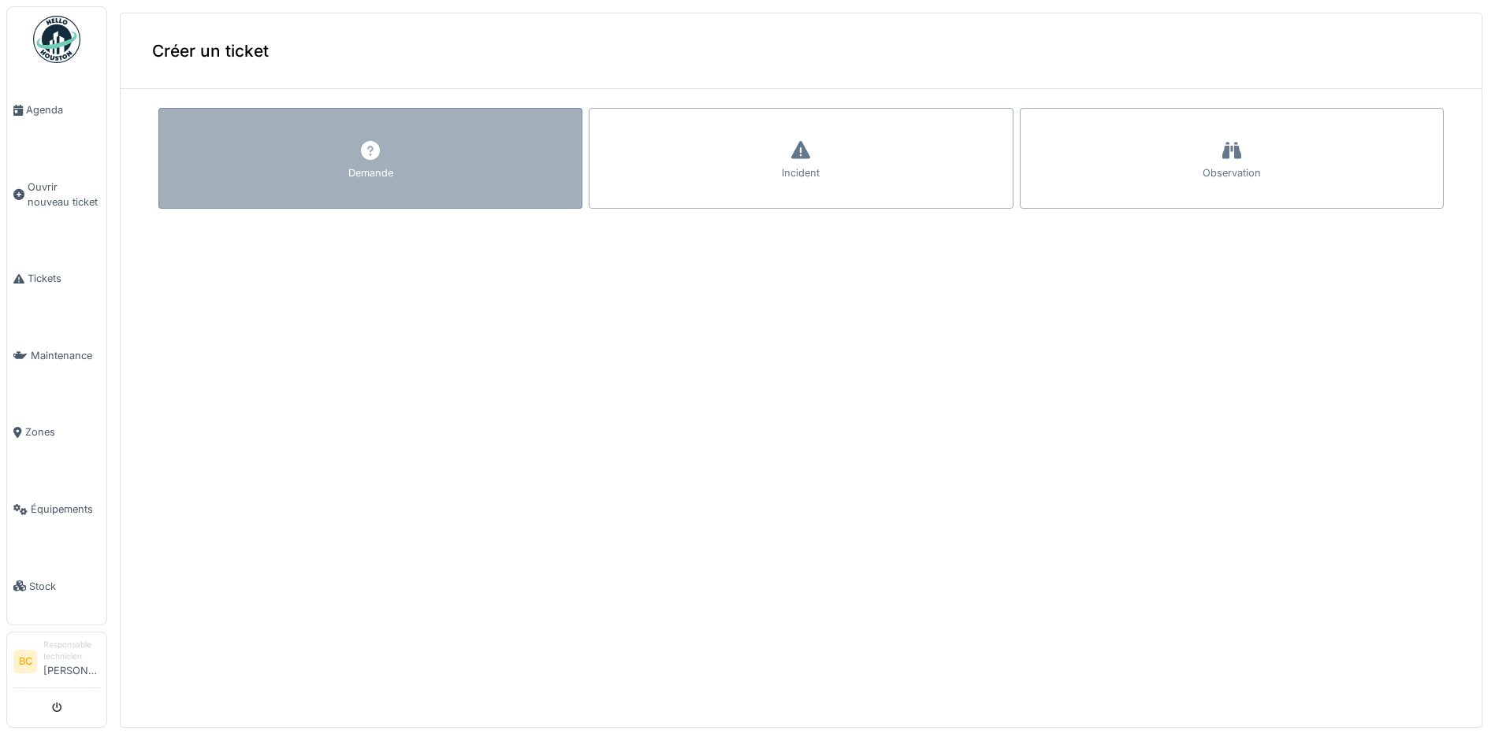
click at [372, 173] on div "Demande" at bounding box center [370, 172] width 45 height 15
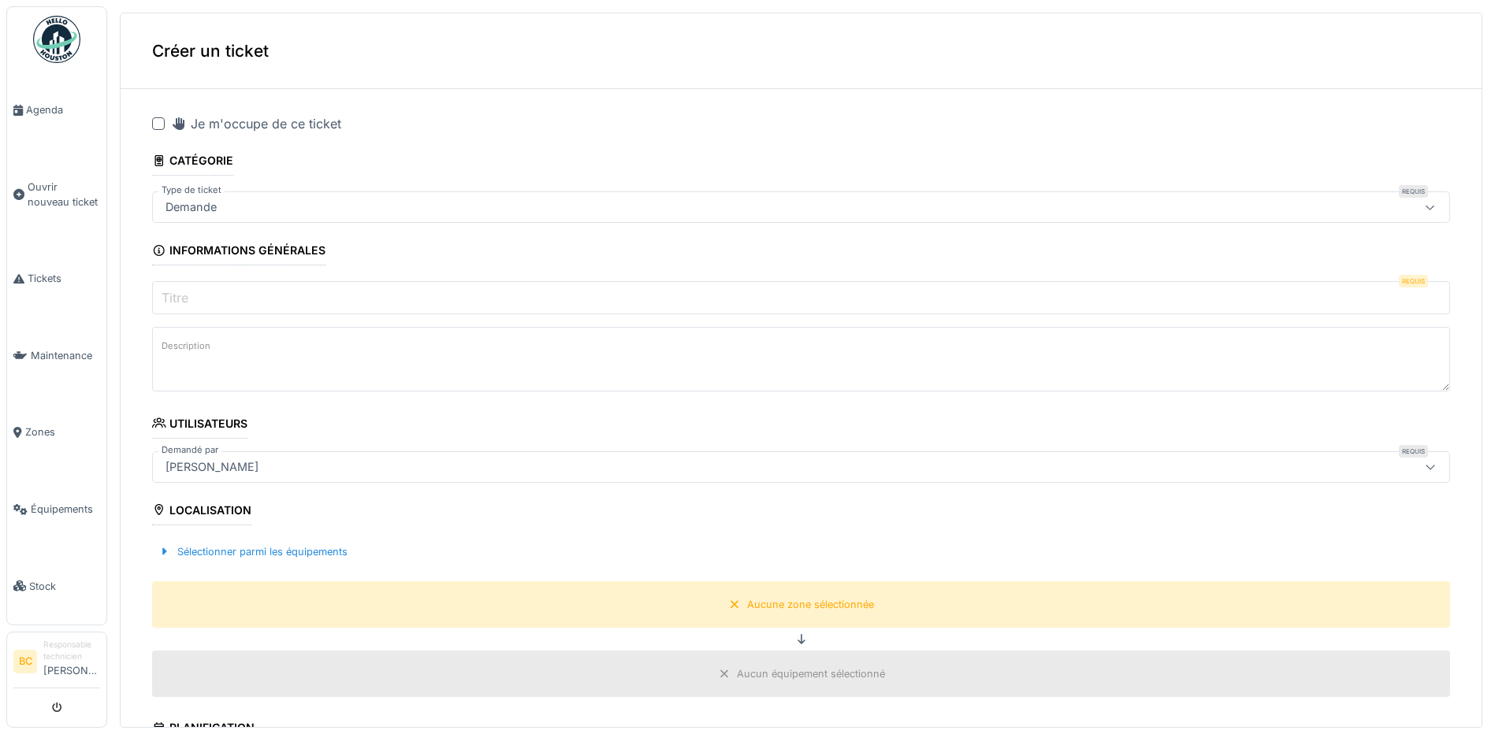
click at [162, 125] on div at bounding box center [158, 123] width 13 height 13
click at [216, 340] on textarea "Description" at bounding box center [801, 359] width 1298 height 65
paste textarea "**********"
click at [392, 349] on textarea "**********" at bounding box center [801, 359] width 1298 height 65
click at [428, 353] on textarea "**********" at bounding box center [801, 359] width 1298 height 65
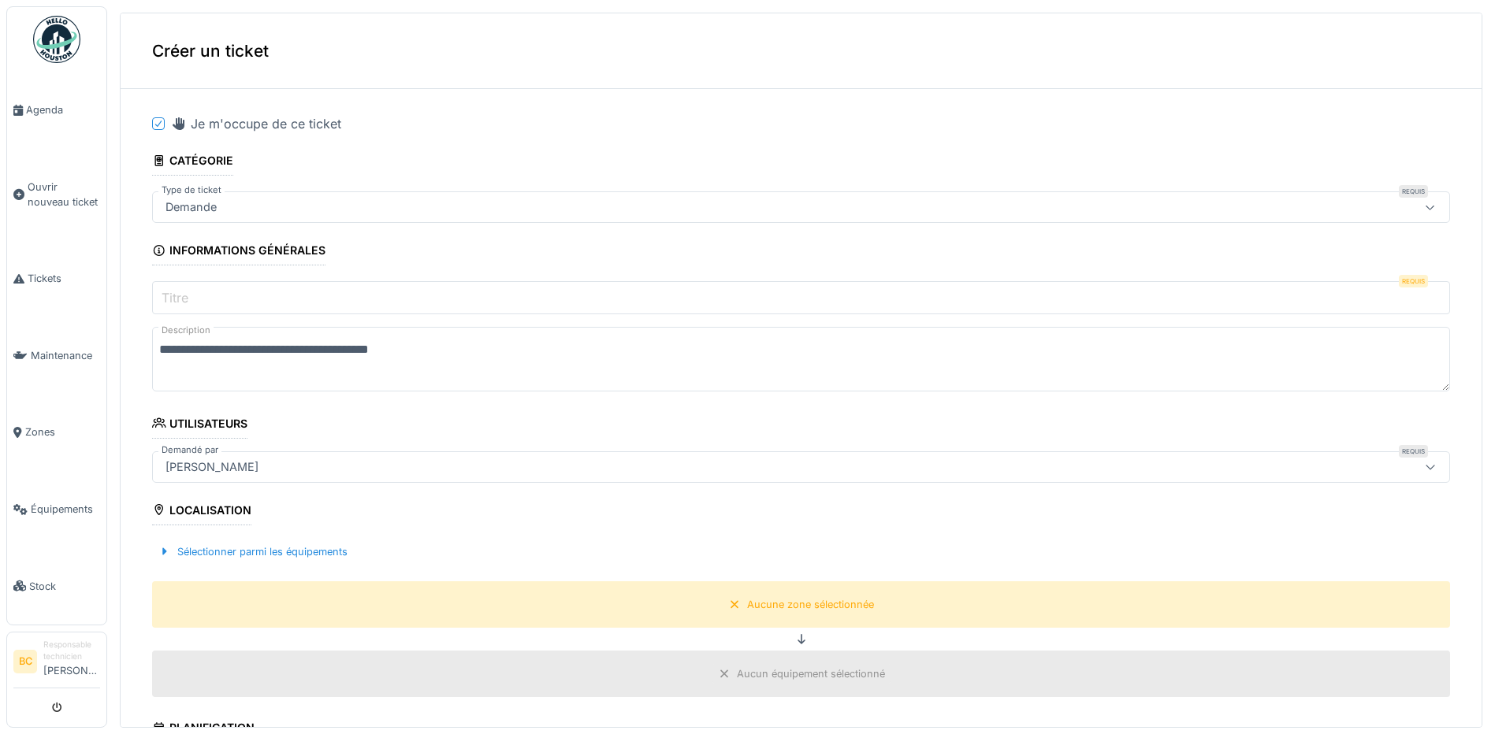
drag, startPoint x: 234, startPoint y: 351, endPoint x: 161, endPoint y: 351, distance: 73.3
click at [161, 351] on textarea "**********" at bounding box center [801, 359] width 1298 height 65
click at [449, 352] on textarea "**********" at bounding box center [801, 359] width 1298 height 65
drag, startPoint x: 437, startPoint y: 349, endPoint x: 462, endPoint y: 343, distance: 25.2
click at [462, 343] on textarea "**********" at bounding box center [801, 359] width 1298 height 65
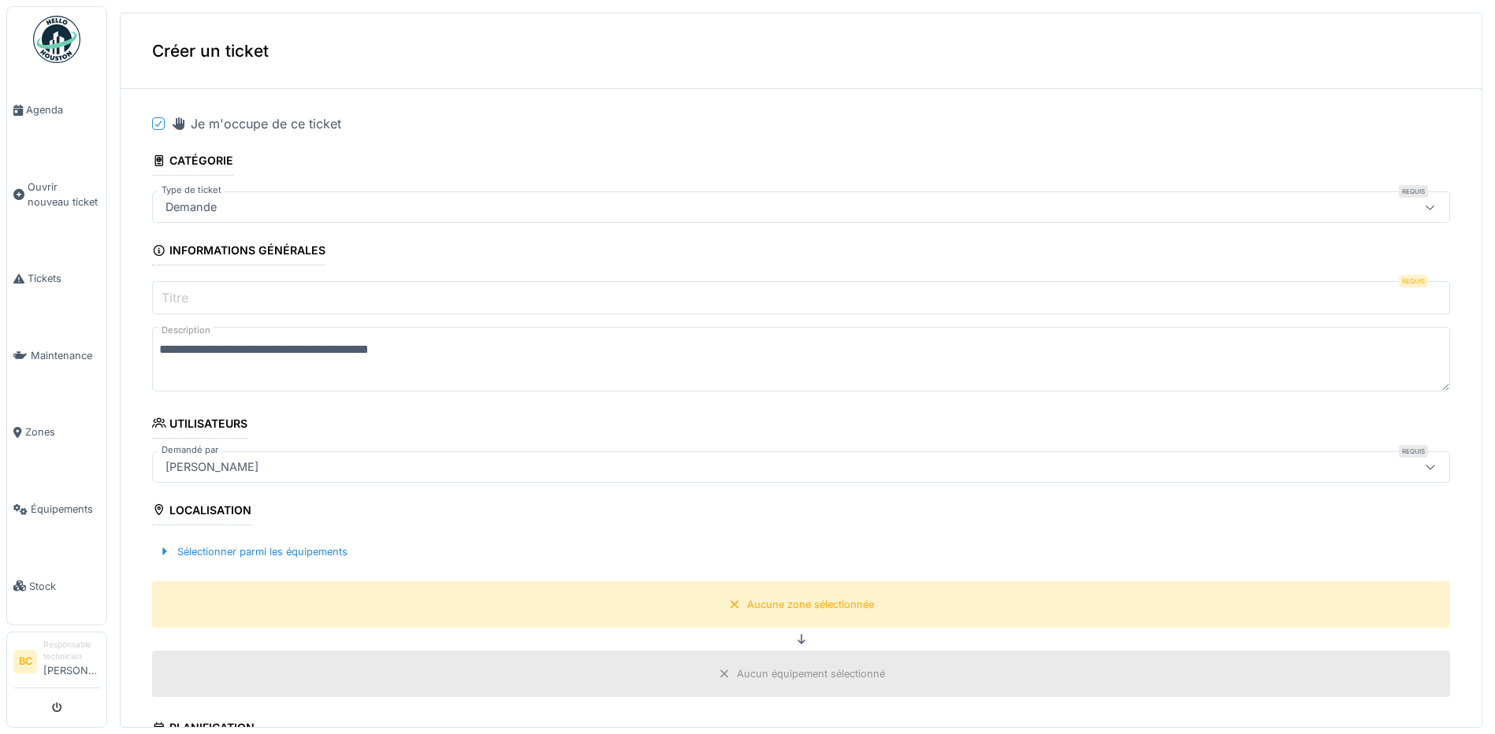
paste textarea "**********"
drag, startPoint x: 237, startPoint y: 351, endPoint x: 315, endPoint y: 352, distance: 78.0
click at [315, 352] on textarea "**********" at bounding box center [801, 359] width 1298 height 65
click at [639, 348] on textarea "**********" at bounding box center [801, 359] width 1298 height 65
paste textarea "**********"
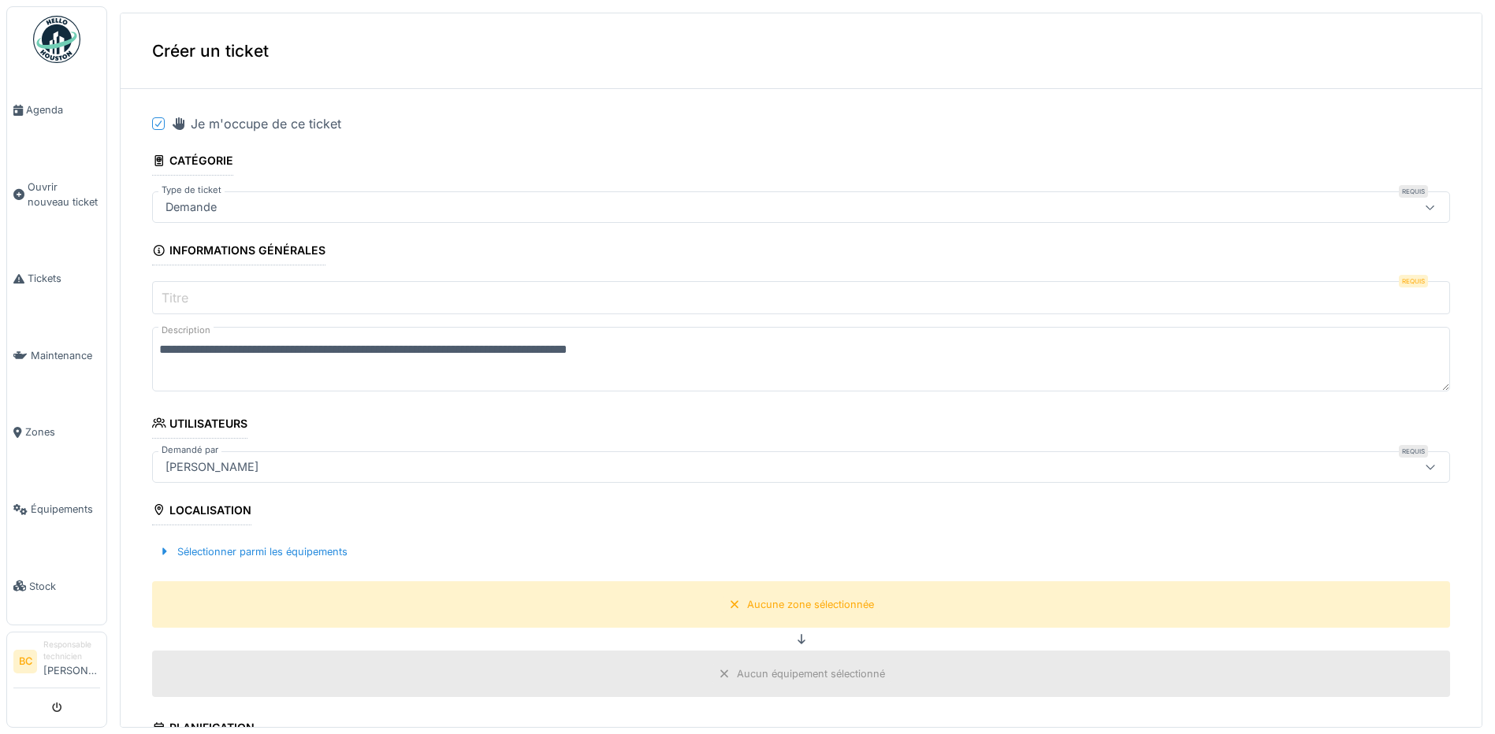
click at [622, 348] on textarea "**********" at bounding box center [801, 359] width 1298 height 65
click at [237, 351] on textarea "**********" at bounding box center [801, 359] width 1298 height 65
click at [743, 351] on textarea "**********" at bounding box center [801, 359] width 1298 height 65
click at [240, 344] on textarea "**********" at bounding box center [801, 359] width 1298 height 65
type textarea "**********"
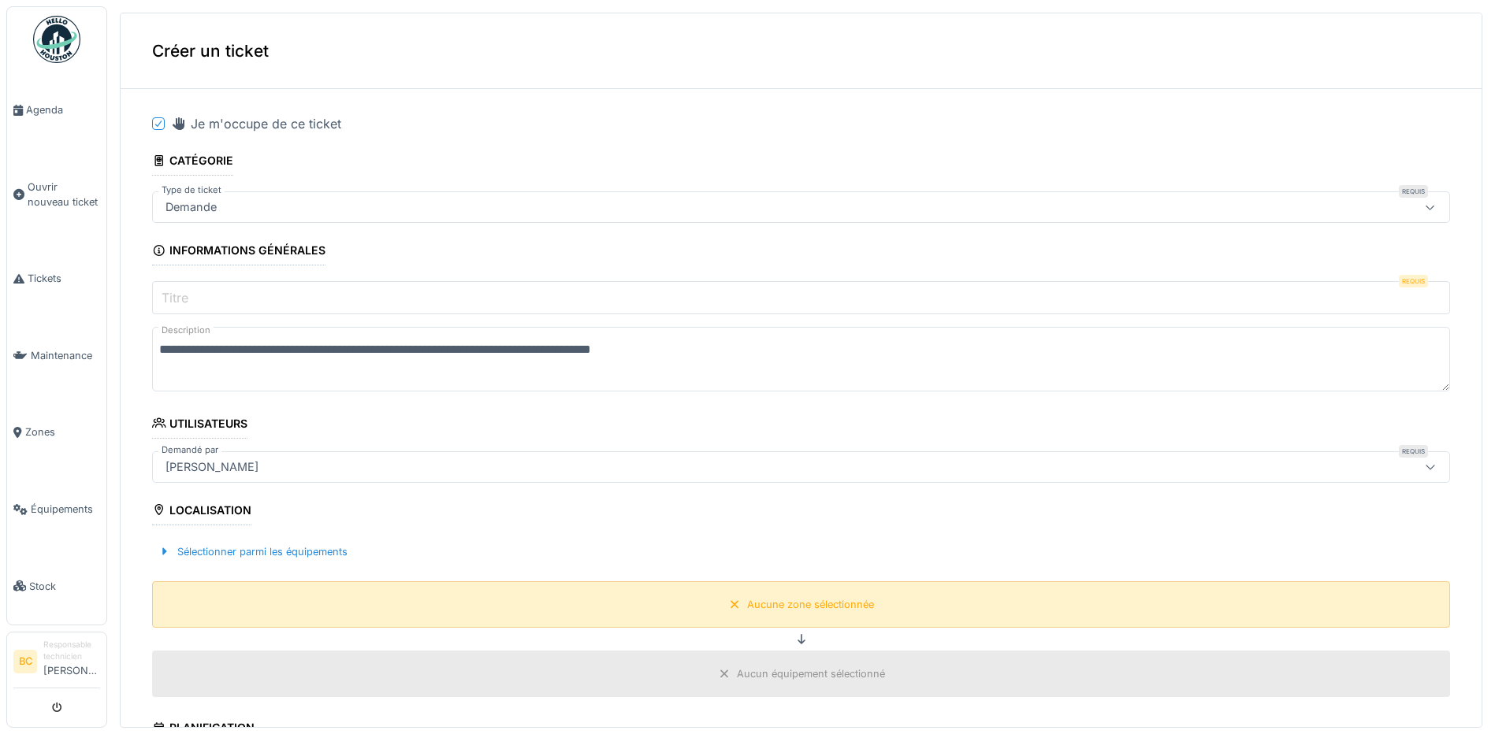
click at [776, 603] on div "Aucune zone sélectionnée" at bounding box center [810, 604] width 127 height 15
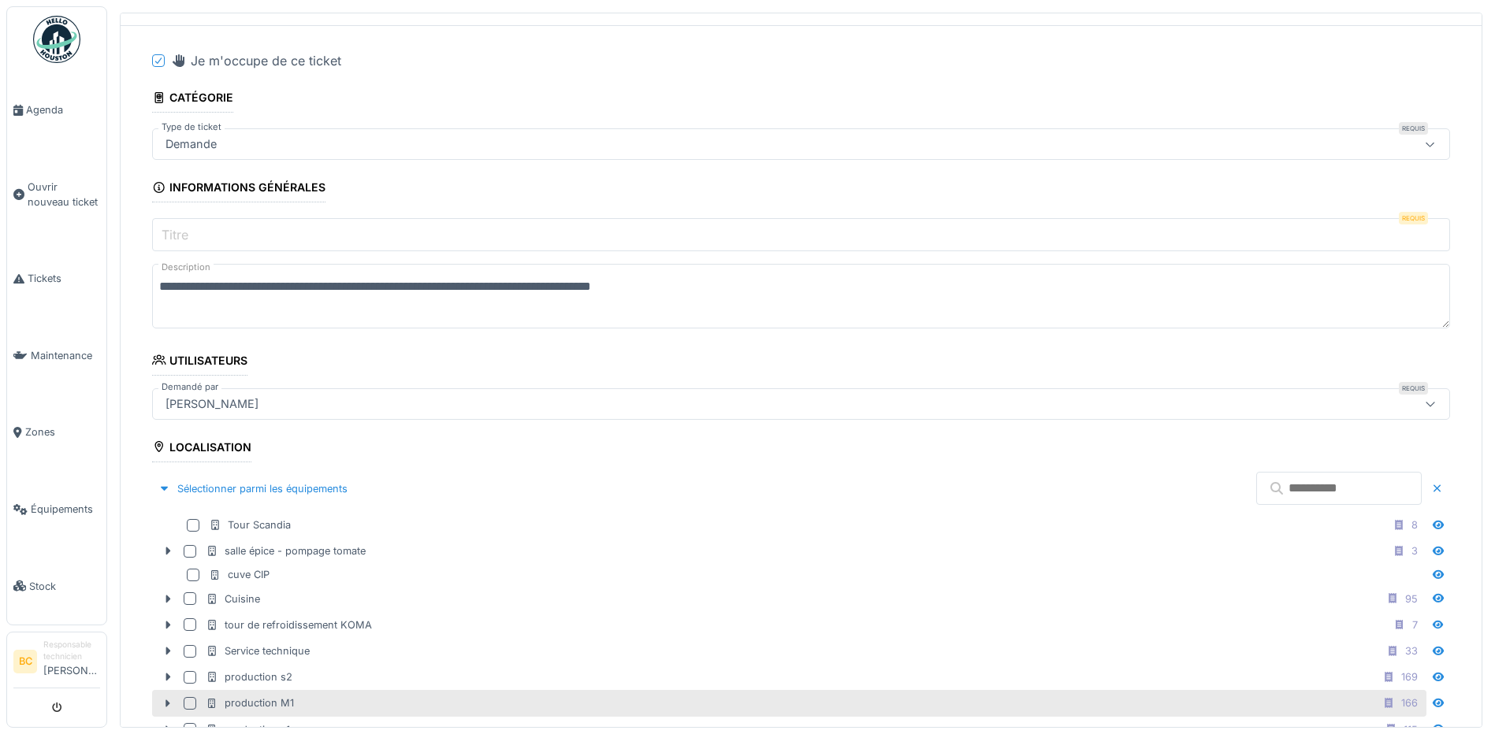
scroll to position [236, 0]
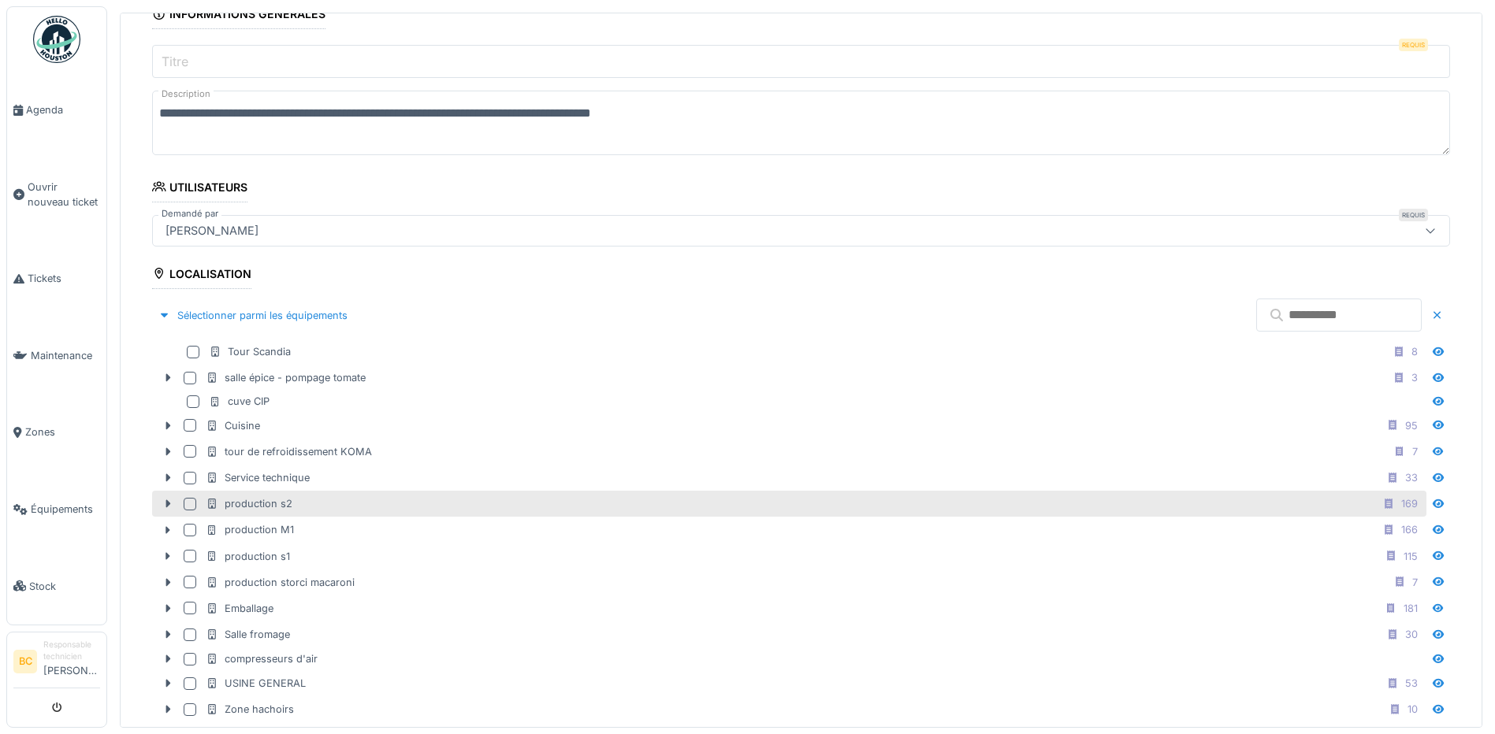
click at [306, 514] on div "production s2 169" at bounding box center [789, 504] width 1274 height 26
click at [279, 509] on div "production s2" at bounding box center [249, 503] width 87 height 15
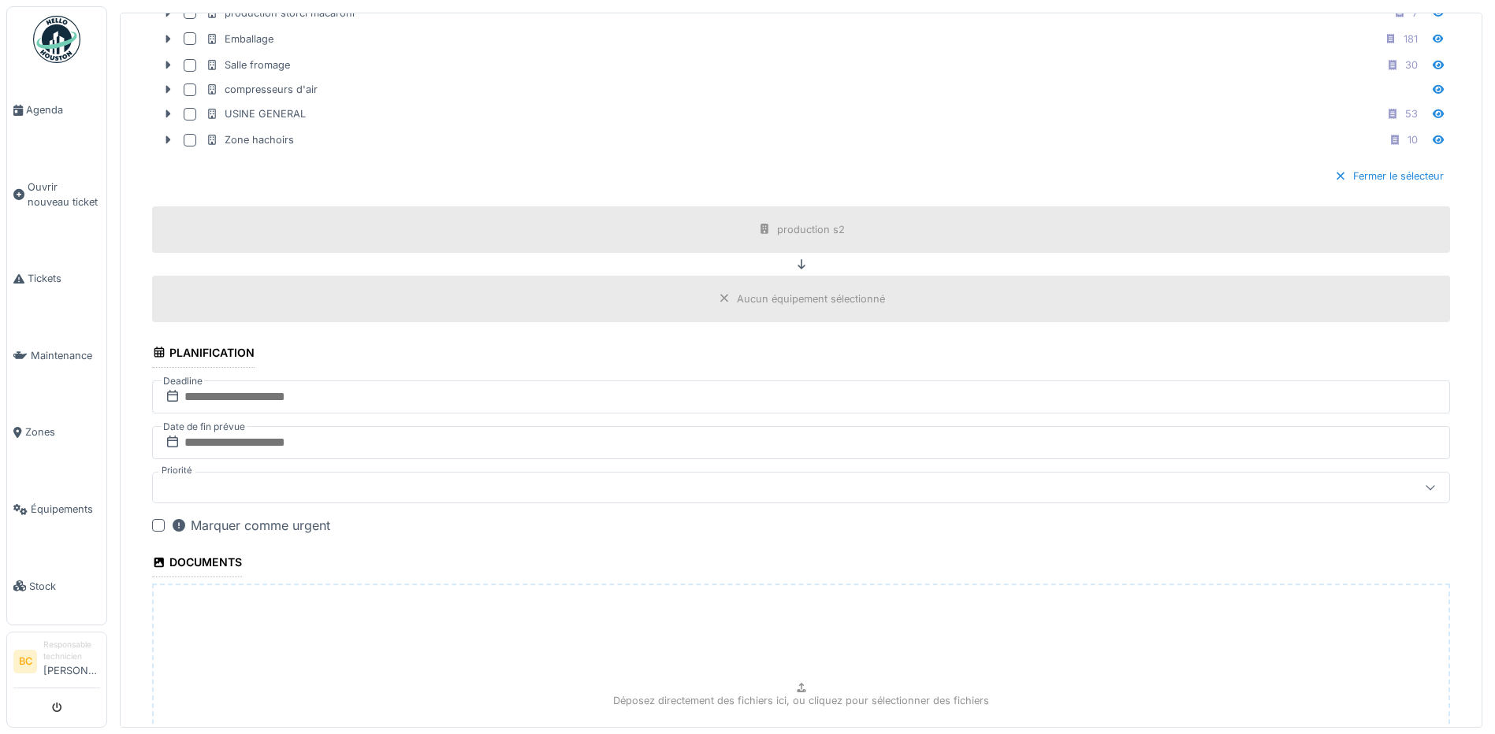
scroll to position [1001, 0]
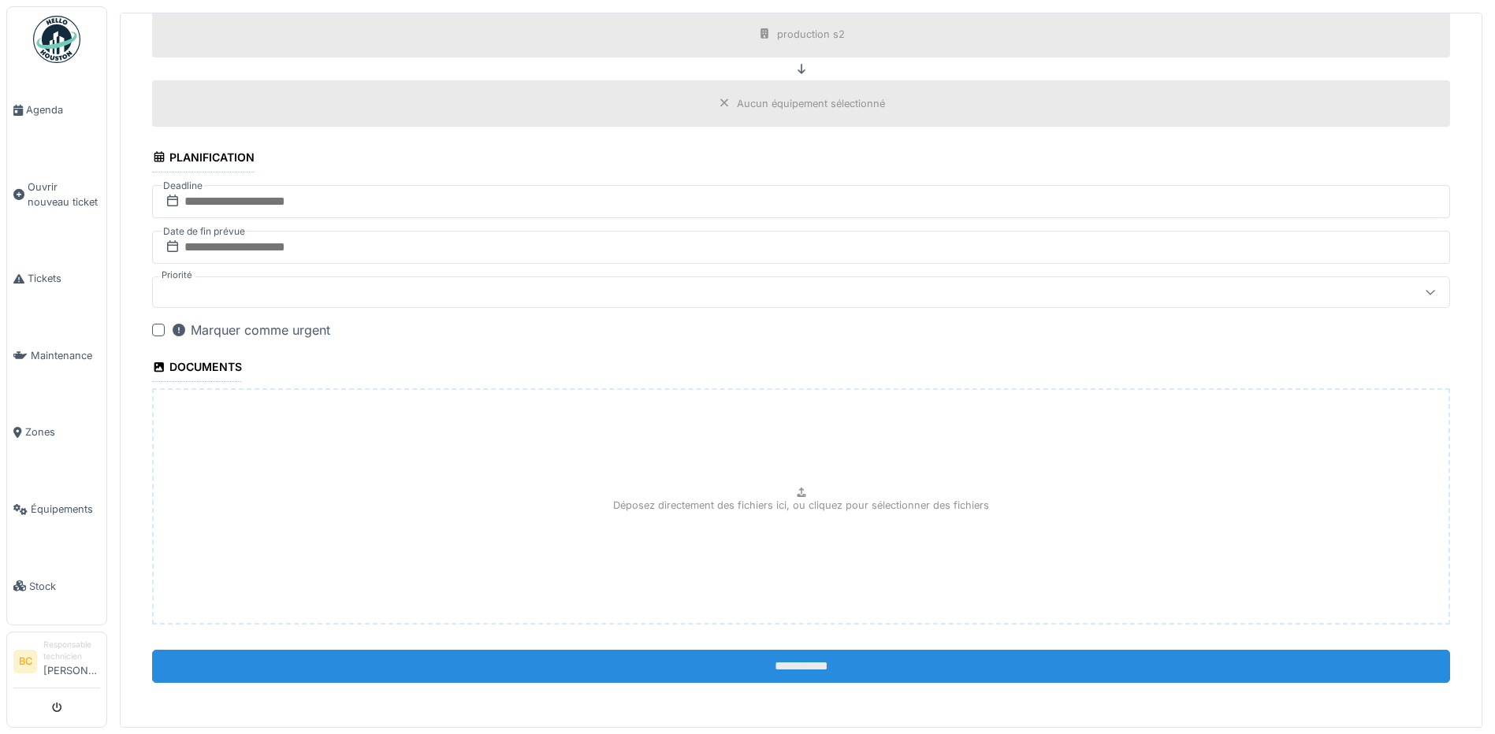
click at [786, 670] on input "**********" at bounding box center [801, 666] width 1298 height 33
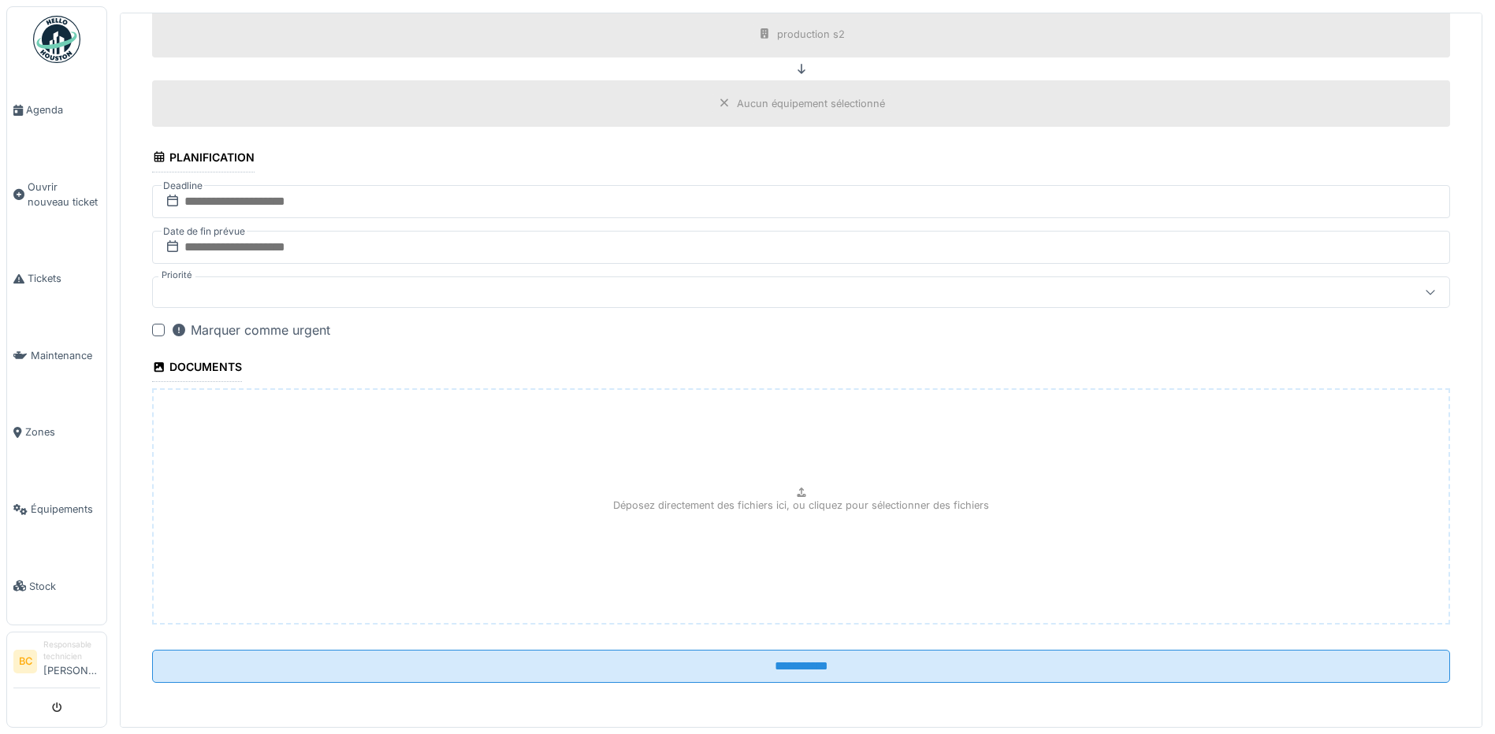
scroll to position [6, 0]
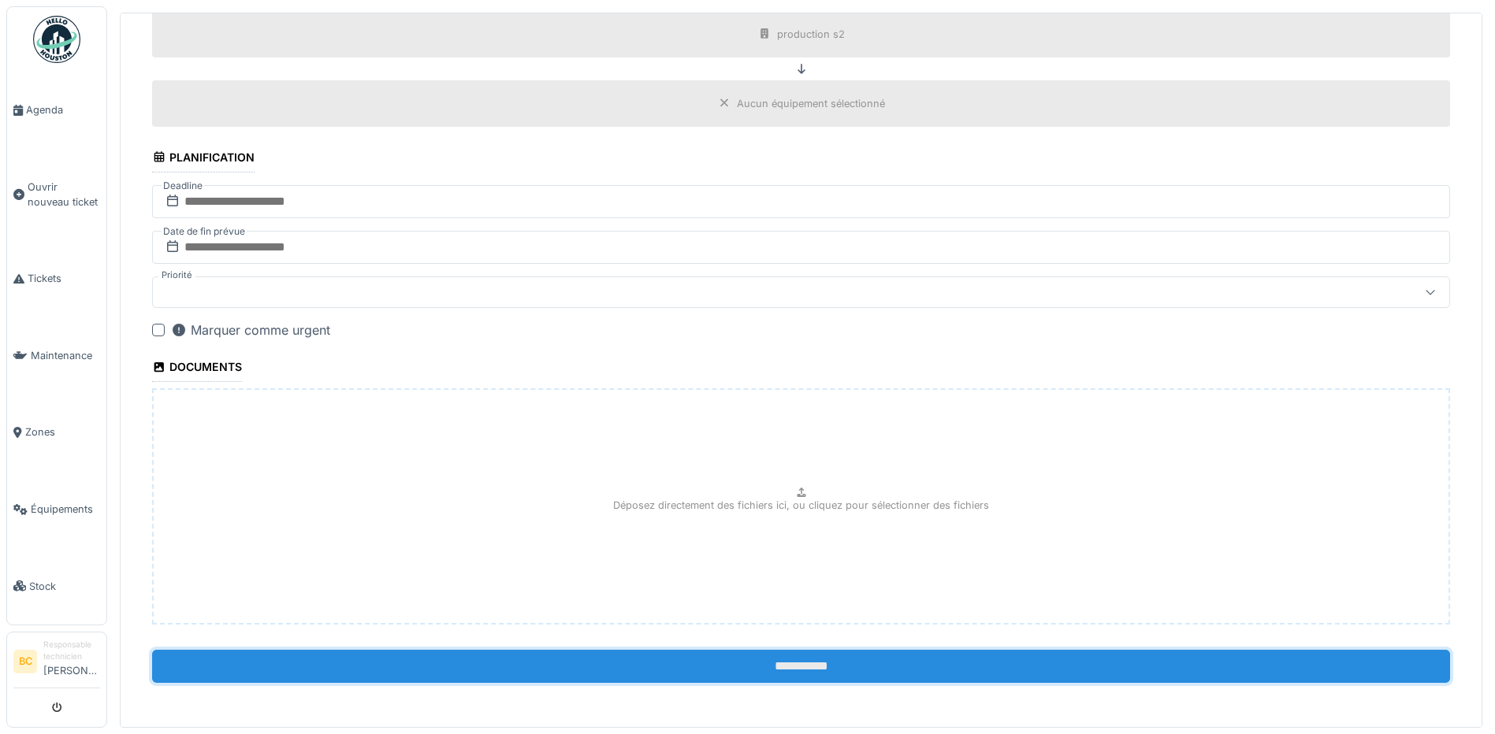
click at [784, 659] on input "**********" at bounding box center [801, 666] width 1298 height 33
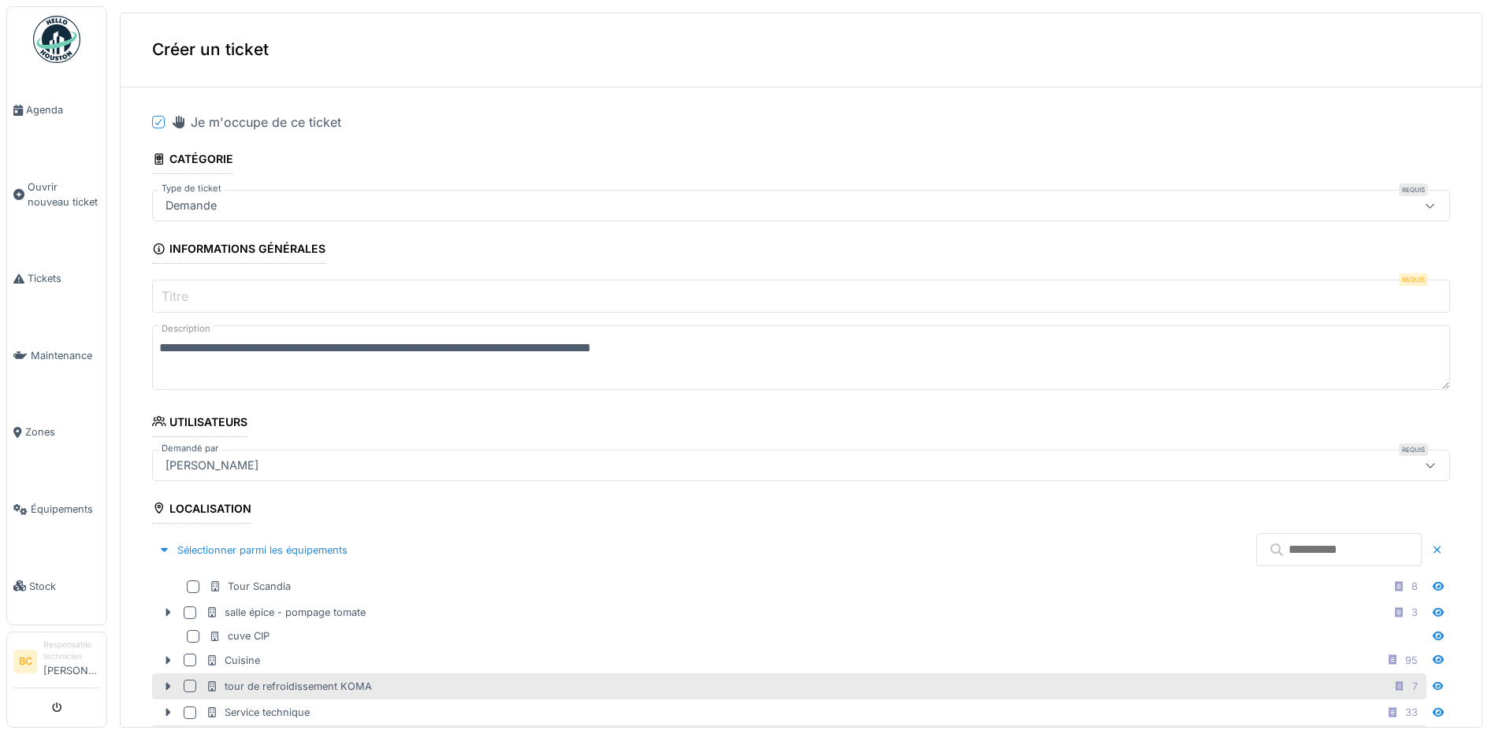
scroll to position [0, 0]
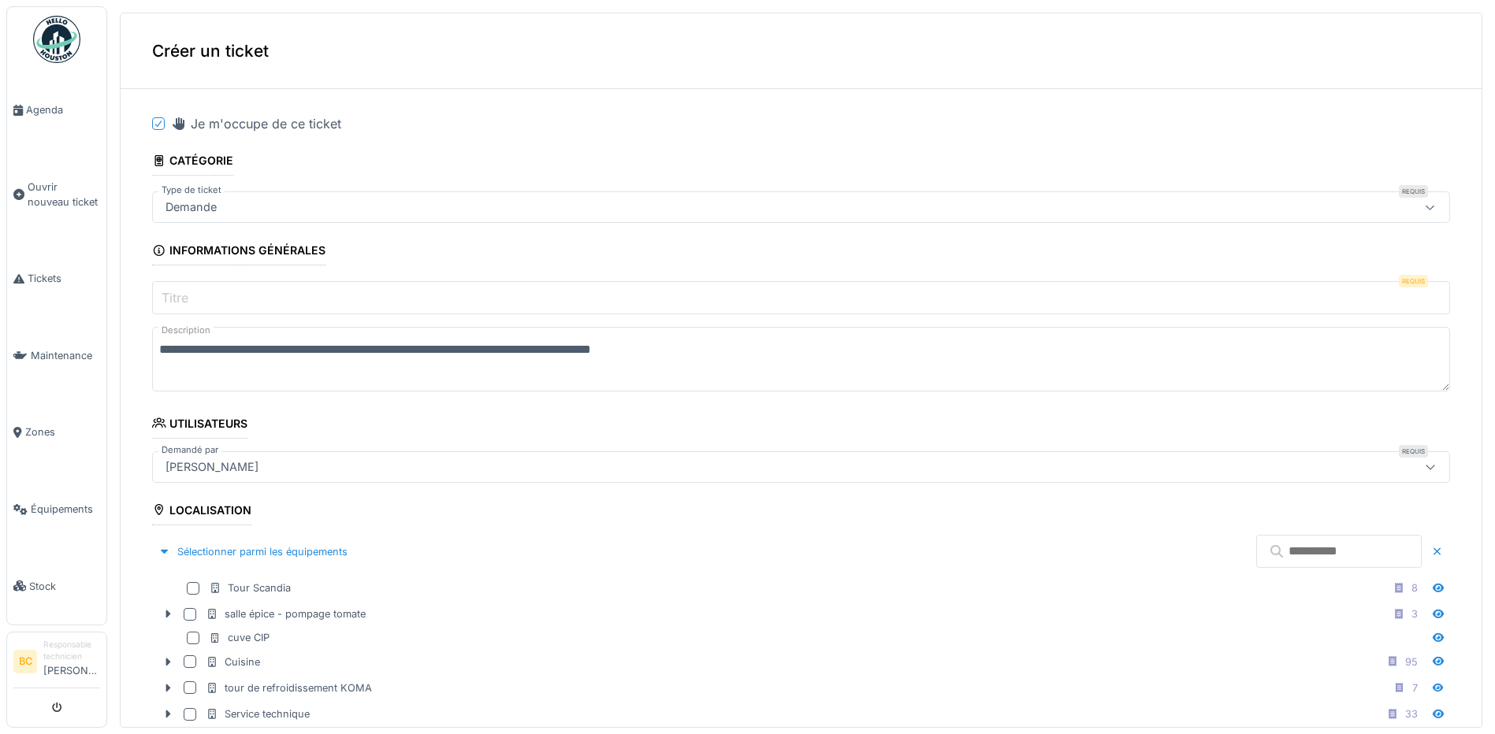
click at [200, 291] on input "Titre" at bounding box center [801, 297] width 1298 height 33
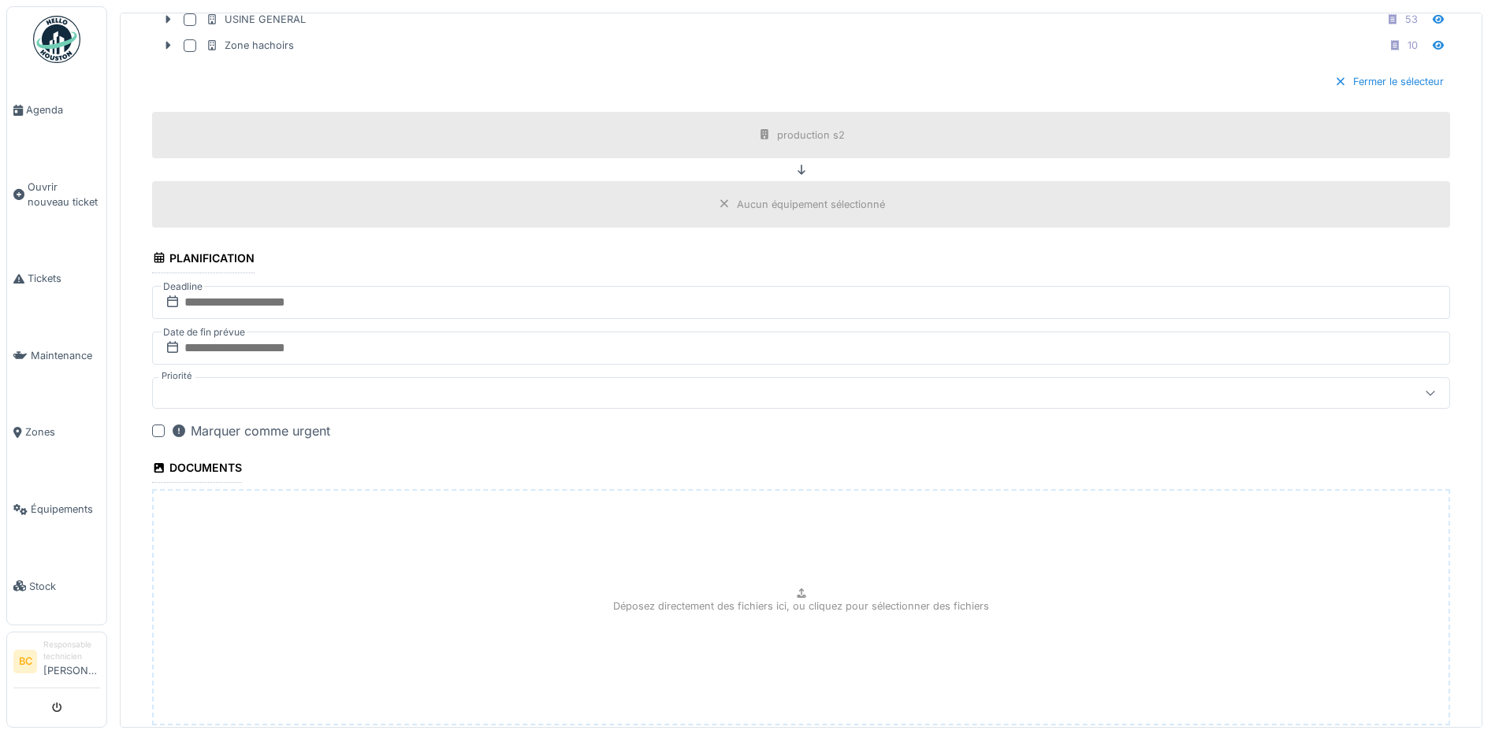
scroll to position [1001, 0]
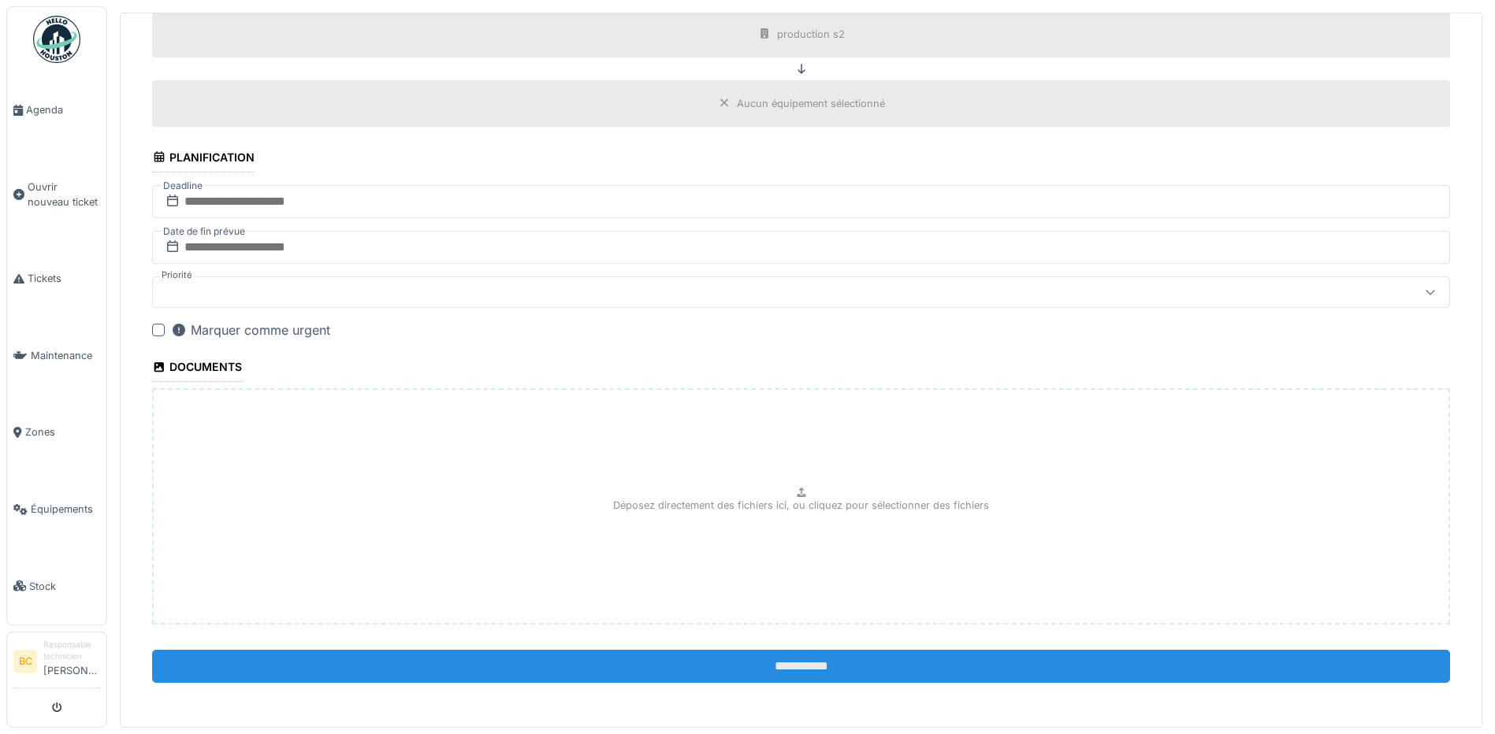
type input "**"
click at [780, 656] on input "**********" at bounding box center [801, 666] width 1298 height 33
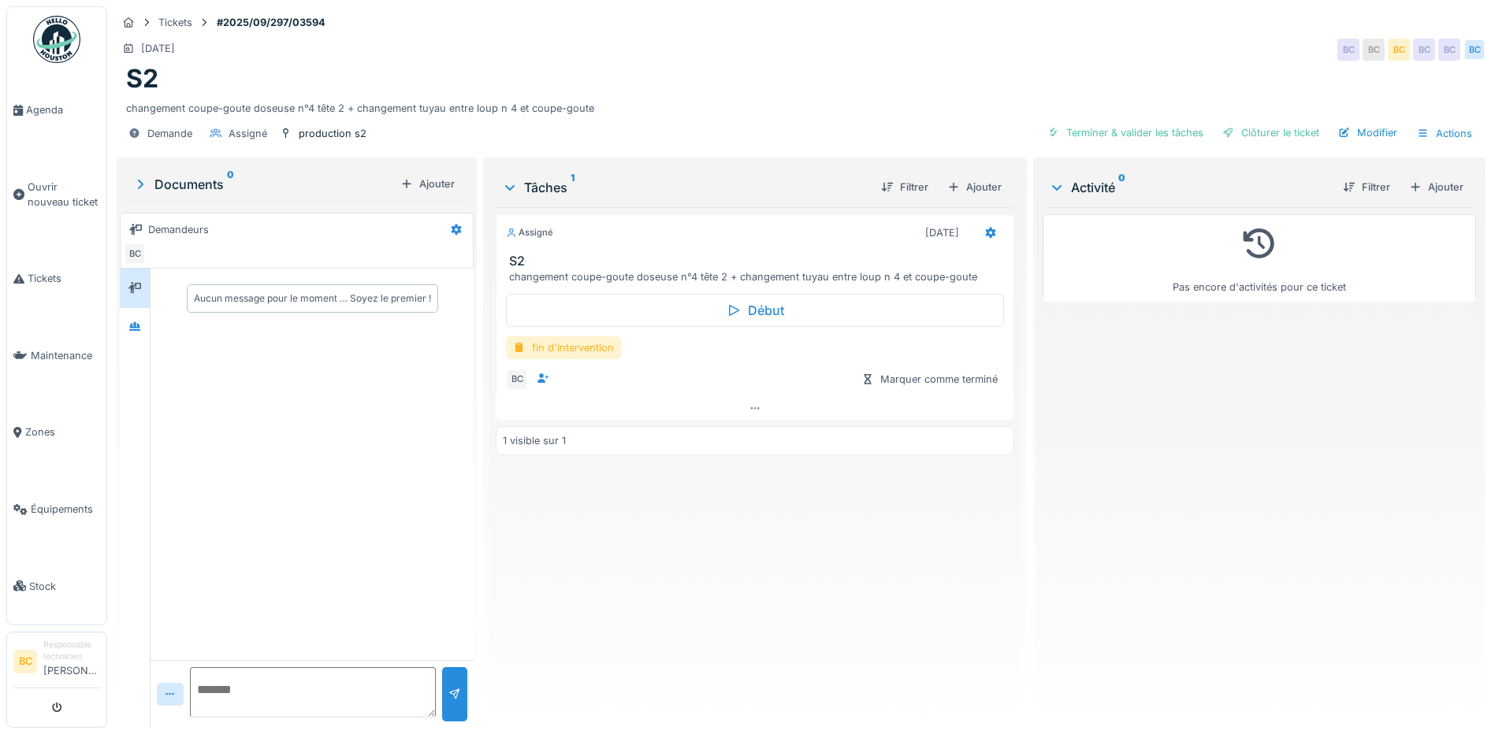
click at [577, 346] on div "fin d'intervention" at bounding box center [563, 347] width 115 height 23
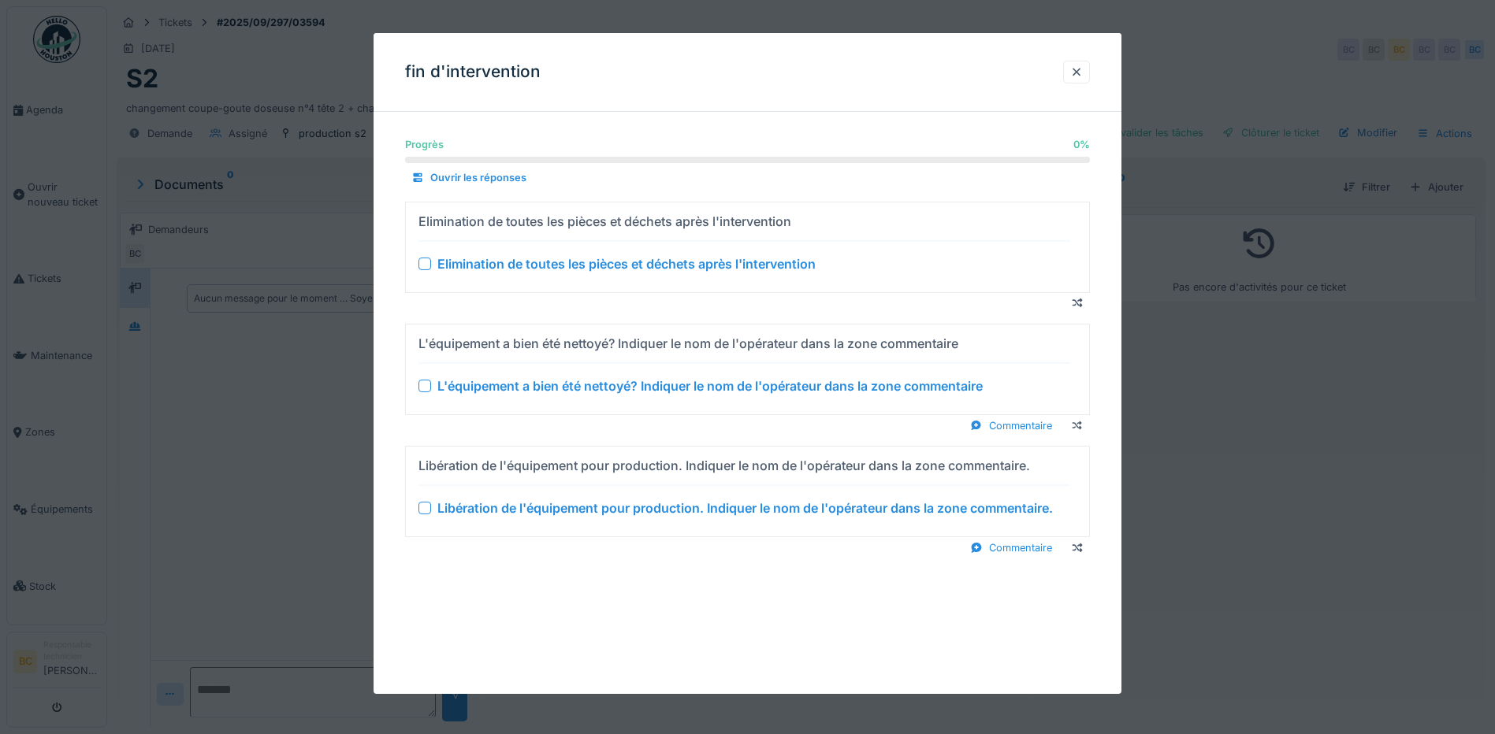
click at [583, 269] on div "Elimination de toutes les pièces et déchets après l'intervention" at bounding box center [626, 263] width 378 height 19
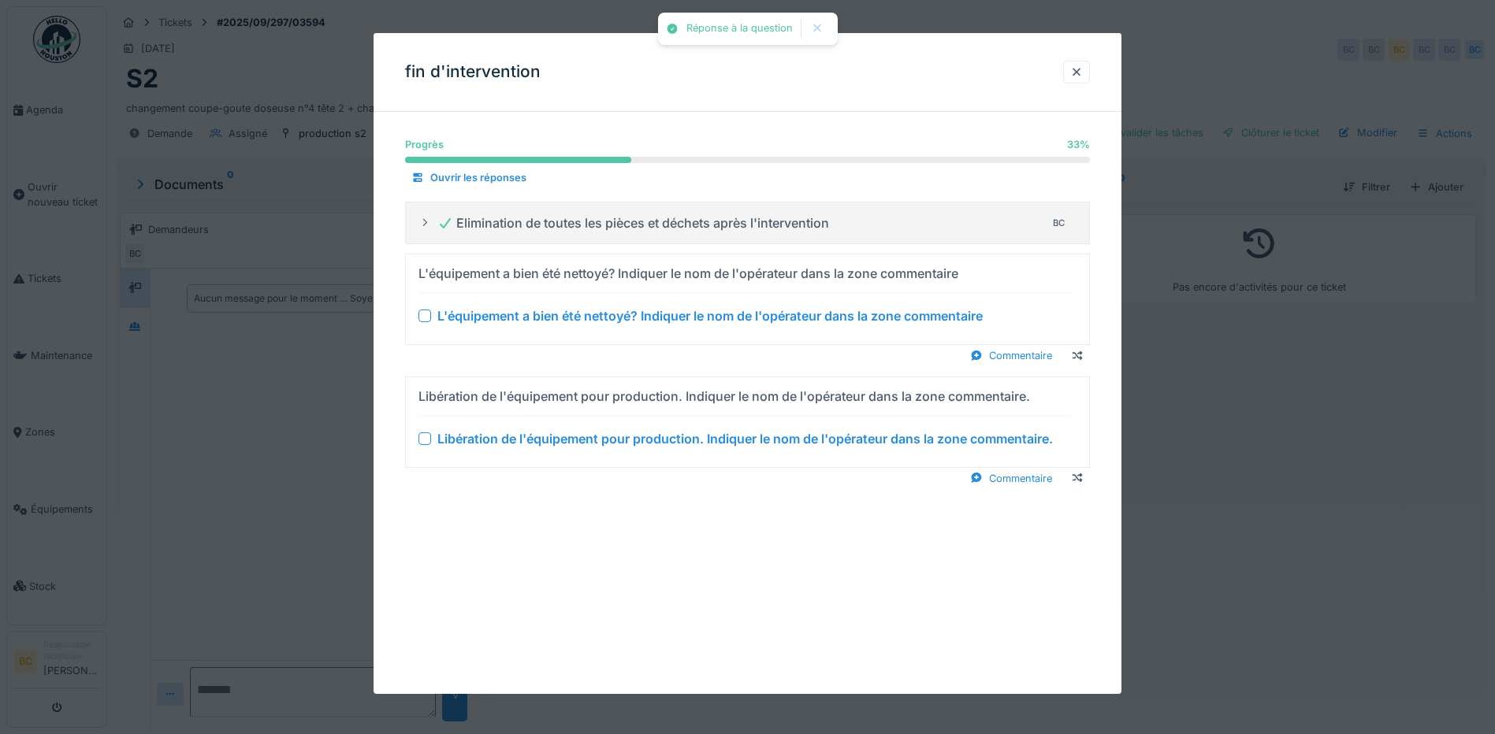
click at [597, 314] on div "L'équipement a bien été nettoyé? Indiquer le nom de l'opérateur dans la zone co…" at bounding box center [709, 315] width 545 height 19
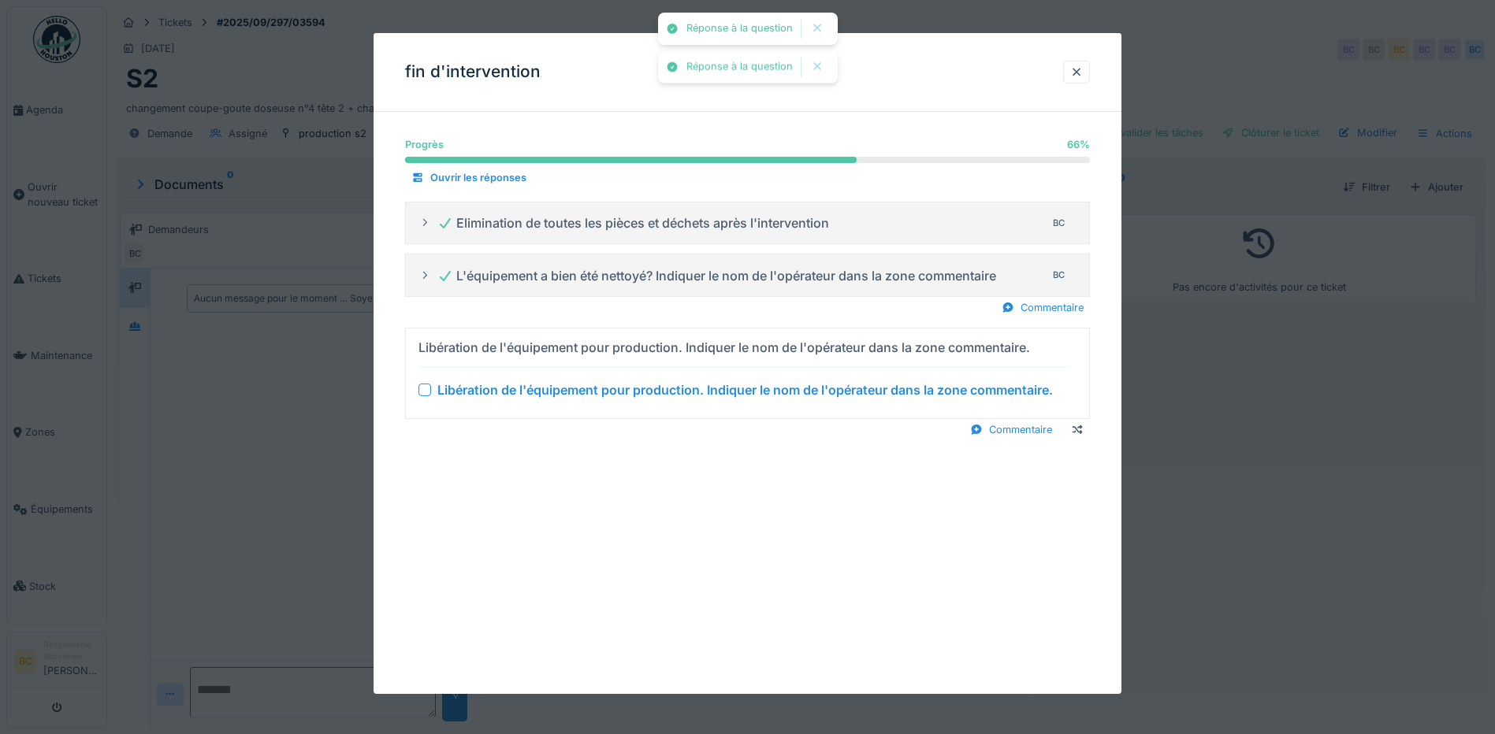
click at [617, 392] on div "Libération de l'équipement pour production. Indiquer le nom de l'opérateur dans…" at bounding box center [744, 390] width 615 height 19
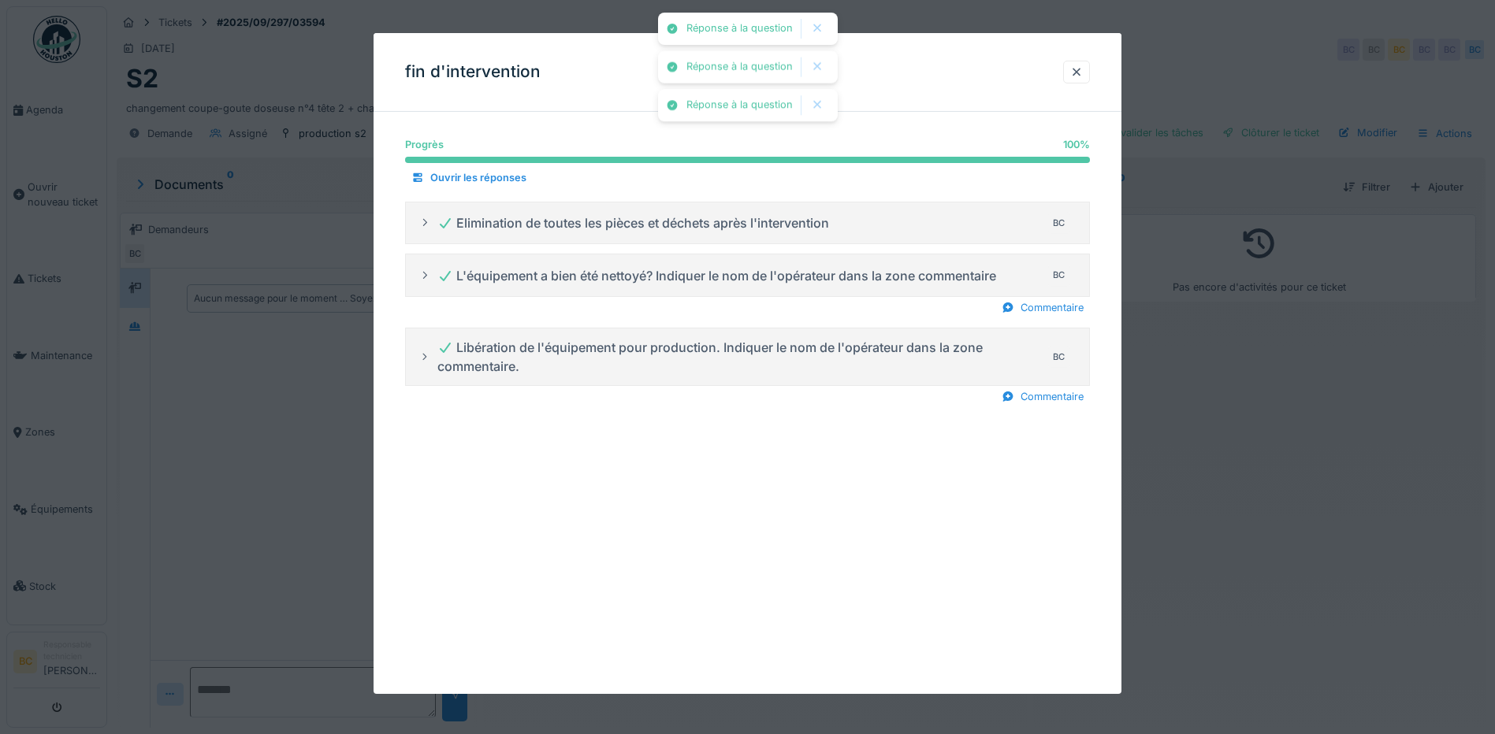
click at [1174, 473] on div at bounding box center [747, 367] width 1495 height 734
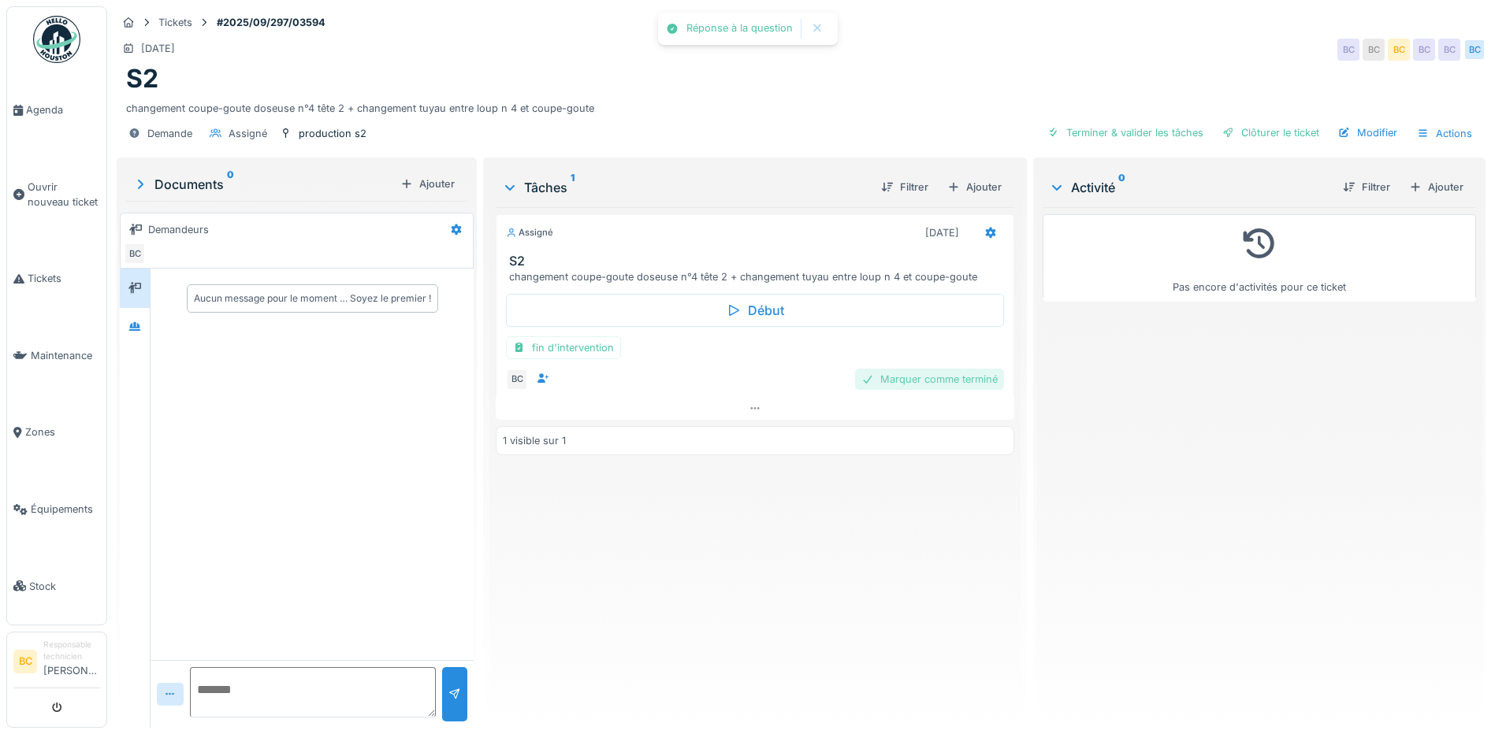
click at [894, 372] on div "Marquer comme terminé" at bounding box center [929, 379] width 149 height 21
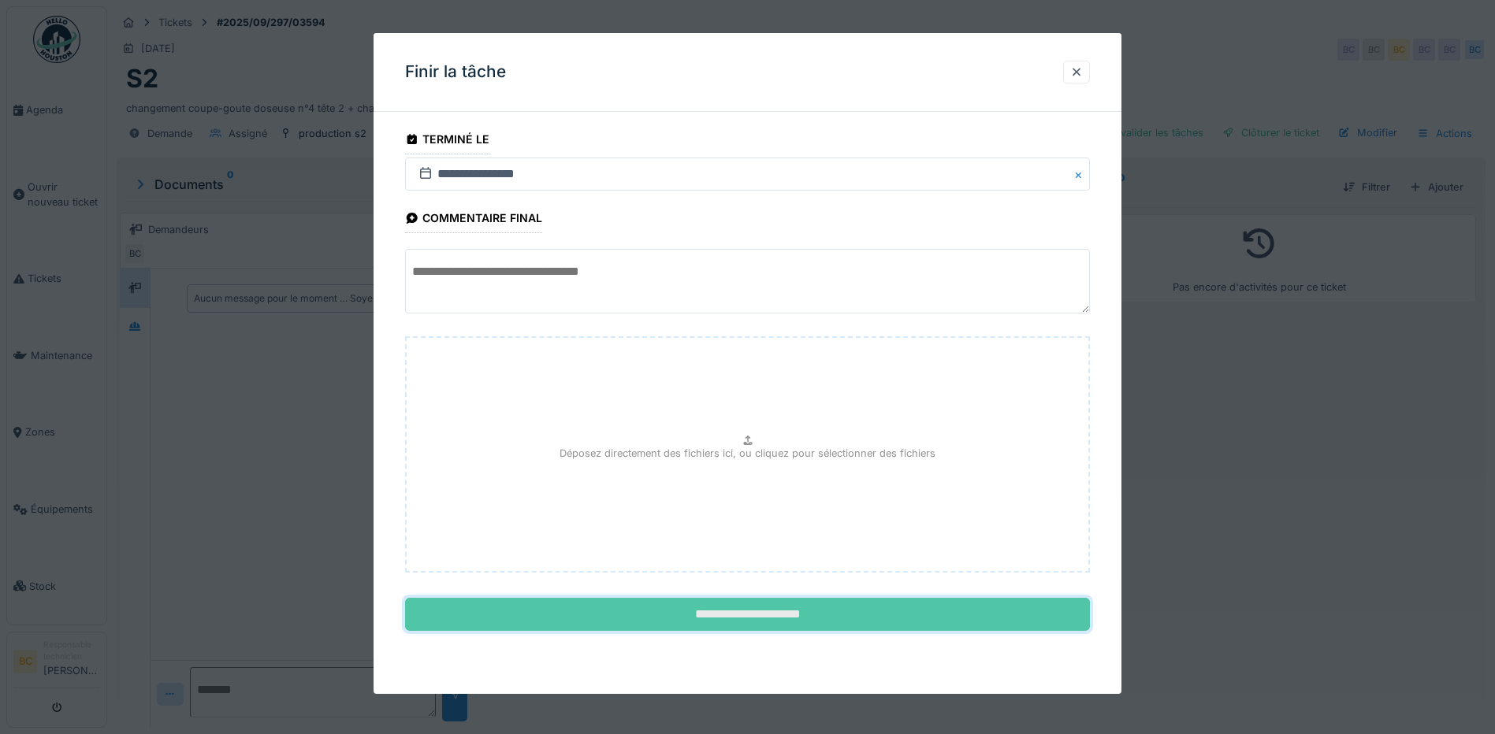
click at [763, 615] on input "**********" at bounding box center [747, 614] width 685 height 33
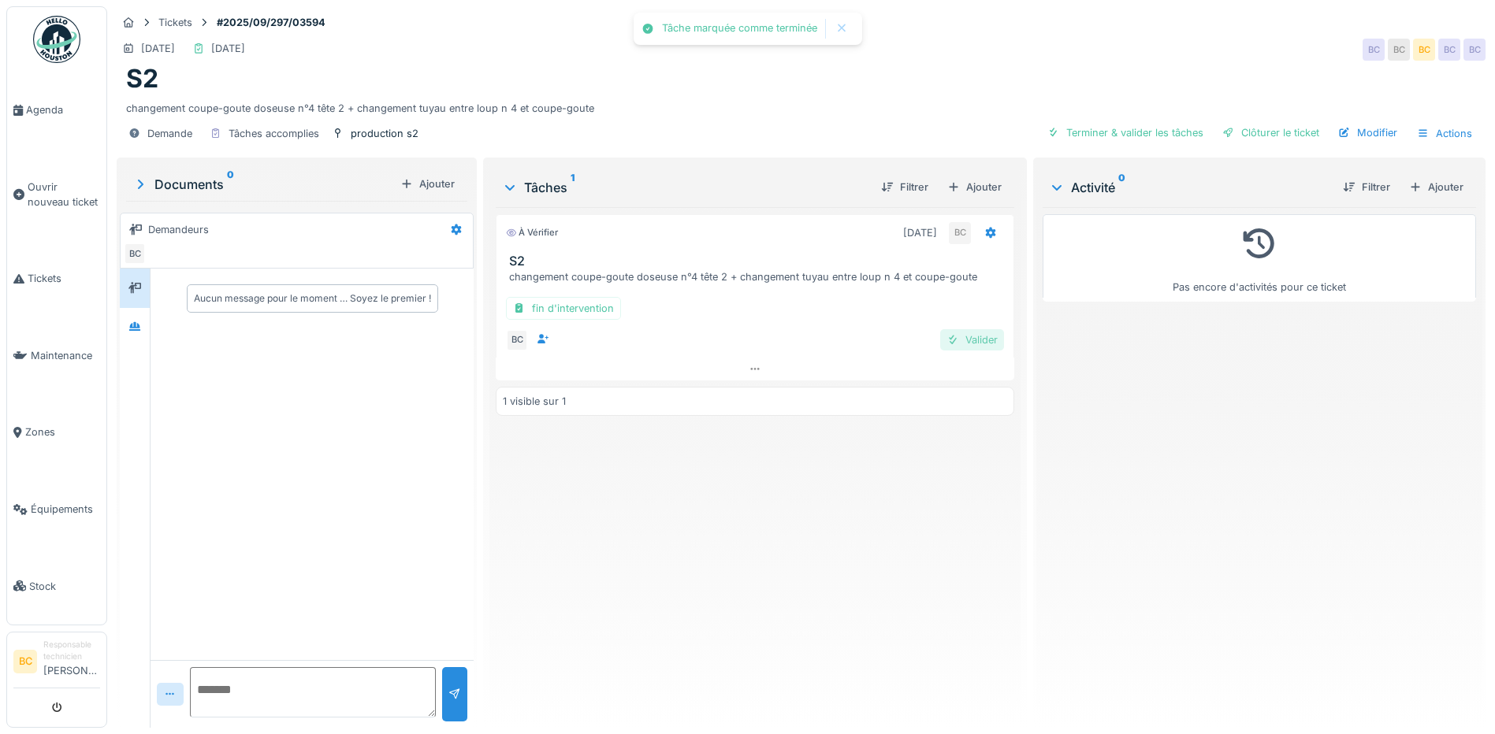
click at [979, 341] on div "Valider" at bounding box center [972, 339] width 64 height 21
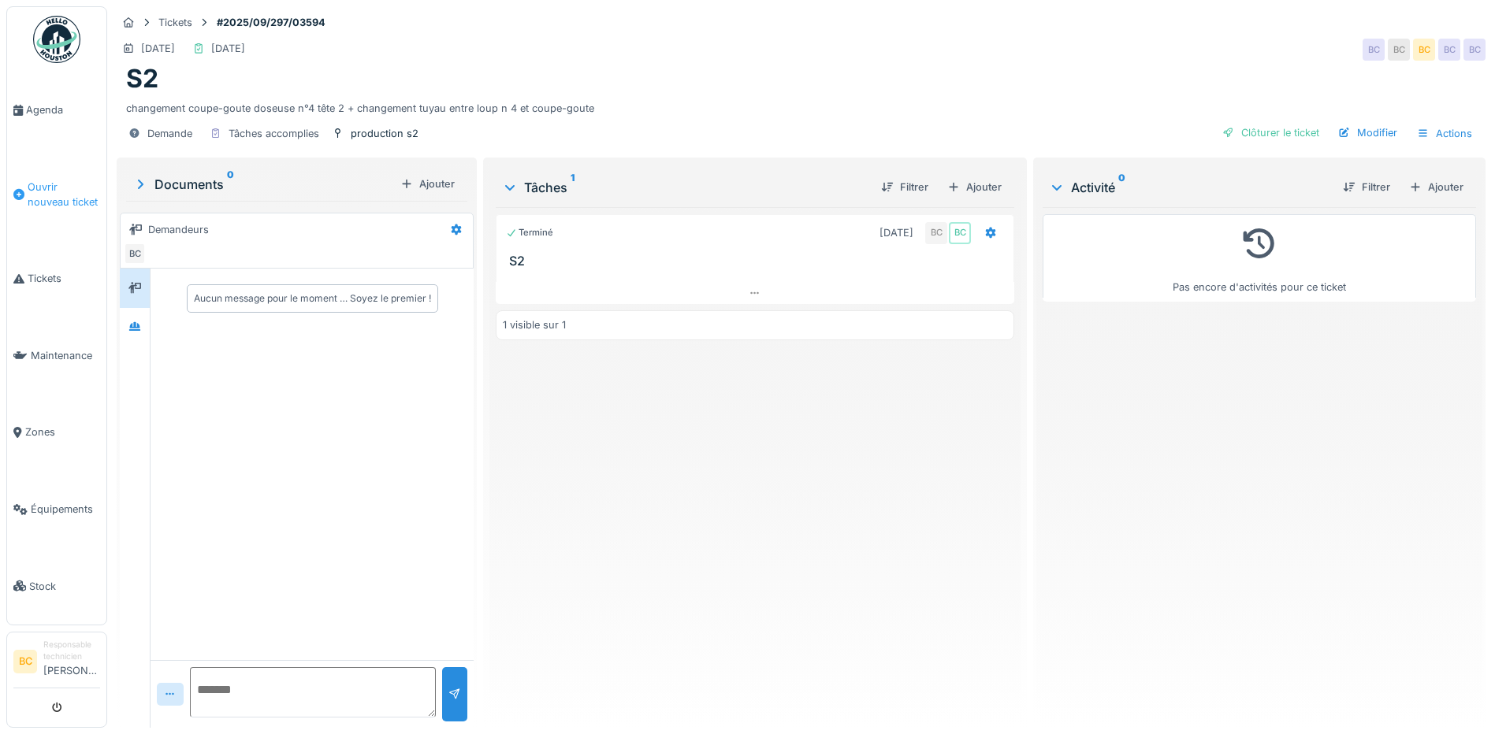
click at [43, 181] on span "Ouvrir nouveau ticket" at bounding box center [64, 195] width 72 height 30
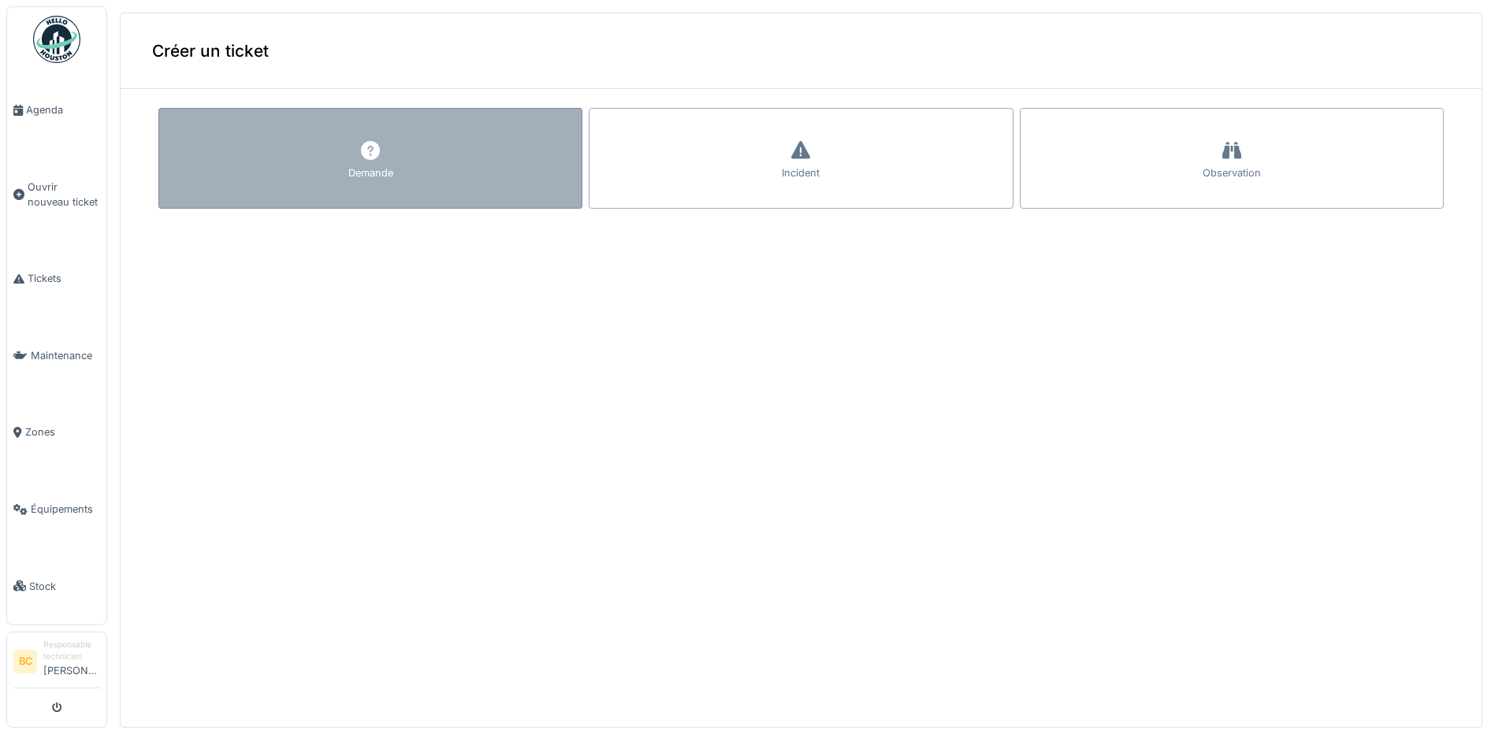
click at [277, 154] on div "Demande" at bounding box center [370, 158] width 424 height 101
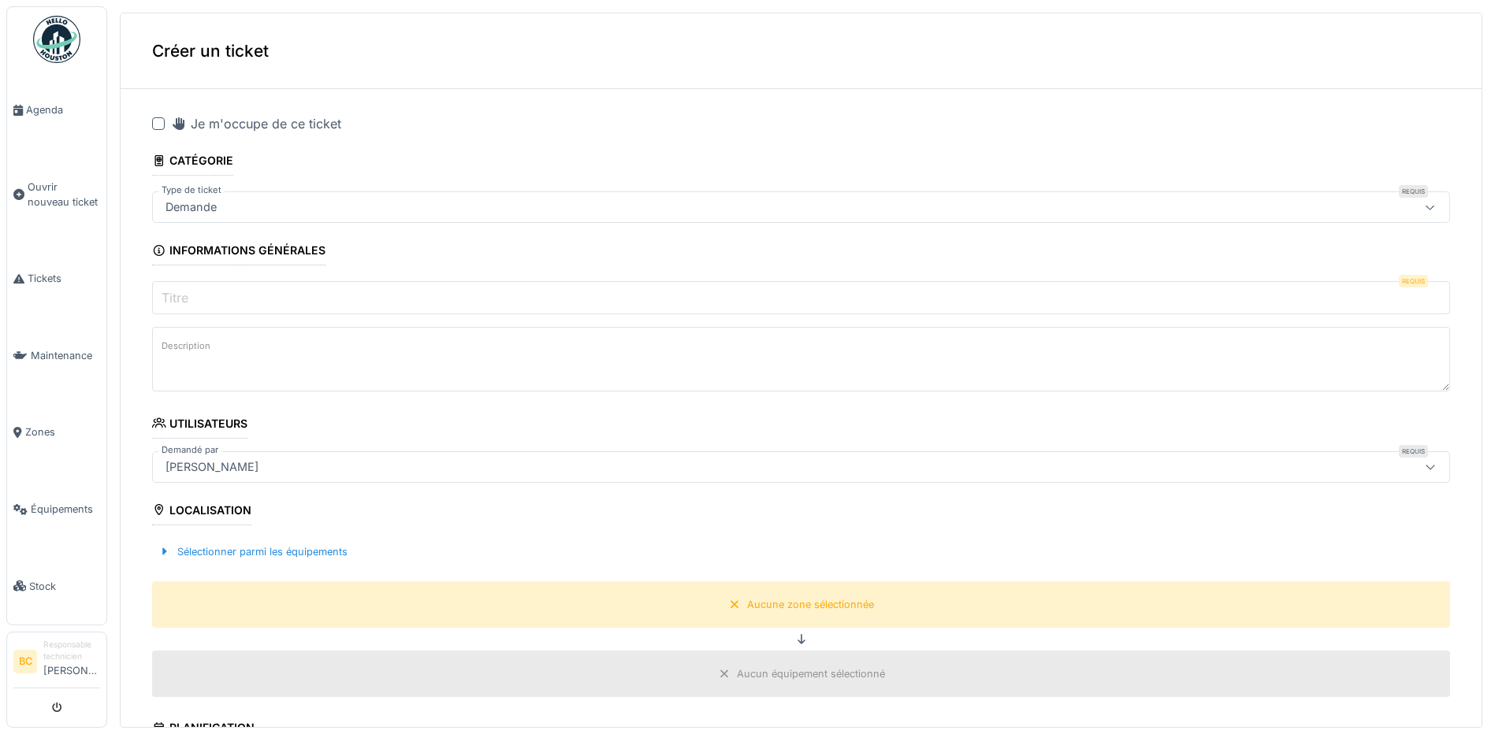
click at [157, 125] on div at bounding box center [158, 123] width 13 height 13
click at [201, 293] on input "Titre" at bounding box center [801, 297] width 1298 height 33
click at [49, 110] on span "Agenda" at bounding box center [63, 109] width 74 height 15
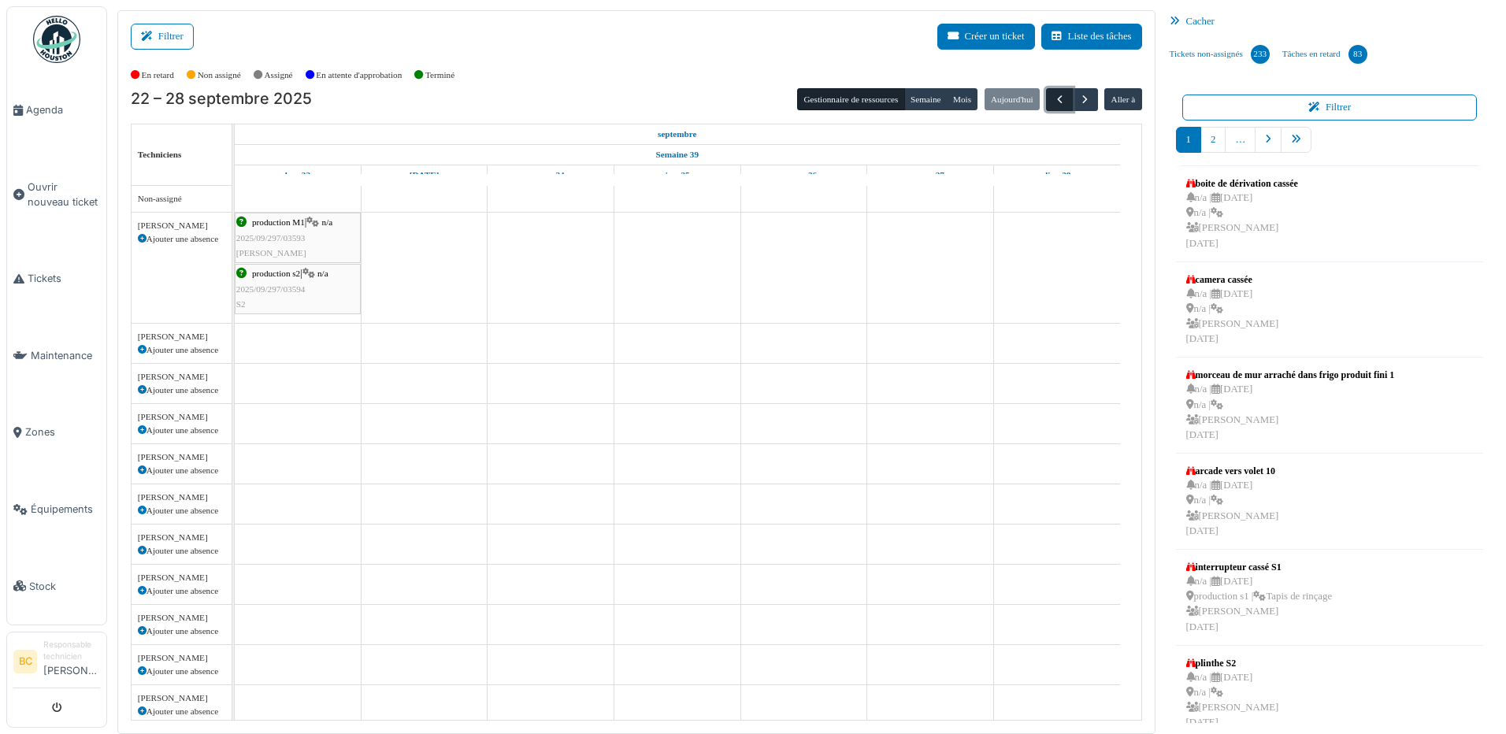
click at [1053, 98] on span "button" at bounding box center [1059, 99] width 13 height 13
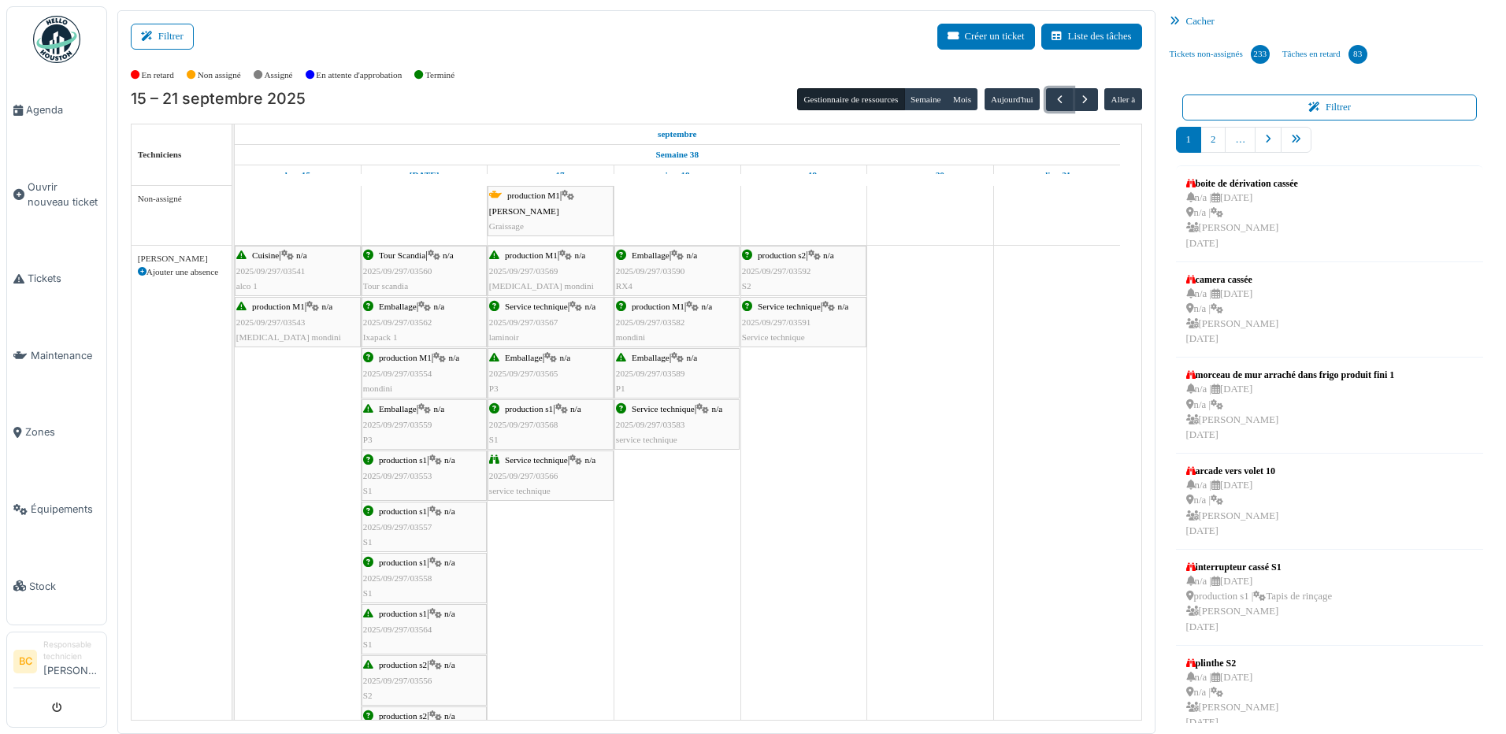
click at [667, 428] on span "2025/09/297/03583" at bounding box center [650, 424] width 69 height 9
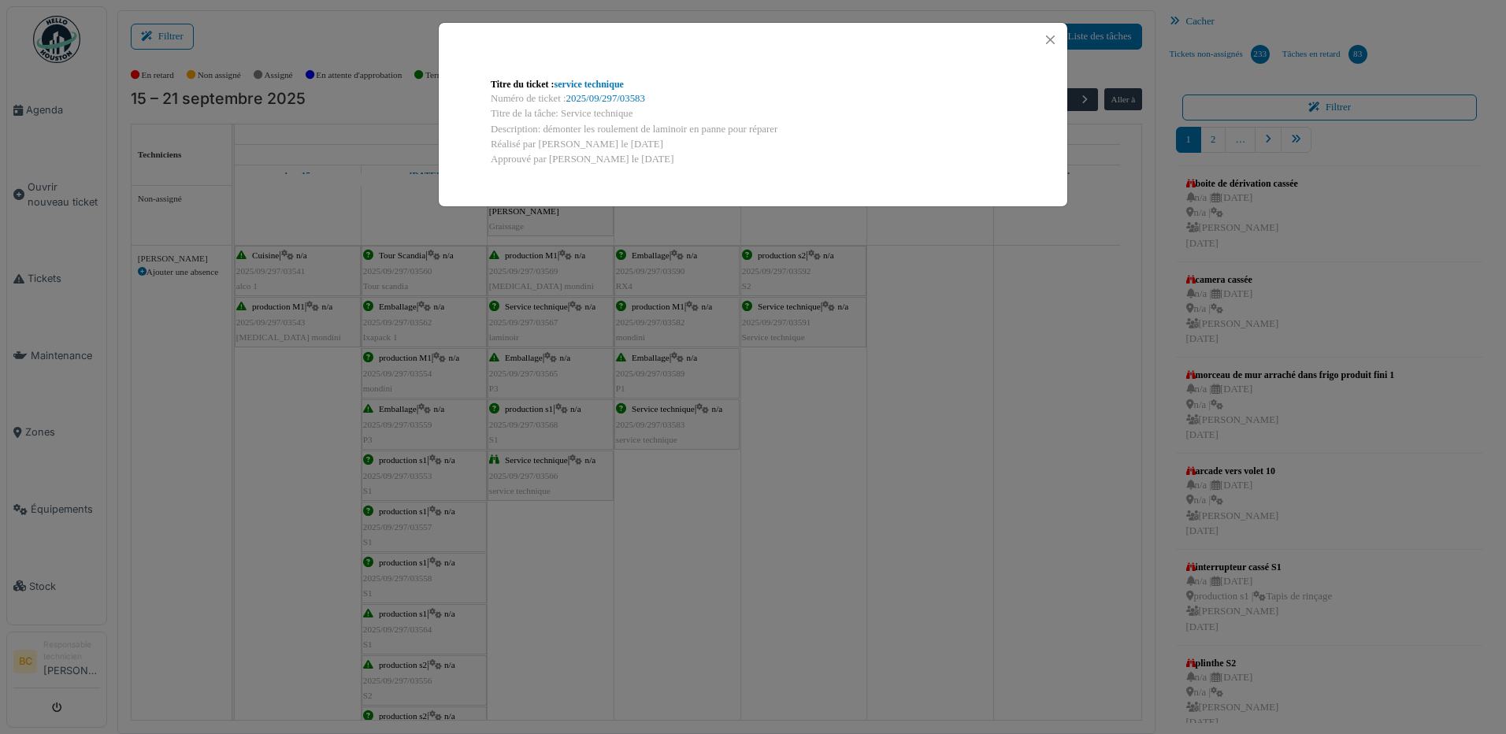
drag, startPoint x: 563, startPoint y: 110, endPoint x: 799, endPoint y: 128, distance: 236.3
click at [799, 128] on div "Titre du ticket : service technique Numéro de ticket : 2025/09/297/03583 Titre …" at bounding box center [753, 122] width 550 height 115
copy div "Service technique Description: démonter les roulement de laminoir en panne pour…"
click at [60, 192] on div "Titre du ticket : service technique Numéro de ticket : 2025/09/297/03583 Titre …" at bounding box center [753, 367] width 1506 height 734
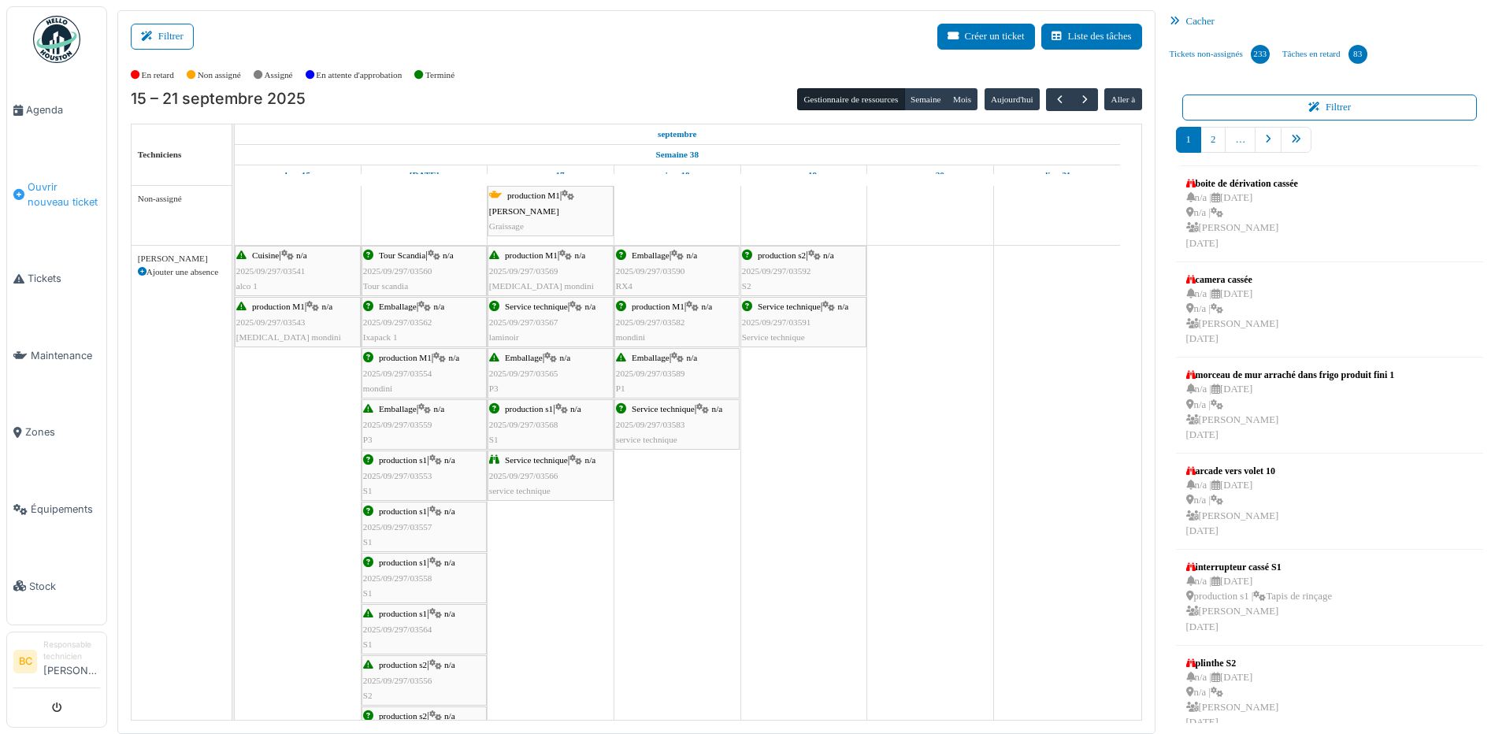
click at [60, 185] on span "Ouvrir nouveau ticket" at bounding box center [64, 195] width 72 height 30
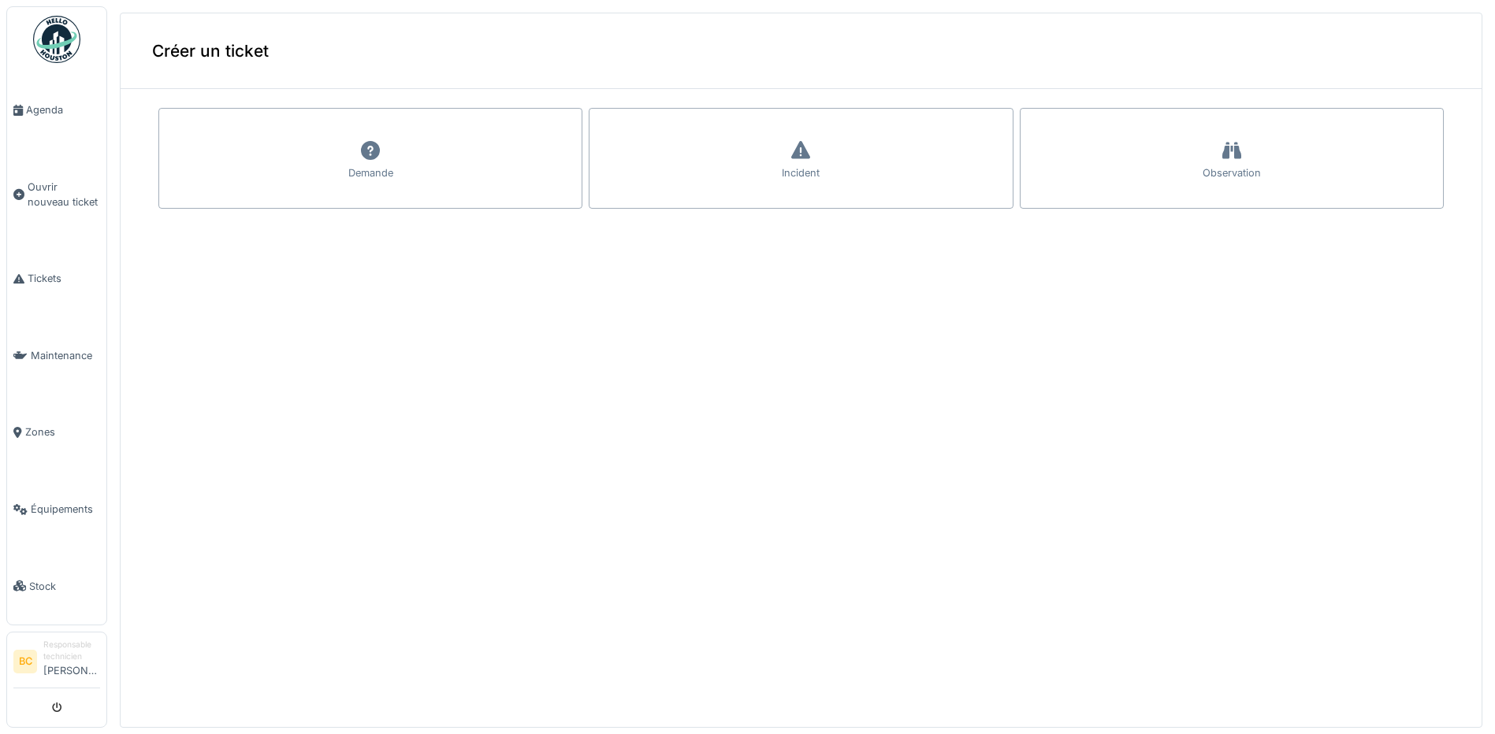
click at [318, 154] on div "Annuler Créer un ticket Demande Incident Observation" at bounding box center [800, 364] width 1387 height 728
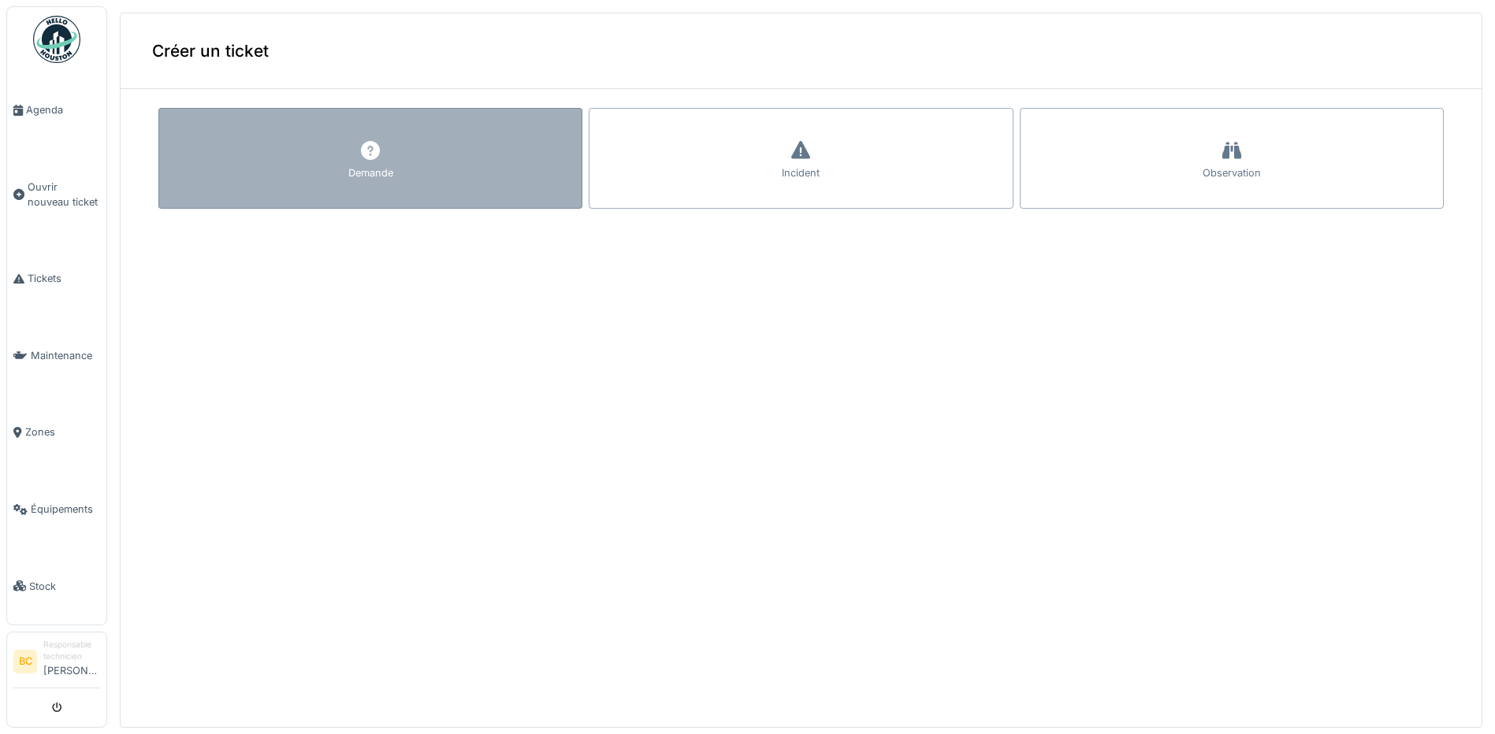
click at [228, 191] on div "Demande" at bounding box center [370, 158] width 424 height 101
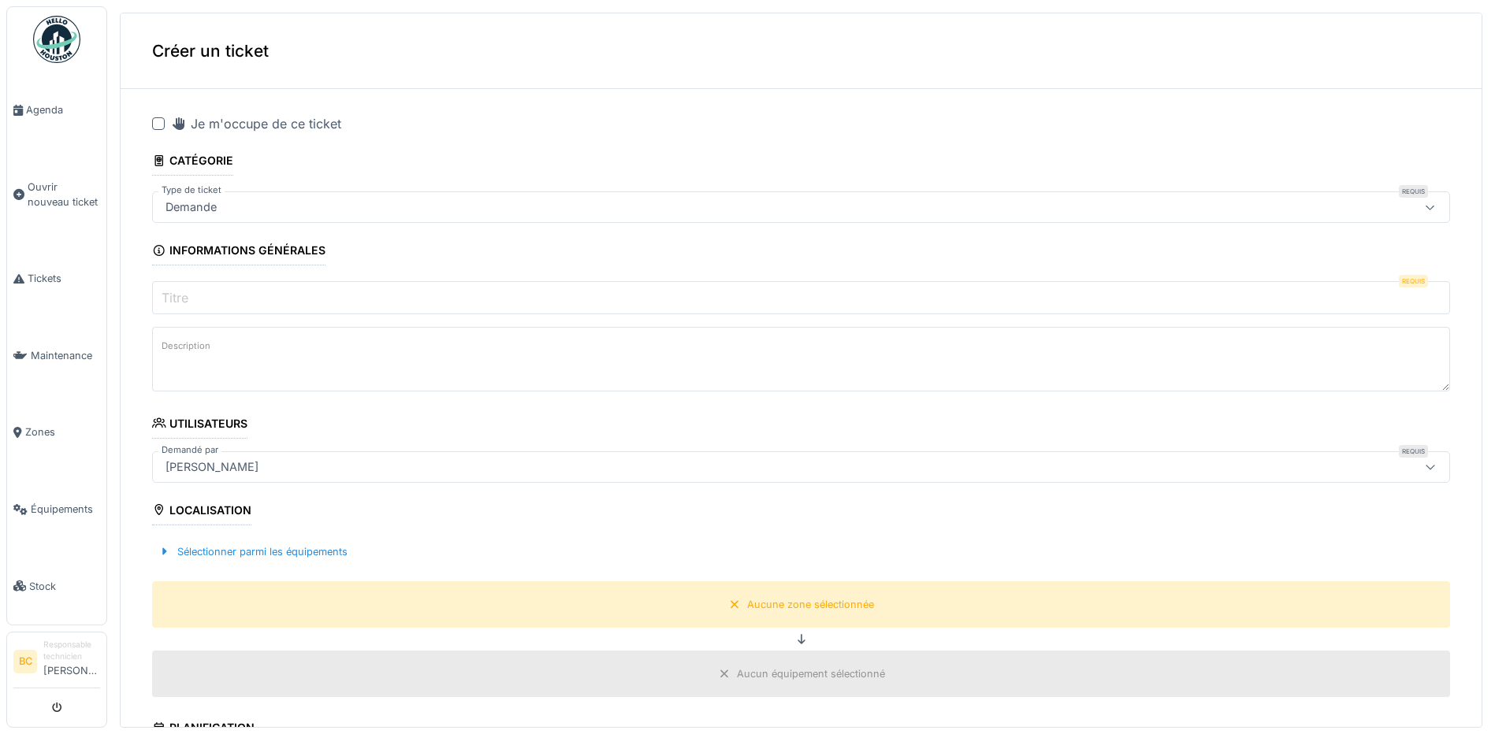
click at [158, 123] on div at bounding box center [158, 123] width 13 height 13
click at [225, 355] on textarea "Description" at bounding box center [801, 359] width 1298 height 65
paste textarea "**********"
type textarea "**********"
click at [236, 300] on input "Titre" at bounding box center [801, 297] width 1298 height 33
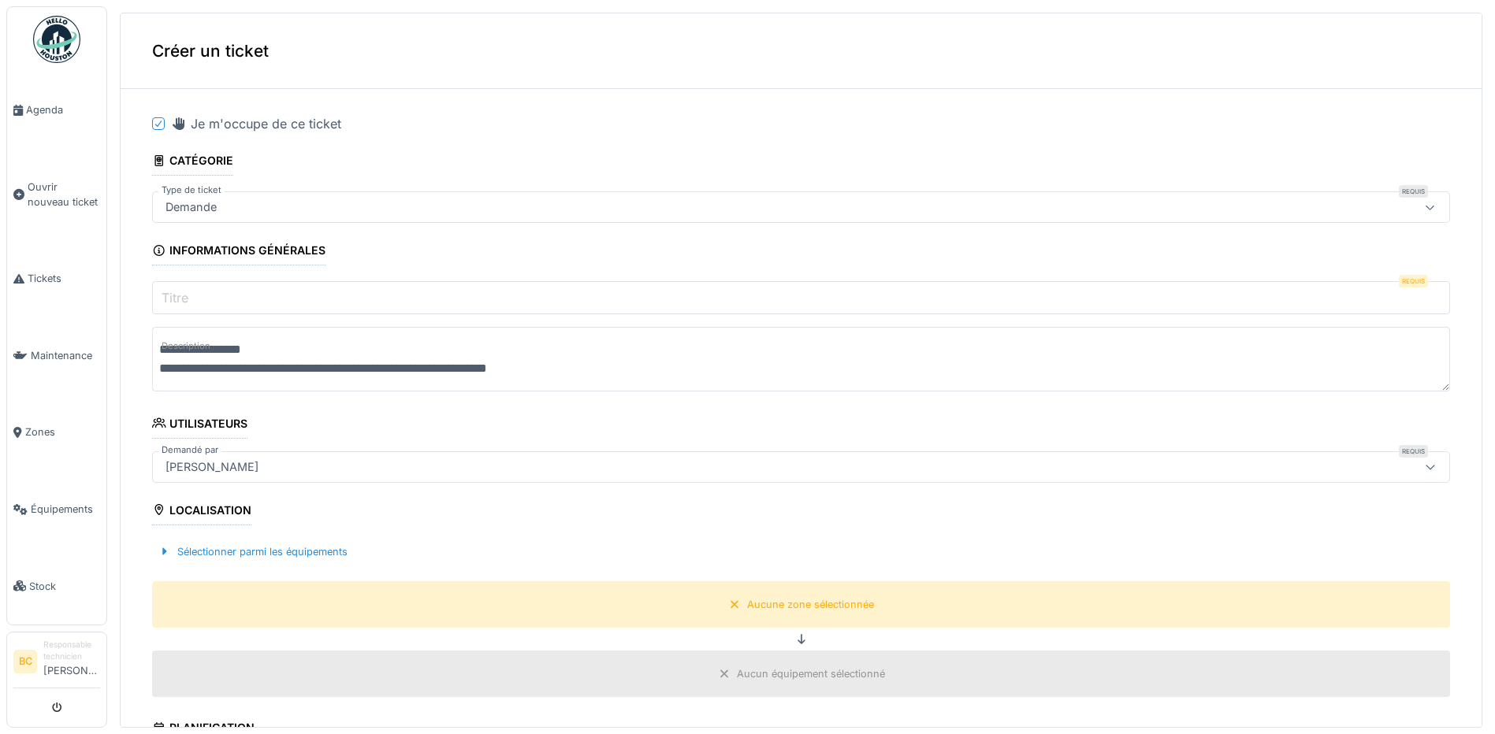
paste input "**********"
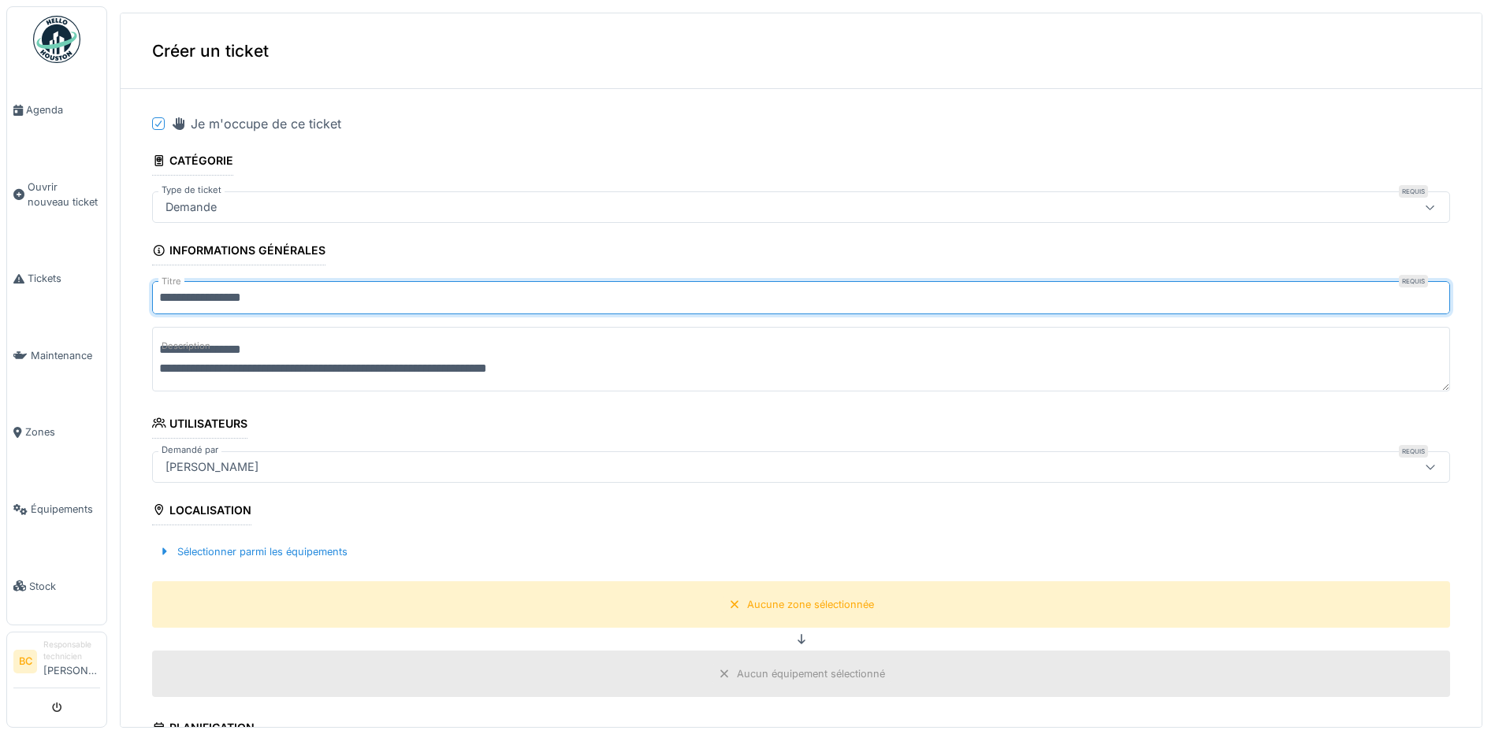
type input "**********"
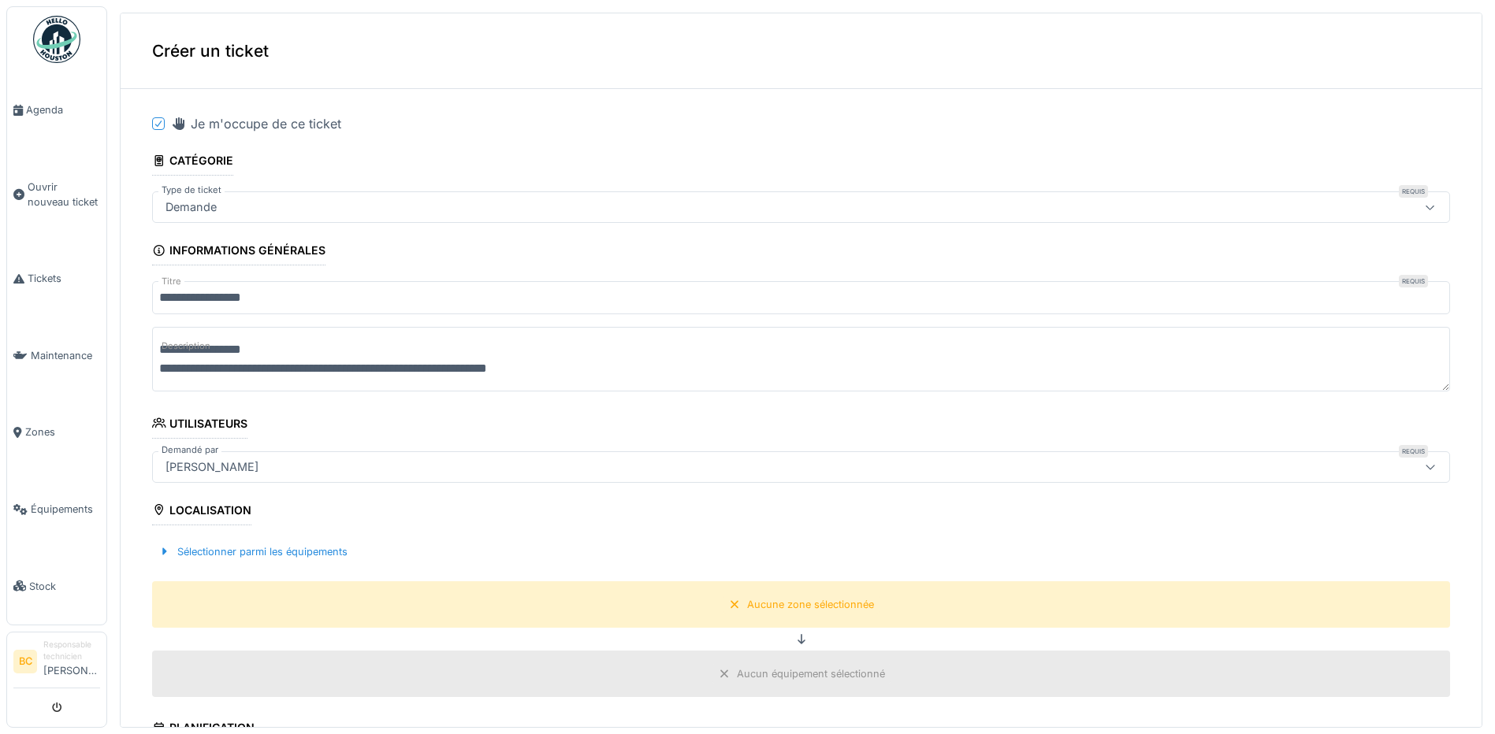
click at [234, 363] on textarea "**********" at bounding box center [801, 359] width 1298 height 65
click at [303, 350] on textarea "**********" at bounding box center [801, 359] width 1298 height 65
click at [299, 348] on textarea "**********" at bounding box center [801, 359] width 1298 height 65
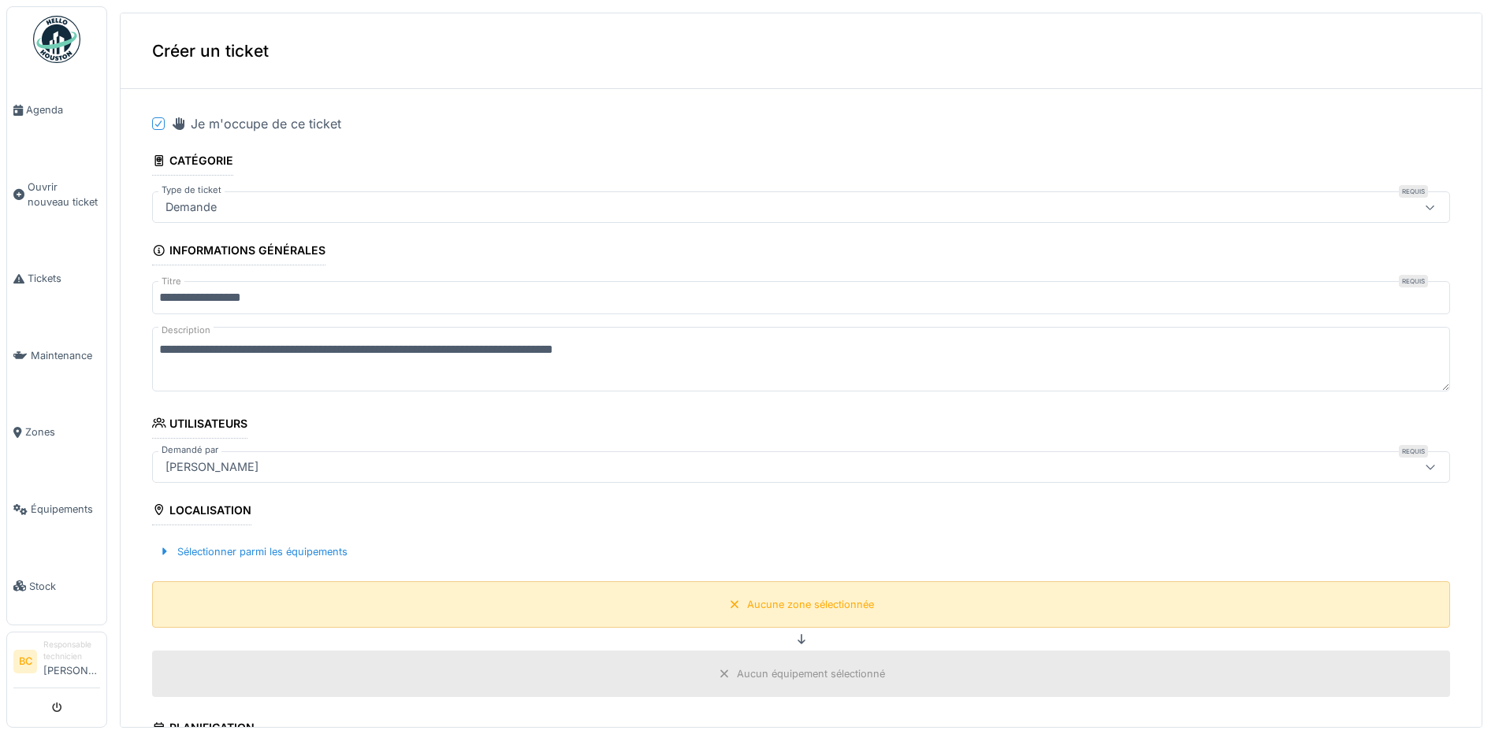
type textarea "**********"
click at [774, 600] on div "Aucune zone sélectionnée" at bounding box center [810, 604] width 127 height 15
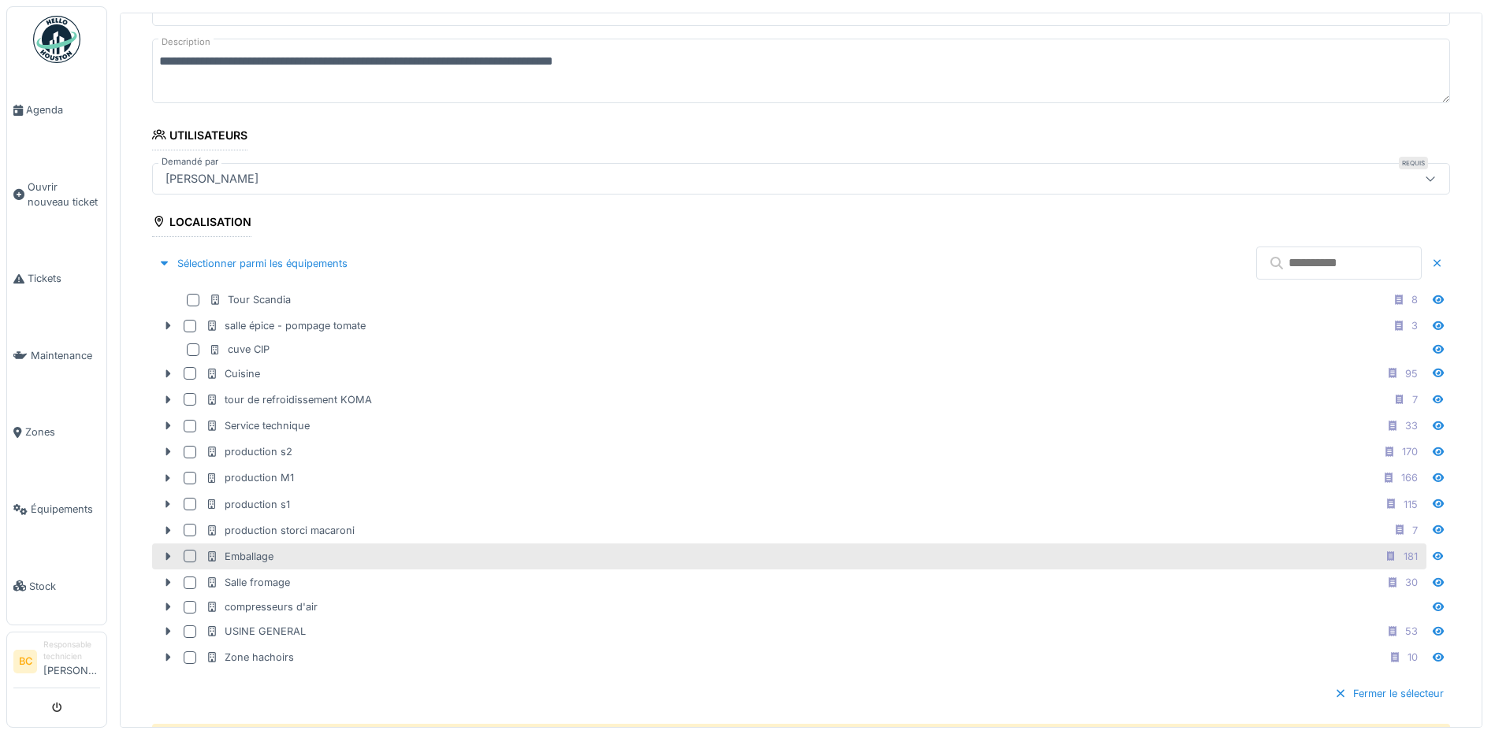
scroll to position [315, 0]
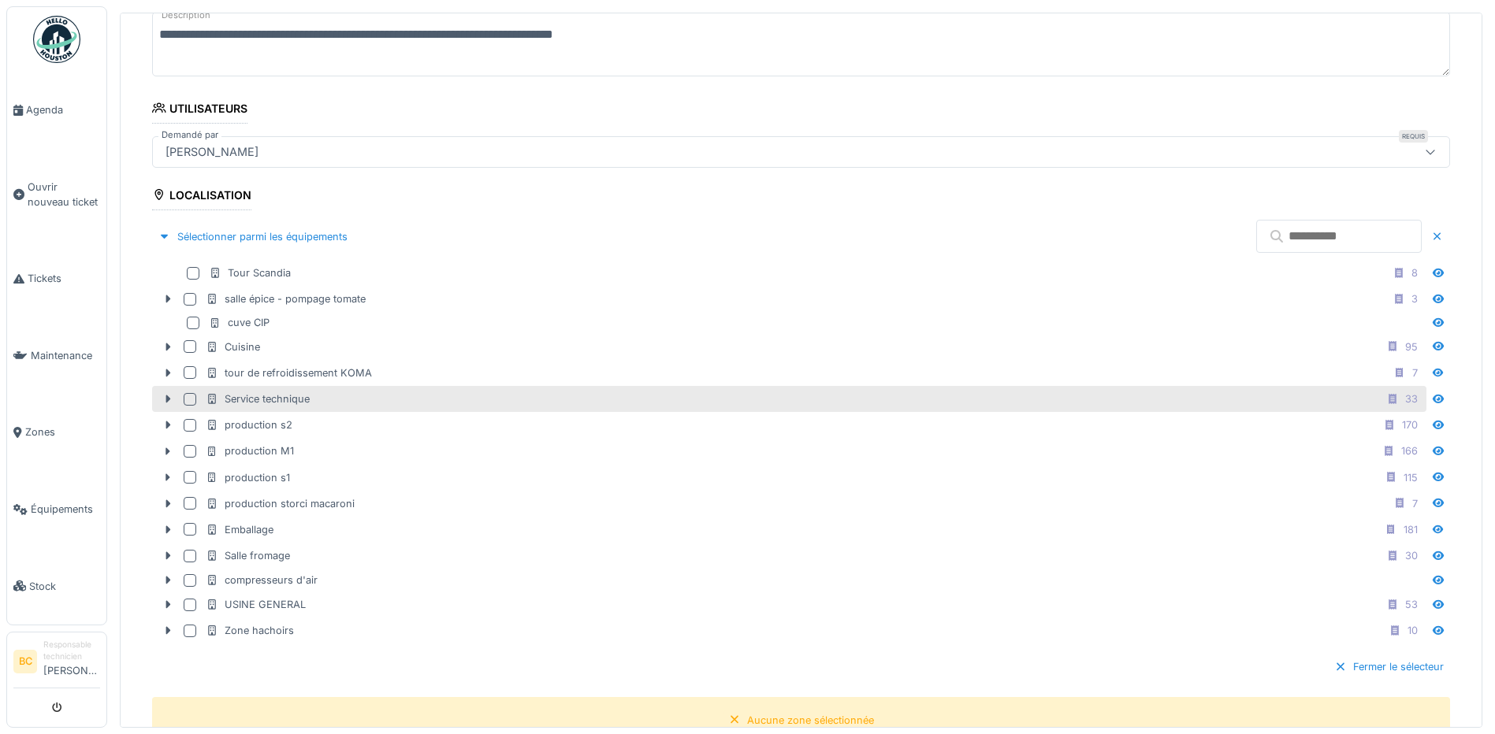
click at [298, 401] on div "Service technique" at bounding box center [258, 399] width 104 height 15
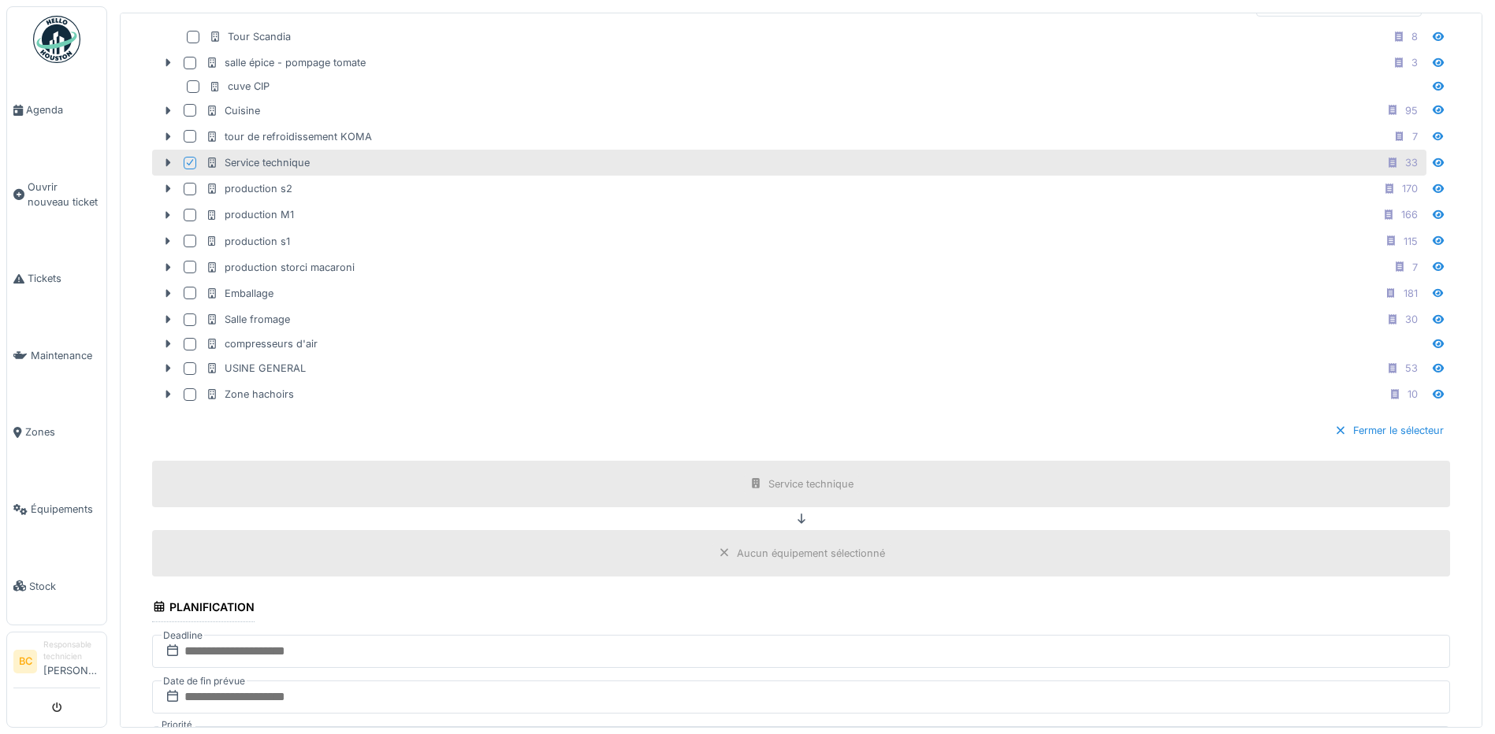
scroll to position [1001, 0]
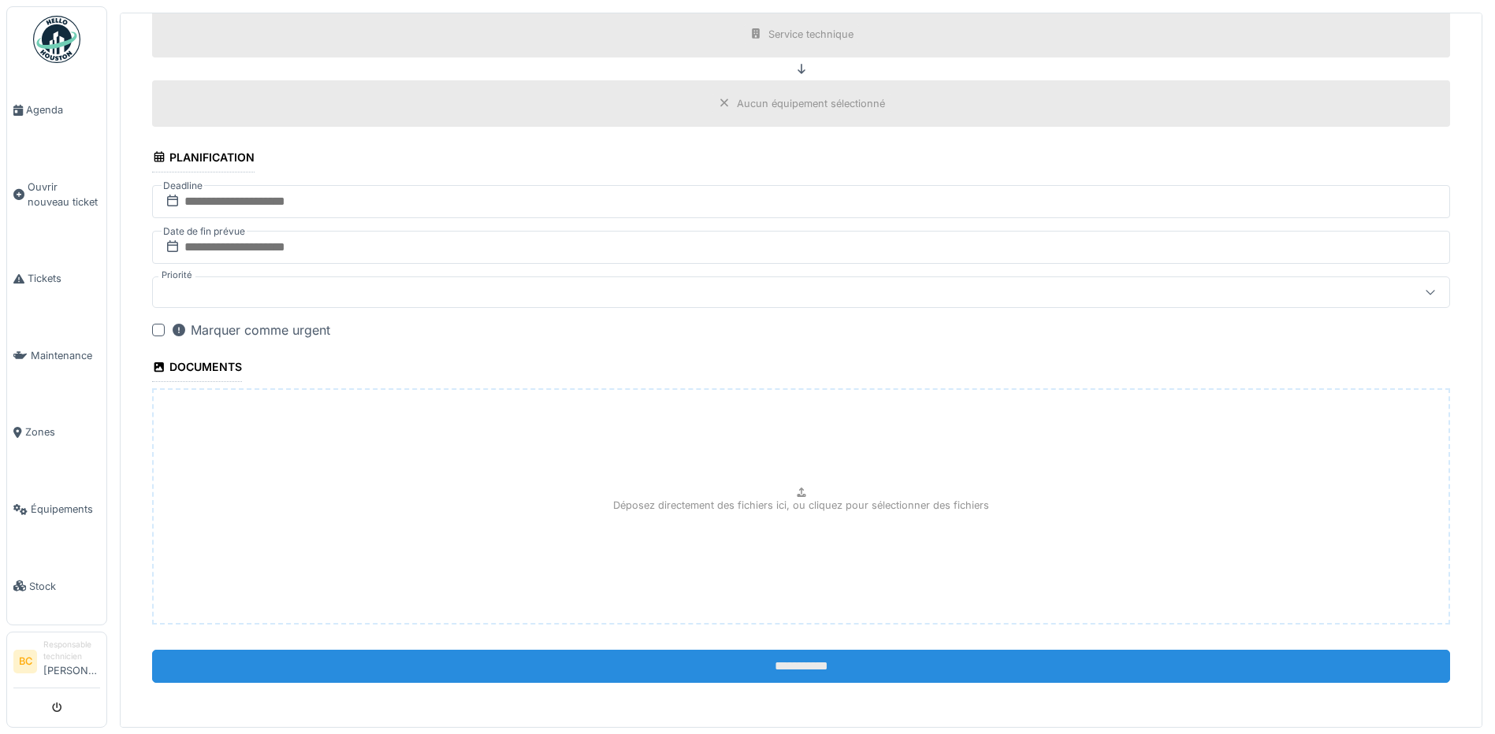
click at [753, 670] on input "**********" at bounding box center [801, 666] width 1298 height 33
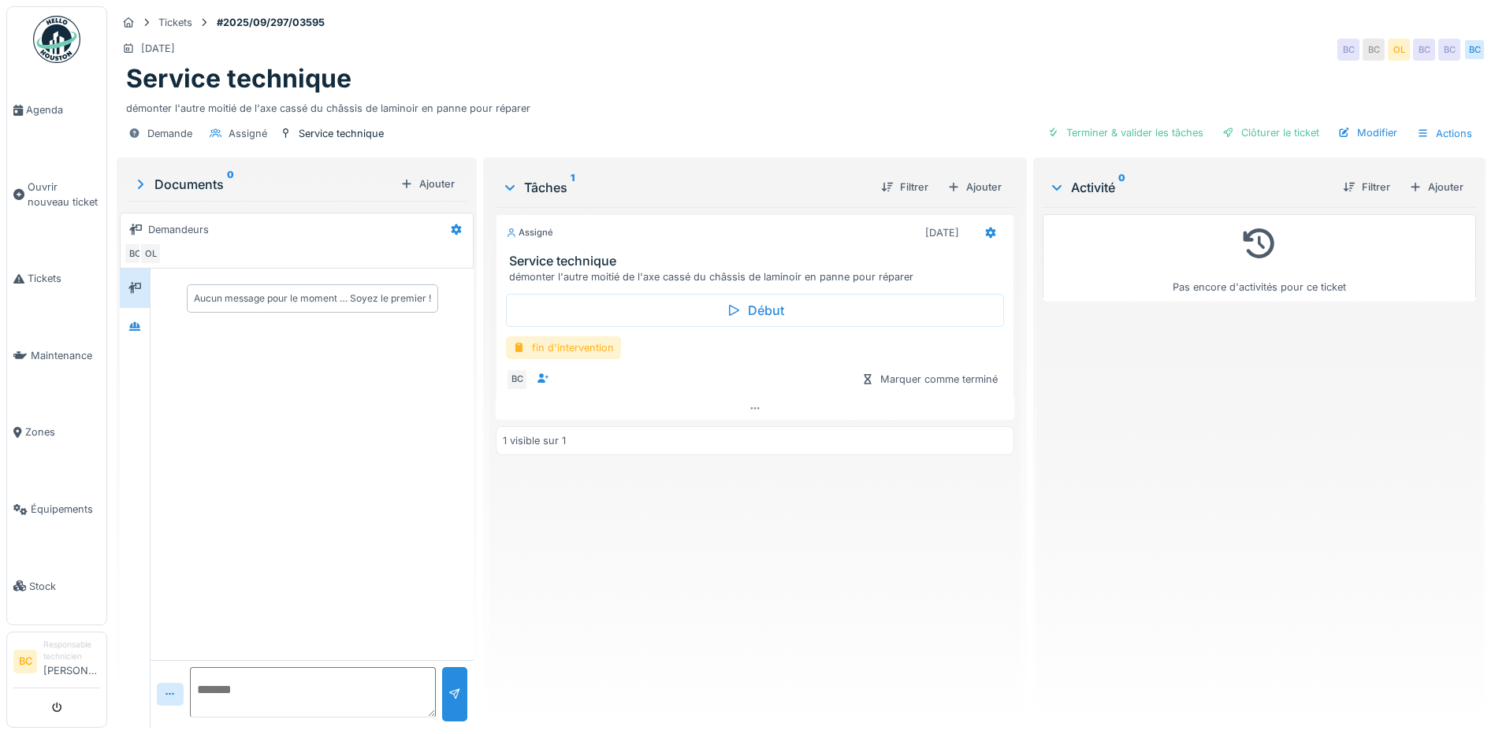
click at [573, 341] on div "fin d'intervention" at bounding box center [563, 347] width 115 height 23
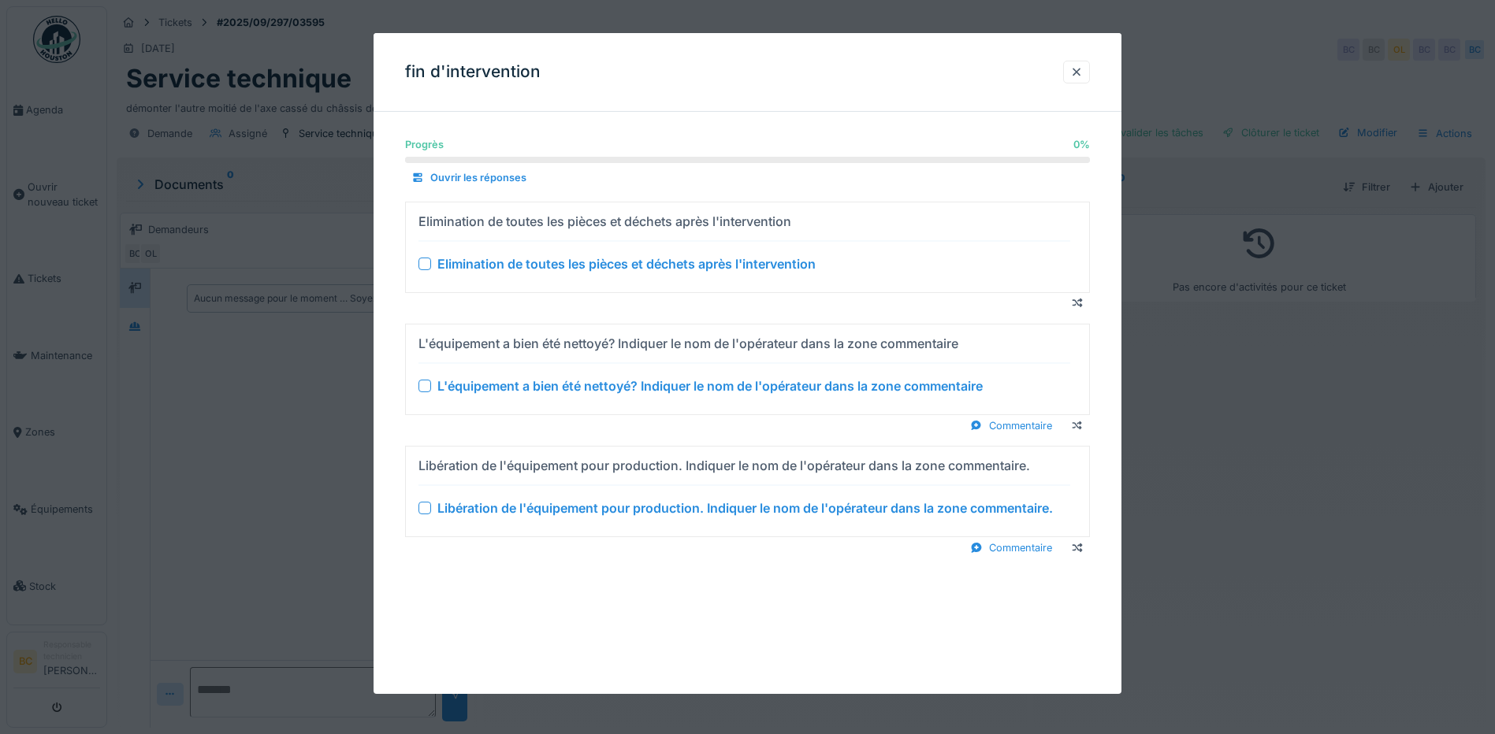
click at [616, 263] on div "Elimination de toutes les pièces et déchets après l'intervention" at bounding box center [626, 263] width 378 height 19
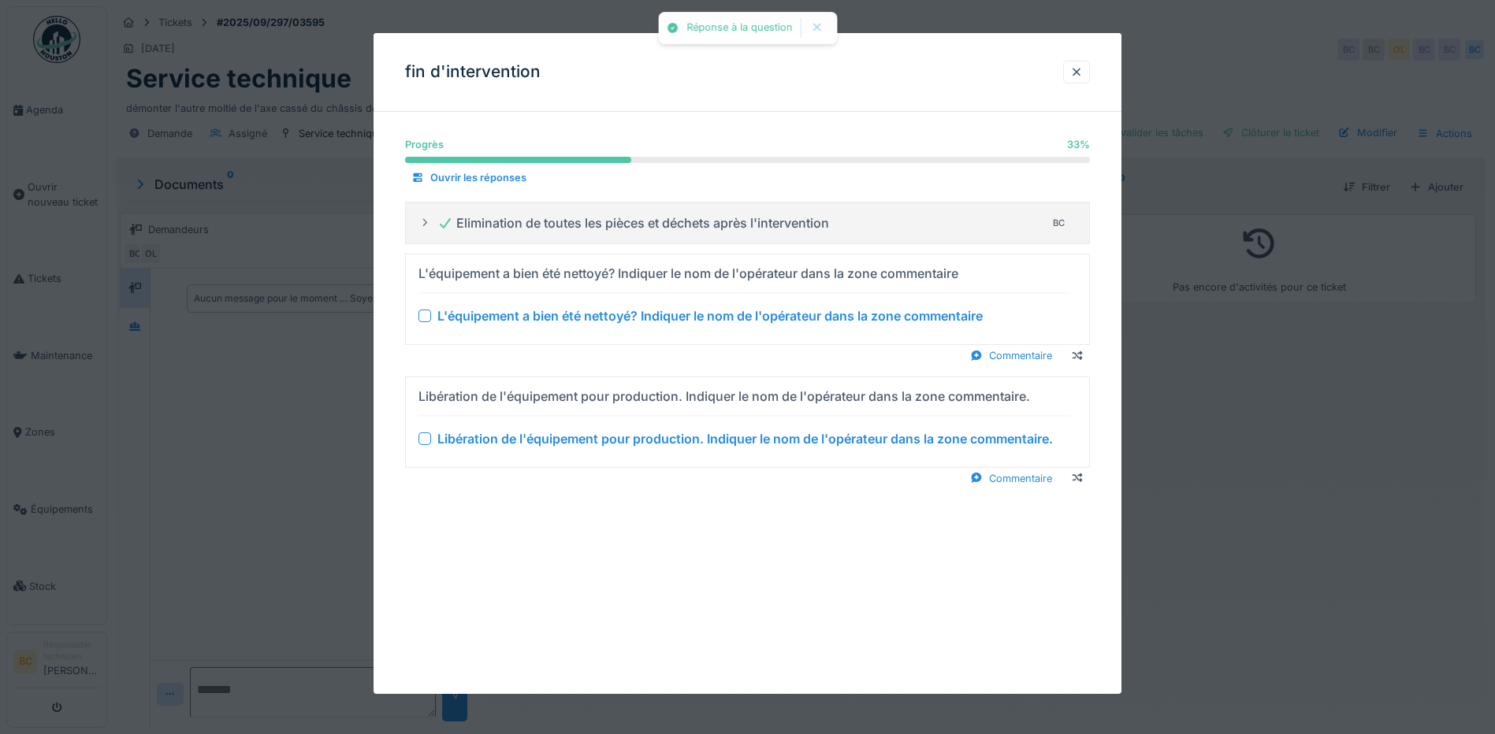
click at [645, 315] on div "L'équipement a bien été nettoyé? Indiquer le nom de l'opérateur dans la zone co…" at bounding box center [709, 315] width 545 height 19
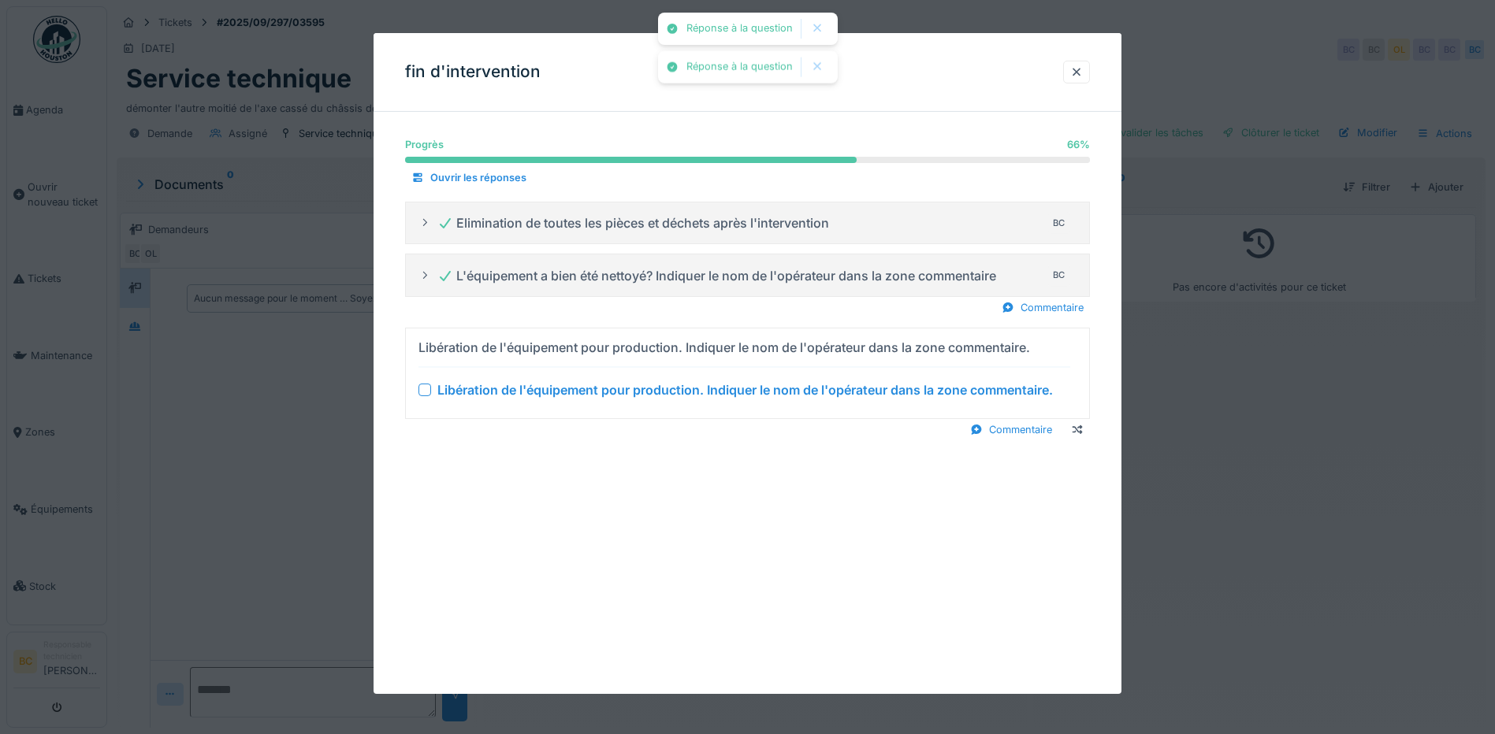
click at [663, 388] on div "Libération de l'équipement pour production. Indiquer le nom de l'opérateur dans…" at bounding box center [744, 390] width 615 height 19
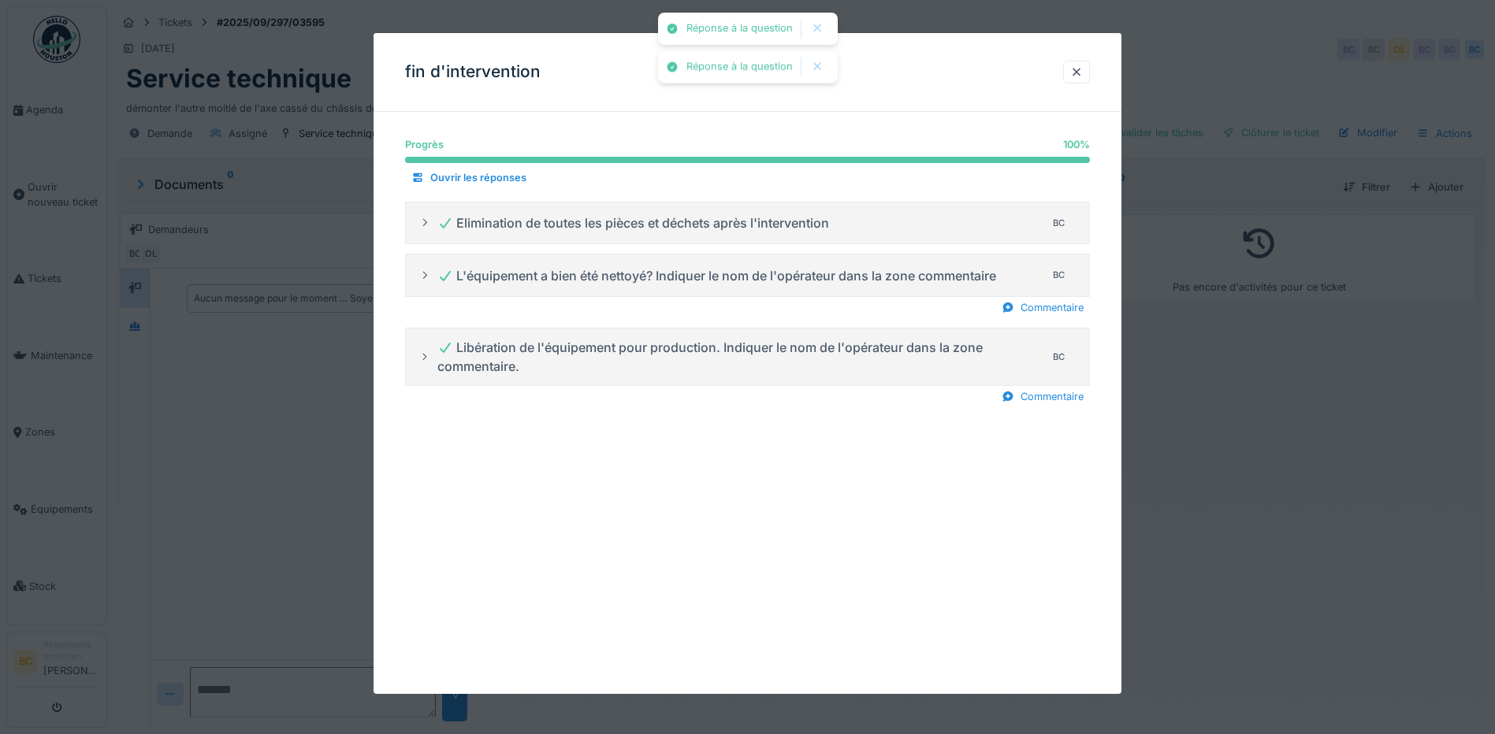
click at [1335, 517] on div at bounding box center [747, 367] width 1495 height 734
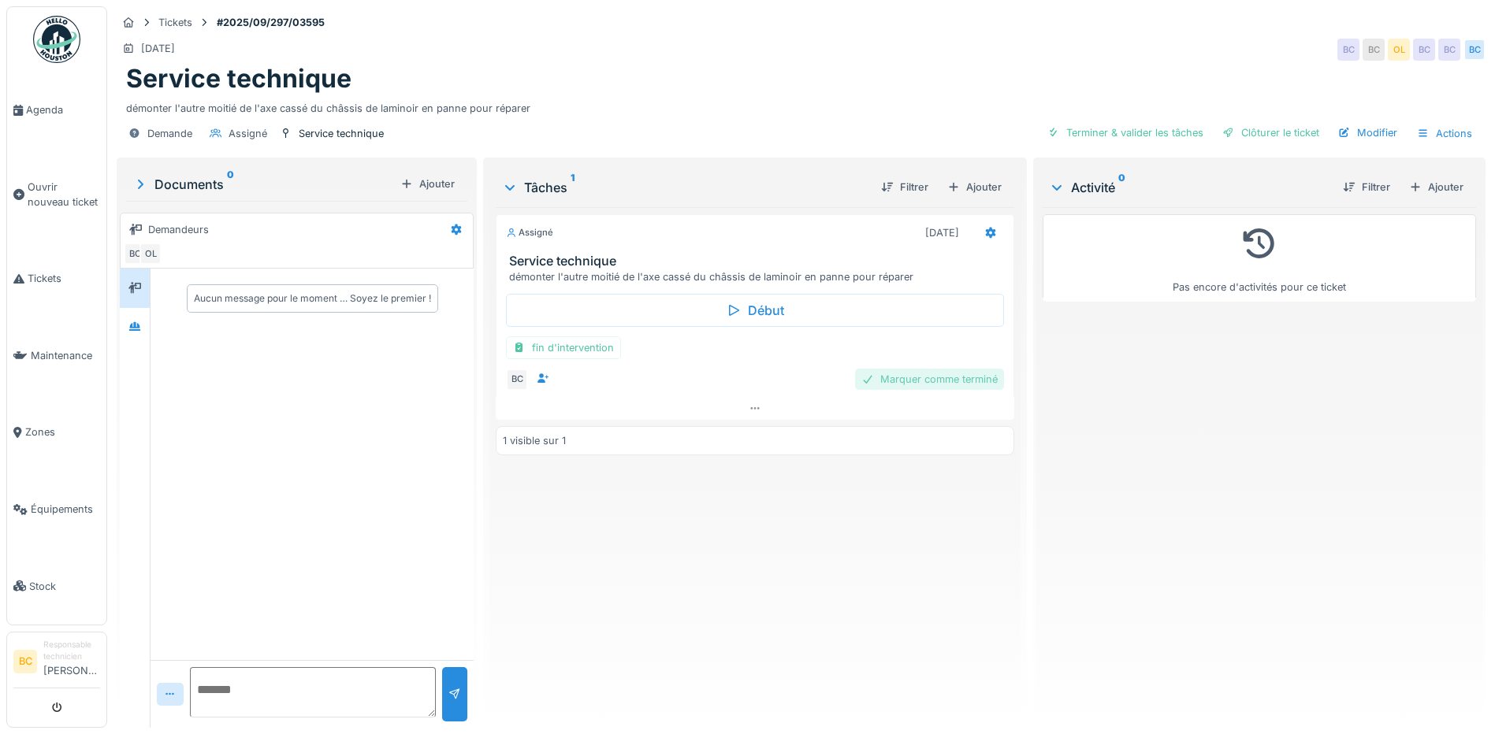
click at [947, 383] on div "Marquer comme terminé" at bounding box center [929, 379] width 149 height 21
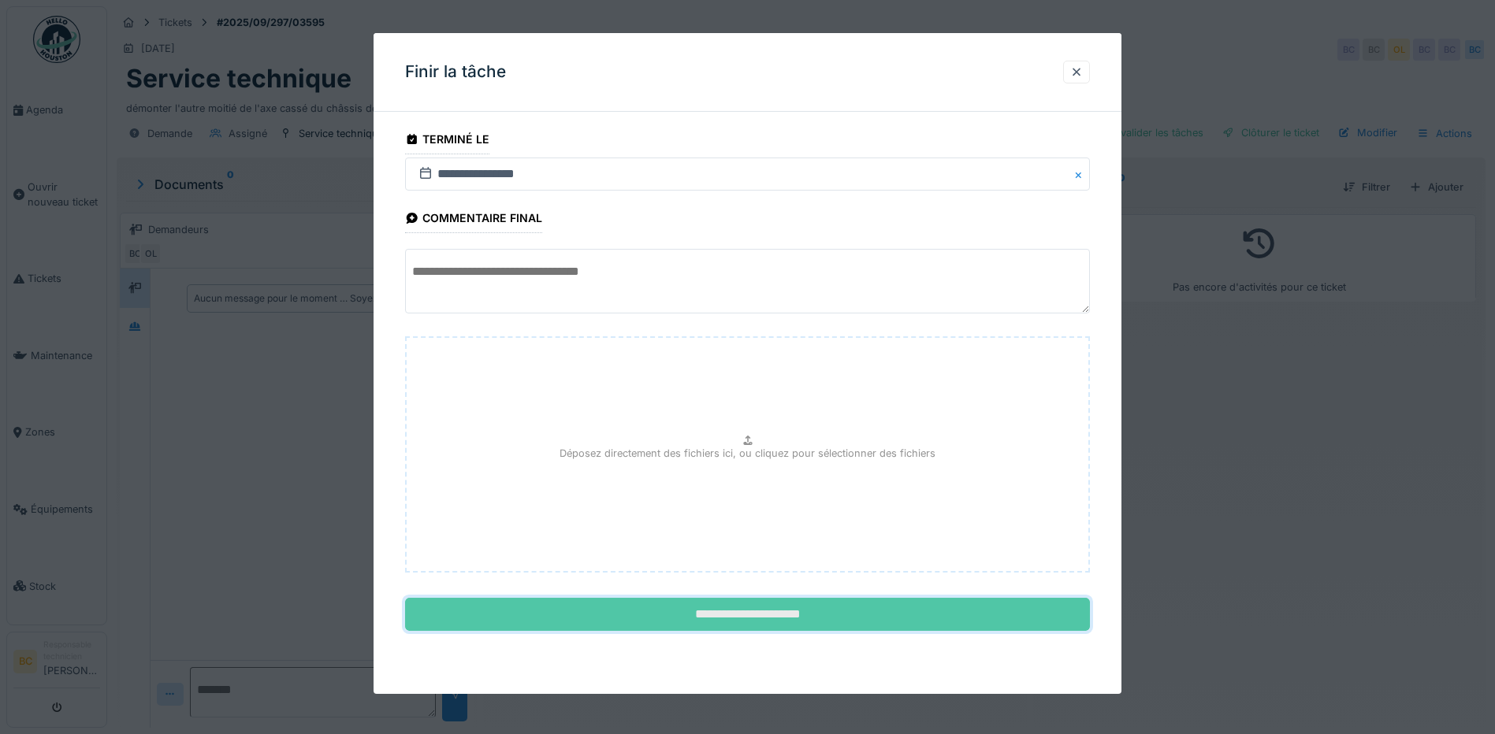
click at [767, 607] on input "**********" at bounding box center [747, 614] width 685 height 33
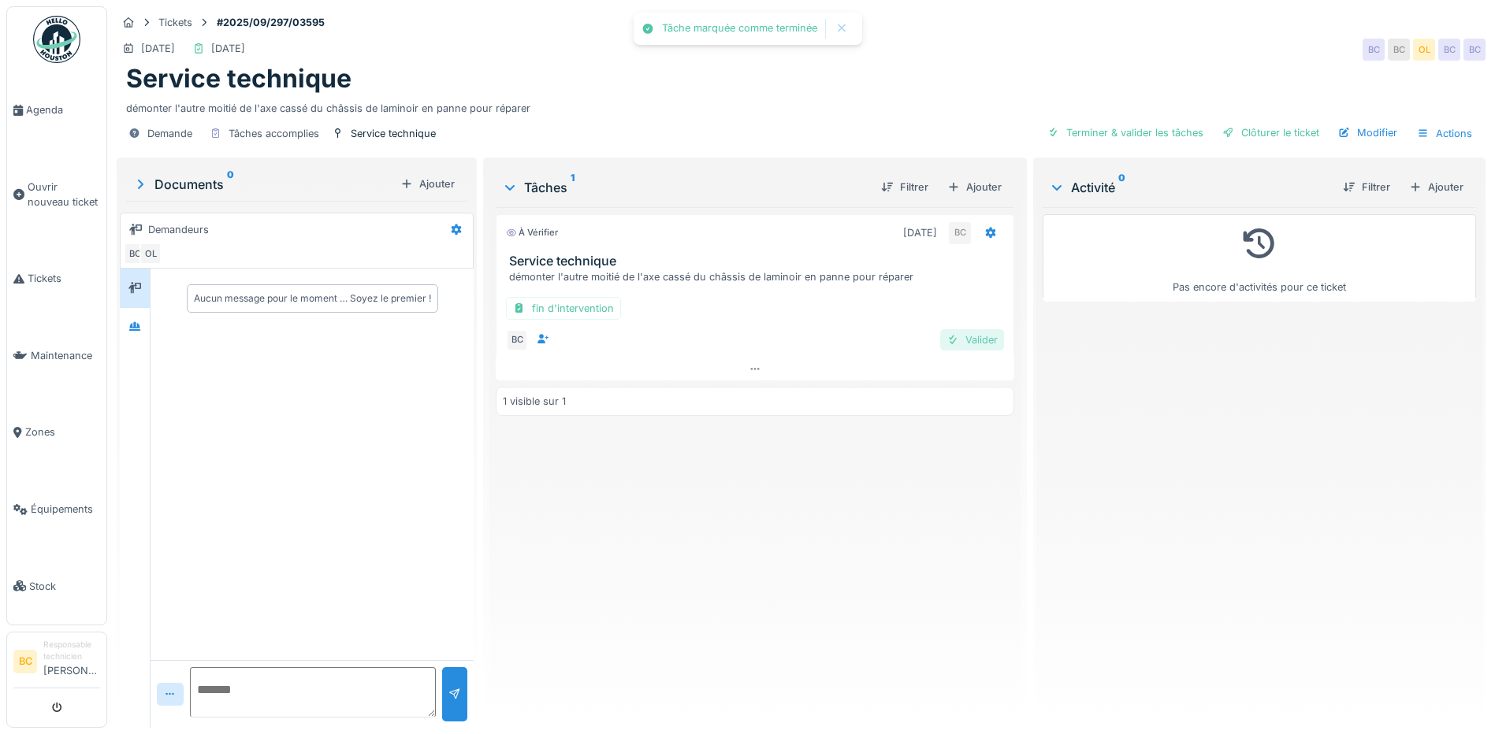
click at [974, 340] on div "Valider" at bounding box center [972, 339] width 64 height 21
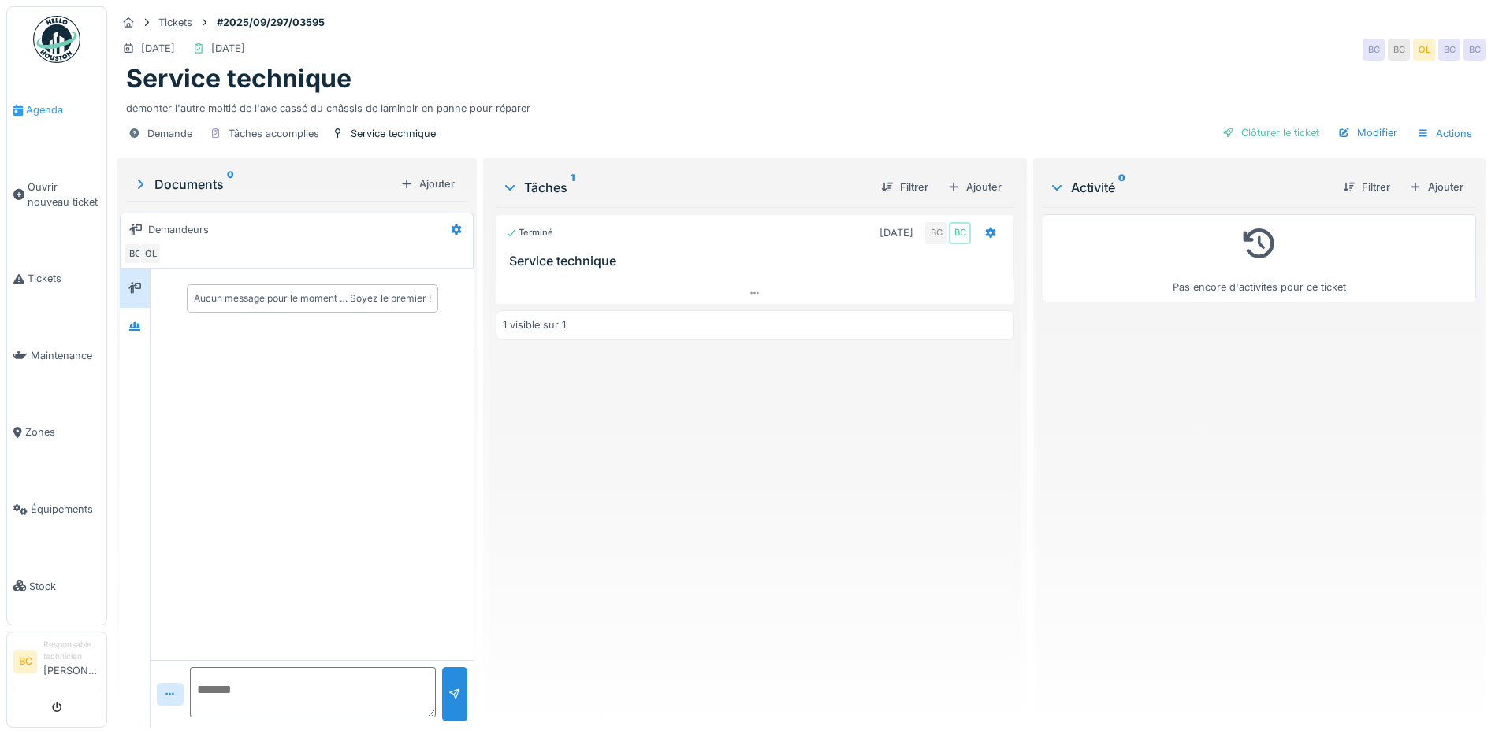
click at [50, 110] on span "Agenda" at bounding box center [63, 109] width 74 height 15
